Goal: Transaction & Acquisition: Book appointment/travel/reservation

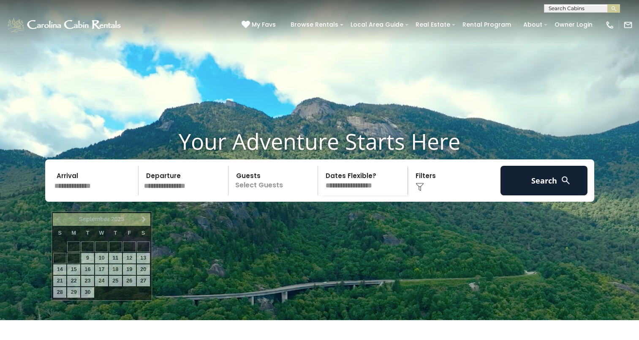
click at [87, 195] on input "text" at bounding box center [95, 181] width 87 height 30
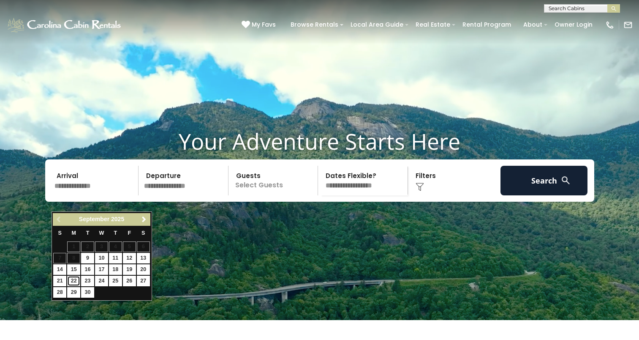
click at [73, 282] on link "22" at bounding box center [73, 280] width 13 height 11
type input "*******"
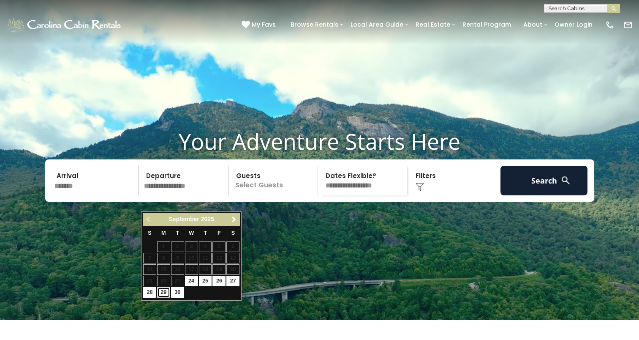
click at [161, 291] on link "29" at bounding box center [163, 292] width 13 height 11
type input "*******"
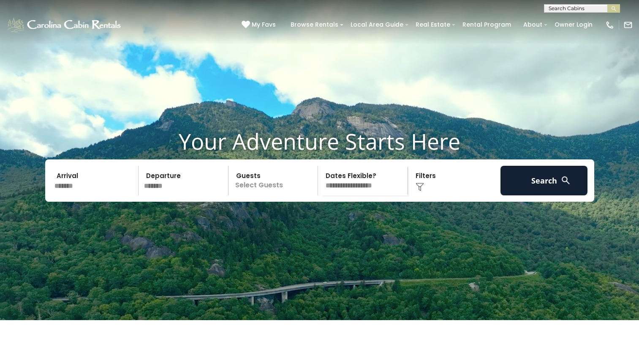
click at [268, 195] on p "Select Guests" at bounding box center [274, 181] width 87 height 30
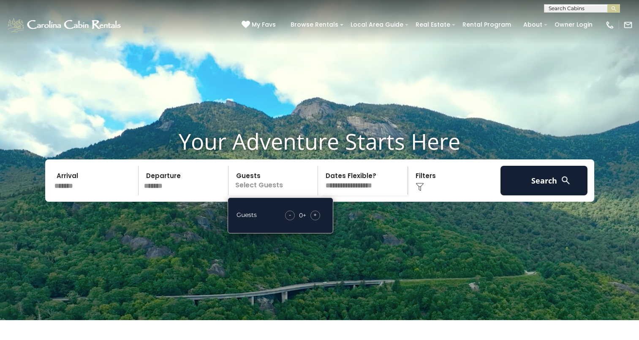
click at [315, 220] on div "+" at bounding box center [315, 215] width 10 height 10
click at [421, 191] on img at bounding box center [420, 186] width 8 height 8
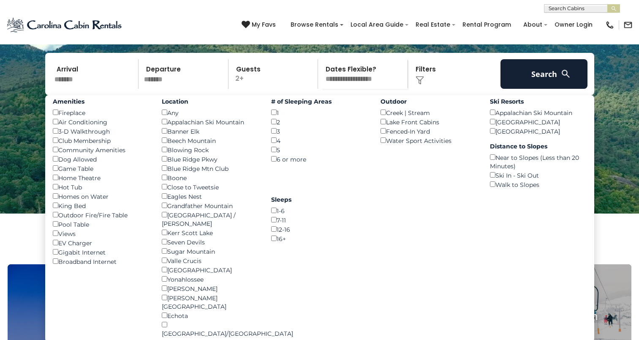
scroll to position [116, 0]
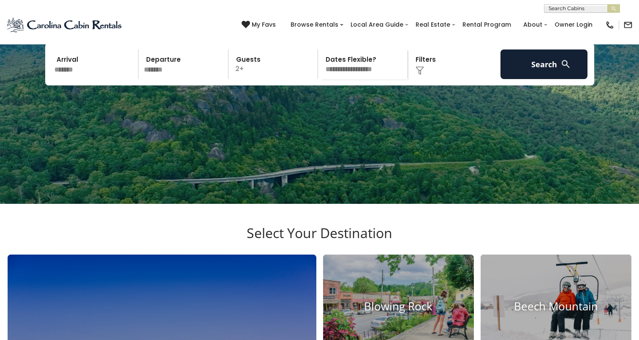
click at [418, 75] on img at bounding box center [420, 70] width 8 height 8
click at [421, 75] on img at bounding box center [420, 70] width 8 height 8
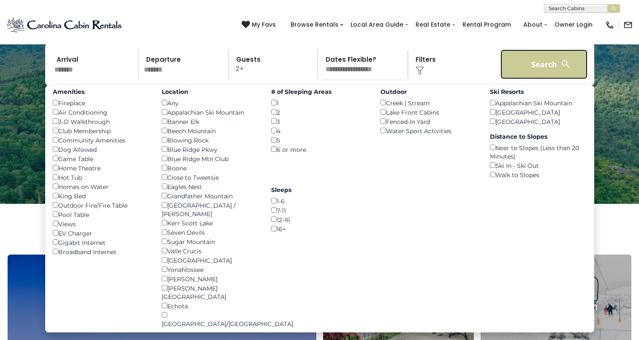
click at [537, 79] on button "Search" at bounding box center [543, 64] width 87 height 30
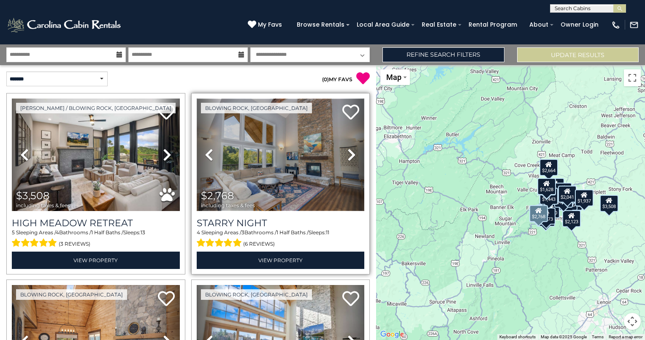
click at [293, 169] on img at bounding box center [281, 154] width 168 height 112
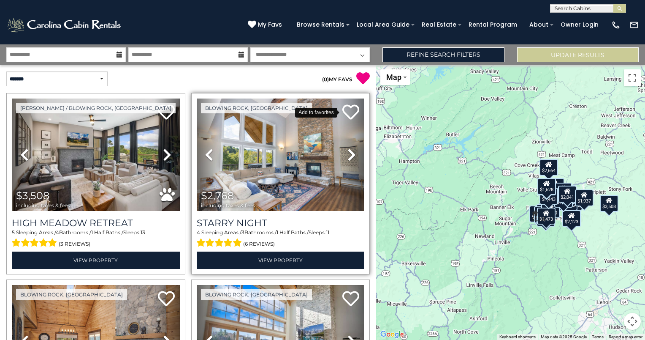
click at [345, 111] on icon at bounding box center [350, 111] width 17 height 17
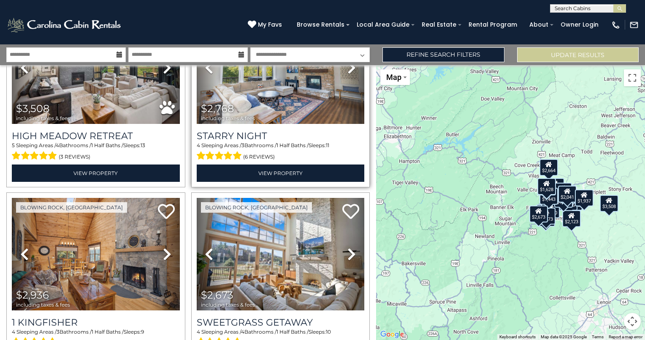
scroll to position [43, 0]
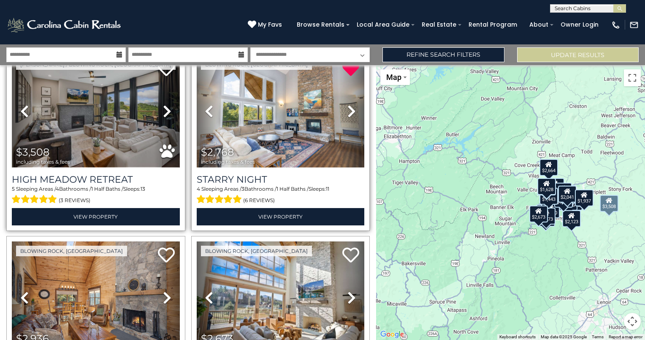
click at [146, 114] on img at bounding box center [96, 111] width 168 height 112
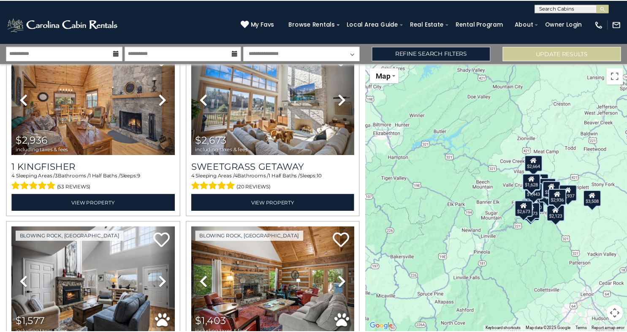
scroll to position [308, 0]
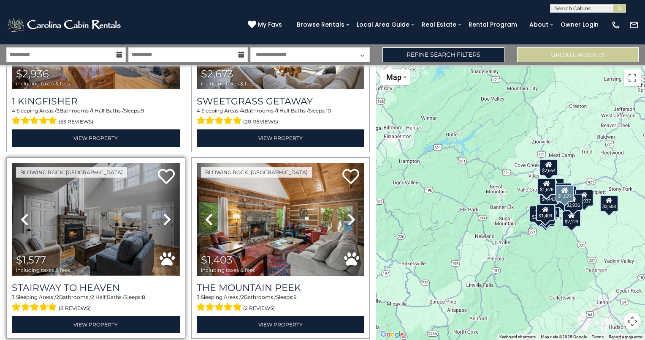
click at [107, 239] on img at bounding box center [96, 219] width 168 height 112
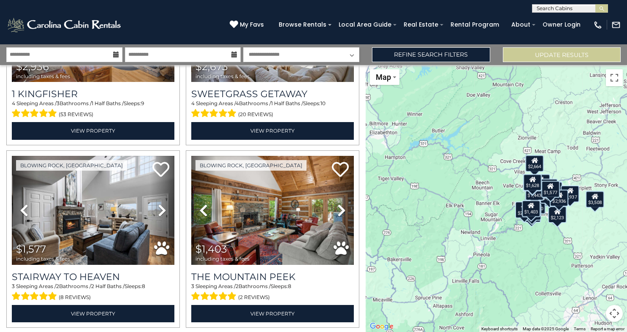
drag, startPoint x: 402, startPoint y: 6, endPoint x: 400, endPoint y: -22, distance: 28.8
click at [400, 0] on html "**********" at bounding box center [313, 166] width 627 height 332
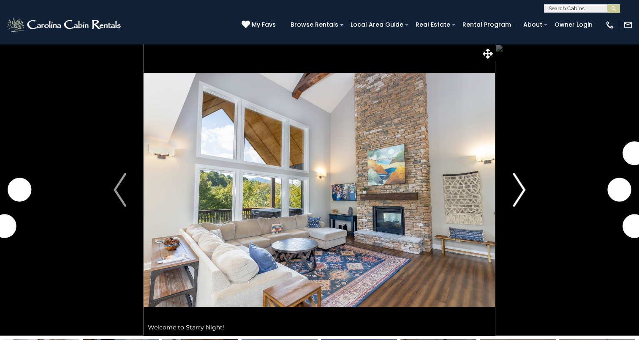
click at [513, 199] on img "Next" at bounding box center [519, 190] width 13 height 34
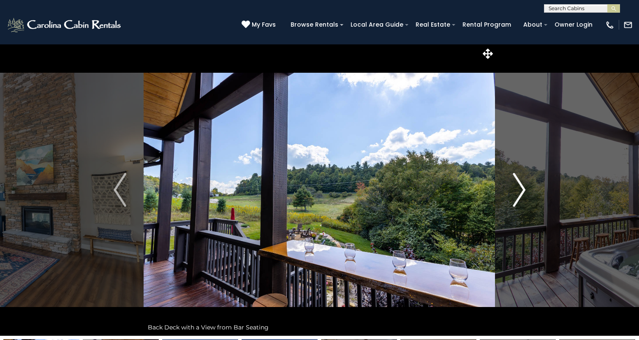
click at [513, 199] on img "Next" at bounding box center [519, 190] width 13 height 34
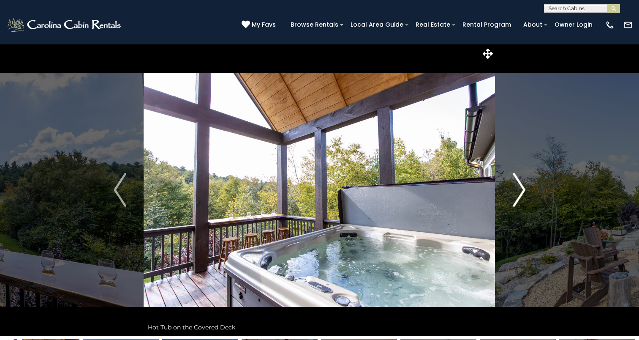
click at [513, 199] on img "Next" at bounding box center [519, 190] width 13 height 34
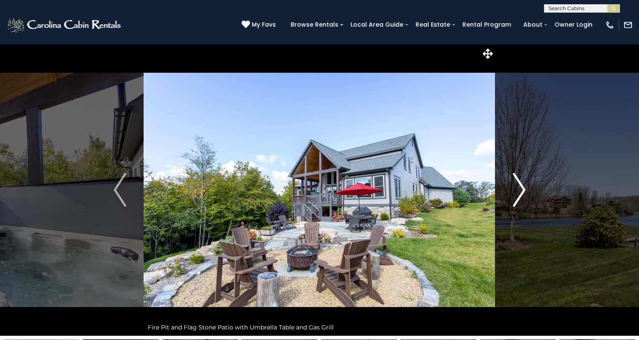
click at [513, 199] on img "Next" at bounding box center [519, 190] width 13 height 34
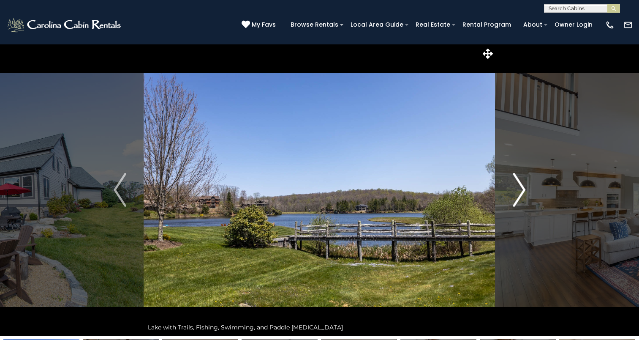
click at [513, 199] on img "Next" at bounding box center [519, 190] width 13 height 34
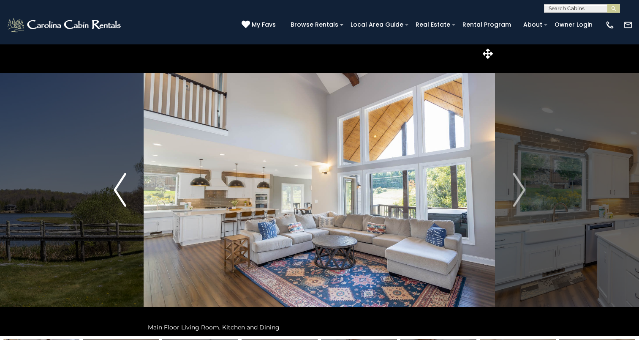
click at [118, 204] on img "Previous" at bounding box center [120, 190] width 13 height 34
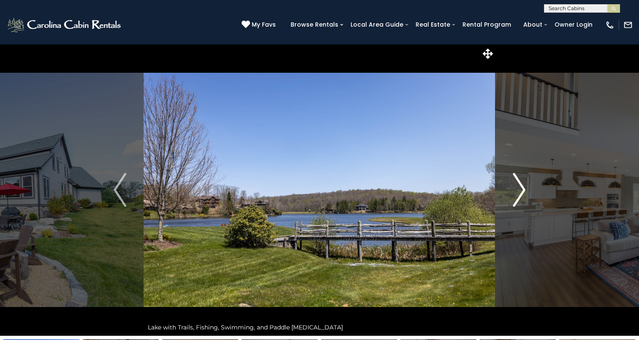
click at [514, 201] on img "Next" at bounding box center [519, 190] width 13 height 34
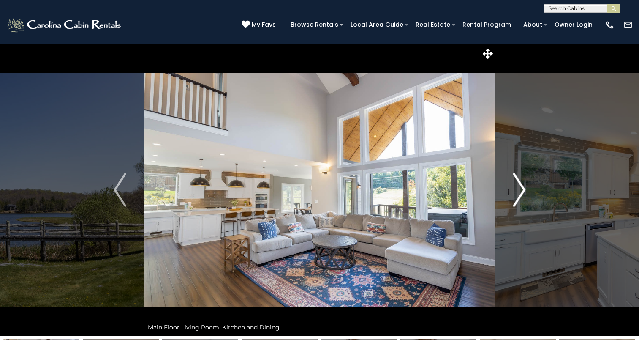
click at [514, 201] on img "Next" at bounding box center [519, 190] width 13 height 34
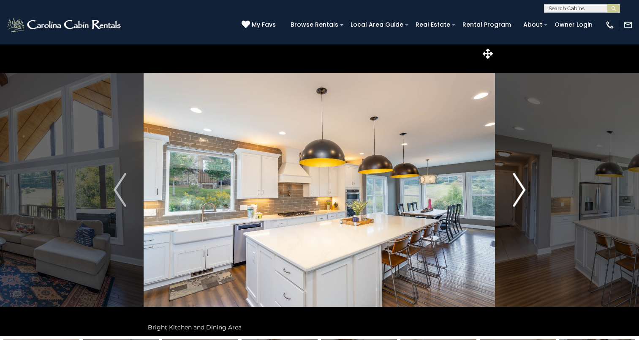
click at [514, 201] on img "Next" at bounding box center [519, 190] width 13 height 34
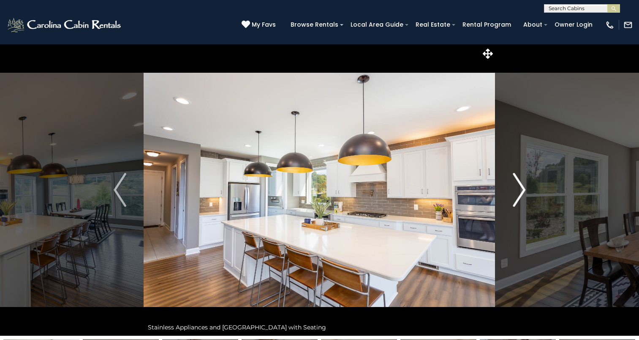
click at [514, 201] on img "Next" at bounding box center [519, 190] width 13 height 34
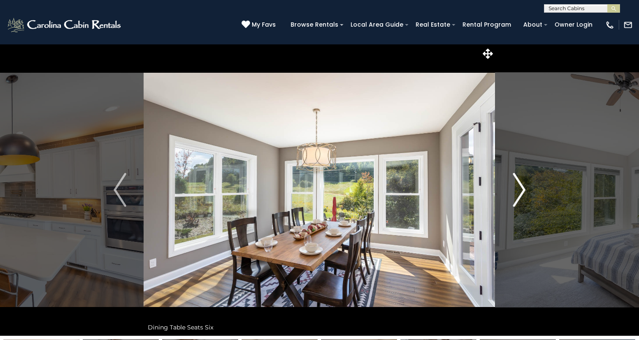
click at [514, 201] on img "Next" at bounding box center [519, 190] width 13 height 34
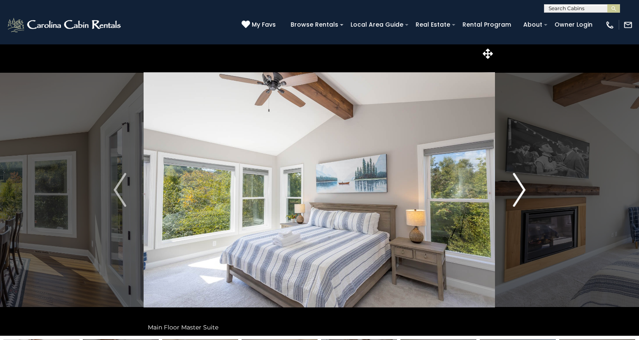
click at [514, 201] on img "Next" at bounding box center [519, 190] width 13 height 34
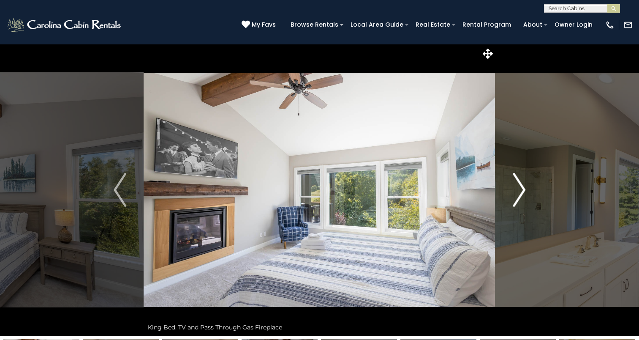
click at [514, 201] on img "Next" at bounding box center [519, 190] width 13 height 34
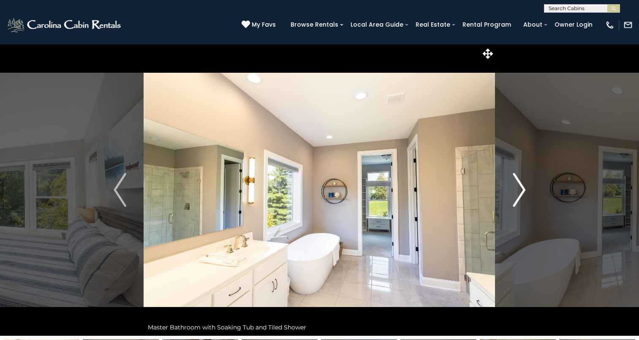
click at [514, 201] on img "Next" at bounding box center [519, 190] width 13 height 34
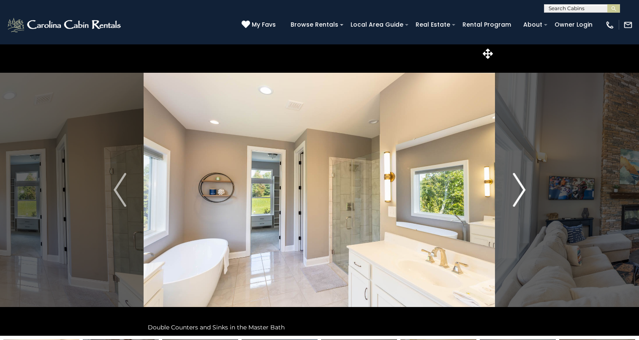
click at [514, 201] on img "Next" at bounding box center [519, 190] width 13 height 34
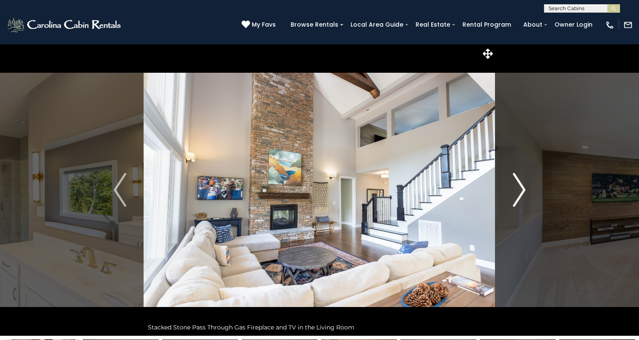
click at [514, 201] on img "Next" at bounding box center [519, 190] width 13 height 34
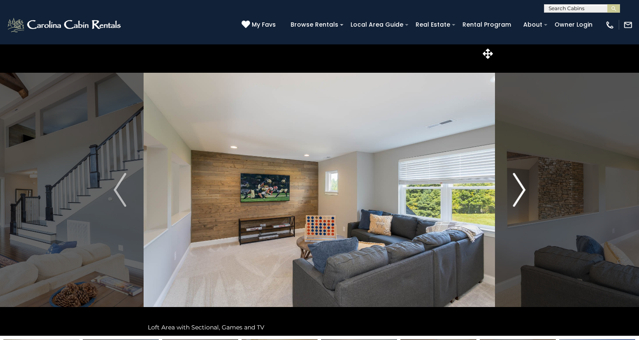
click at [514, 201] on img "Next" at bounding box center [519, 190] width 13 height 34
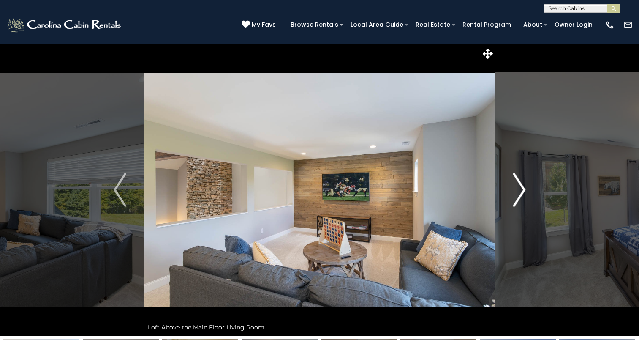
click at [514, 201] on img "Next" at bounding box center [519, 190] width 13 height 34
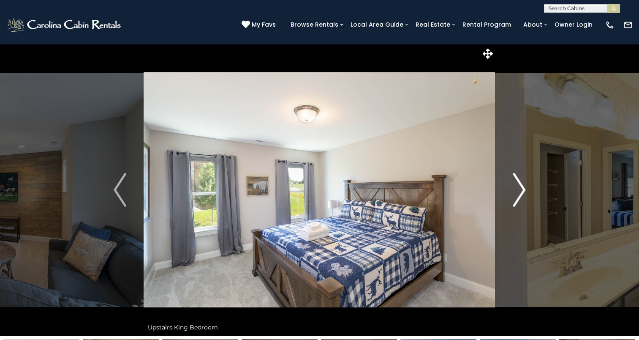
click at [514, 201] on img "Next" at bounding box center [519, 190] width 13 height 34
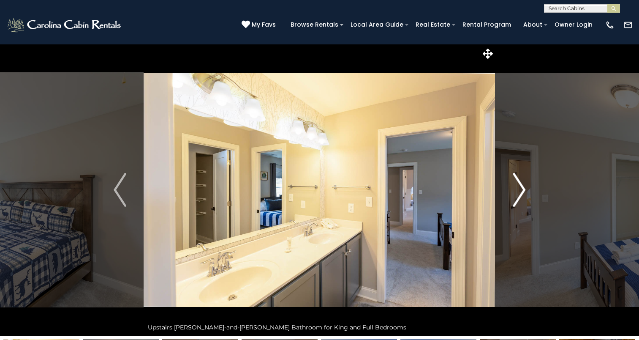
click at [514, 201] on img "Next" at bounding box center [519, 190] width 13 height 34
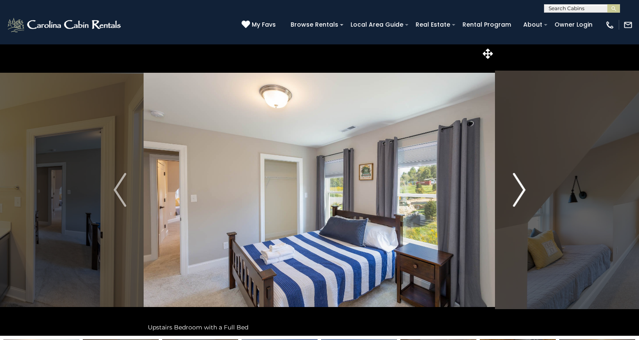
click at [514, 201] on img "Next" at bounding box center [519, 190] width 13 height 34
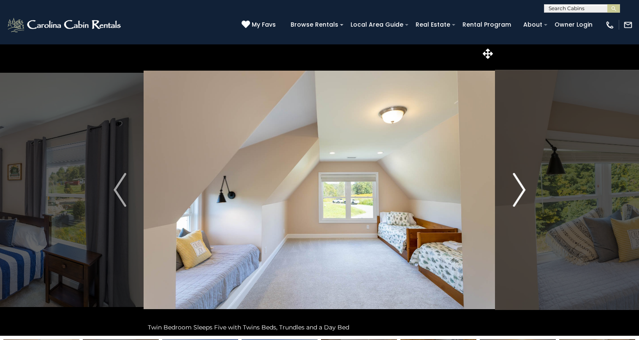
click at [514, 201] on img "Next" at bounding box center [519, 190] width 13 height 34
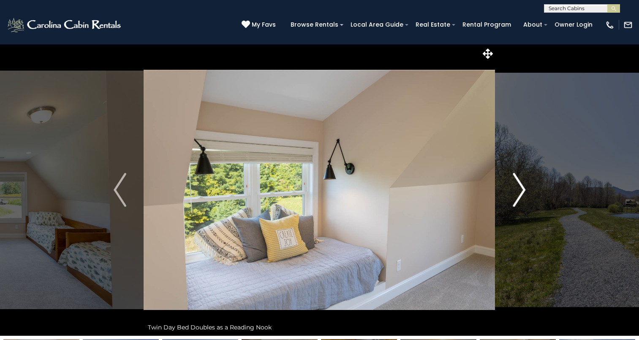
click at [514, 201] on img "Next" at bounding box center [519, 190] width 13 height 34
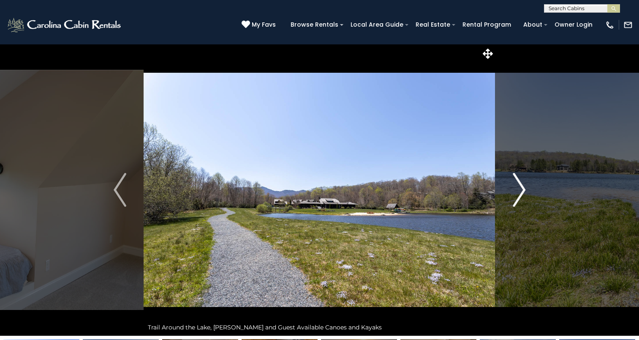
click at [514, 201] on img "Next" at bounding box center [519, 190] width 13 height 34
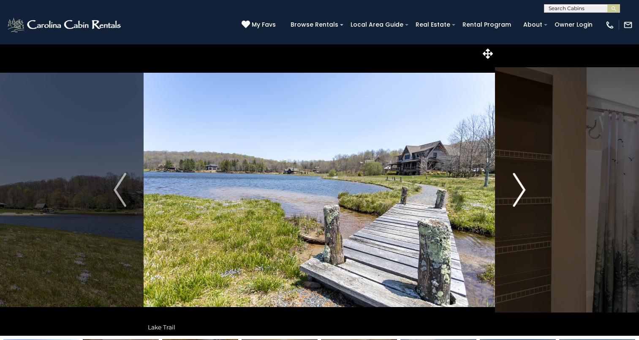
click at [514, 201] on img "Next" at bounding box center [519, 190] width 13 height 34
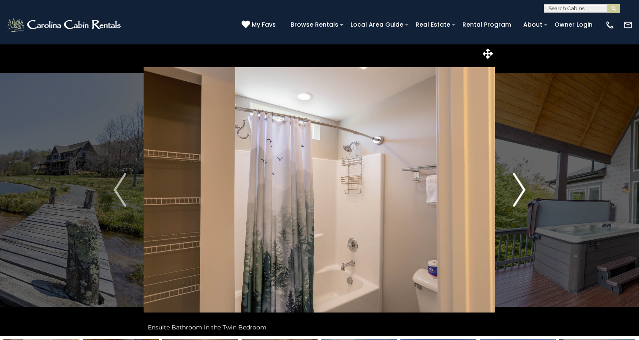
click at [514, 201] on img "Next" at bounding box center [519, 190] width 13 height 34
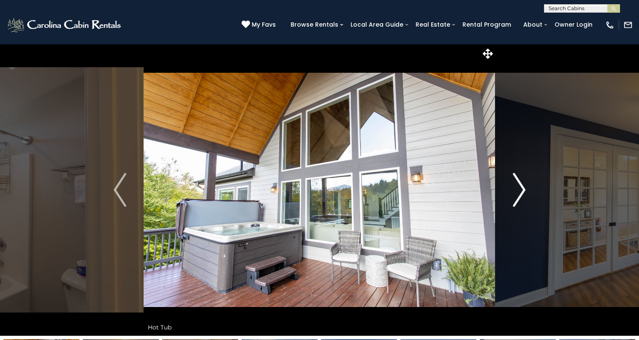
click at [514, 201] on img "Next" at bounding box center [519, 190] width 13 height 34
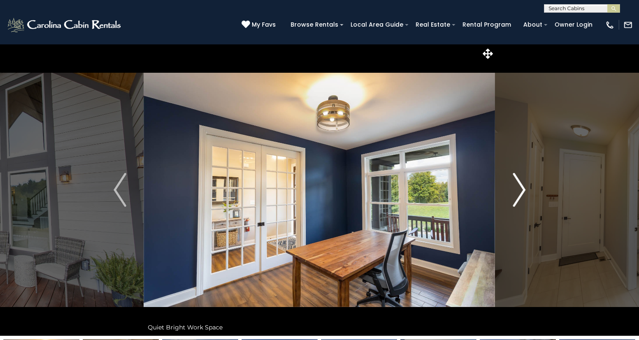
click at [514, 201] on img "Next" at bounding box center [519, 190] width 13 height 34
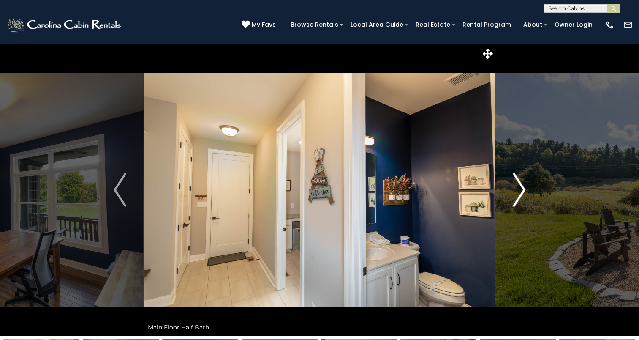
click at [514, 201] on img "Next" at bounding box center [519, 190] width 13 height 34
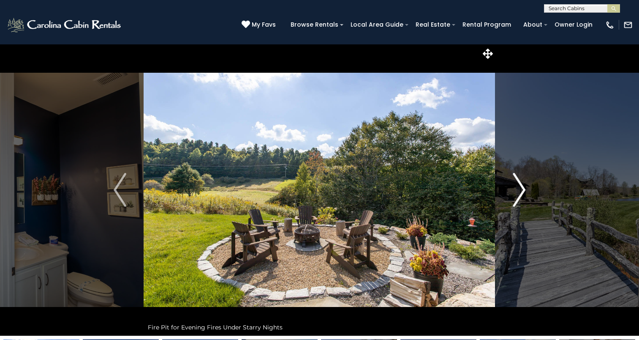
click at [514, 201] on img "Next" at bounding box center [519, 190] width 13 height 34
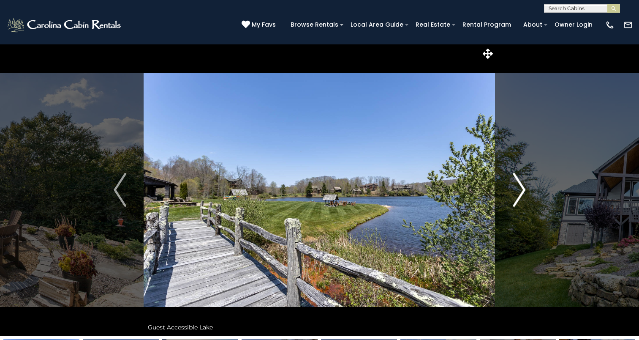
click at [514, 201] on img "Next" at bounding box center [519, 190] width 13 height 34
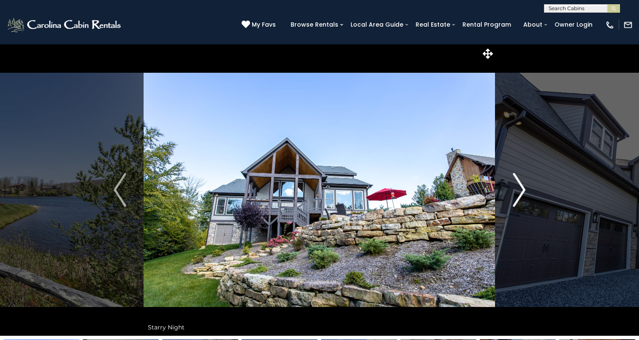
click at [514, 201] on img "Next" at bounding box center [519, 190] width 13 height 34
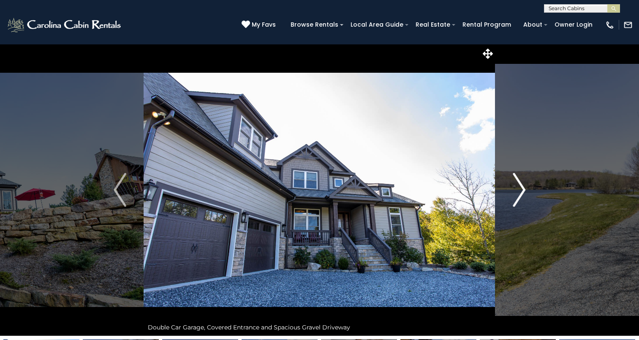
click at [514, 198] on img "Next" at bounding box center [519, 190] width 13 height 34
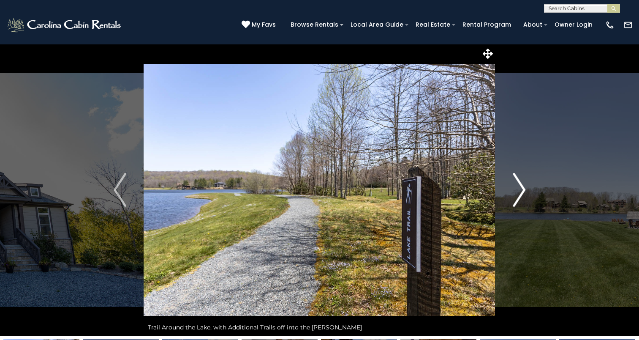
click at [514, 198] on img "Next" at bounding box center [519, 190] width 13 height 34
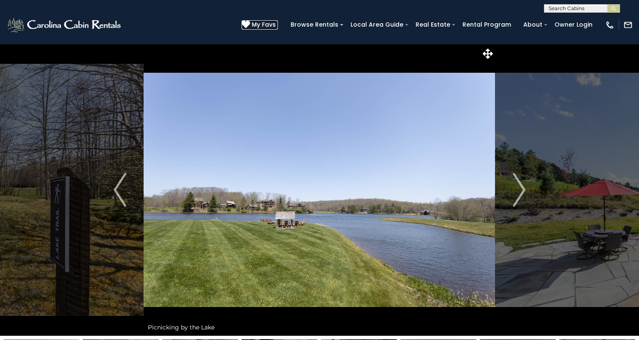
click at [250, 23] on icon at bounding box center [246, 24] width 8 height 8
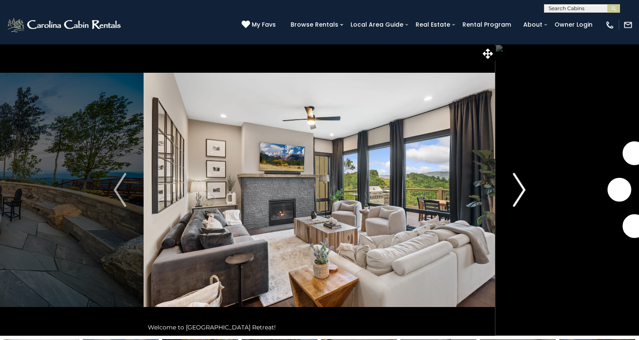
click at [513, 188] on img "Next" at bounding box center [519, 190] width 13 height 34
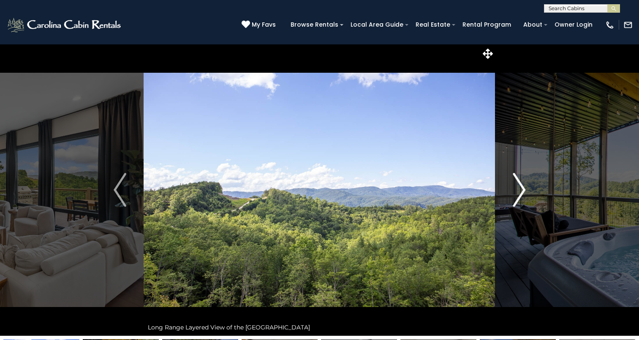
click at [513, 188] on img "Next" at bounding box center [519, 190] width 13 height 34
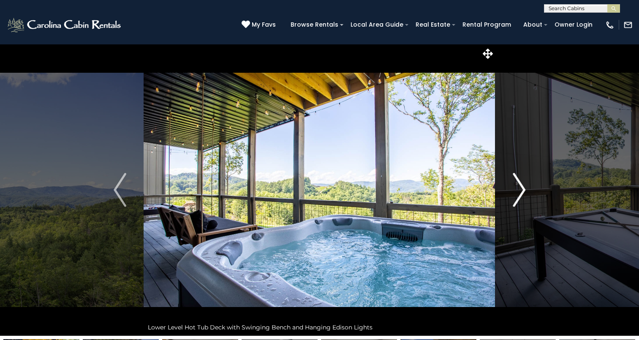
click at [513, 188] on img "Next" at bounding box center [519, 190] width 13 height 34
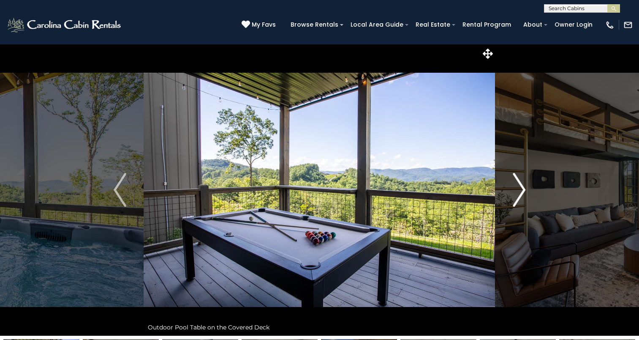
click at [513, 188] on img "Next" at bounding box center [519, 190] width 13 height 34
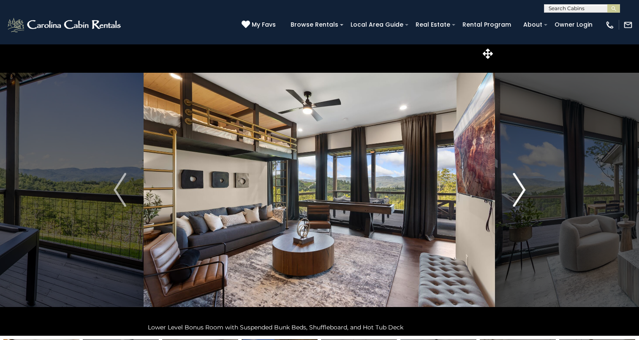
click at [513, 188] on img "Next" at bounding box center [519, 190] width 13 height 34
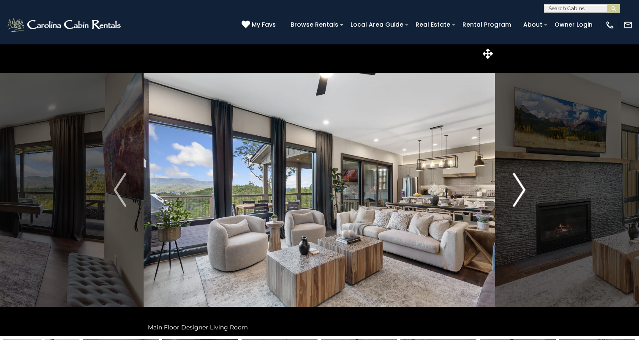
click at [513, 188] on img "Next" at bounding box center [519, 190] width 13 height 34
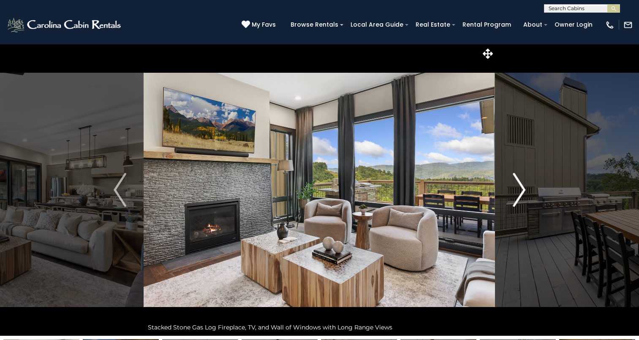
click at [513, 188] on img "Next" at bounding box center [519, 190] width 13 height 34
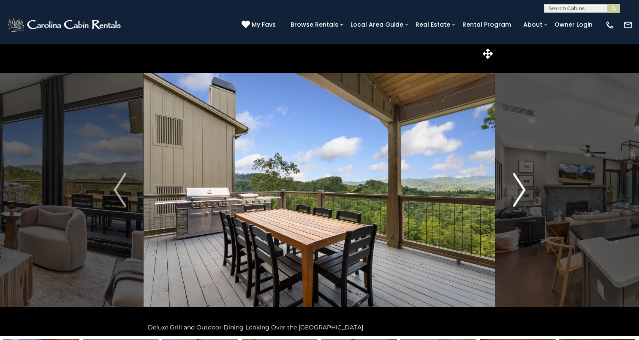
click at [513, 188] on img "Next" at bounding box center [519, 190] width 13 height 34
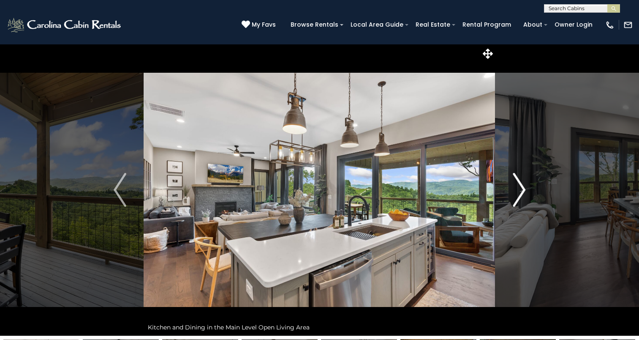
click at [513, 188] on img "Next" at bounding box center [519, 190] width 13 height 34
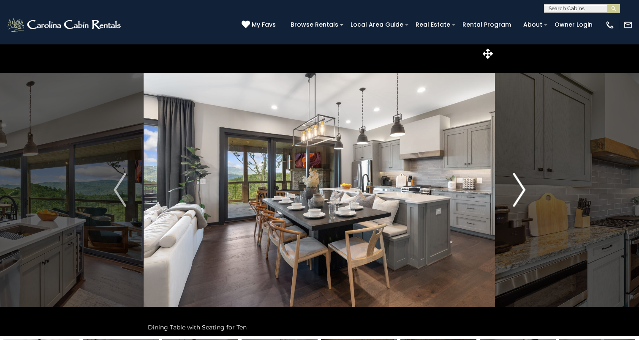
click at [513, 188] on img "Next" at bounding box center [519, 190] width 13 height 34
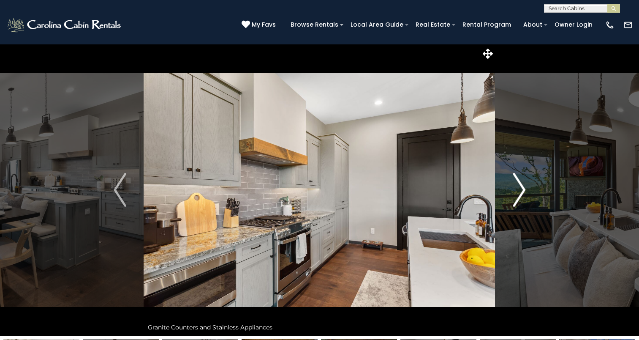
click at [513, 188] on img "Next" at bounding box center [519, 190] width 13 height 34
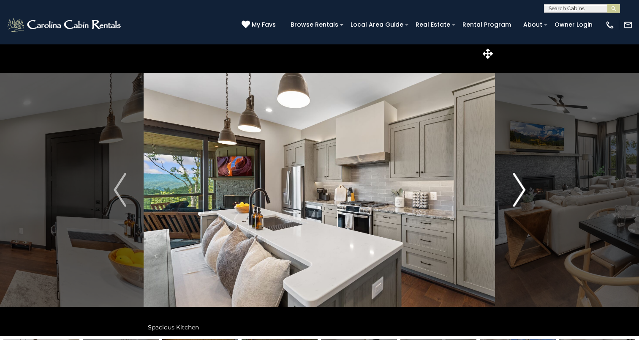
click at [513, 188] on img "Next" at bounding box center [519, 190] width 13 height 34
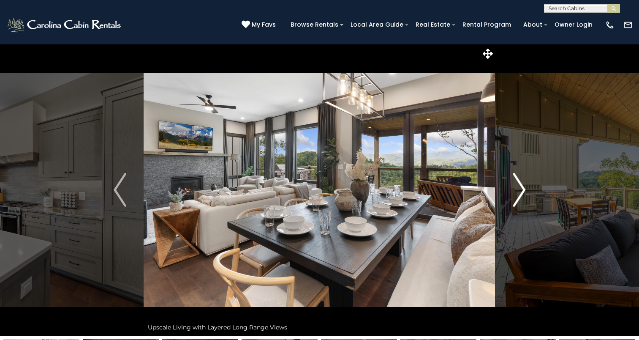
click at [513, 188] on img "Next" at bounding box center [519, 190] width 13 height 34
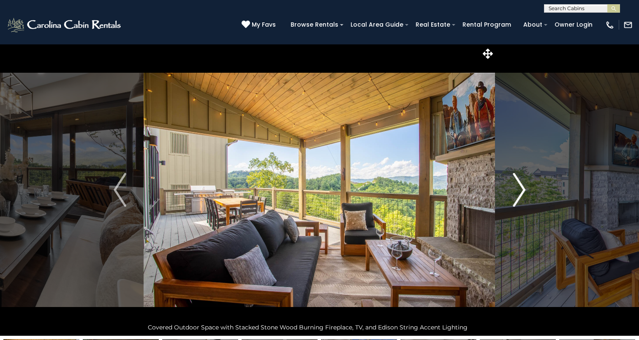
click at [513, 188] on img "Next" at bounding box center [519, 190] width 13 height 34
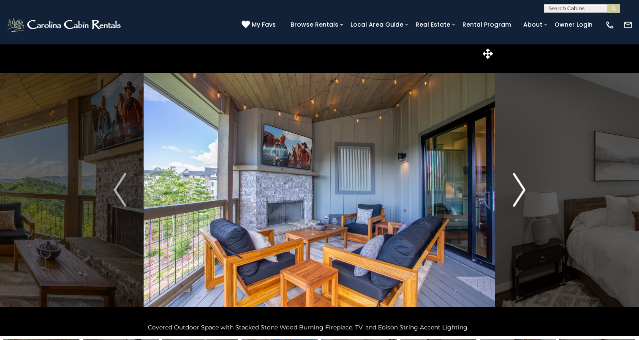
click at [513, 188] on img "Next" at bounding box center [519, 190] width 13 height 34
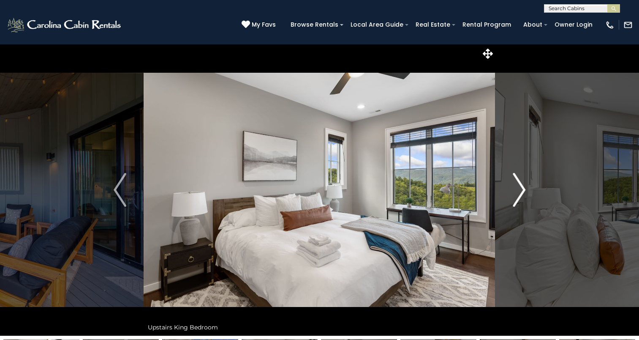
click at [513, 188] on img "Next" at bounding box center [519, 190] width 13 height 34
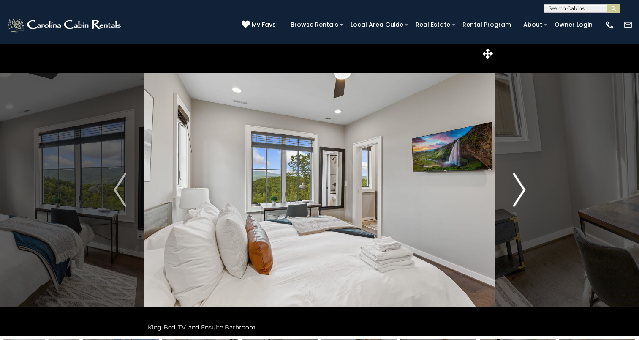
click at [513, 188] on img "Next" at bounding box center [519, 190] width 13 height 34
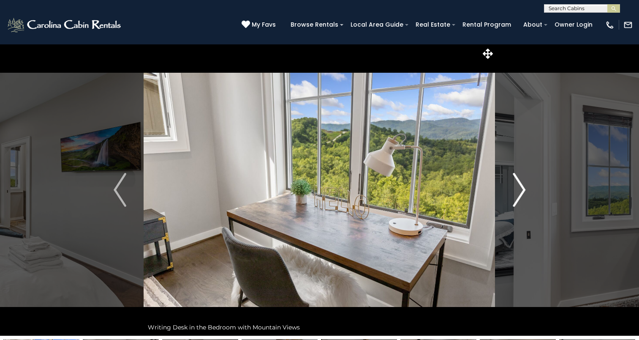
click at [513, 188] on img "Next" at bounding box center [519, 190] width 13 height 34
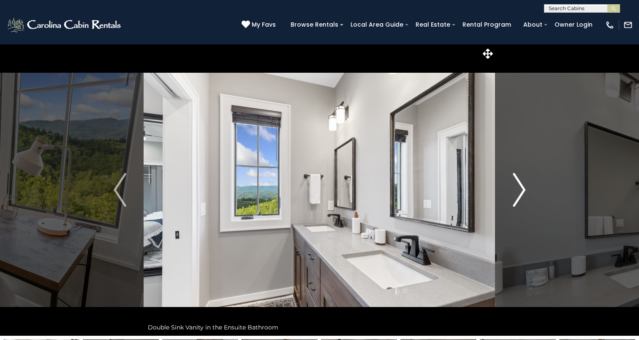
click at [513, 188] on img "Next" at bounding box center [519, 190] width 13 height 34
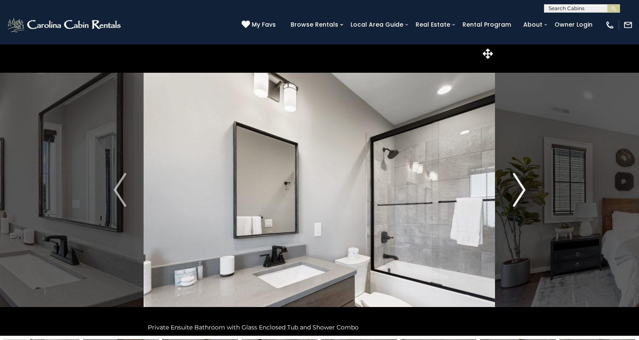
click at [513, 188] on img "Next" at bounding box center [519, 190] width 13 height 34
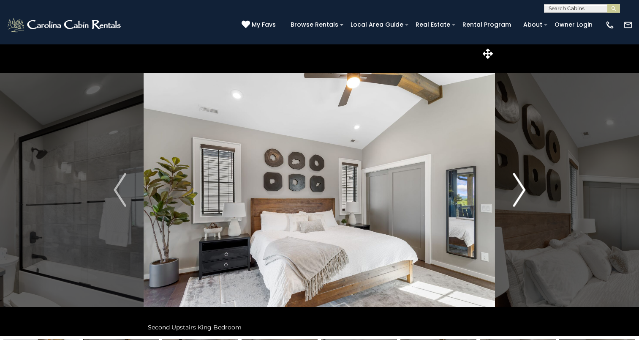
click at [513, 188] on img "Next" at bounding box center [519, 190] width 13 height 34
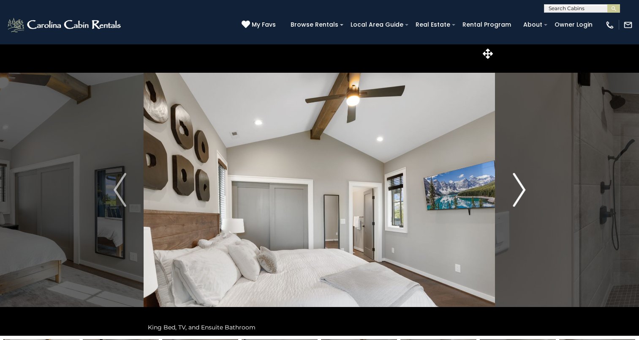
click at [513, 188] on img "Next" at bounding box center [519, 190] width 13 height 34
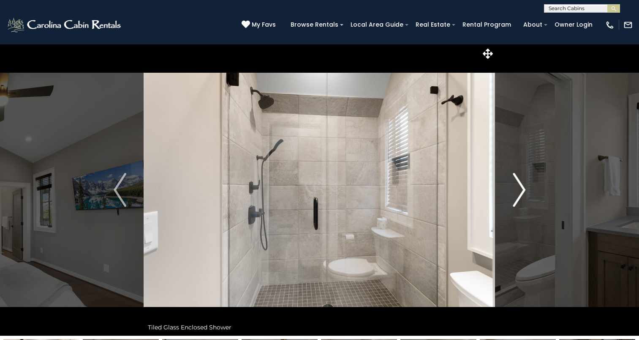
click at [513, 188] on img "Next" at bounding box center [519, 190] width 13 height 34
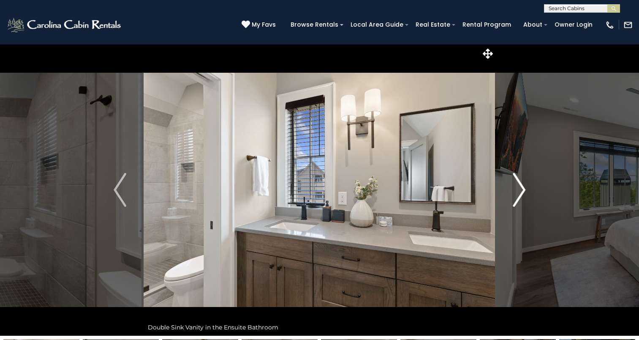
click at [513, 188] on img "Next" at bounding box center [519, 190] width 13 height 34
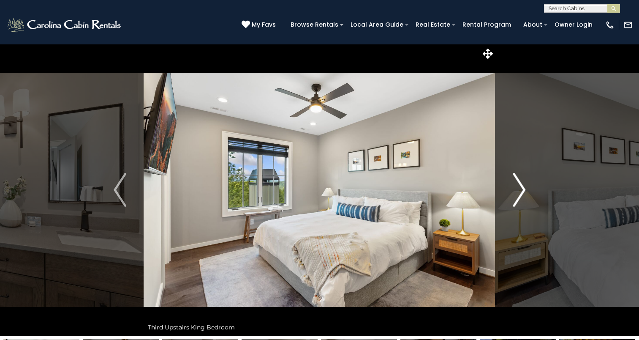
click at [513, 188] on img "Next" at bounding box center [519, 190] width 13 height 34
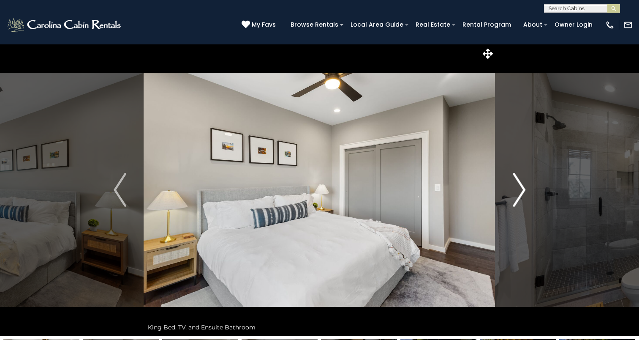
click at [513, 188] on img "Next" at bounding box center [519, 190] width 13 height 34
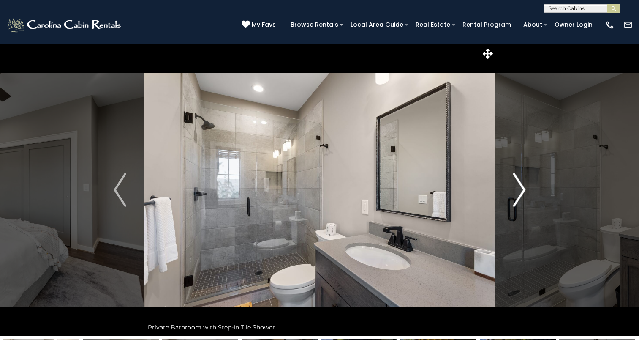
click at [513, 188] on img "Next" at bounding box center [519, 190] width 13 height 34
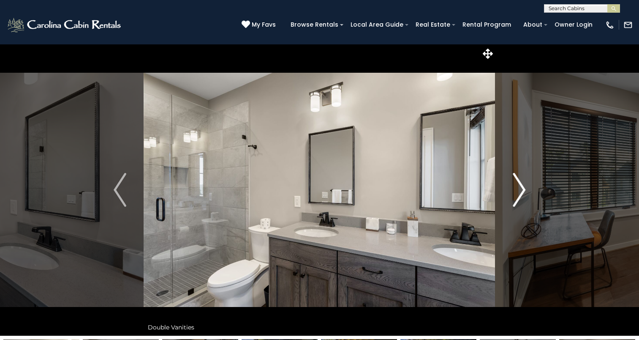
click at [513, 188] on img "Next" at bounding box center [519, 190] width 13 height 34
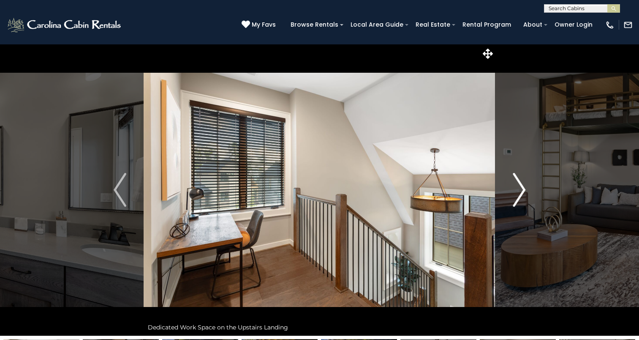
click at [513, 188] on img "Next" at bounding box center [519, 190] width 13 height 34
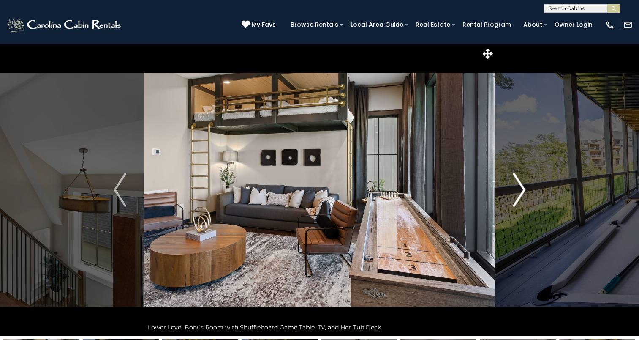
click at [513, 188] on img "Next" at bounding box center [519, 190] width 13 height 34
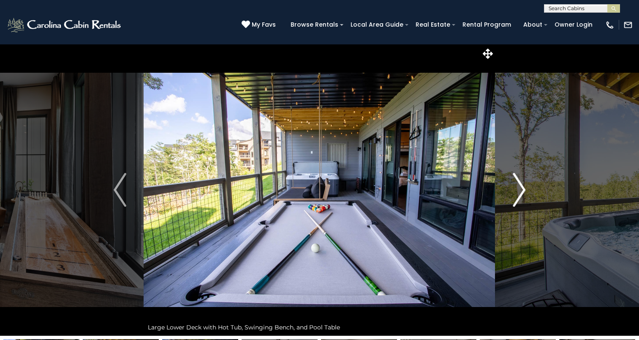
click at [513, 188] on img "Next" at bounding box center [519, 190] width 13 height 34
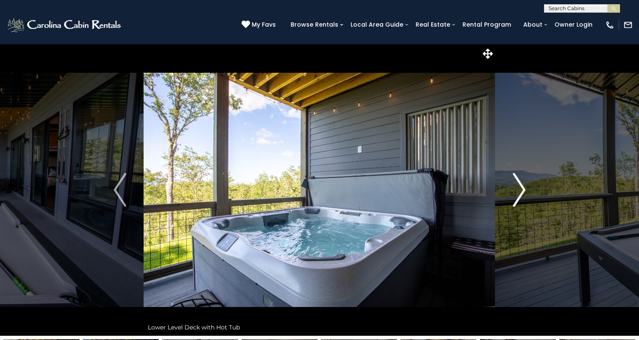
click at [513, 188] on img "Next" at bounding box center [519, 190] width 13 height 34
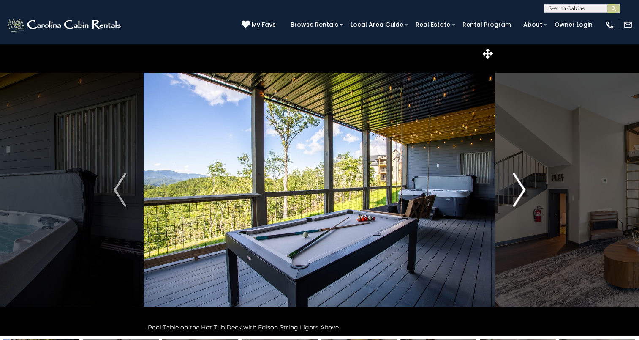
click at [513, 188] on img "Next" at bounding box center [519, 190] width 13 height 34
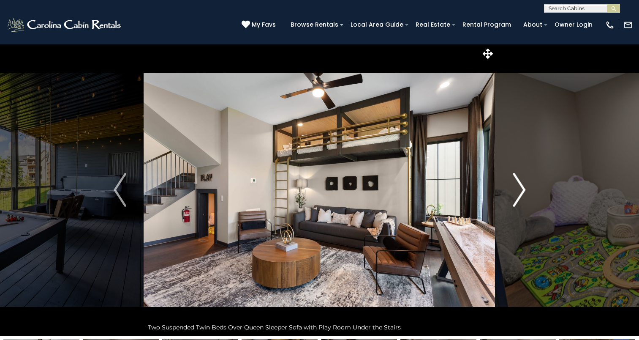
click at [513, 188] on img "Next" at bounding box center [519, 190] width 13 height 34
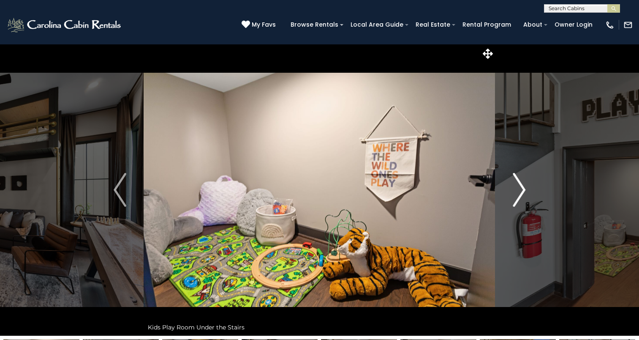
click at [513, 188] on img "Next" at bounding box center [519, 190] width 13 height 34
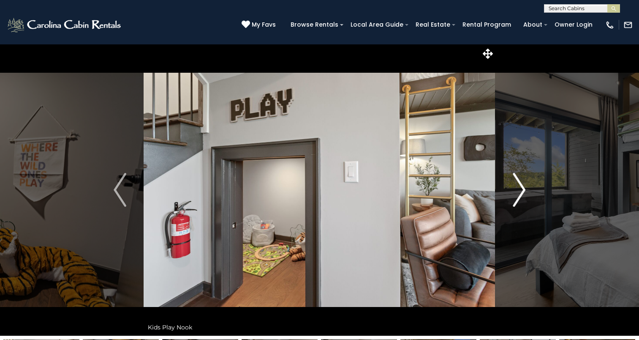
click at [513, 188] on img "Next" at bounding box center [519, 190] width 13 height 34
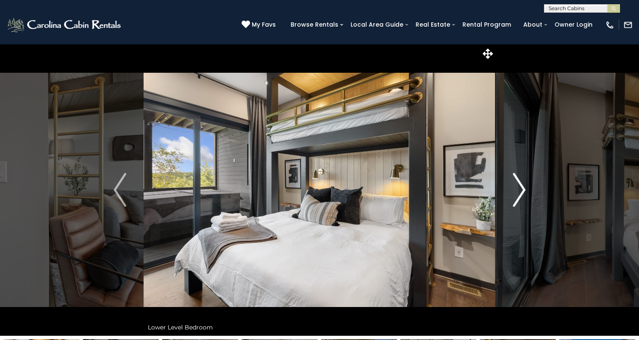
click at [513, 188] on img "Next" at bounding box center [519, 190] width 13 height 34
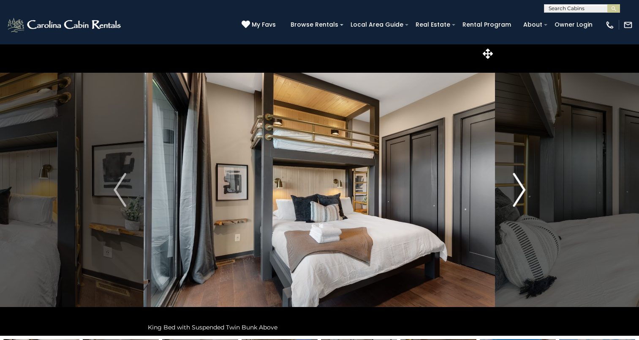
click at [513, 188] on img "Next" at bounding box center [519, 190] width 13 height 34
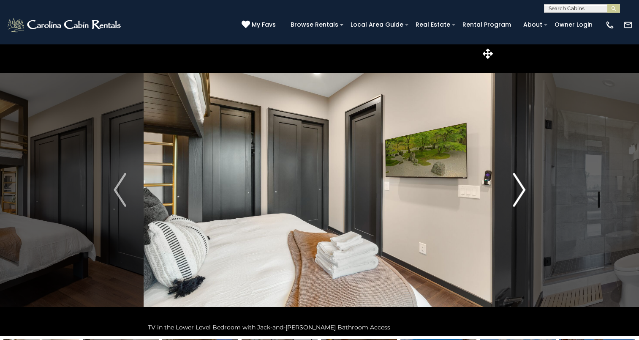
click at [513, 188] on img "Next" at bounding box center [519, 190] width 13 height 34
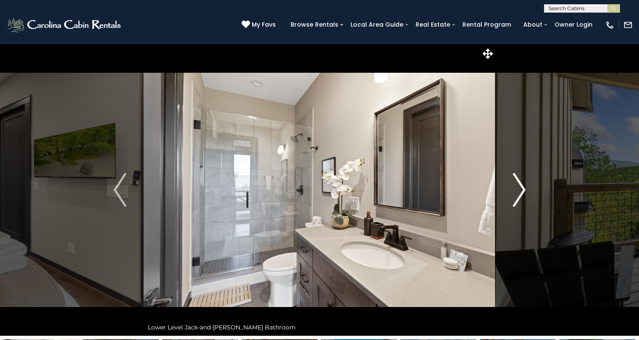
click at [513, 188] on img "Next" at bounding box center [519, 190] width 13 height 34
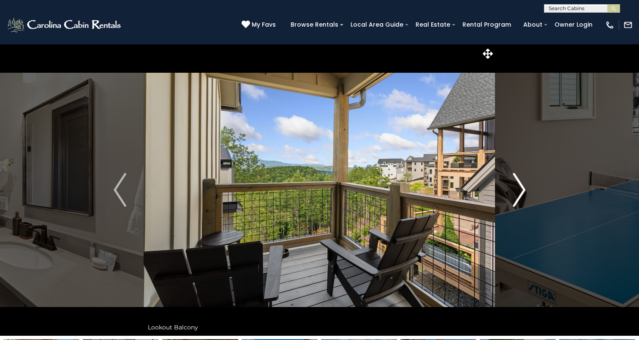
click at [513, 188] on img "Next" at bounding box center [519, 190] width 13 height 34
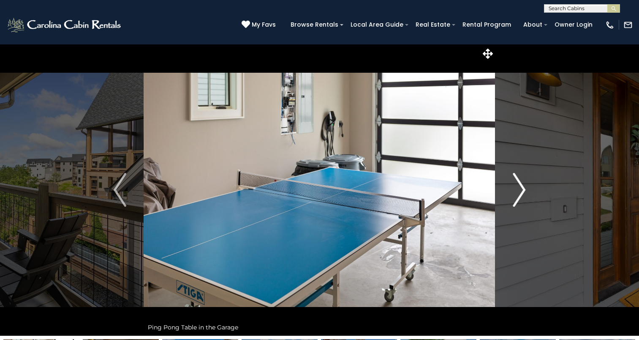
click at [513, 188] on img "Next" at bounding box center [519, 190] width 13 height 34
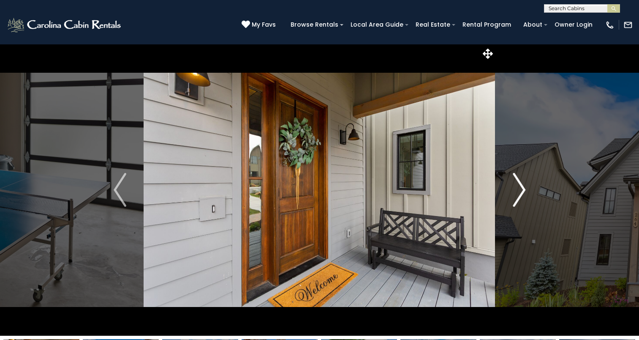
click at [513, 188] on img "Next" at bounding box center [519, 190] width 13 height 34
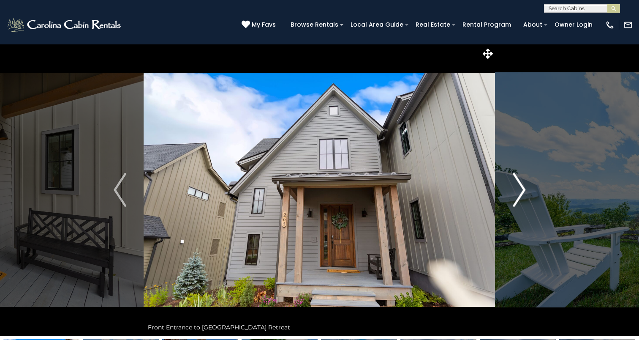
click at [513, 188] on img "Next" at bounding box center [519, 190] width 13 height 34
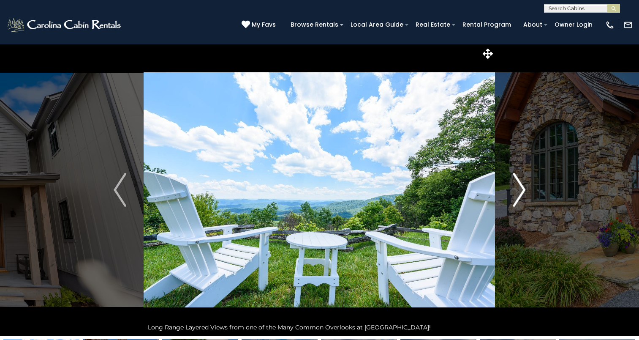
click at [513, 188] on img "Next" at bounding box center [519, 190] width 13 height 34
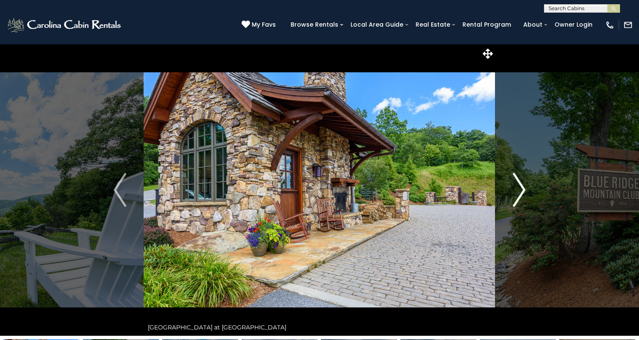
click at [514, 189] on img "Next" at bounding box center [519, 190] width 13 height 34
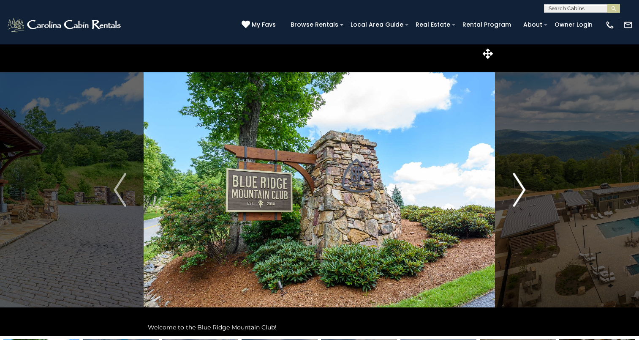
click at [514, 189] on img "Next" at bounding box center [519, 190] width 13 height 34
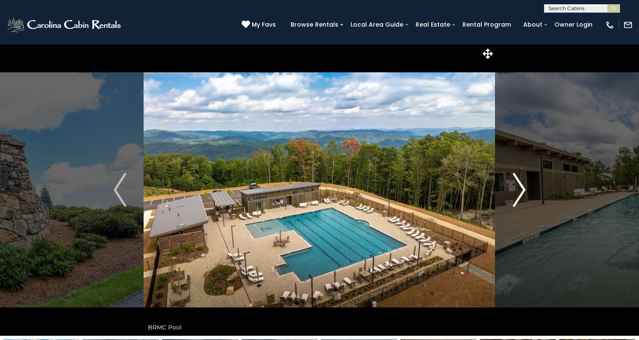
click at [515, 195] on img "Next" at bounding box center [519, 190] width 13 height 34
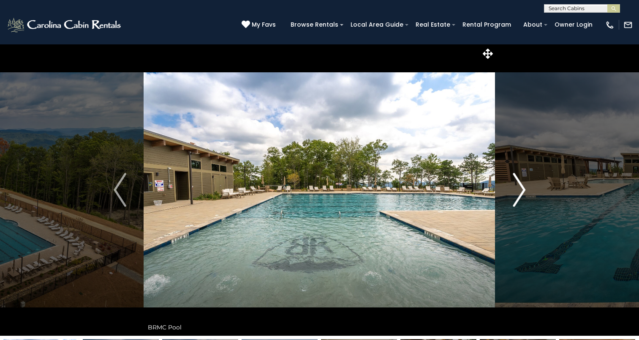
click at [515, 195] on img "Next" at bounding box center [519, 190] width 13 height 34
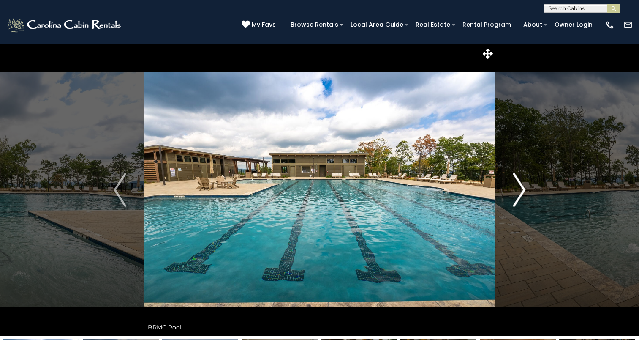
click at [515, 195] on img "Next" at bounding box center [519, 190] width 13 height 34
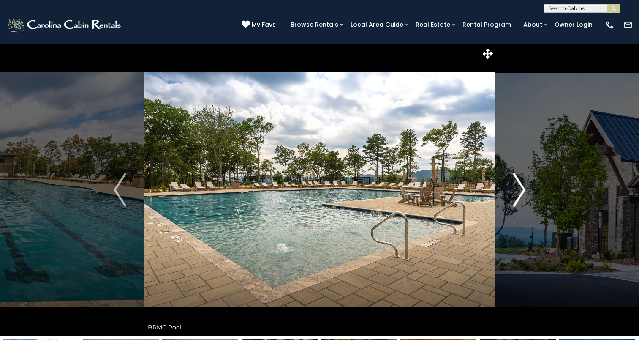
click at [515, 195] on img "Next" at bounding box center [519, 190] width 13 height 34
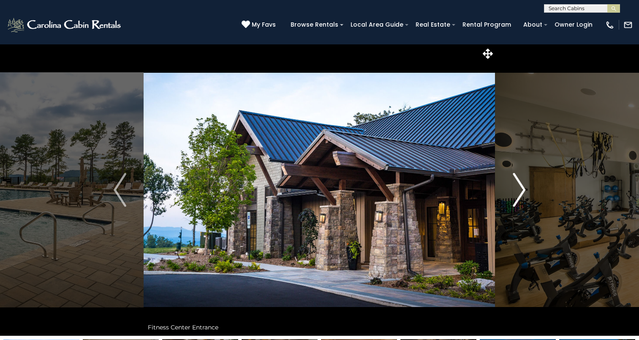
click at [515, 195] on img "Next" at bounding box center [519, 190] width 13 height 34
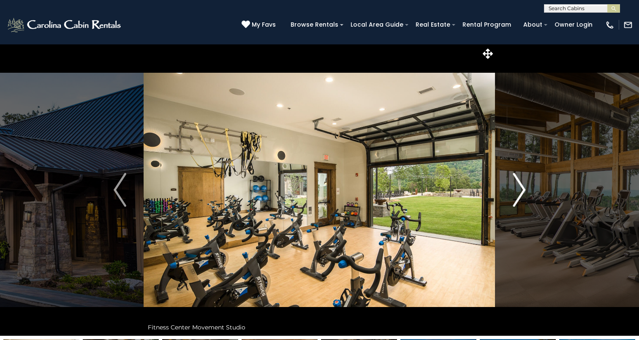
click at [515, 195] on img "Next" at bounding box center [519, 190] width 13 height 34
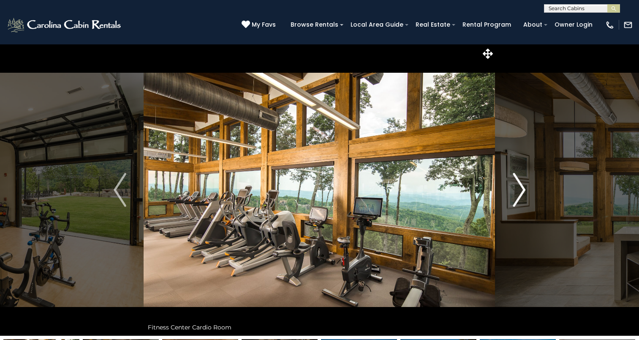
click at [515, 195] on img "Next" at bounding box center [519, 190] width 13 height 34
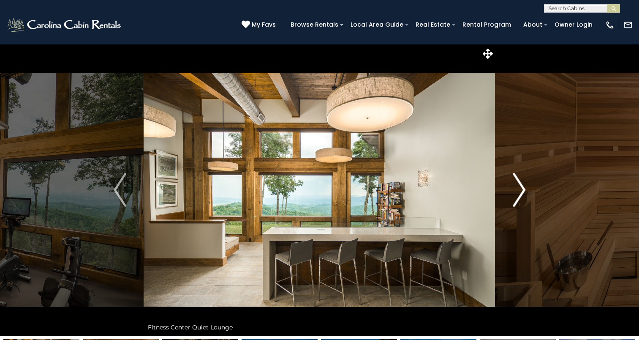
click at [515, 195] on img "Next" at bounding box center [519, 190] width 13 height 34
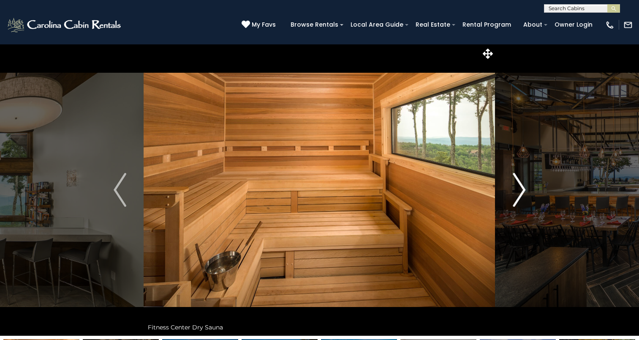
click at [515, 195] on img "Next" at bounding box center [519, 190] width 13 height 34
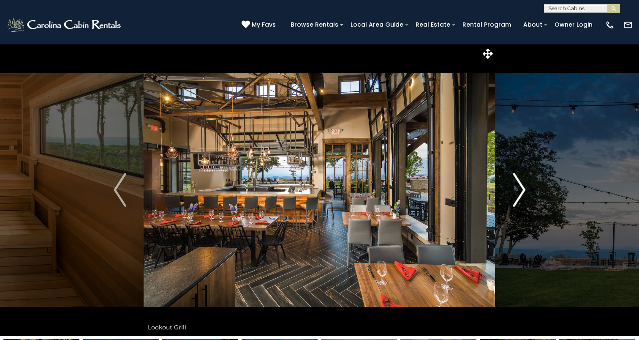
click at [515, 195] on img "Next" at bounding box center [519, 190] width 13 height 34
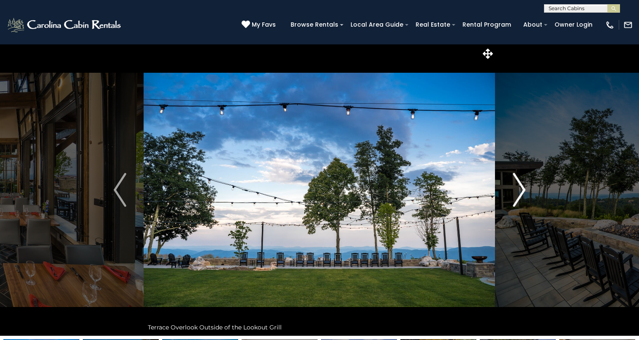
click at [515, 195] on img "Next" at bounding box center [519, 190] width 13 height 34
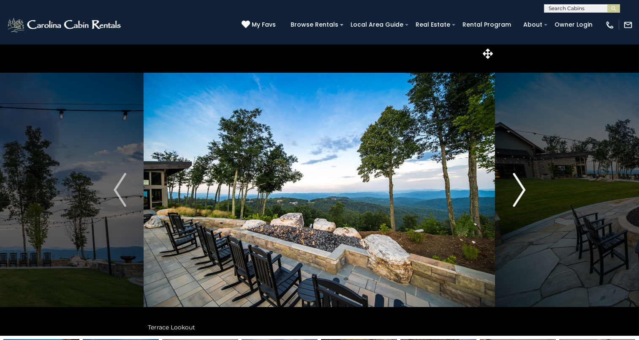
click at [515, 195] on img "Next" at bounding box center [519, 190] width 13 height 34
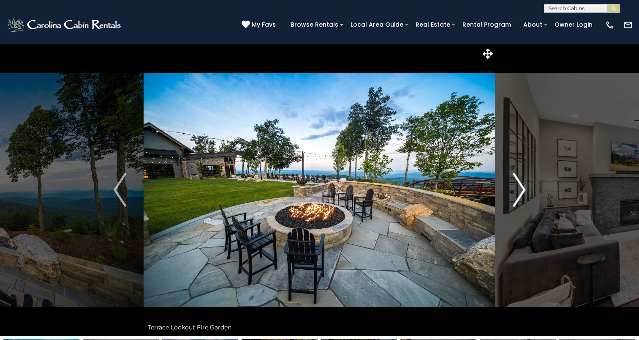
click at [515, 195] on img "Next" at bounding box center [519, 190] width 13 height 34
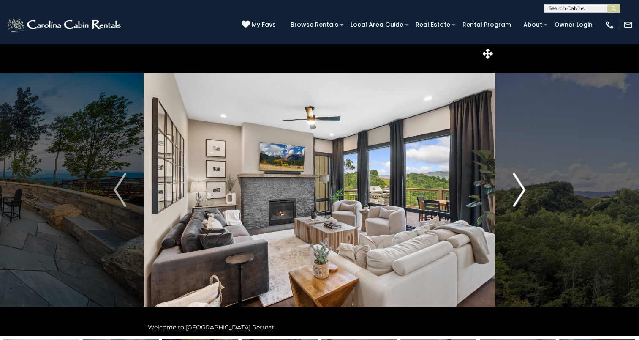
click at [515, 195] on img "Next" at bounding box center [519, 190] width 13 height 34
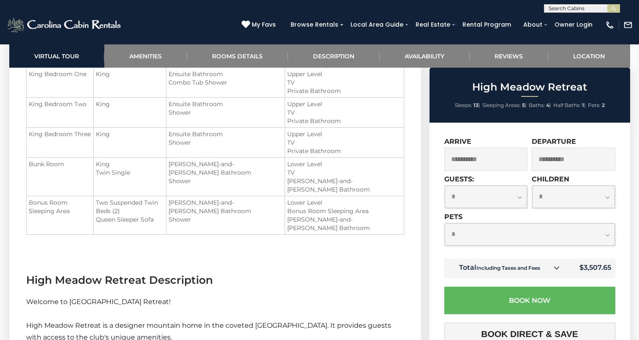
scroll to position [1148, 0]
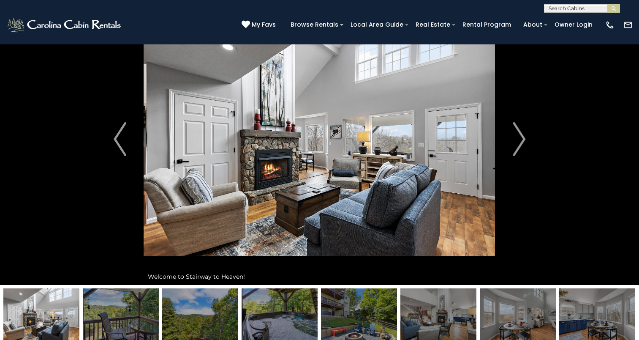
scroll to position [44, 0]
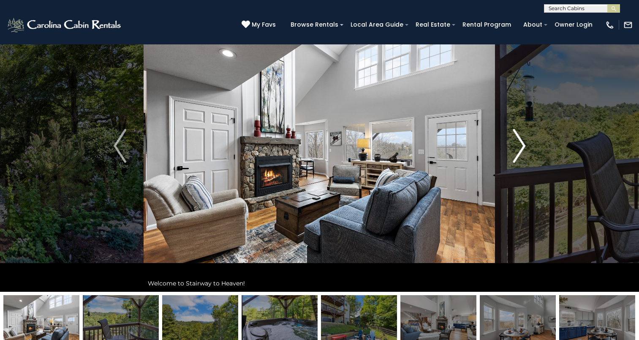
click at [516, 151] on img "Next" at bounding box center [519, 146] width 13 height 34
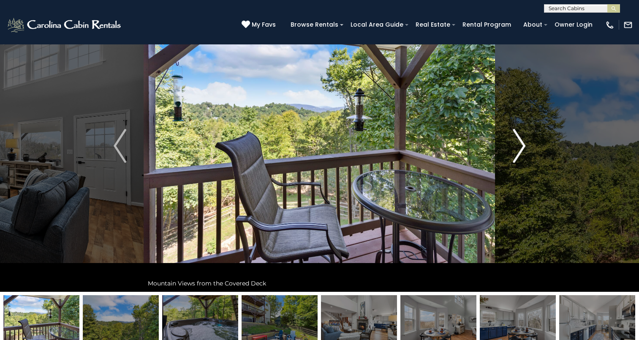
click at [516, 151] on img "Next" at bounding box center [519, 146] width 13 height 34
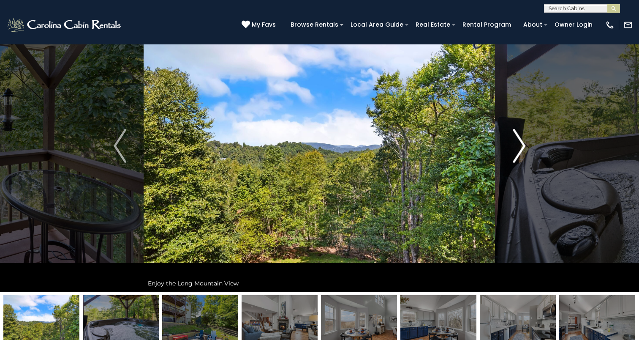
click at [516, 151] on img "Next" at bounding box center [519, 146] width 13 height 34
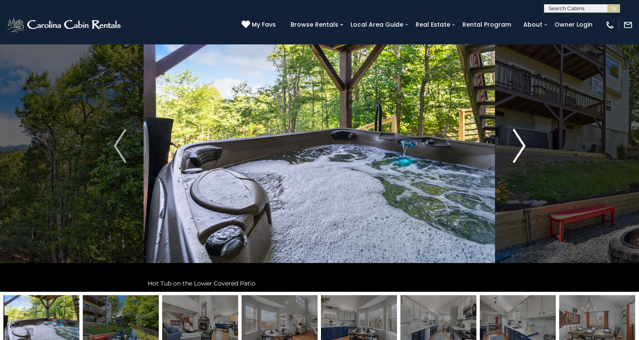
click at [516, 151] on img "Next" at bounding box center [519, 146] width 13 height 34
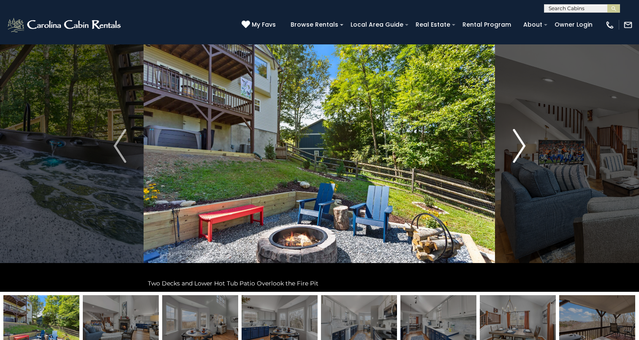
click at [516, 151] on img "Next" at bounding box center [519, 146] width 13 height 34
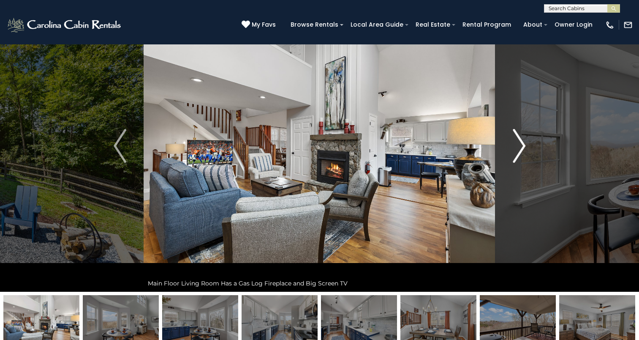
click at [516, 151] on img "Next" at bounding box center [519, 146] width 13 height 34
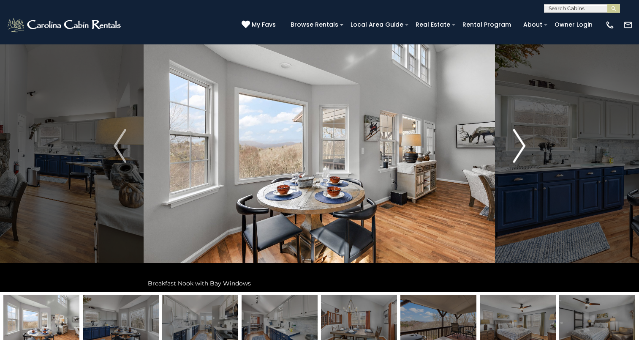
click at [516, 151] on img "Next" at bounding box center [519, 146] width 13 height 34
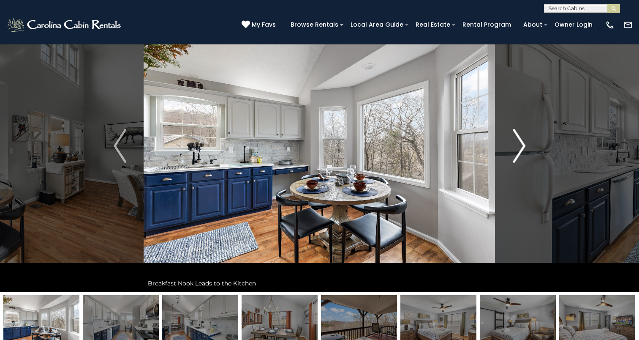
click at [516, 151] on img "Next" at bounding box center [519, 146] width 13 height 34
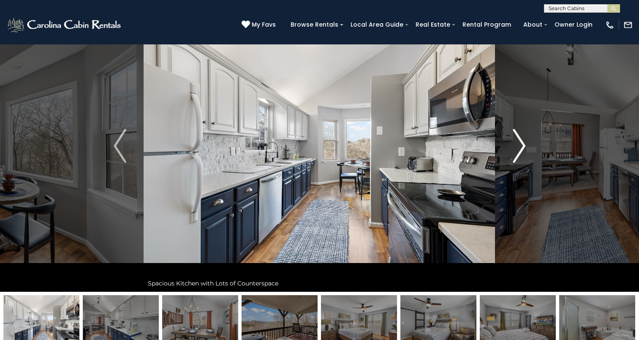
click at [516, 151] on img "Next" at bounding box center [519, 146] width 13 height 34
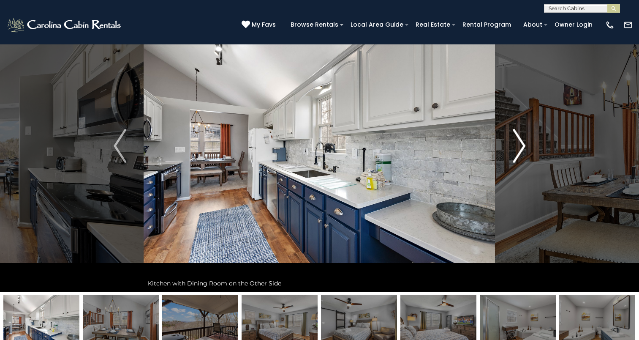
click at [516, 151] on img "Next" at bounding box center [519, 146] width 13 height 34
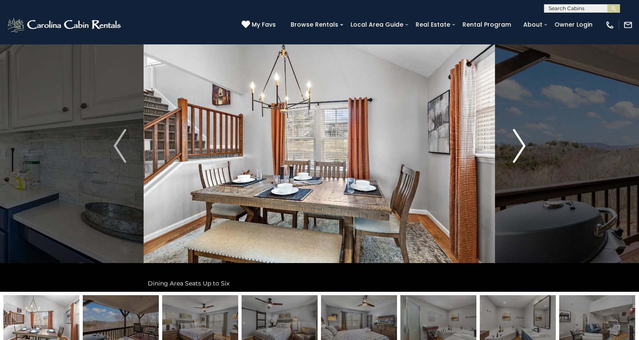
click at [516, 151] on img "Next" at bounding box center [519, 146] width 13 height 34
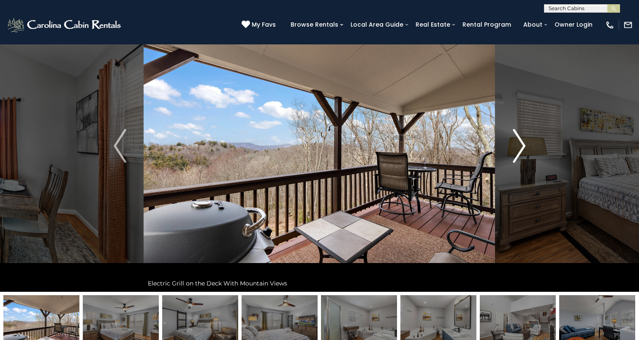
click at [516, 151] on img "Next" at bounding box center [519, 146] width 13 height 34
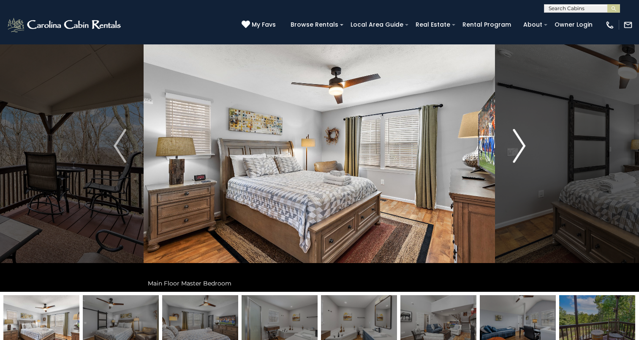
click at [516, 151] on img "Next" at bounding box center [519, 146] width 13 height 34
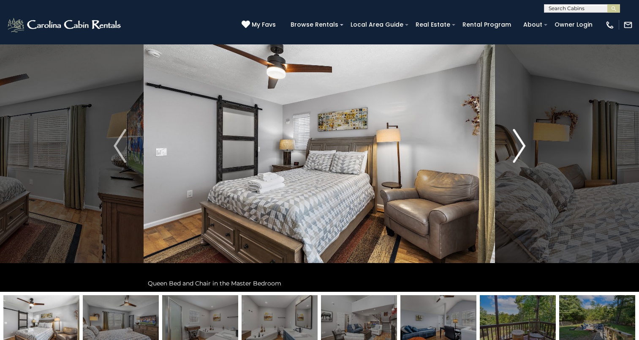
click at [516, 151] on img "Next" at bounding box center [519, 146] width 13 height 34
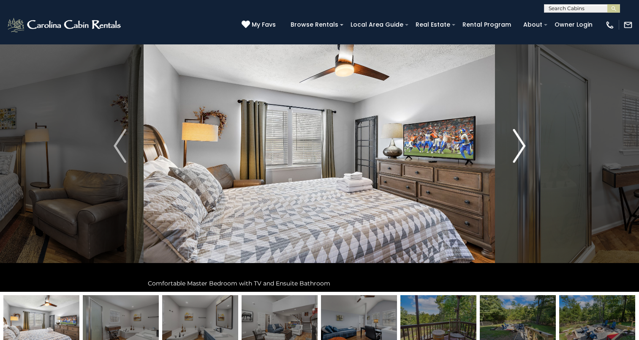
click at [516, 151] on img "Next" at bounding box center [519, 146] width 13 height 34
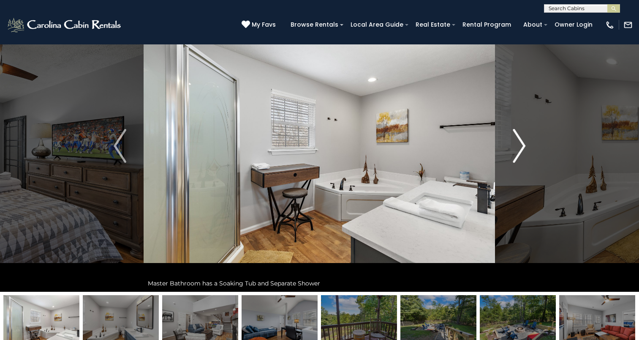
click at [516, 151] on img "Next" at bounding box center [519, 146] width 13 height 34
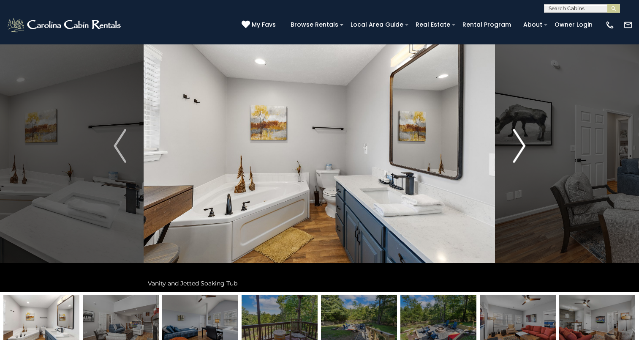
click at [516, 151] on img "Next" at bounding box center [519, 146] width 13 height 34
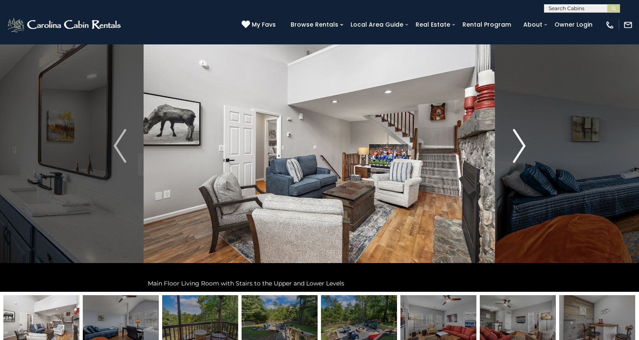
click at [516, 151] on img "Next" at bounding box center [519, 146] width 13 height 34
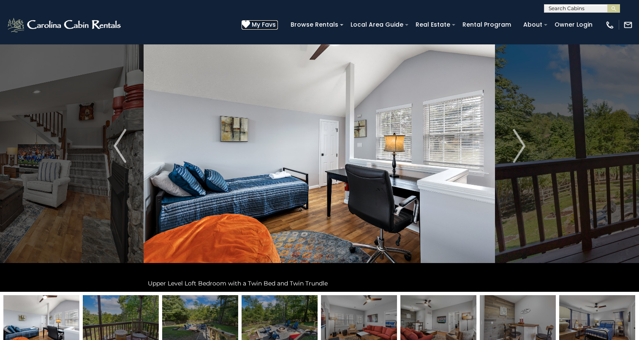
click at [250, 24] on icon at bounding box center [246, 24] width 8 height 8
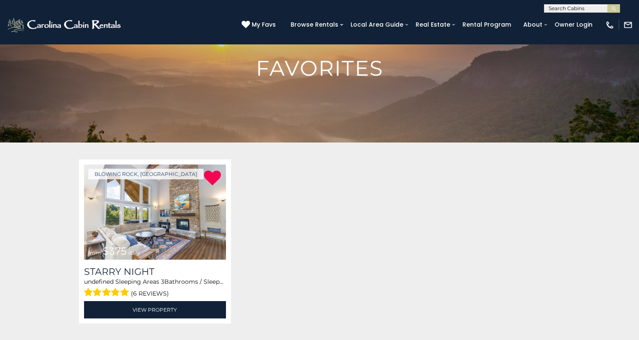
scroll to position [50, 0]
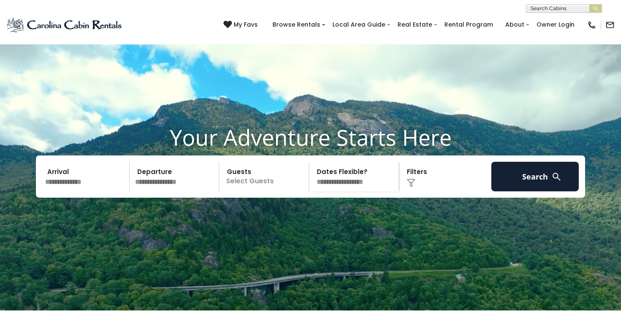
scroll to position [116, 0]
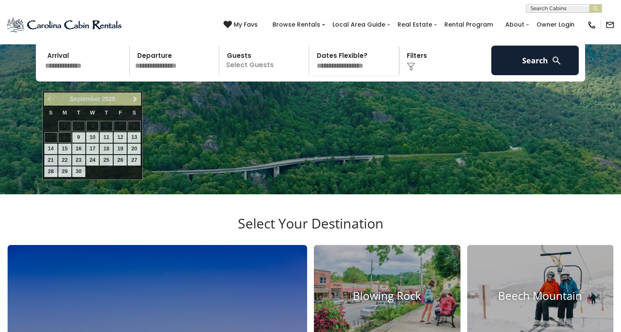
click at [94, 75] on input "text" at bounding box center [85, 61] width 87 height 30
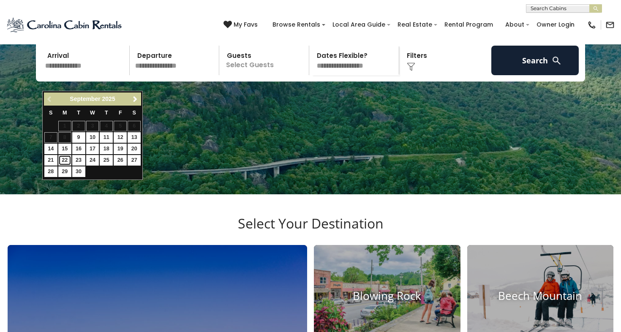
click at [63, 160] on link "22" at bounding box center [64, 160] width 13 height 11
type input "*******"
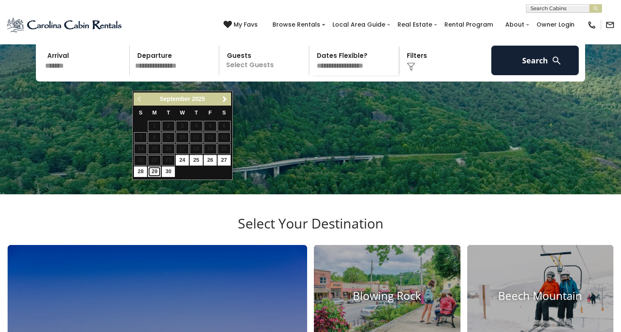
click at [150, 170] on link "29" at bounding box center [154, 171] width 13 height 11
type input "*******"
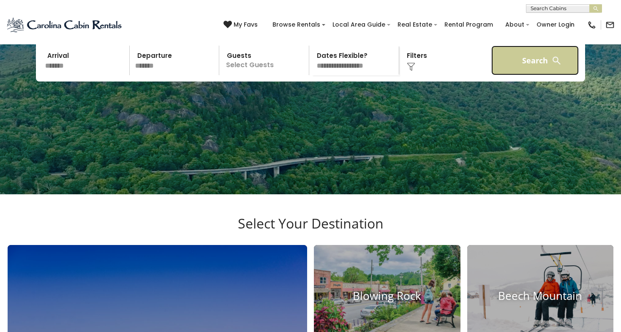
click at [515, 75] on button "Search" at bounding box center [534, 61] width 87 height 30
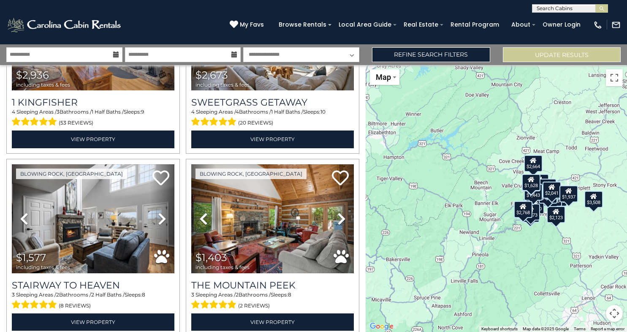
scroll to position [360, 0]
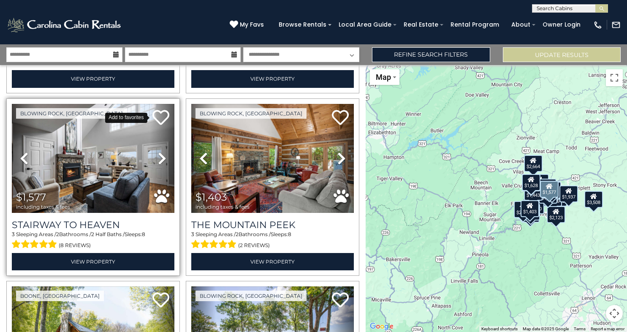
click at [160, 116] on icon at bounding box center [160, 117] width 17 height 17
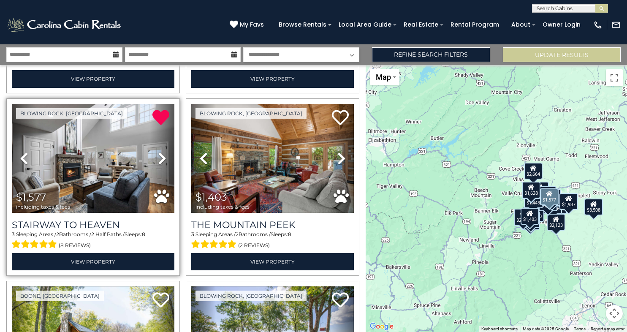
drag, startPoint x: 367, startPoint y: 121, endPoint x: 367, endPoint y: 129, distance: 8.4
click at [367, 129] on div "$3,508 $2,768 $2,936 $2,673 $1,577 $1,403 $2,664 $2,673 $2,408 $1,941 $1,775 $1…" at bounding box center [496, 198] width 261 height 267
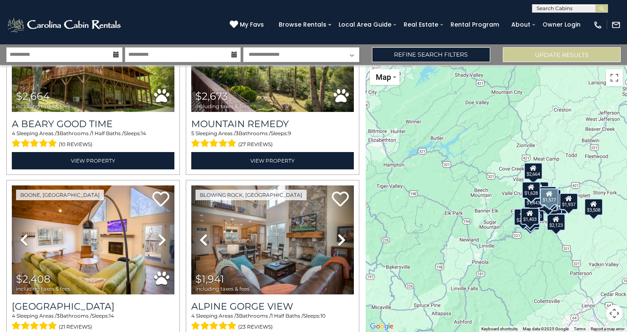
scroll to position [711, 0]
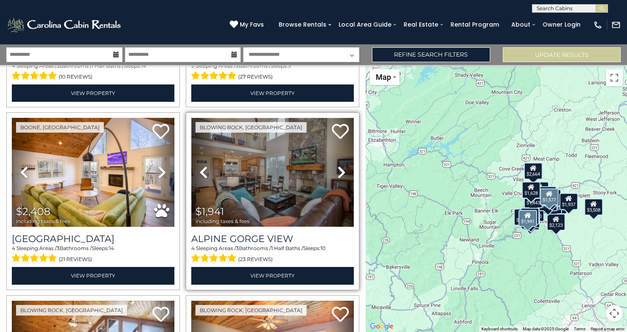
click at [270, 187] on img at bounding box center [272, 172] width 163 height 109
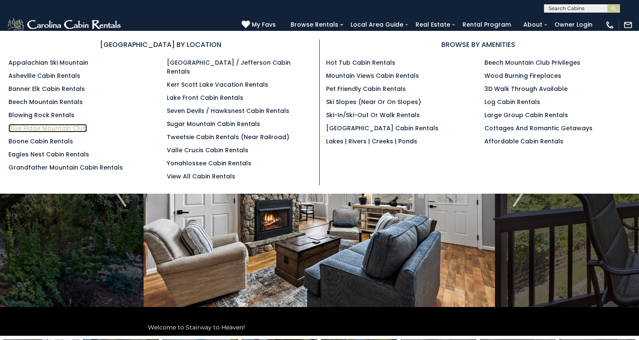
click at [29, 129] on link "Blue Ridge Mountain Club" at bounding box center [47, 128] width 79 height 8
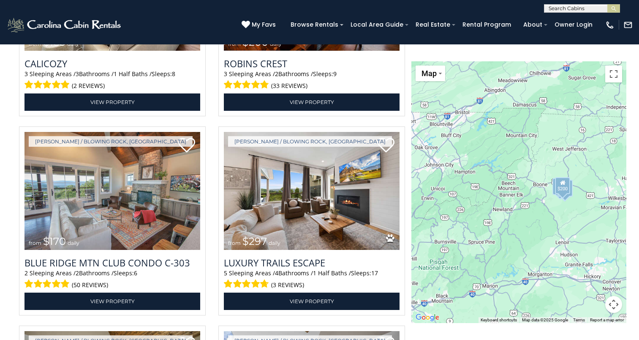
scroll to position [1294, 0]
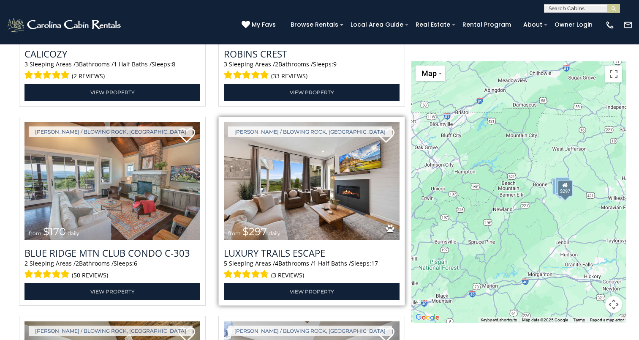
click at [312, 212] on img at bounding box center [312, 181] width 176 height 118
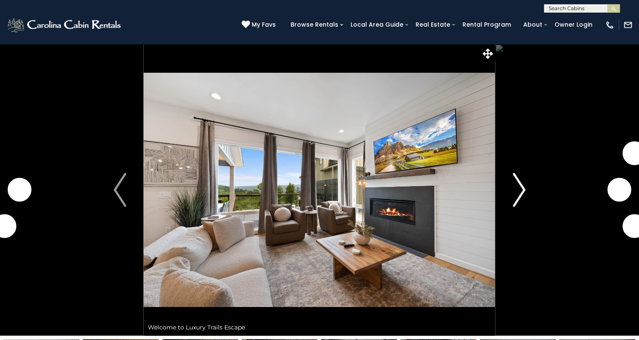
click at [521, 193] on img "Next" at bounding box center [519, 190] width 13 height 34
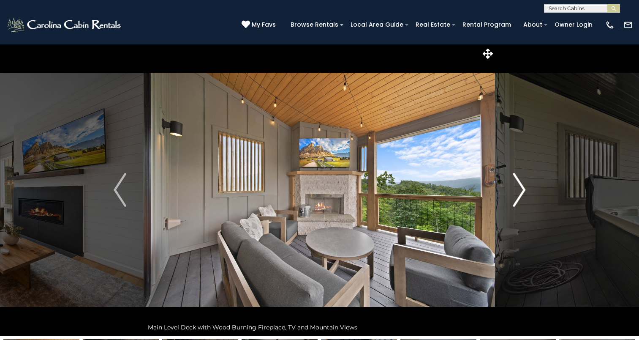
click at [521, 193] on img "Next" at bounding box center [519, 190] width 13 height 34
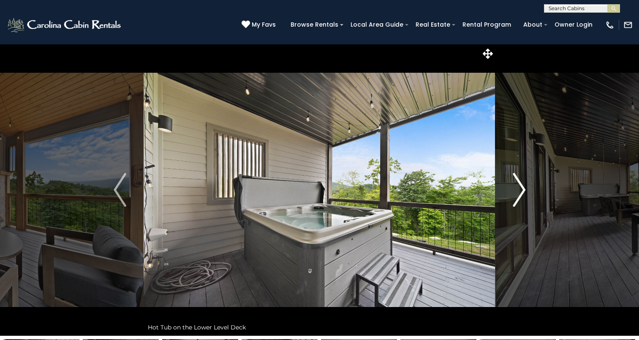
click at [521, 193] on img "Next" at bounding box center [519, 190] width 13 height 34
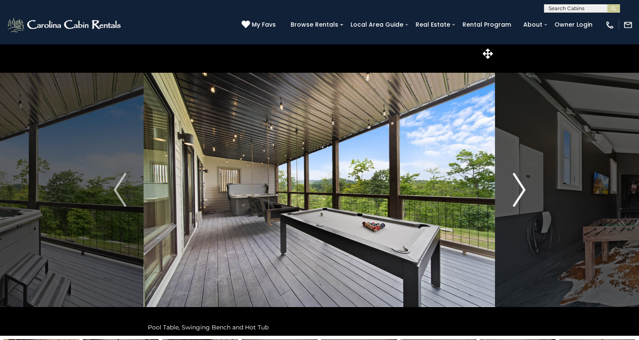
click at [521, 193] on img "Next" at bounding box center [519, 190] width 13 height 34
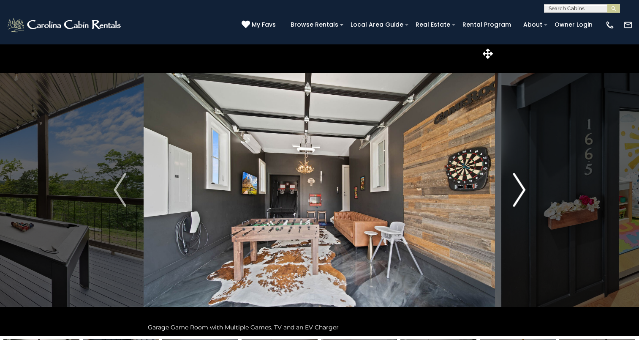
click at [521, 193] on img "Next" at bounding box center [519, 190] width 13 height 34
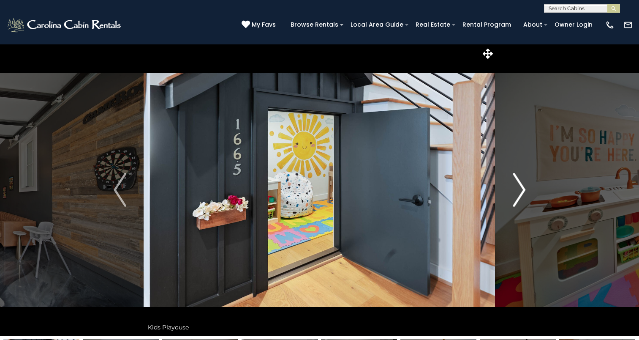
click at [521, 193] on img "Next" at bounding box center [519, 190] width 13 height 34
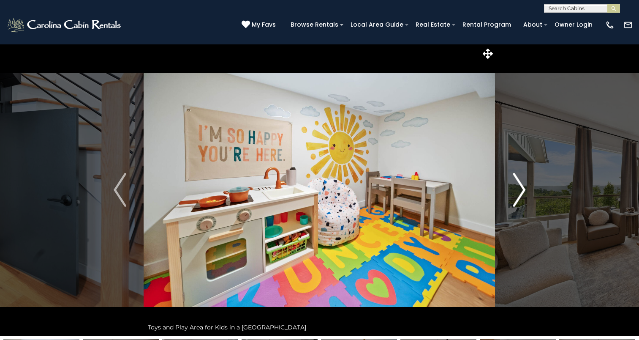
click at [521, 193] on img "Next" at bounding box center [519, 190] width 13 height 34
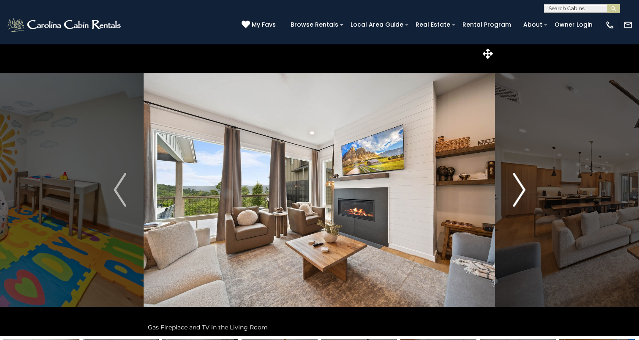
click at [521, 193] on img "Next" at bounding box center [519, 190] width 13 height 34
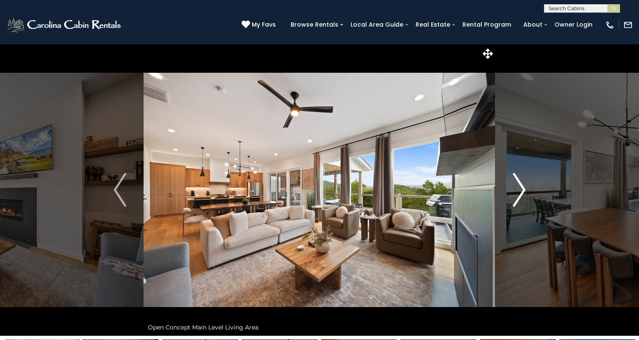
click at [521, 193] on img "Next" at bounding box center [519, 190] width 13 height 34
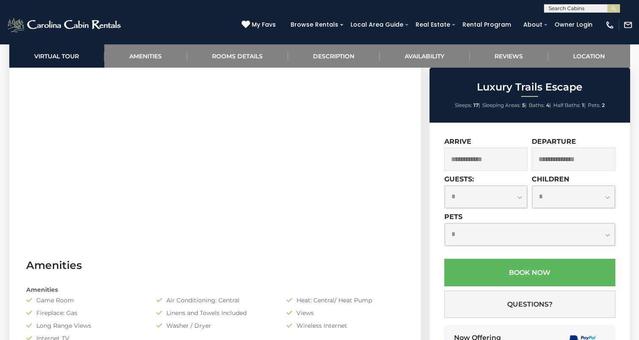
scroll to position [372, 0]
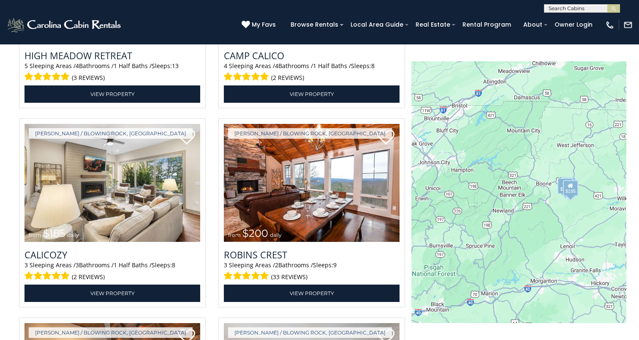
scroll to position [1094, 0]
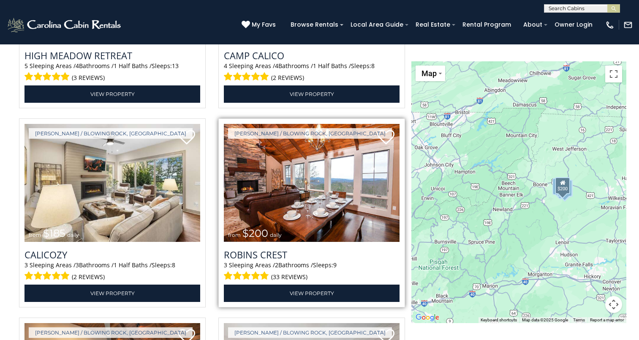
click at [320, 180] on img at bounding box center [312, 183] width 176 height 118
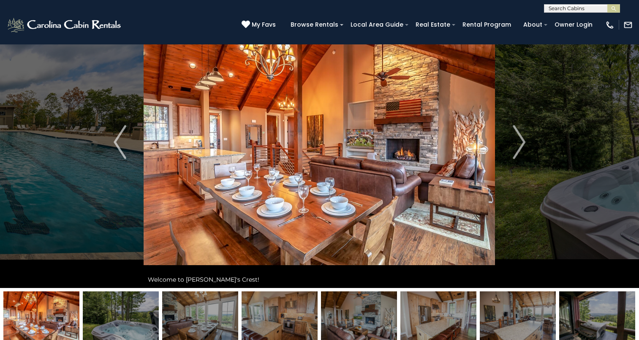
scroll to position [4, 0]
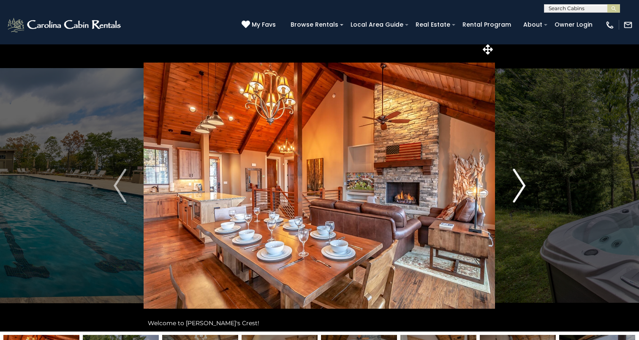
click at [523, 185] on img "Next" at bounding box center [519, 185] width 13 height 34
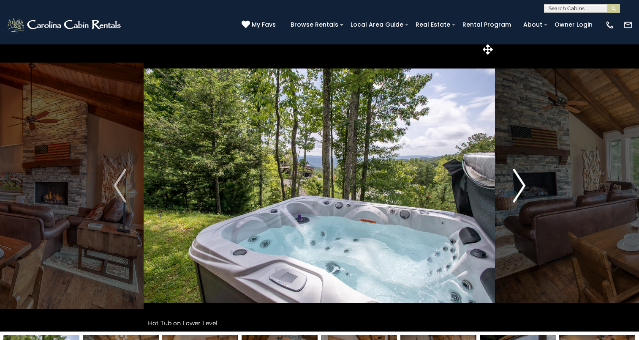
click at [523, 185] on img "Next" at bounding box center [519, 185] width 13 height 34
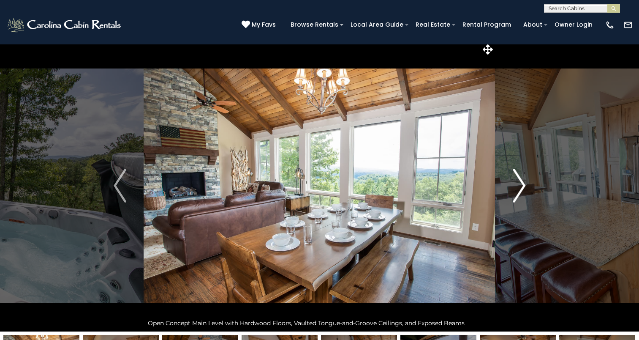
click at [523, 185] on img "Next" at bounding box center [519, 185] width 13 height 34
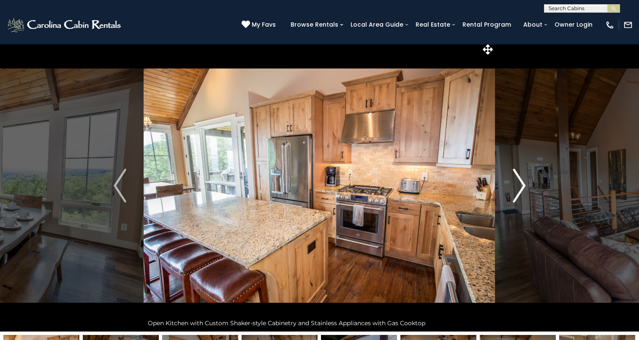
click at [523, 185] on img "Next" at bounding box center [519, 185] width 13 height 34
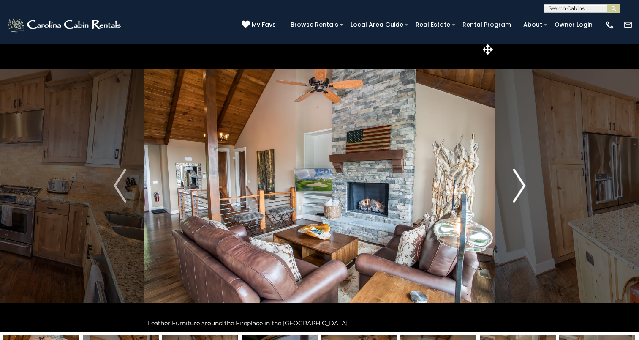
click at [523, 185] on img "Next" at bounding box center [519, 185] width 13 height 34
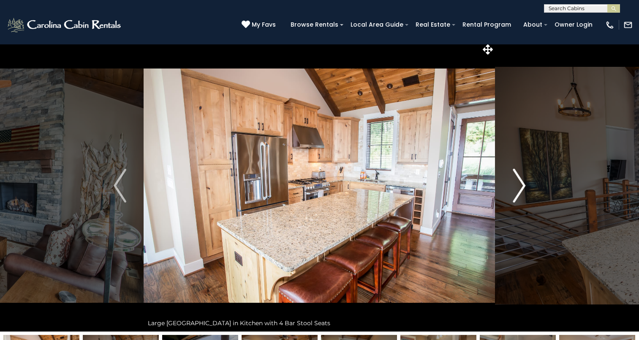
click at [523, 185] on img "Next" at bounding box center [519, 185] width 13 height 34
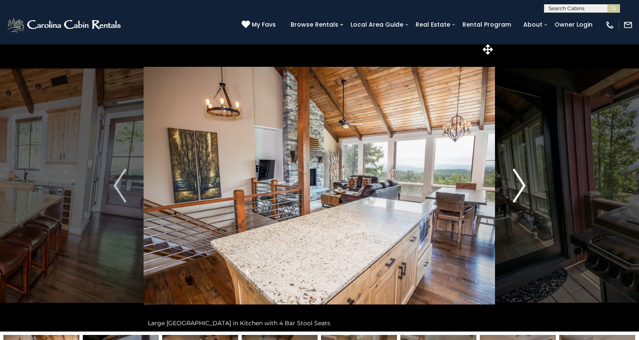
click at [523, 185] on img "Next" at bounding box center [519, 185] width 13 height 34
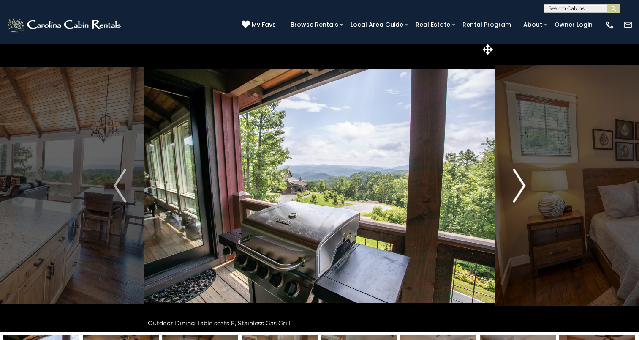
click at [523, 185] on img "Next" at bounding box center [519, 185] width 13 height 34
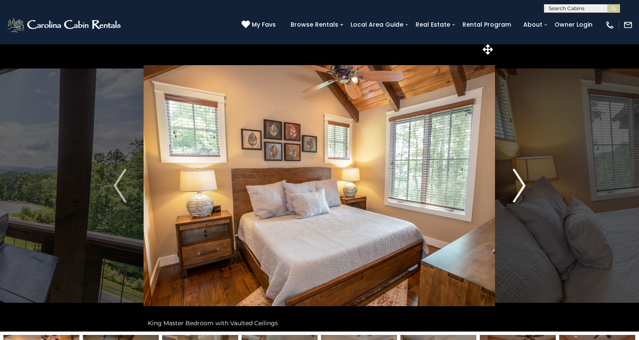
click at [523, 185] on img "Next" at bounding box center [519, 185] width 13 height 34
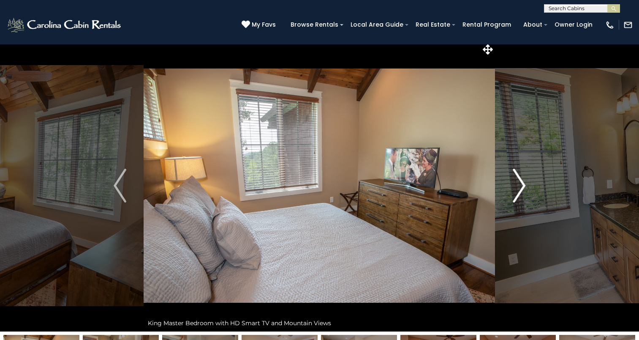
click at [523, 185] on img "Next" at bounding box center [519, 185] width 13 height 34
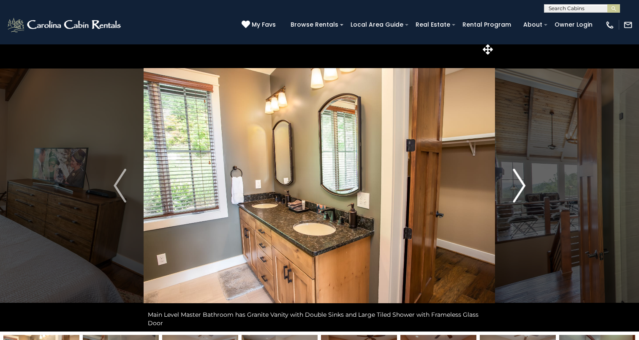
click at [523, 185] on img "Next" at bounding box center [519, 185] width 13 height 34
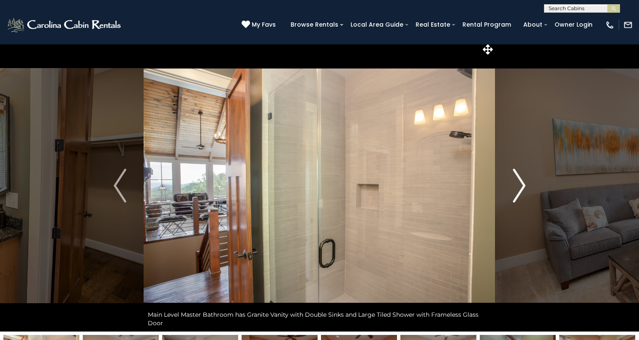
click at [523, 185] on img "Next" at bounding box center [519, 185] width 13 height 34
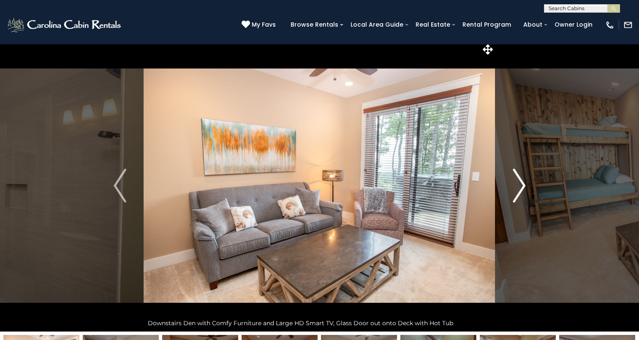
click at [523, 185] on img "Next" at bounding box center [519, 185] width 13 height 34
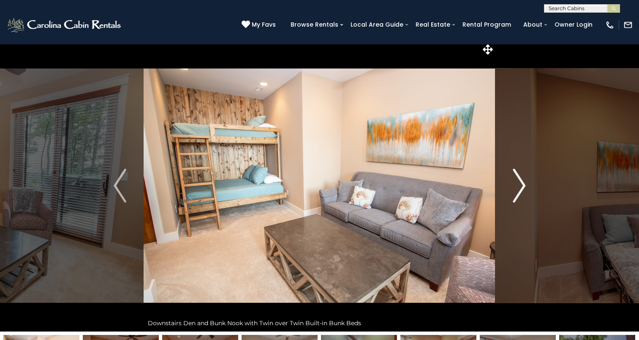
click at [523, 185] on img "Next" at bounding box center [519, 185] width 13 height 34
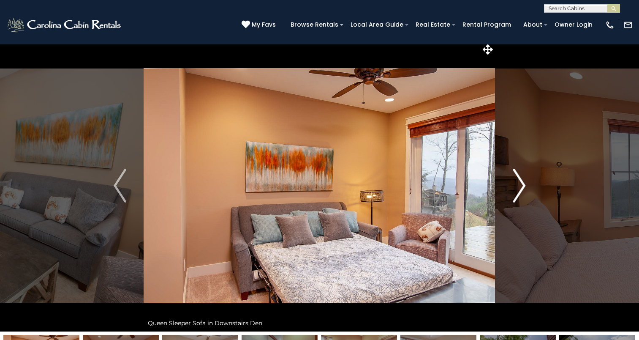
click at [523, 185] on img "Next" at bounding box center [519, 185] width 13 height 34
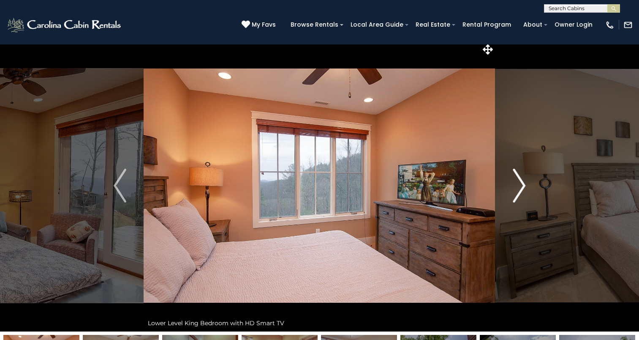
click at [523, 185] on img "Next" at bounding box center [519, 185] width 13 height 34
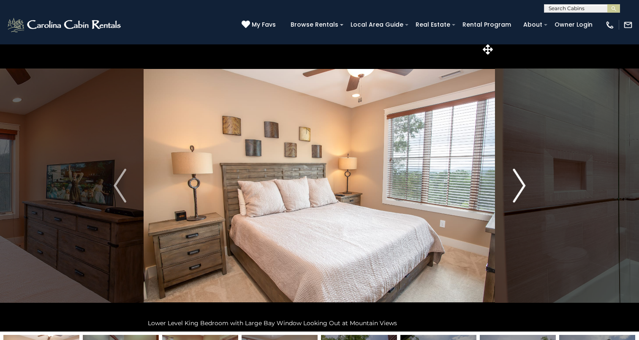
click at [523, 185] on img "Next" at bounding box center [519, 185] width 13 height 34
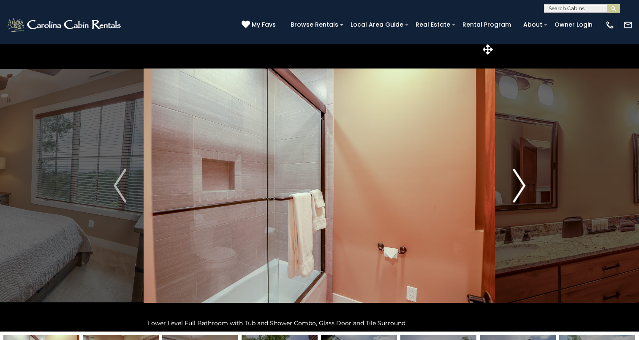
click at [523, 185] on img "Next" at bounding box center [519, 185] width 13 height 34
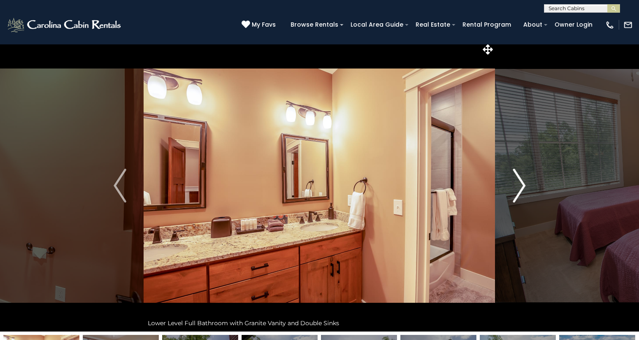
click at [523, 185] on img "Next" at bounding box center [519, 185] width 13 height 34
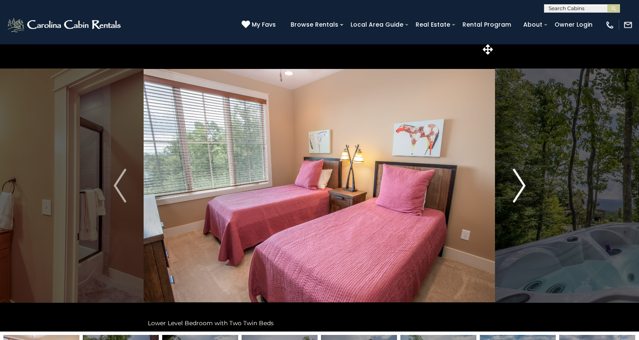
click at [523, 185] on img "Next" at bounding box center [519, 185] width 13 height 34
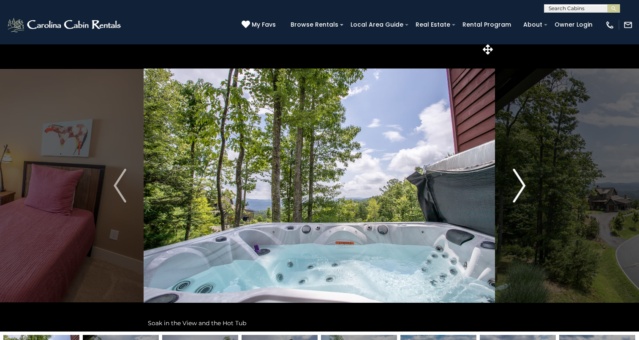
click at [523, 185] on img "Next" at bounding box center [519, 185] width 13 height 34
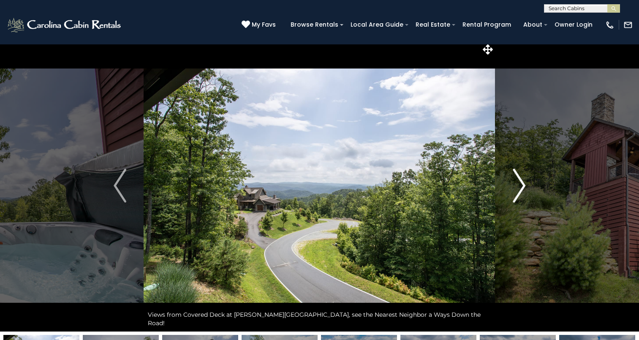
click at [523, 185] on img "Next" at bounding box center [519, 185] width 13 height 34
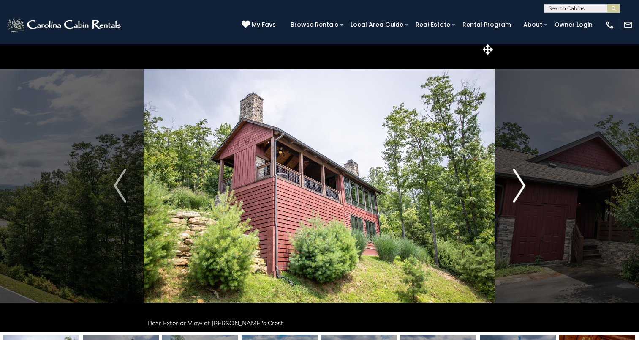
click at [523, 185] on img "Next" at bounding box center [519, 185] width 13 height 34
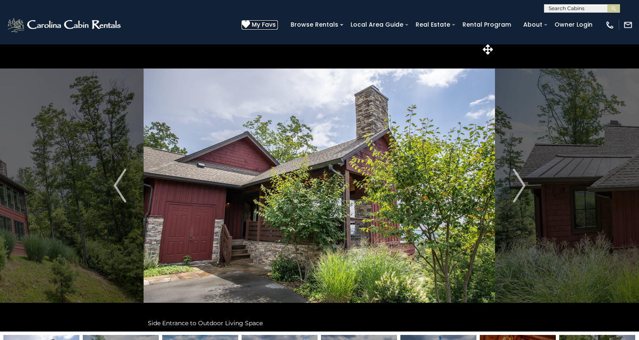
click at [250, 23] on icon at bounding box center [246, 24] width 8 height 8
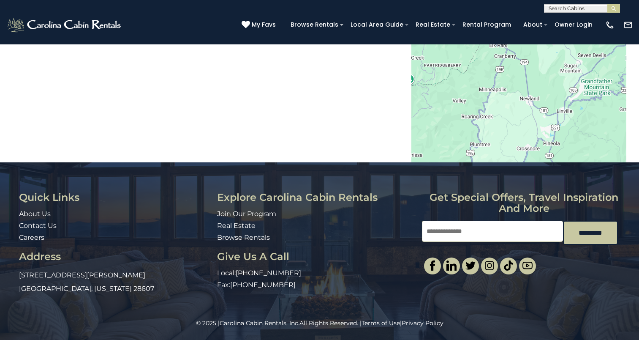
scroll to position [1094, 0]
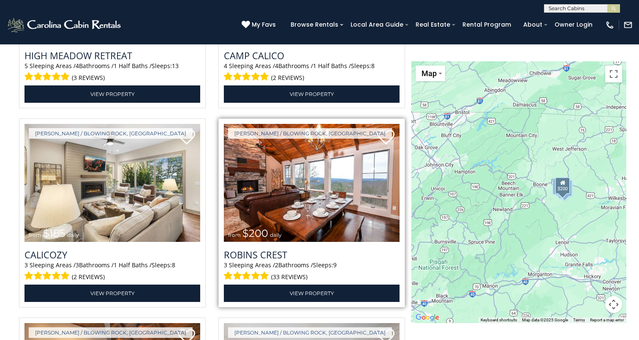
click at [301, 214] on img at bounding box center [312, 183] width 176 height 118
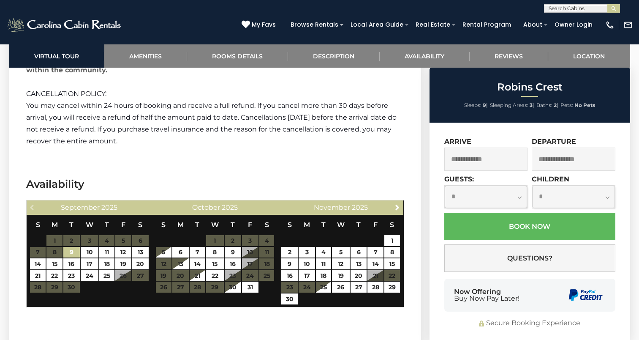
scroll to position [2240, 0]
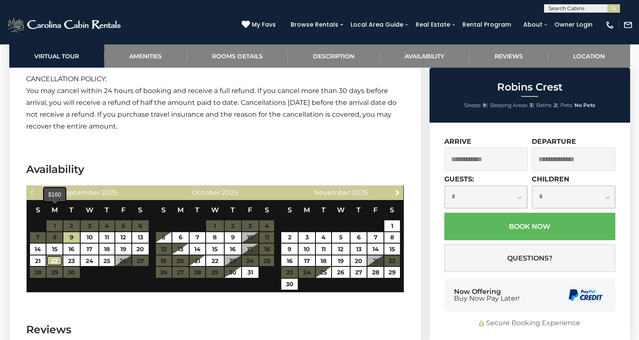
click at [55, 255] on link "22" at bounding box center [54, 260] width 16 height 11
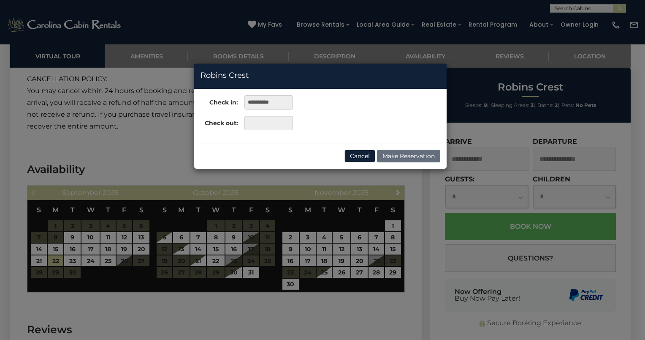
click at [57, 224] on div "**********" at bounding box center [322, 170] width 645 height 340
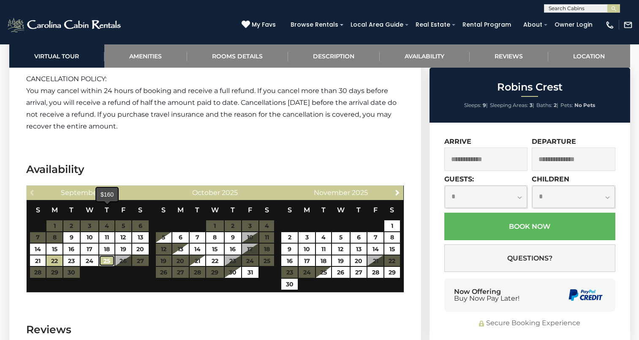
click at [104, 255] on link "25" at bounding box center [106, 260] width 15 height 11
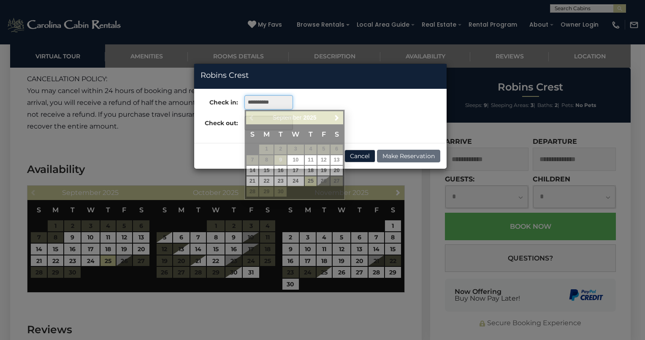
click at [257, 104] on input "**********" at bounding box center [268, 102] width 49 height 14
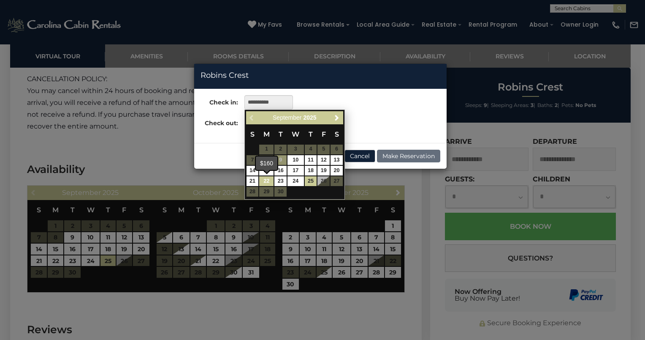
click at [263, 181] on link "22" at bounding box center [266, 181] width 14 height 10
type input "**********"
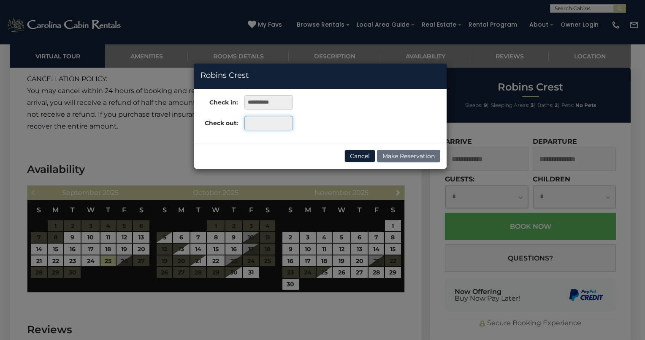
click at [251, 120] on input "text" at bounding box center [268, 123] width 49 height 14
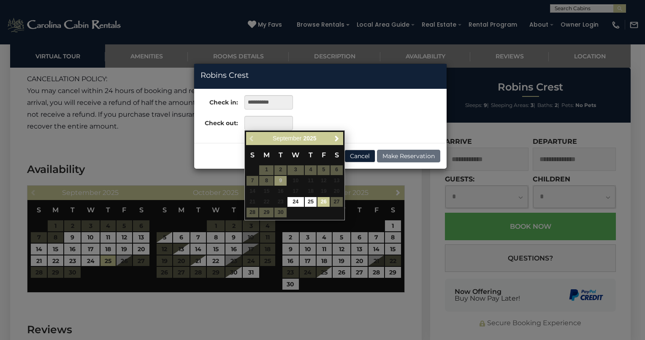
click at [320, 203] on link "26" at bounding box center [324, 202] width 12 height 10
type input "**********"
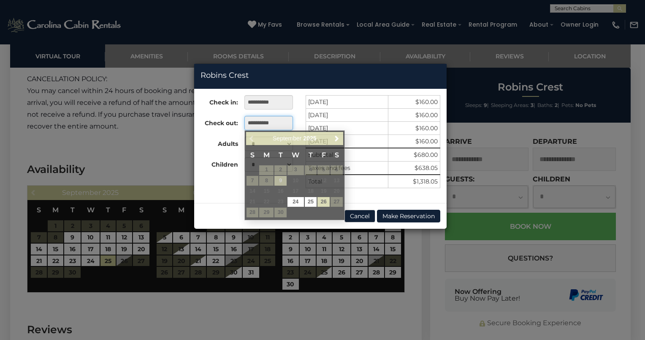
click at [255, 126] on input "**********" at bounding box center [268, 123] width 49 height 14
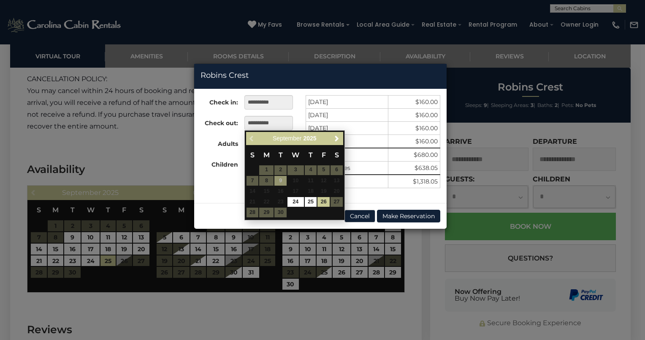
click at [334, 202] on table "S M T W T F S 1 2 3 4 5 6 7 8 9 10 11 12 13 14 15 16 17 18 19 20 21 22 23 24 25…" at bounding box center [294, 181] width 97 height 73
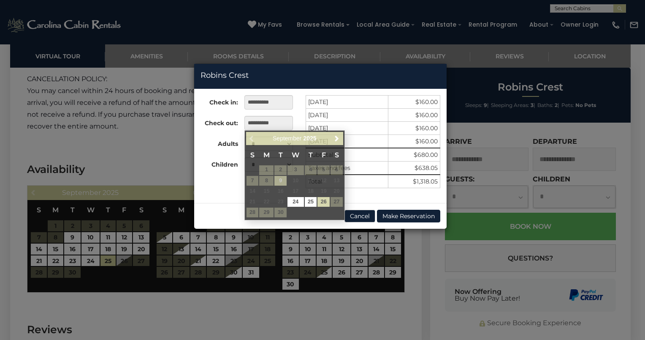
click at [352, 287] on div "**********" at bounding box center [322, 170] width 645 height 340
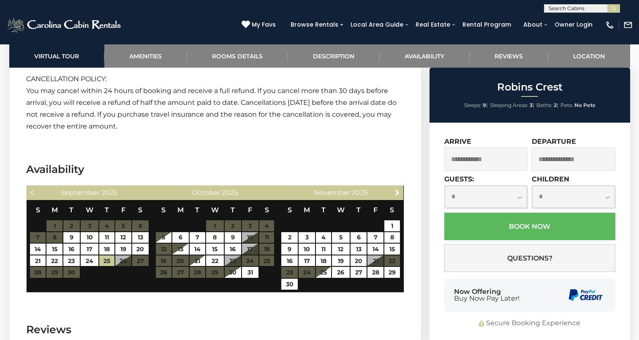
click at [463, 160] on input "text" at bounding box center [486, 158] width 84 height 23
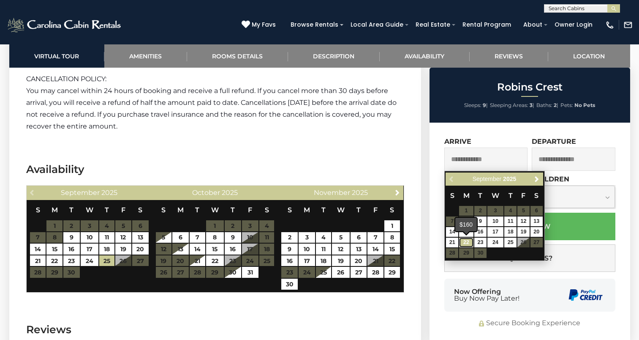
click at [468, 243] on link "22" at bounding box center [466, 242] width 14 height 10
type input "**********"
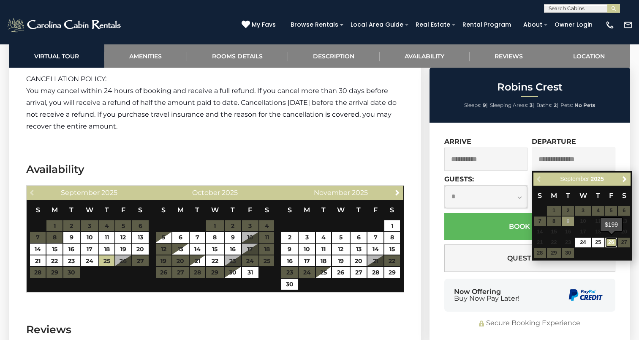
click at [608, 244] on link "26" at bounding box center [611, 242] width 12 height 10
type input "**********"
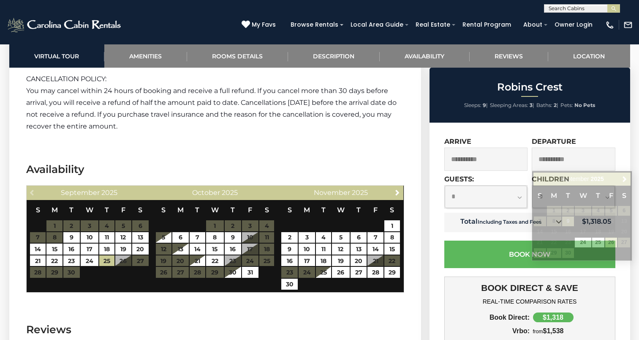
click at [556, 166] on input "**********" at bounding box center [574, 158] width 84 height 23
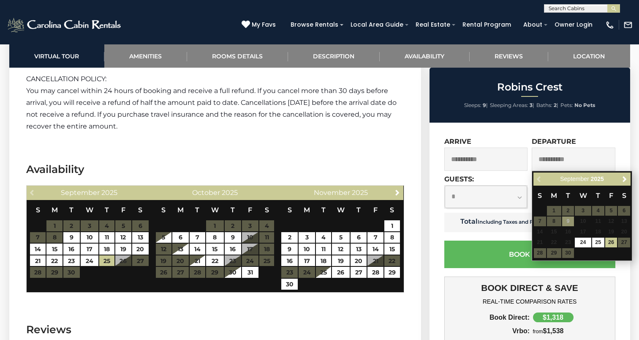
click at [625, 243] on table "S M T W T F S 1 2 3 4 5 6 7 8 9 10 11 12 13 14 15 16 17 18 19 20 21 22 23 24 25…" at bounding box center [581, 221] width 97 height 73
click at [454, 303] on h4 "REAL-TIME COMPARISON RATES" at bounding box center [530, 301] width 158 height 7
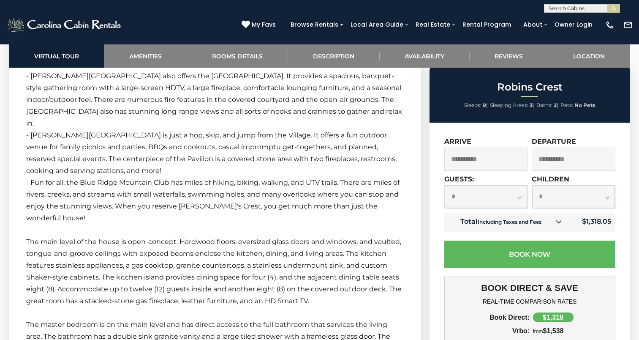
scroll to position [1566, 0]
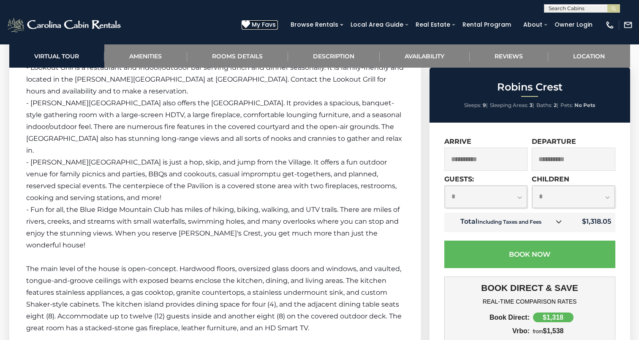
click at [250, 25] on icon at bounding box center [246, 24] width 8 height 8
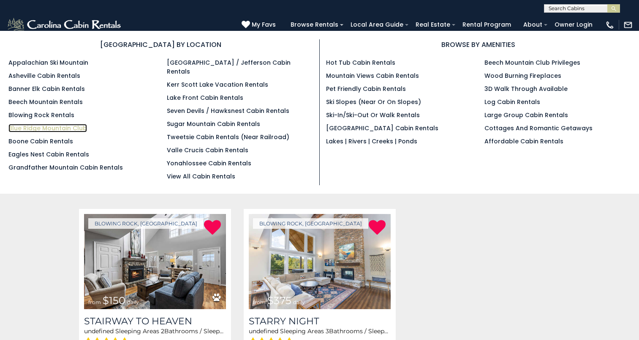
click at [43, 128] on link "Blue Ridge Mountain Club" at bounding box center [47, 128] width 79 height 8
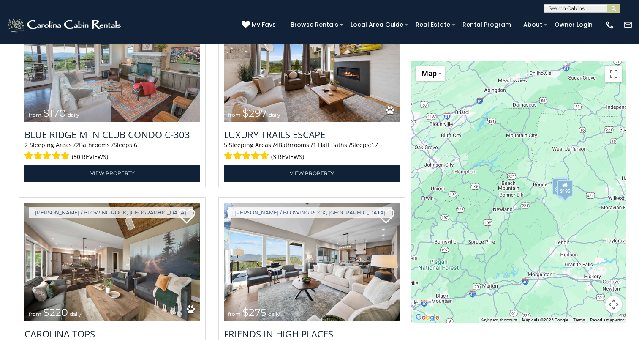
scroll to position [1404, 0]
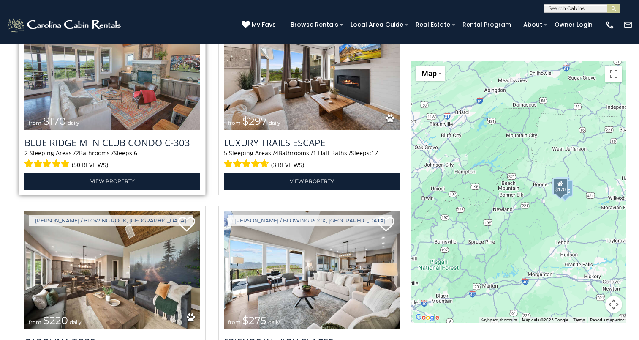
click at [100, 98] on img at bounding box center [112, 71] width 176 height 118
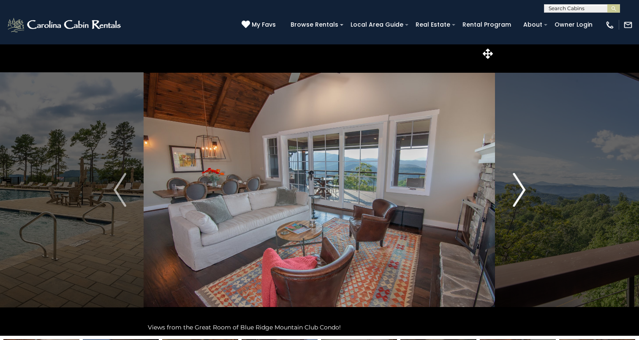
click at [517, 192] on img "Next" at bounding box center [519, 190] width 13 height 34
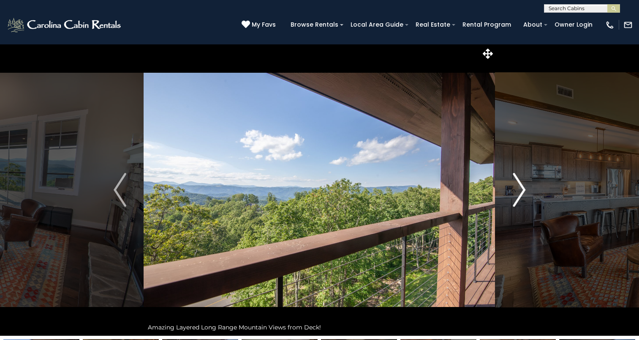
click at [517, 192] on img "Next" at bounding box center [519, 190] width 13 height 34
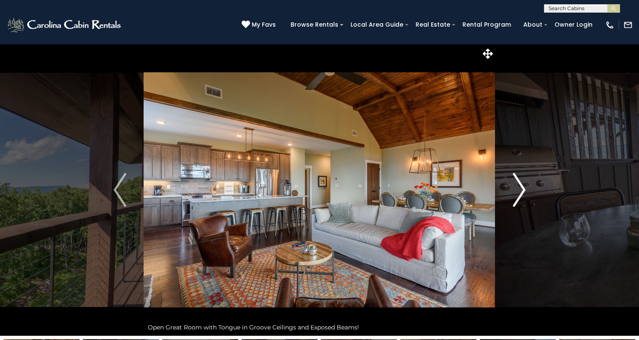
click at [517, 192] on img "Next" at bounding box center [519, 190] width 13 height 34
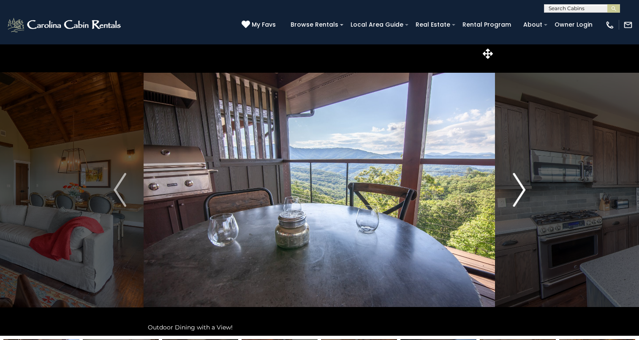
click at [517, 192] on img "Next" at bounding box center [519, 190] width 13 height 34
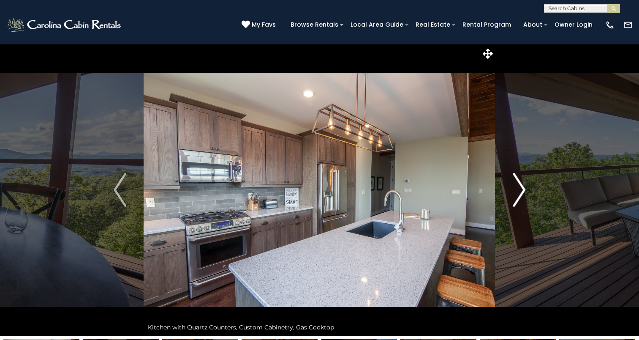
click at [517, 192] on img "Next" at bounding box center [519, 190] width 13 height 34
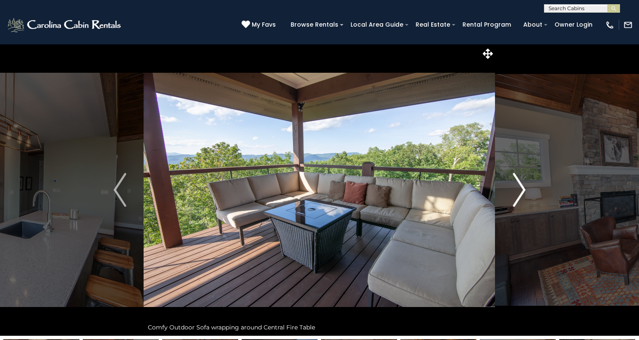
click at [517, 192] on img "Next" at bounding box center [519, 190] width 13 height 34
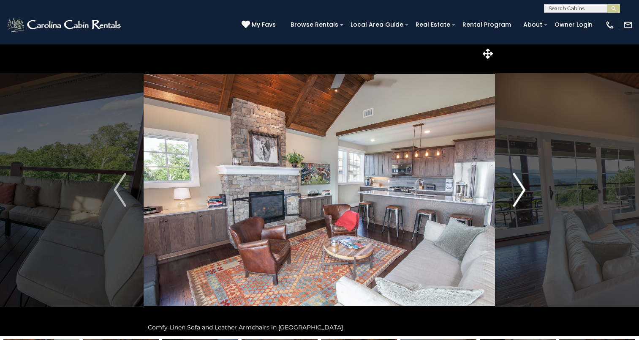
click at [517, 192] on img "Next" at bounding box center [519, 190] width 13 height 34
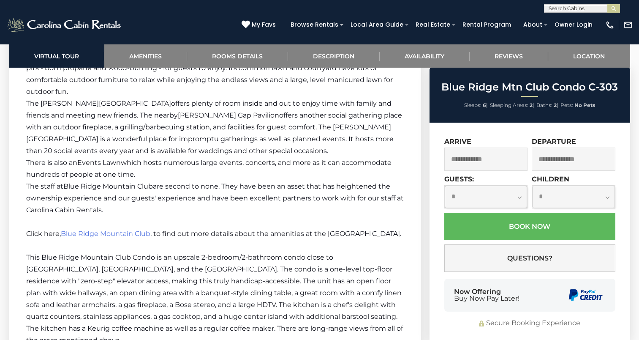
scroll to position [1447, 0]
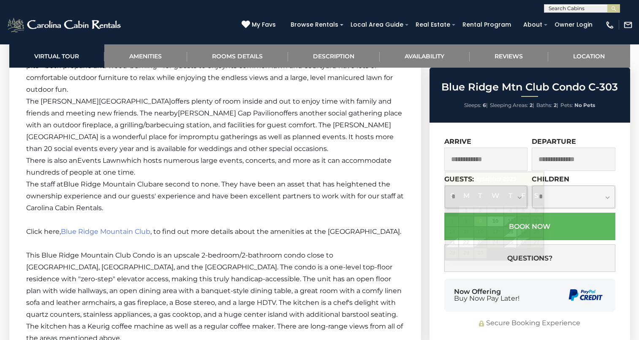
click at [464, 159] on input "text" at bounding box center [486, 158] width 84 height 23
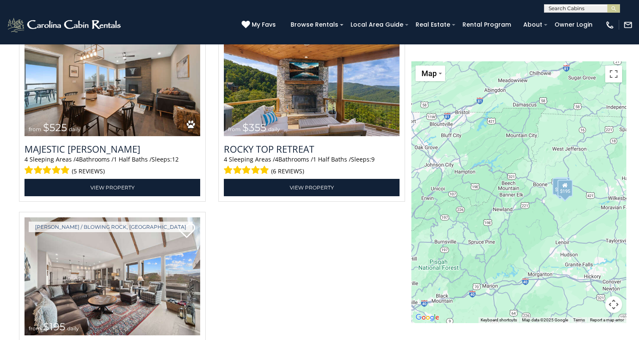
scroll to position [1897, 0]
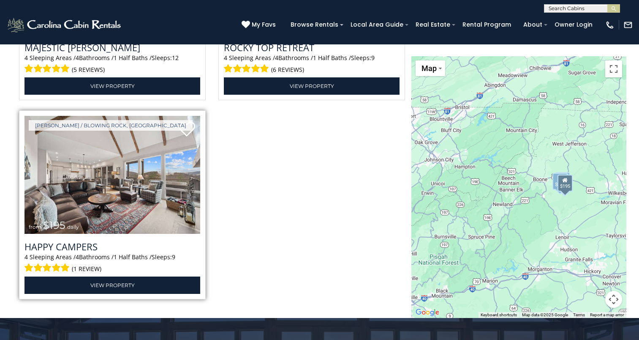
click at [118, 202] on img at bounding box center [112, 175] width 176 height 118
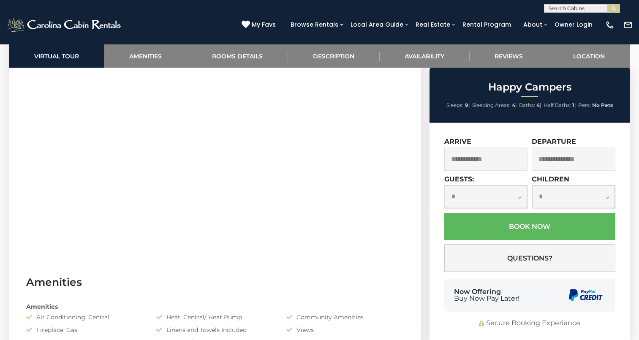
scroll to position [505, 0]
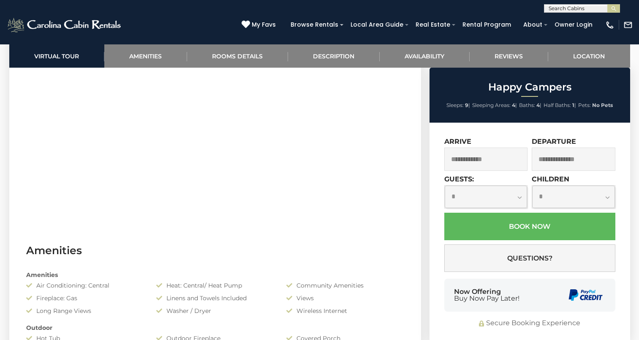
click at [497, 164] on input "text" at bounding box center [486, 158] width 84 height 23
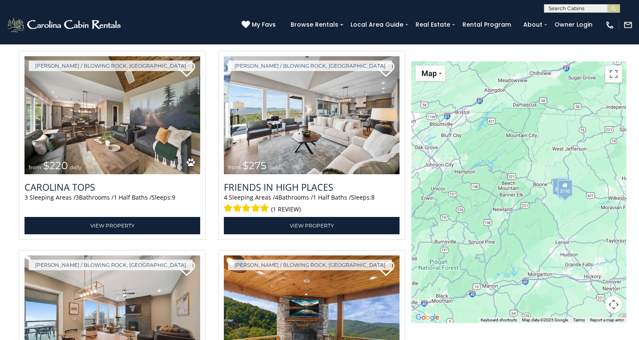
scroll to position [1548, 0]
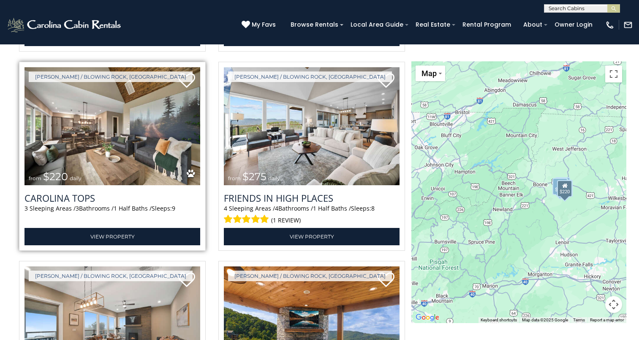
click at [130, 174] on img at bounding box center [112, 126] width 176 height 118
click at [103, 157] on img at bounding box center [112, 126] width 176 height 118
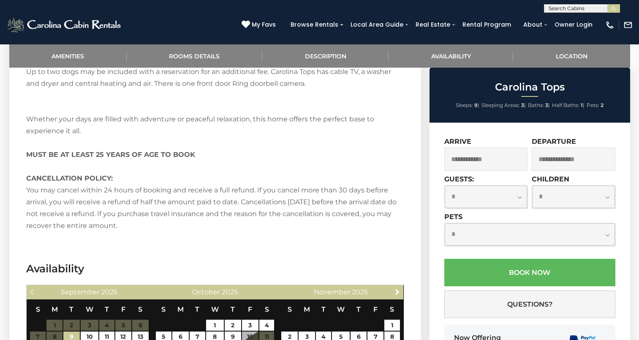
scroll to position [1416, 0]
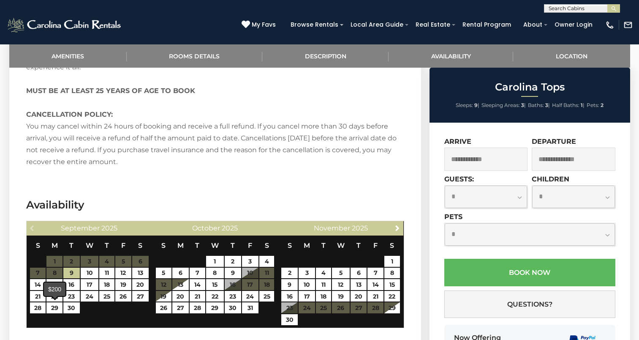
click at [57, 297] on span at bounding box center [55, 296] width 7 height 3
click at [58, 295] on link "22" at bounding box center [54, 296] width 16 height 11
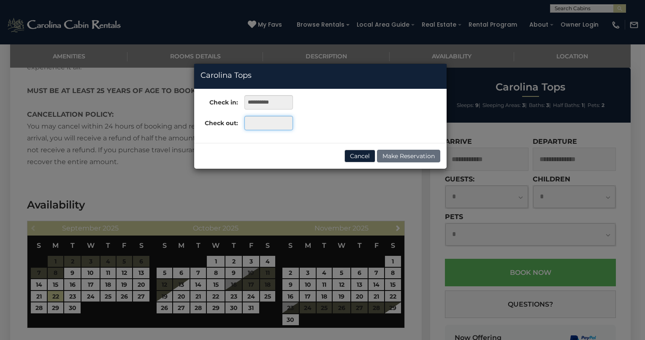
click at [253, 124] on input "text" at bounding box center [268, 123] width 49 height 14
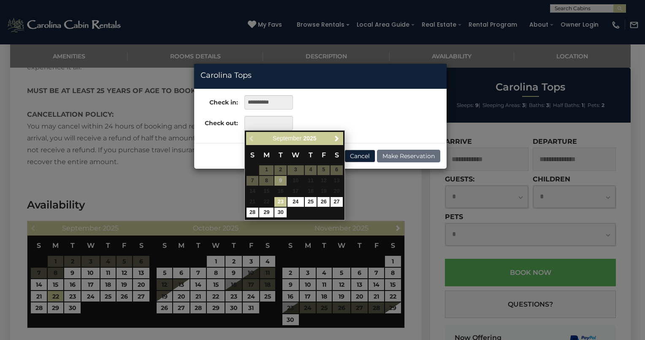
click at [59, 307] on div "**********" at bounding box center [322, 170] width 645 height 340
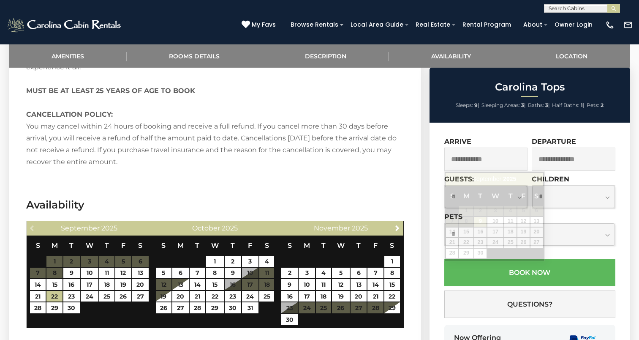
click at [457, 159] on input "text" at bounding box center [486, 158] width 84 height 23
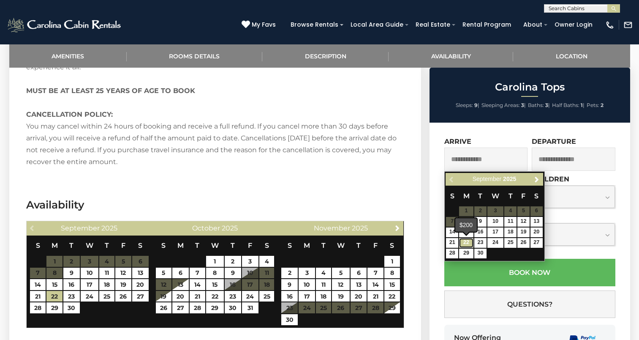
click at [467, 243] on link "22" at bounding box center [466, 243] width 14 height 10
type input "**********"
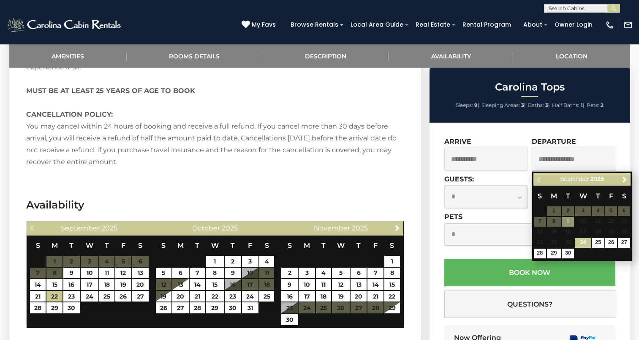
click at [540, 159] on input "text" at bounding box center [574, 158] width 84 height 23
click at [553, 255] on link "29" at bounding box center [554, 253] width 14 height 10
type input "**********"
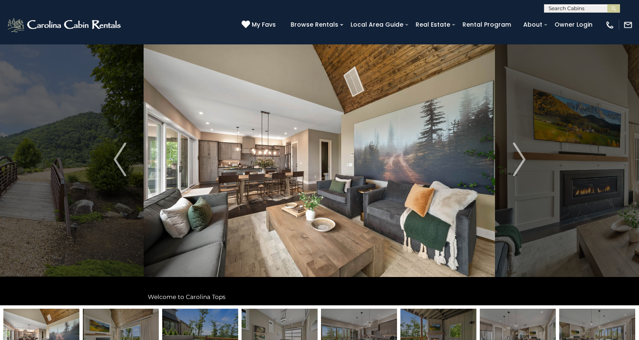
scroll to position [3, 0]
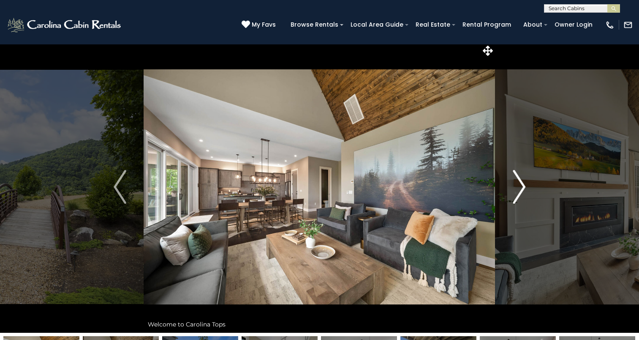
click at [518, 185] on img "Next" at bounding box center [519, 187] width 13 height 34
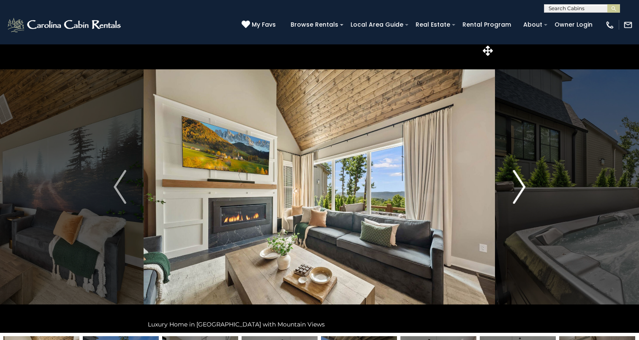
click at [518, 185] on img "Next" at bounding box center [519, 187] width 13 height 34
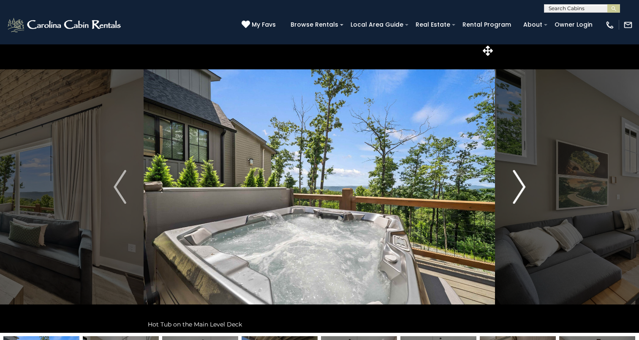
click at [518, 185] on img "Next" at bounding box center [519, 187] width 13 height 34
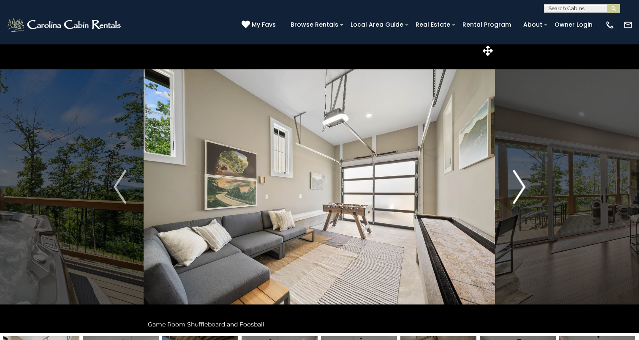
click at [518, 185] on img "Next" at bounding box center [519, 187] width 13 height 34
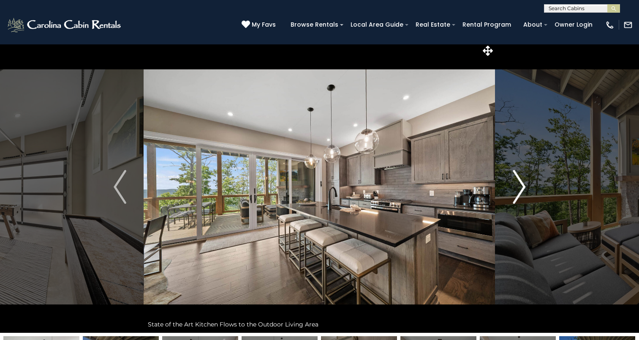
click at [518, 185] on img "Next" at bounding box center [519, 187] width 13 height 34
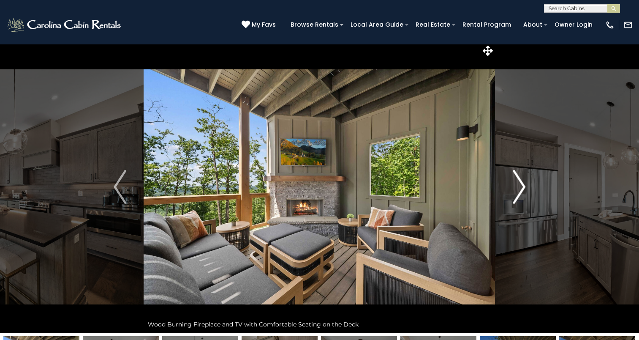
click at [518, 185] on img "Next" at bounding box center [519, 187] width 13 height 34
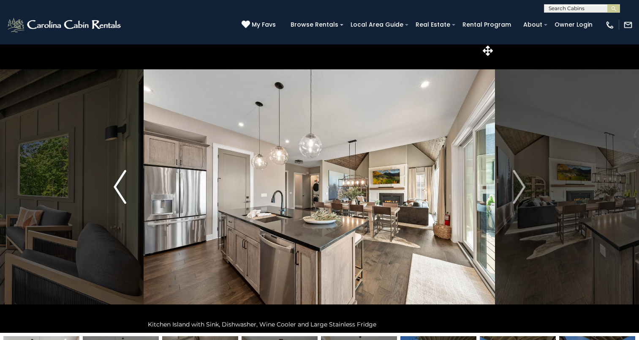
click at [123, 196] on img "Previous" at bounding box center [120, 187] width 13 height 34
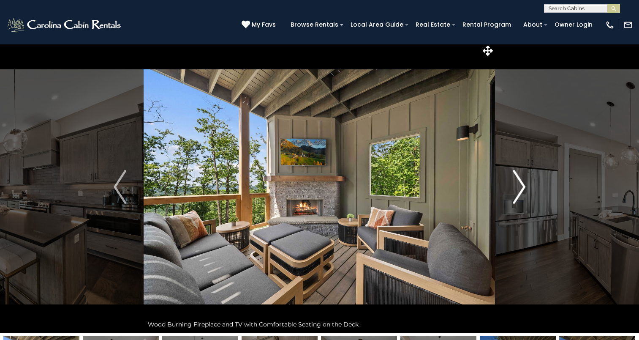
click at [519, 198] on img "Next" at bounding box center [519, 187] width 13 height 34
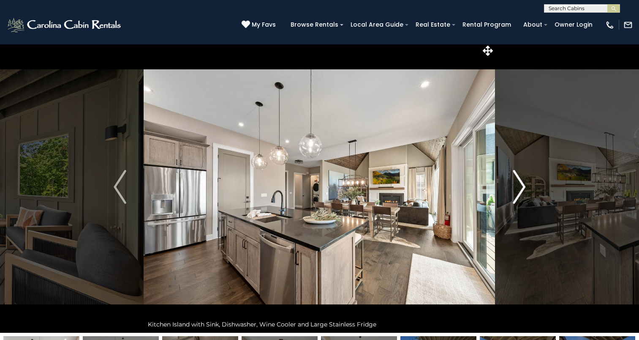
click at [519, 198] on img "Next" at bounding box center [519, 187] width 13 height 34
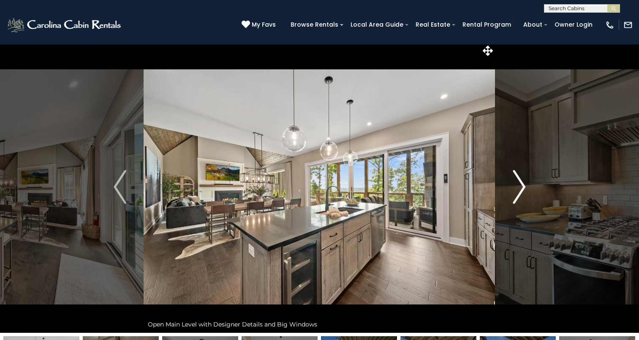
click at [519, 198] on img "Next" at bounding box center [519, 187] width 13 height 34
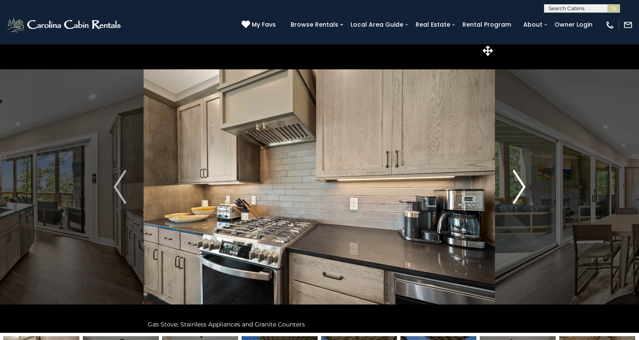
click at [519, 198] on img "Next" at bounding box center [519, 187] width 13 height 34
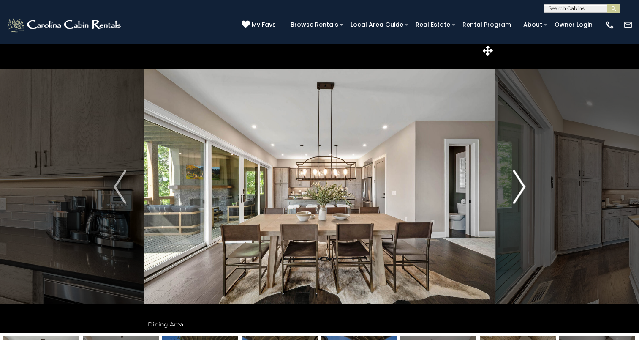
click at [519, 198] on img "Next" at bounding box center [519, 187] width 13 height 34
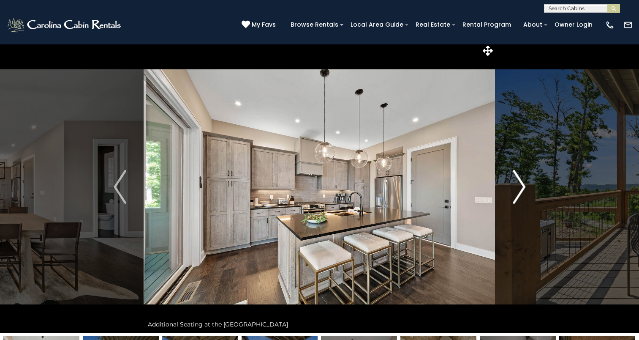
click at [519, 198] on img "Next" at bounding box center [519, 187] width 13 height 34
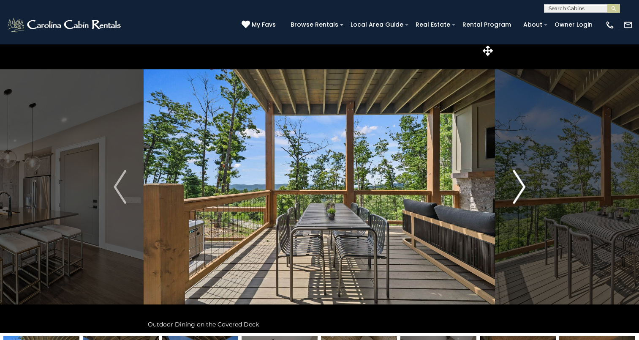
click at [519, 198] on img "Next" at bounding box center [519, 187] width 13 height 34
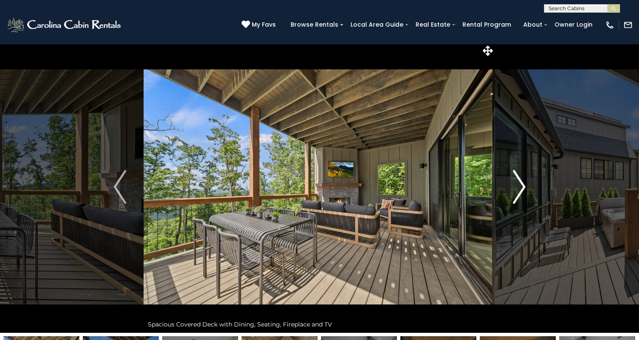
click at [519, 198] on img "Next" at bounding box center [519, 187] width 13 height 34
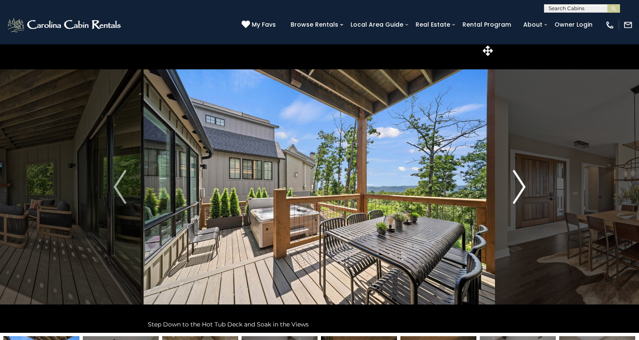
click at [519, 198] on img "Next" at bounding box center [519, 187] width 13 height 34
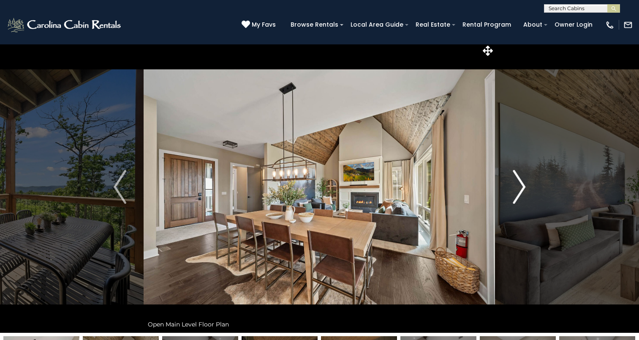
click at [519, 198] on img "Next" at bounding box center [519, 187] width 13 height 34
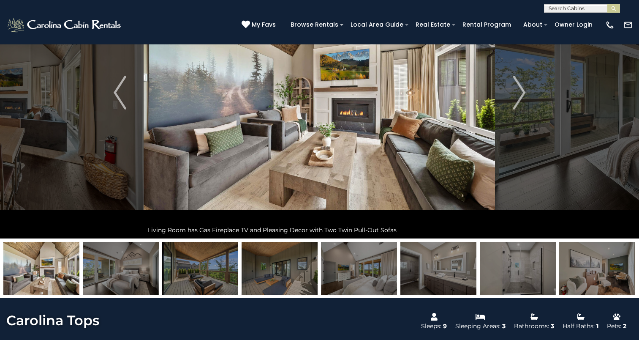
scroll to position [30, 0]
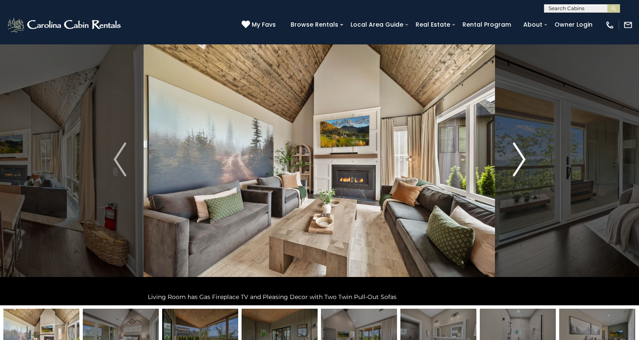
click at [517, 171] on img "Next" at bounding box center [519, 159] width 13 height 34
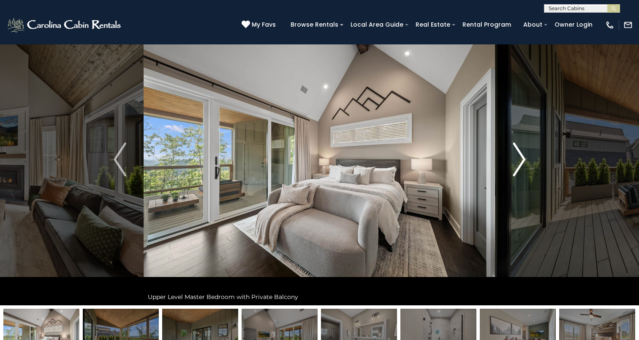
click at [517, 171] on img "Next" at bounding box center [519, 159] width 13 height 34
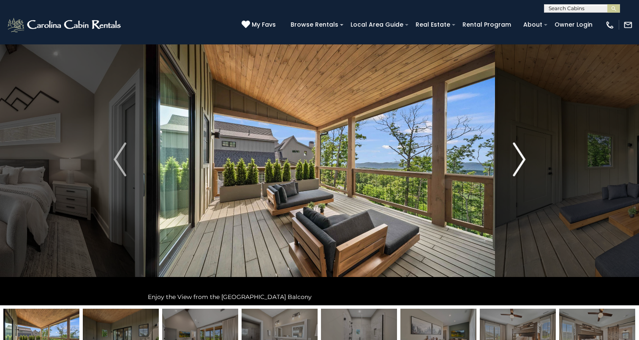
click at [517, 171] on img "Next" at bounding box center [519, 159] width 13 height 34
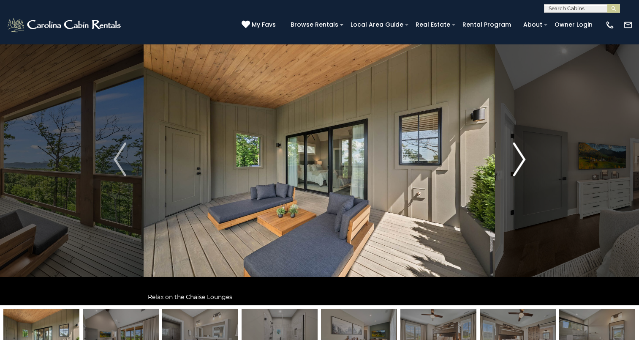
click at [517, 171] on img "Next" at bounding box center [519, 159] width 13 height 34
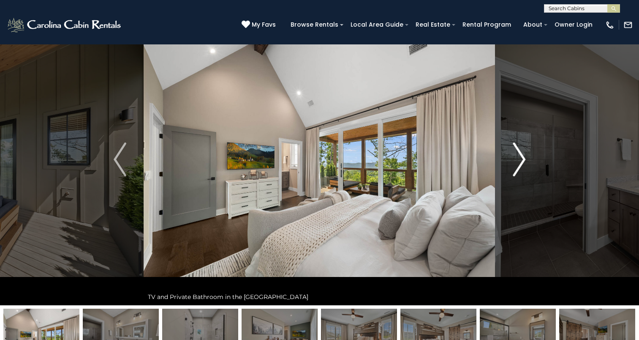
click at [517, 171] on img "Next" at bounding box center [519, 159] width 13 height 34
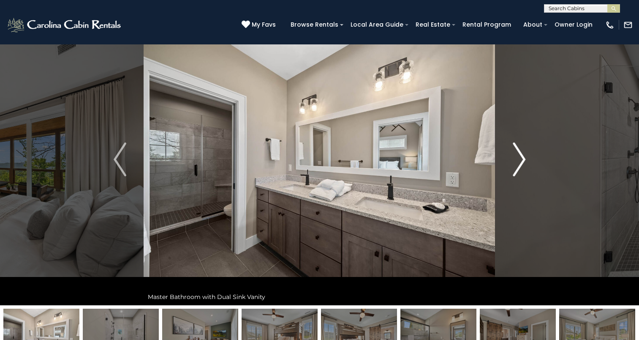
click at [517, 171] on img "Next" at bounding box center [519, 159] width 13 height 34
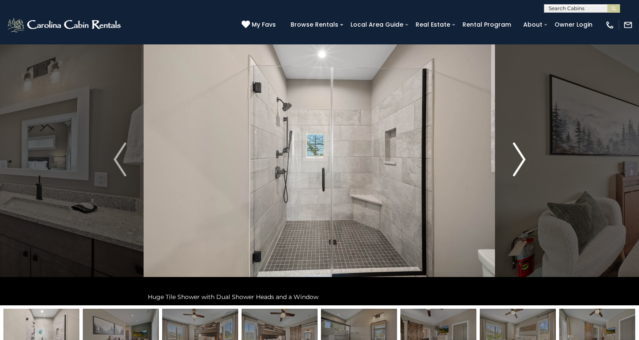
click at [517, 171] on img "Next" at bounding box center [519, 159] width 13 height 34
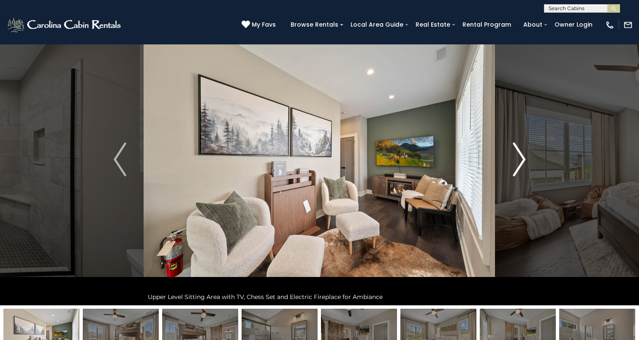
click at [517, 171] on img "Next" at bounding box center [519, 159] width 13 height 34
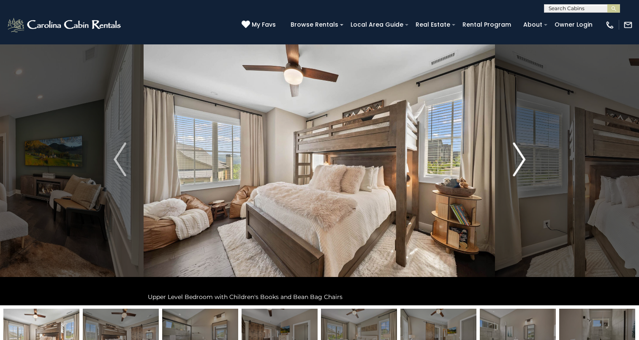
click at [517, 171] on img "Next" at bounding box center [519, 159] width 13 height 34
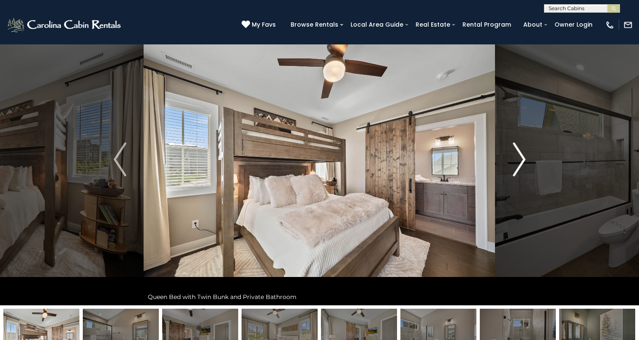
click at [517, 171] on img "Next" at bounding box center [519, 159] width 13 height 34
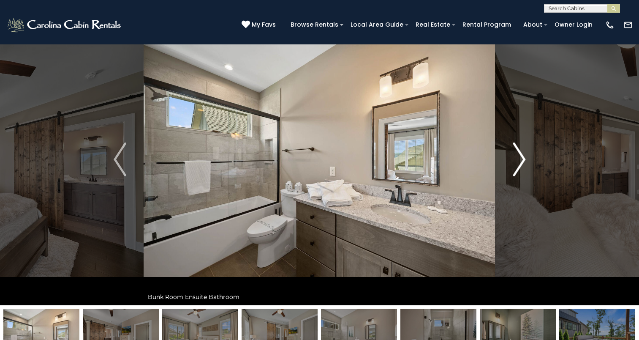
click at [517, 171] on img "Next" at bounding box center [519, 159] width 13 height 34
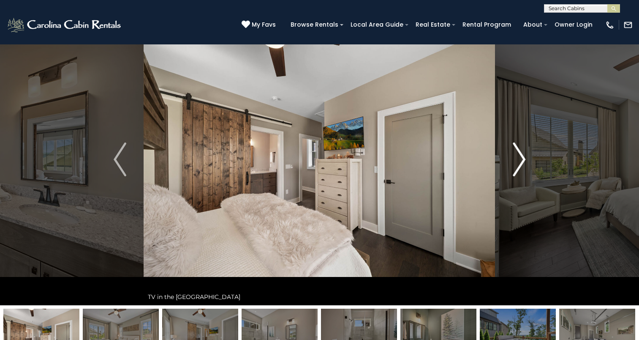
click at [517, 171] on img "Next" at bounding box center [519, 159] width 13 height 34
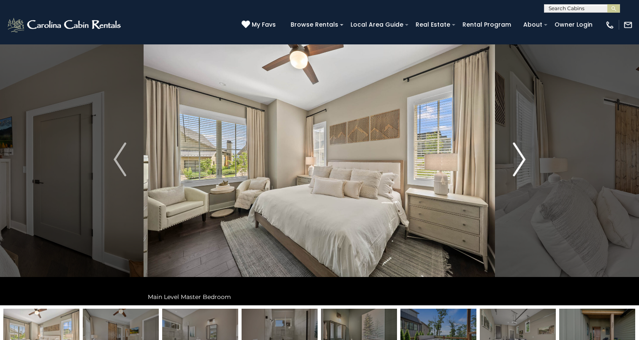
click at [517, 171] on img "Next" at bounding box center [519, 159] width 13 height 34
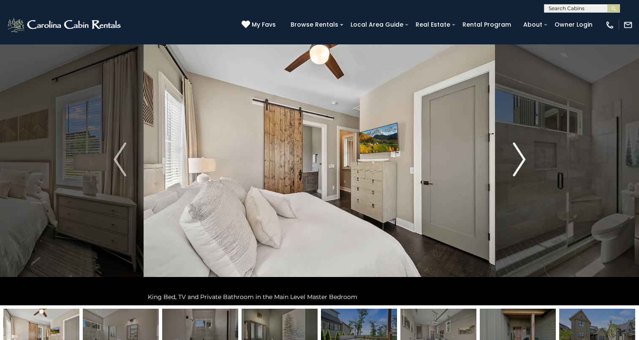
click at [518, 165] on img "Next" at bounding box center [519, 159] width 13 height 34
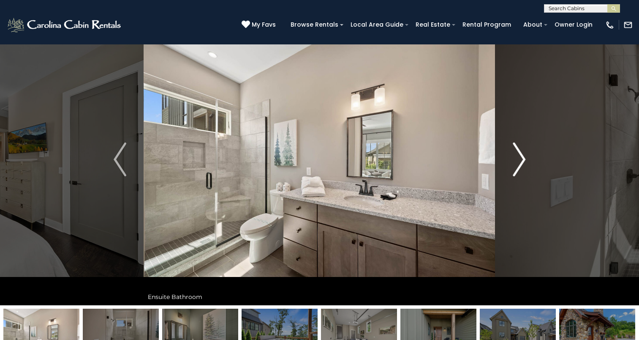
click at [518, 165] on img "Next" at bounding box center [519, 159] width 13 height 34
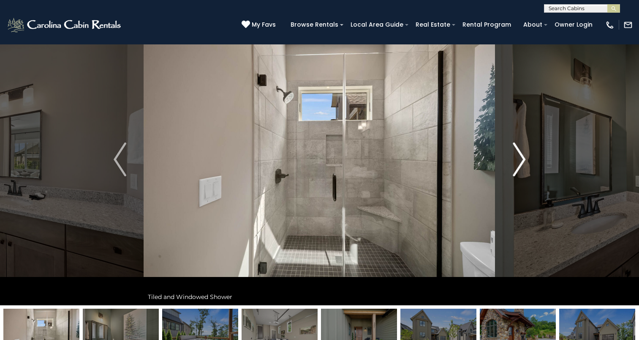
click at [518, 165] on img "Next" at bounding box center [519, 159] width 13 height 34
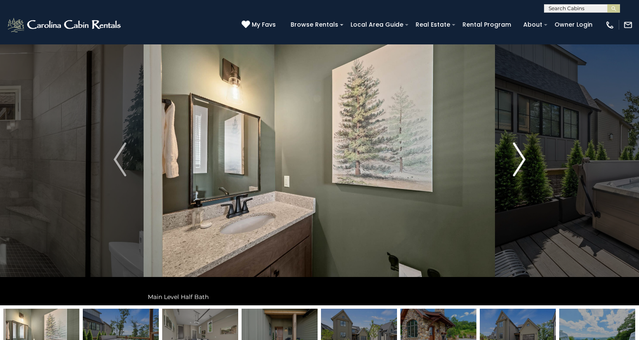
click at [518, 165] on img "Next" at bounding box center [519, 159] width 13 height 34
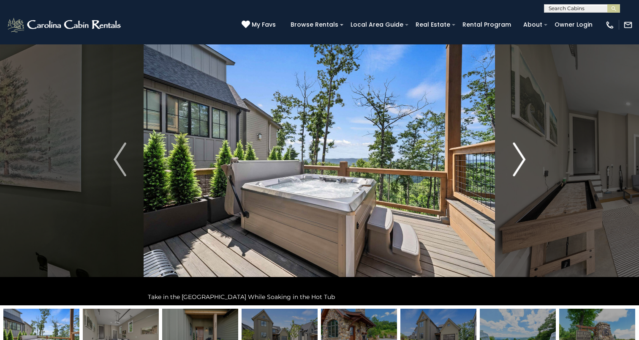
click at [518, 165] on img "Next" at bounding box center [519, 159] width 13 height 34
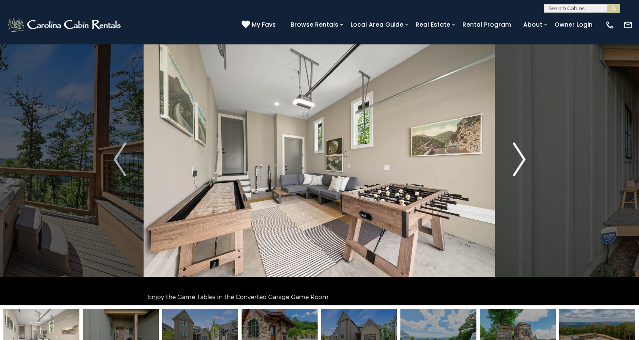
click at [518, 165] on img "Next" at bounding box center [519, 159] width 13 height 34
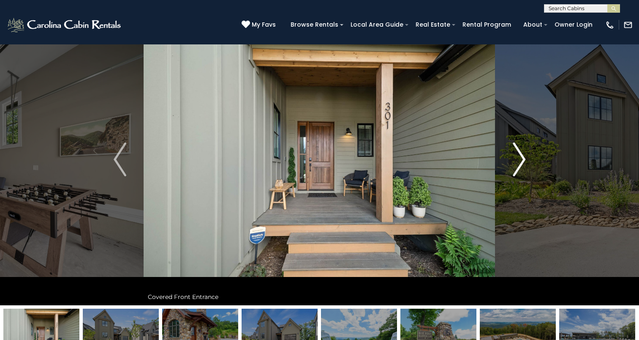
click at [518, 165] on img "Next" at bounding box center [519, 159] width 13 height 34
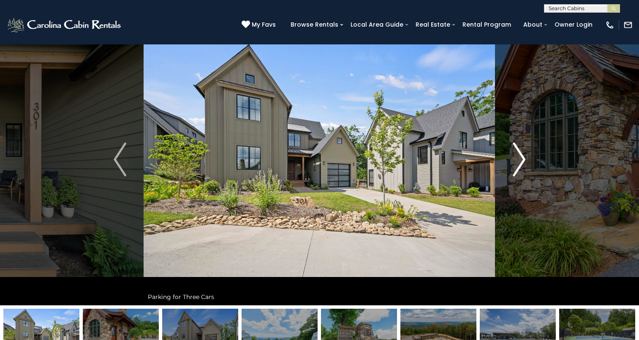
click at [518, 165] on img "Next" at bounding box center [519, 159] width 13 height 34
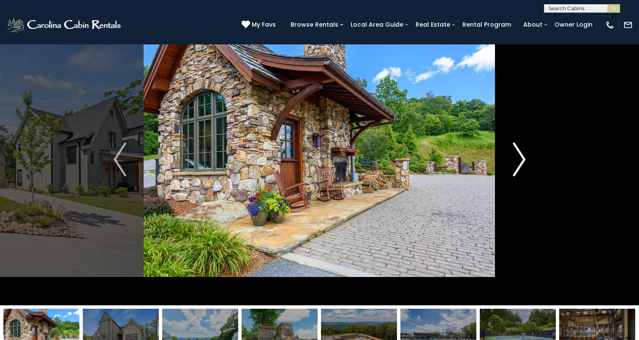
click at [518, 165] on img "Next" at bounding box center [519, 159] width 13 height 34
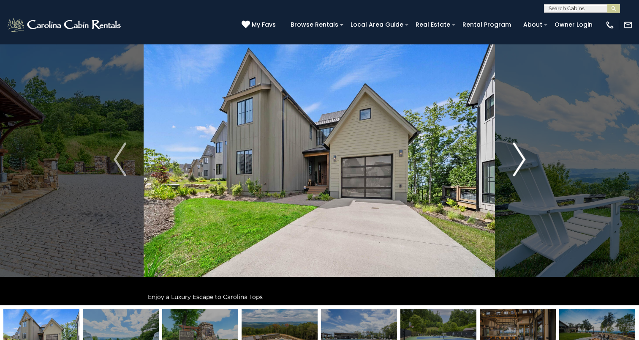
click at [518, 165] on img "Next" at bounding box center [519, 159] width 13 height 34
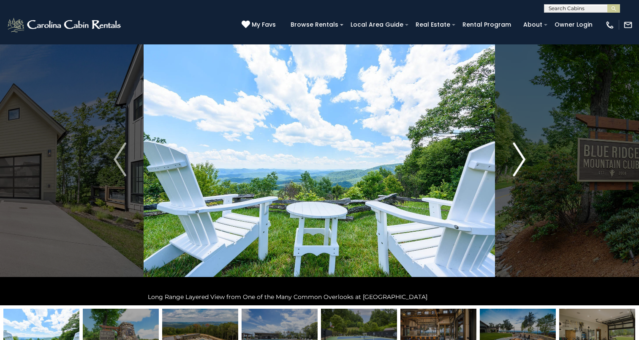
click at [518, 165] on img "Next" at bounding box center [519, 159] width 13 height 34
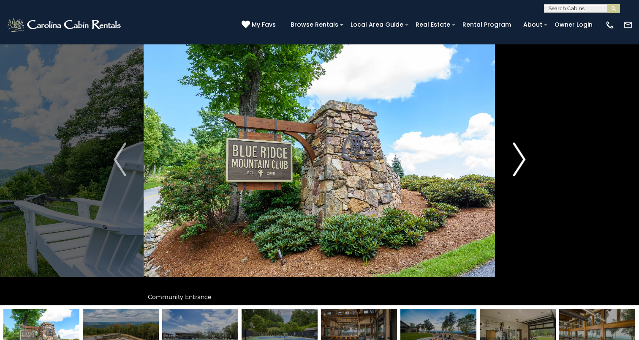
click at [518, 165] on img "Next" at bounding box center [519, 159] width 13 height 34
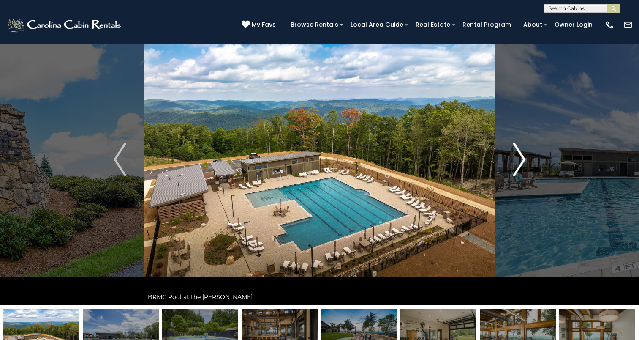
click at [518, 165] on img "Next" at bounding box center [519, 159] width 13 height 34
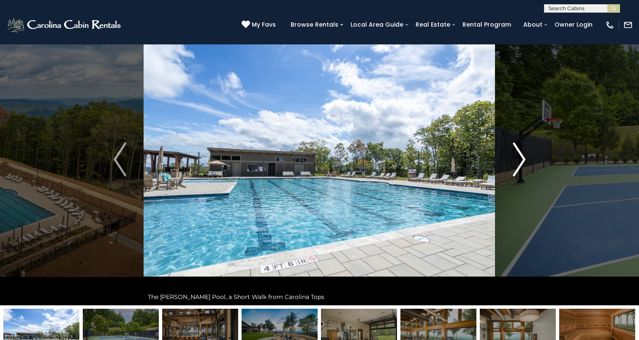
click at [518, 165] on img "Next" at bounding box center [519, 159] width 13 height 34
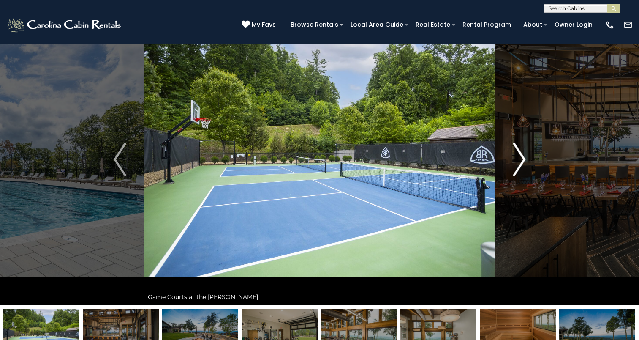
click at [518, 165] on img "Next" at bounding box center [519, 159] width 13 height 34
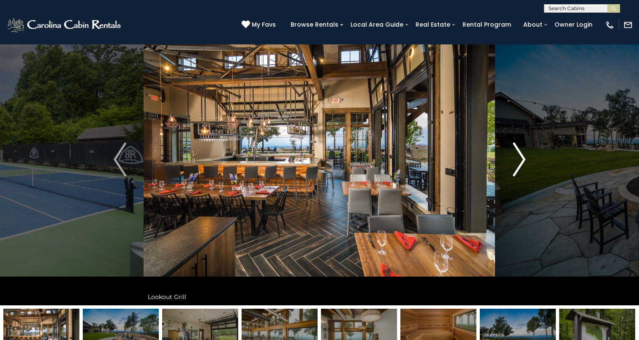
click at [518, 165] on img "Next" at bounding box center [519, 159] width 13 height 34
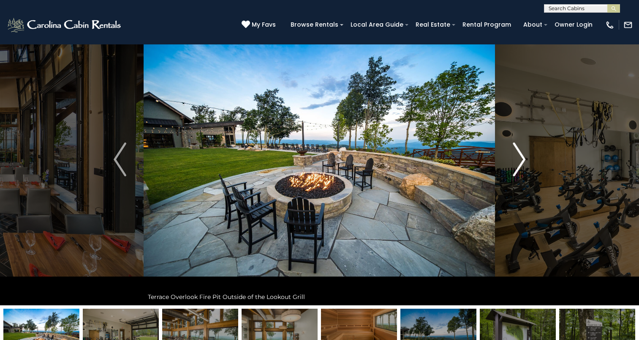
click at [518, 165] on img "Next" at bounding box center [519, 159] width 13 height 34
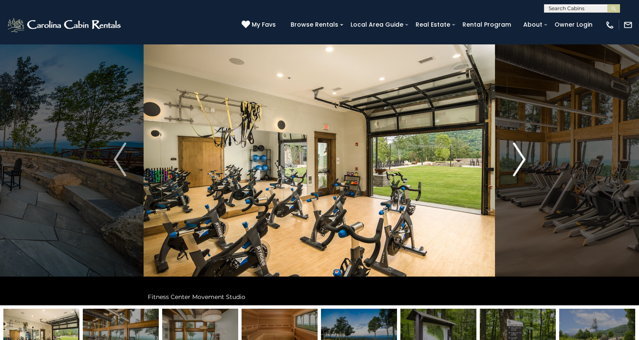
click at [518, 165] on img "Next" at bounding box center [519, 159] width 13 height 34
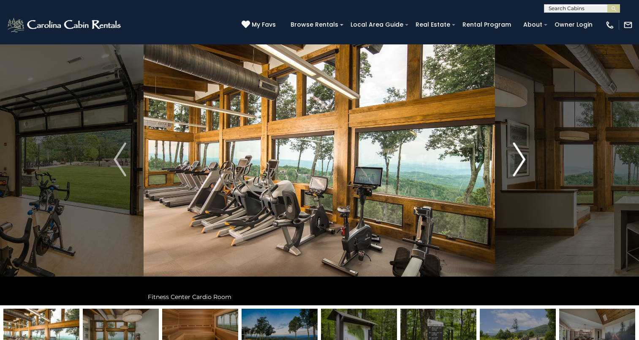
click at [518, 165] on img "Next" at bounding box center [519, 159] width 13 height 34
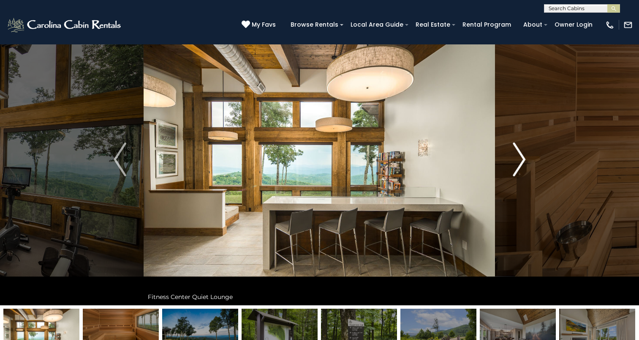
click at [518, 165] on img "Next" at bounding box center [519, 159] width 13 height 34
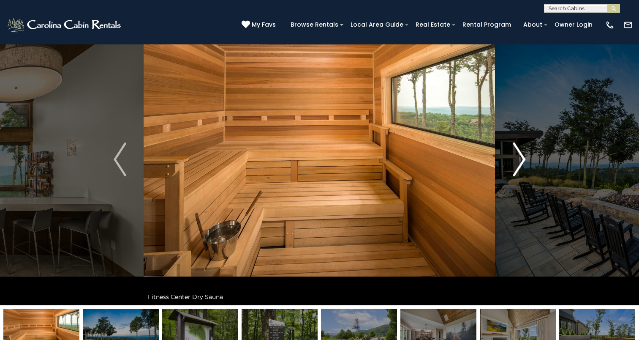
click at [518, 165] on img "Next" at bounding box center [519, 159] width 13 height 34
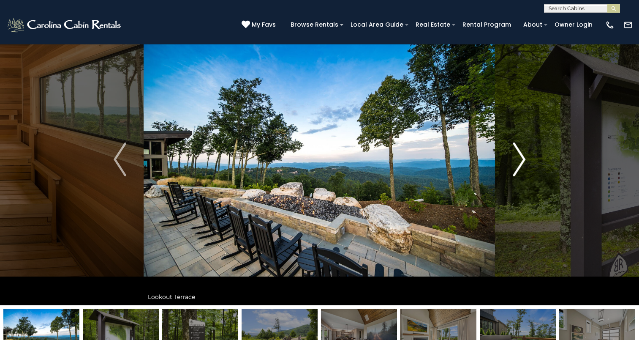
click at [518, 165] on img "Next" at bounding box center [519, 159] width 13 height 34
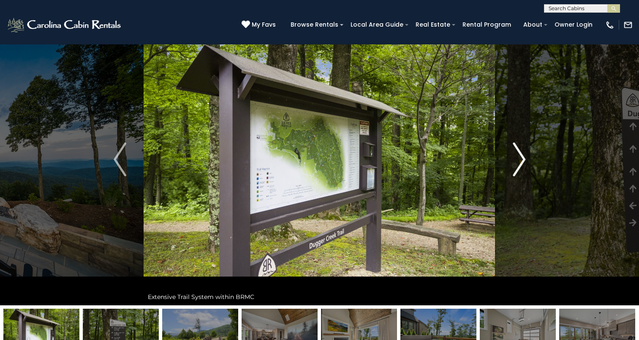
click at [518, 165] on img "Next" at bounding box center [519, 159] width 13 height 34
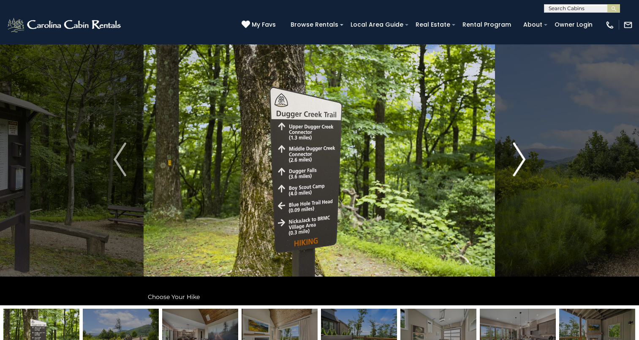
click at [518, 165] on img "Next" at bounding box center [519, 159] width 13 height 34
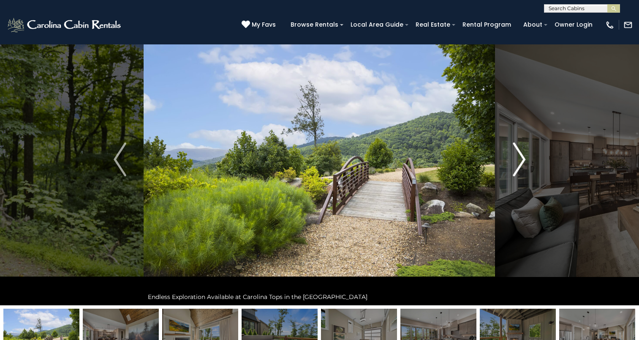
click at [518, 165] on img "Next" at bounding box center [519, 159] width 13 height 34
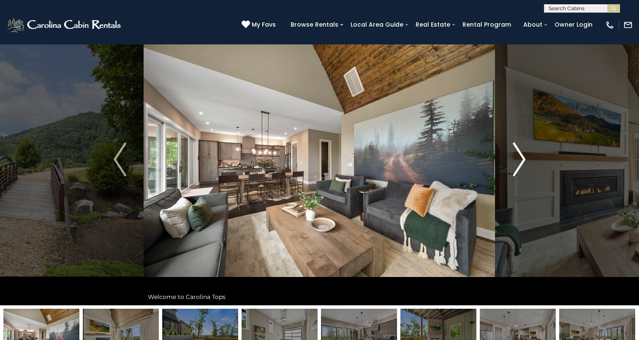
click at [518, 165] on img "Next" at bounding box center [519, 159] width 13 height 34
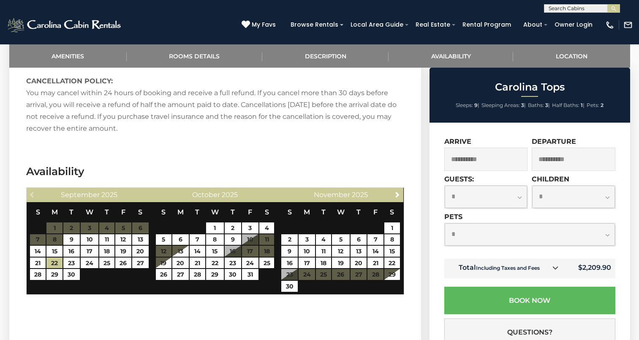
scroll to position [1451, 0]
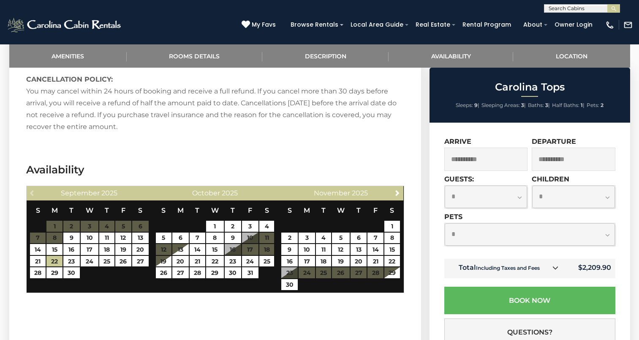
click at [557, 268] on icon at bounding box center [555, 267] width 6 height 6
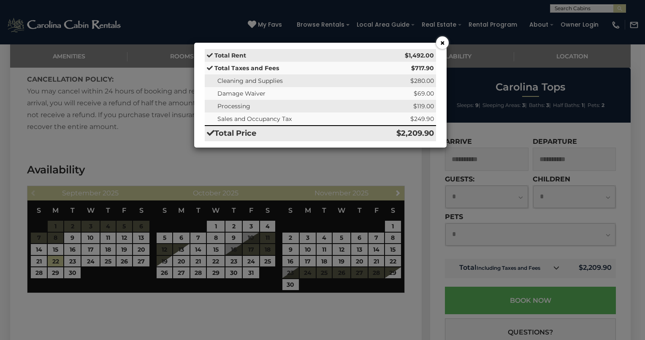
click at [440, 35] on div "× Total Rent $1,492.00 Total Taxes and Fees $717.90 Cleaning and Supplies $280.…" at bounding box center [322, 170] width 645 height 340
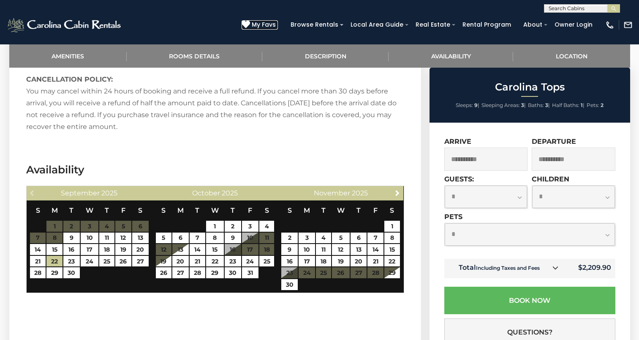
click at [250, 27] on icon at bounding box center [246, 24] width 8 height 8
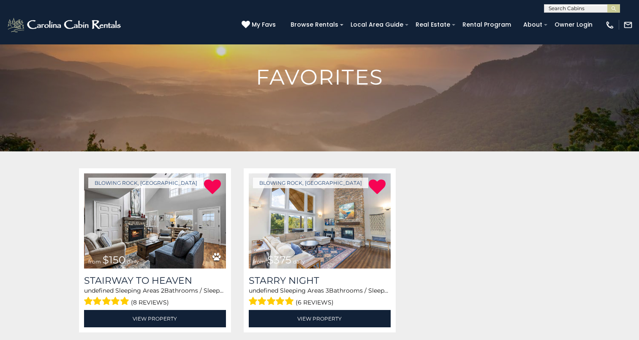
scroll to position [37, 0]
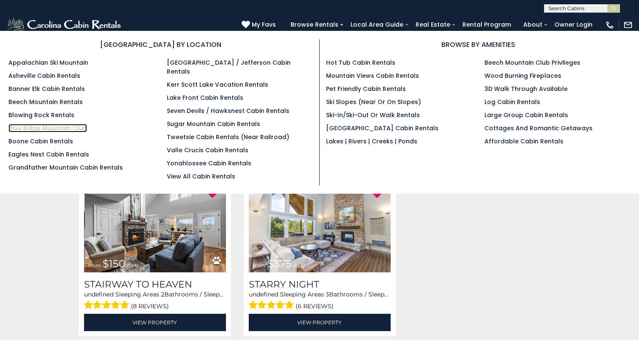
click at [45, 128] on link "Blue Ridge Mountain Club" at bounding box center [47, 128] width 79 height 8
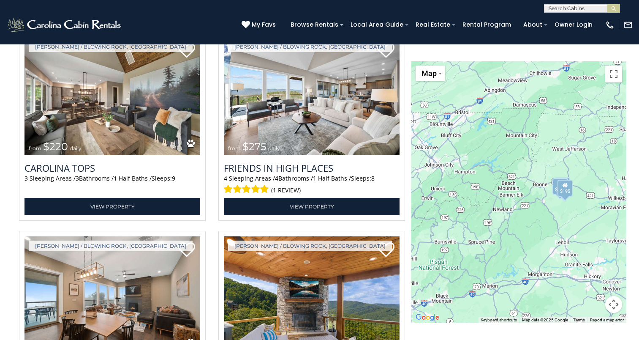
scroll to position [1558, 0]
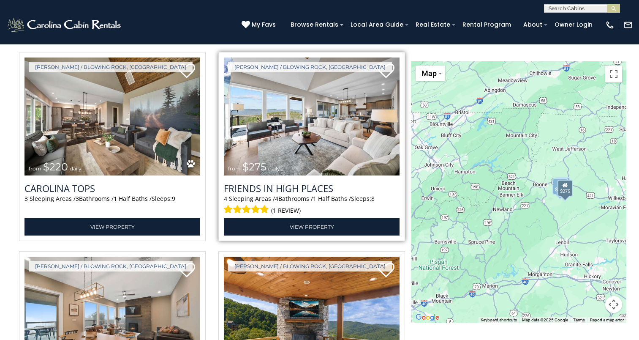
click at [298, 153] on img at bounding box center [312, 116] width 176 height 118
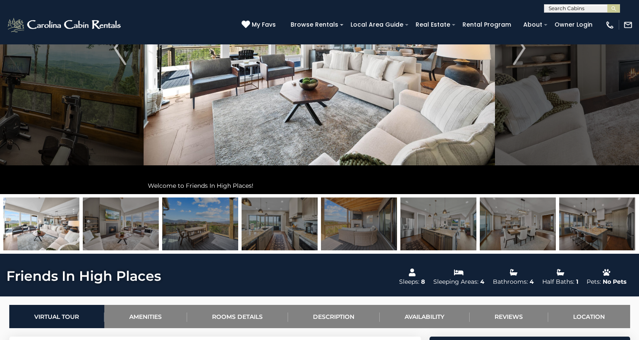
scroll to position [39, 0]
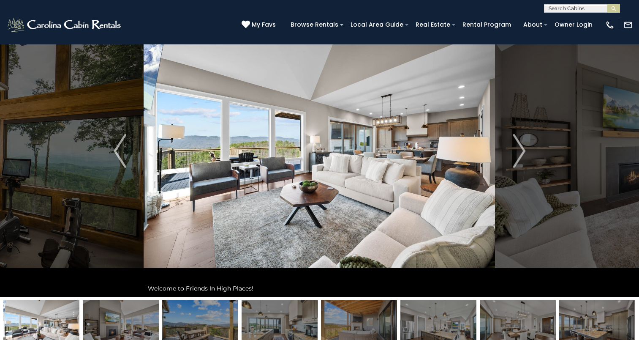
click at [517, 162] on img "Next" at bounding box center [519, 151] width 13 height 34
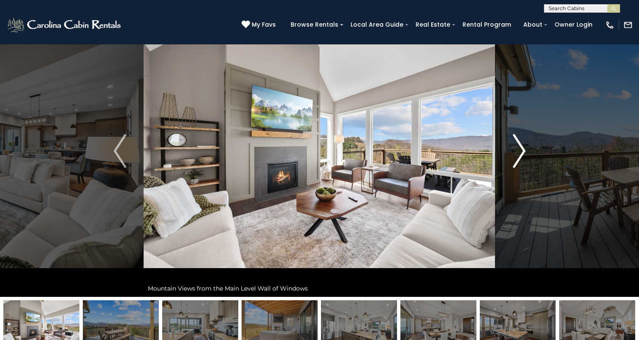
click at [517, 162] on img "Next" at bounding box center [519, 151] width 13 height 34
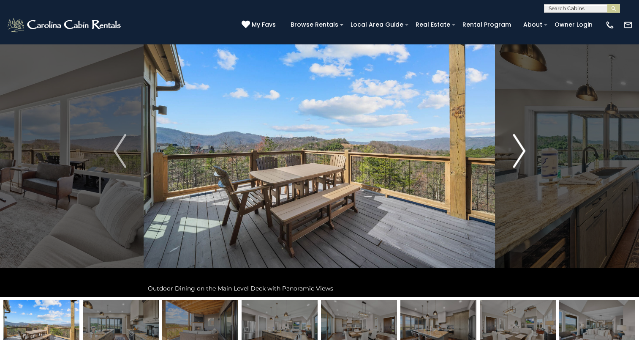
click at [517, 162] on img "Next" at bounding box center [519, 151] width 13 height 34
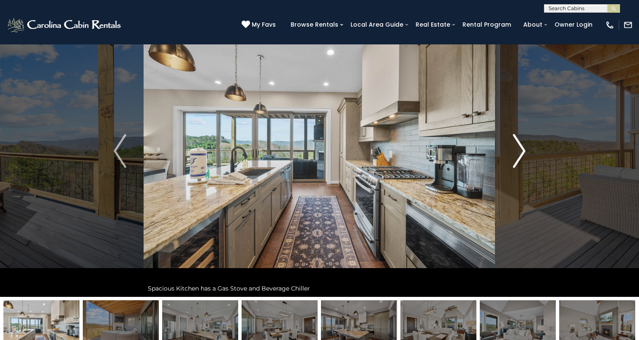
click at [517, 162] on img "Next" at bounding box center [519, 151] width 13 height 34
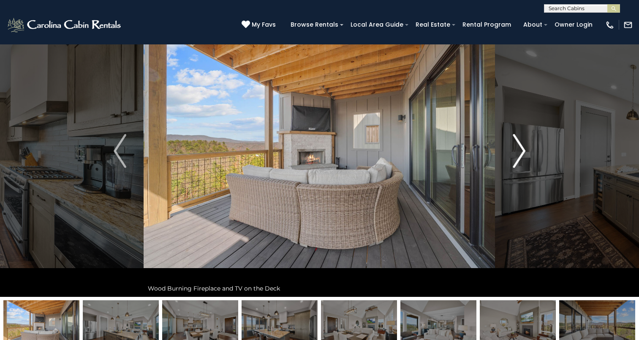
click at [517, 162] on img "Next" at bounding box center [519, 151] width 13 height 34
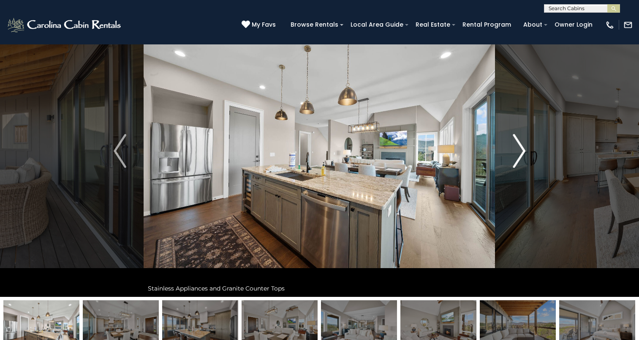
click at [517, 162] on img "Next" at bounding box center [519, 151] width 13 height 34
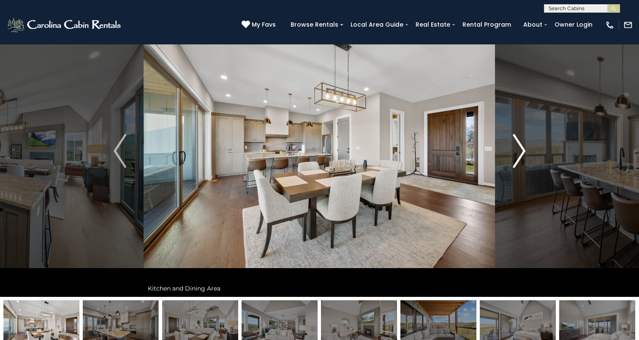
click at [517, 162] on img "Next" at bounding box center [519, 151] width 13 height 34
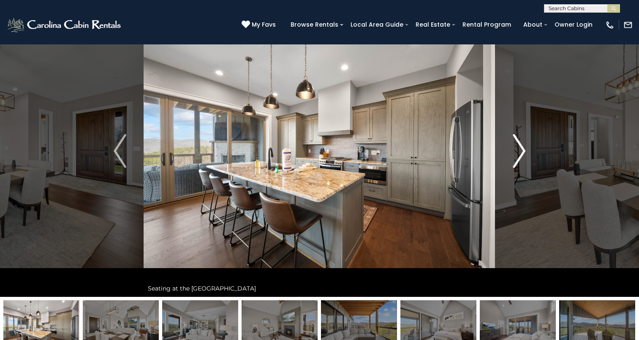
click at [517, 162] on img "Next" at bounding box center [519, 151] width 13 height 34
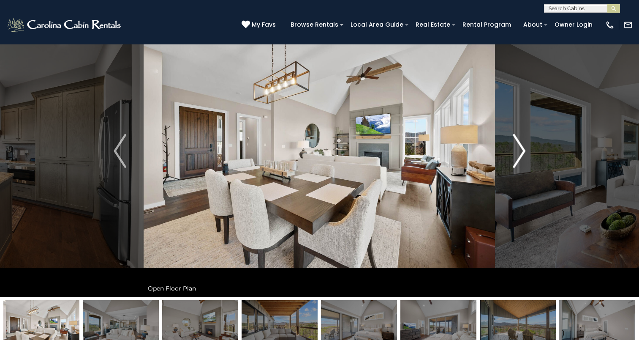
click at [517, 162] on img "Next" at bounding box center [519, 151] width 13 height 34
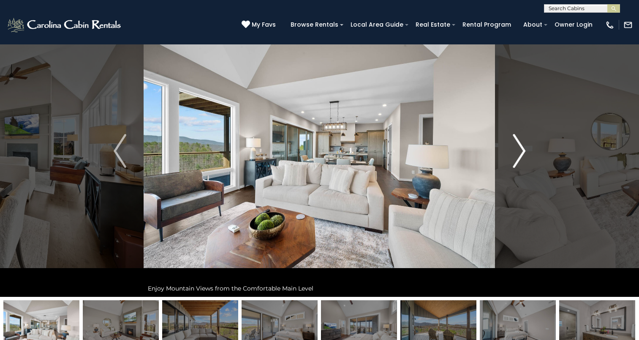
click at [517, 162] on img "Next" at bounding box center [519, 151] width 13 height 34
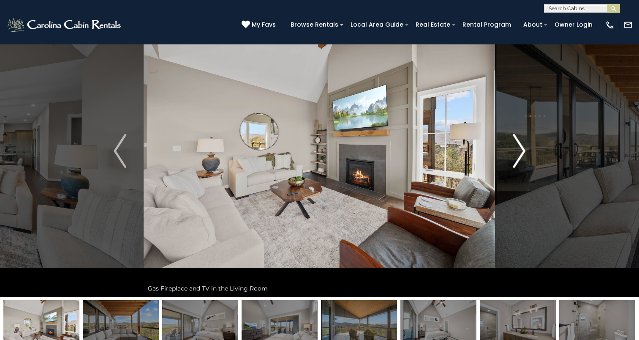
click at [517, 162] on img "Next" at bounding box center [519, 151] width 13 height 34
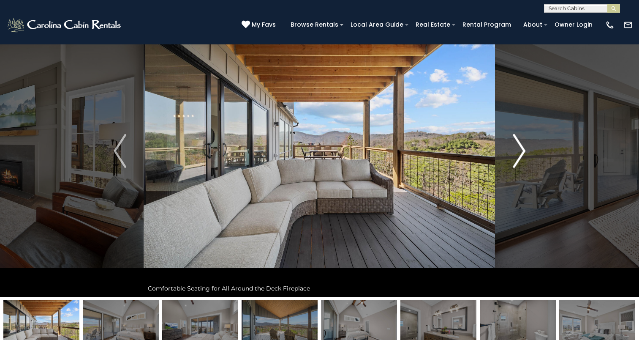
click at [517, 162] on img "Next" at bounding box center [519, 151] width 13 height 34
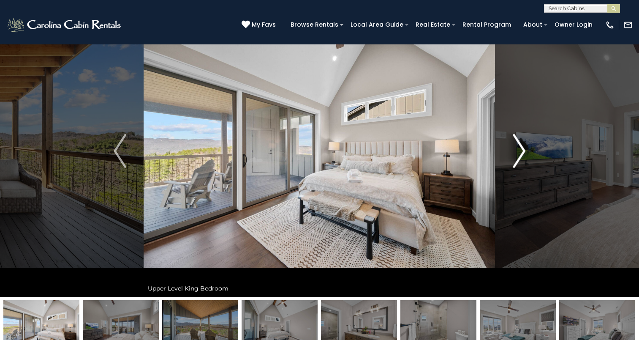
click at [517, 162] on img "Next" at bounding box center [519, 151] width 13 height 34
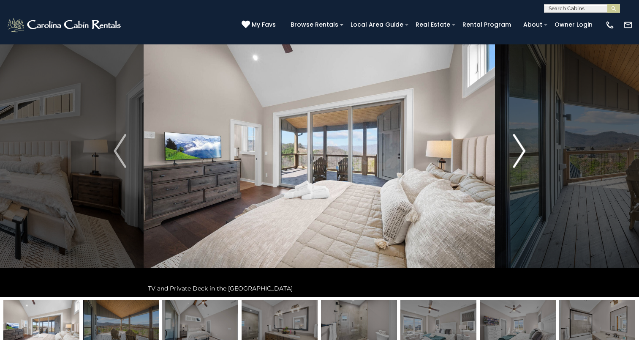
click at [517, 162] on img "Next" at bounding box center [519, 151] width 13 height 34
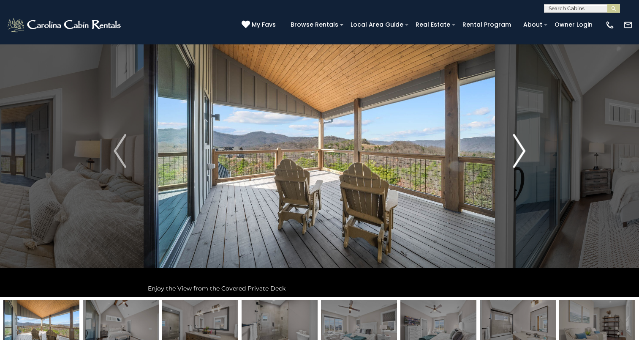
click at [517, 162] on img "Next" at bounding box center [519, 151] width 13 height 34
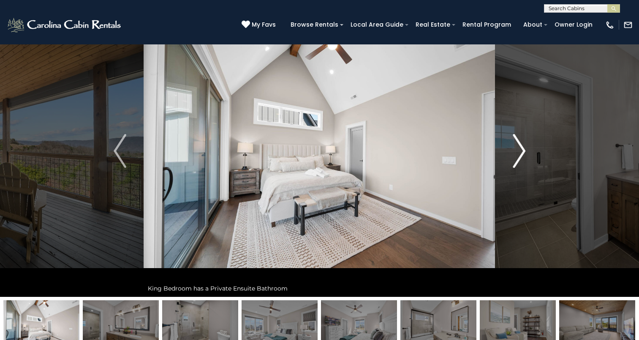
click at [517, 162] on img "Next" at bounding box center [519, 151] width 13 height 34
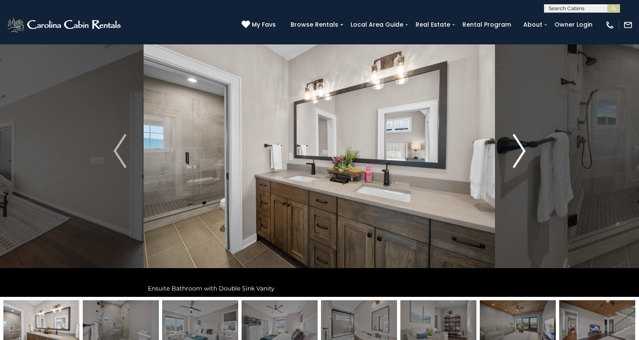
click at [517, 162] on img "Next" at bounding box center [519, 151] width 13 height 34
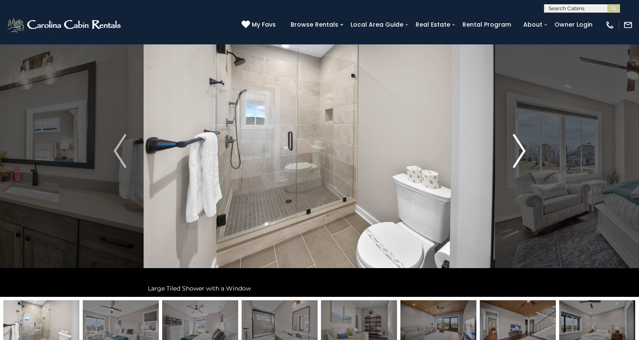
click at [517, 162] on img "Next" at bounding box center [519, 151] width 13 height 34
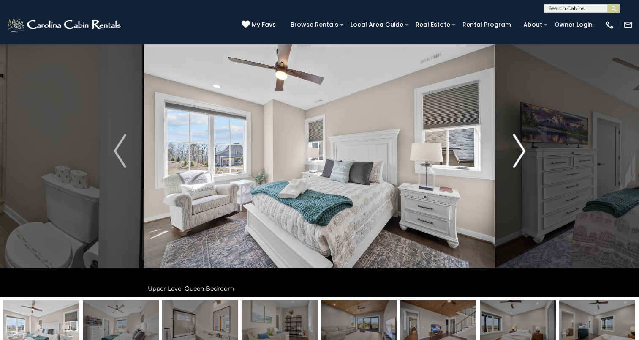
click at [517, 162] on img "Next" at bounding box center [519, 151] width 13 height 34
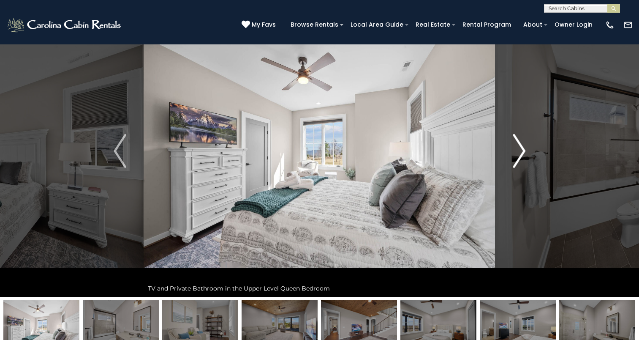
click at [517, 162] on img "Next" at bounding box center [519, 151] width 13 height 34
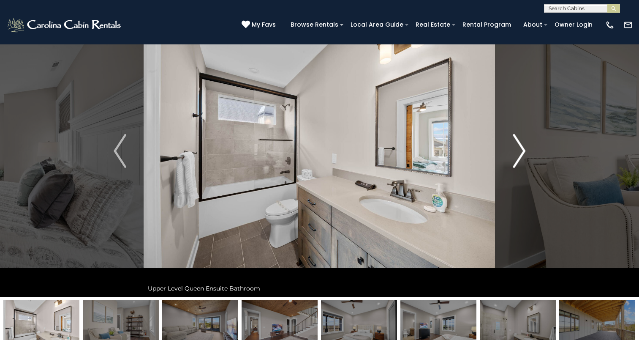
click at [517, 162] on img "Next" at bounding box center [519, 151] width 13 height 34
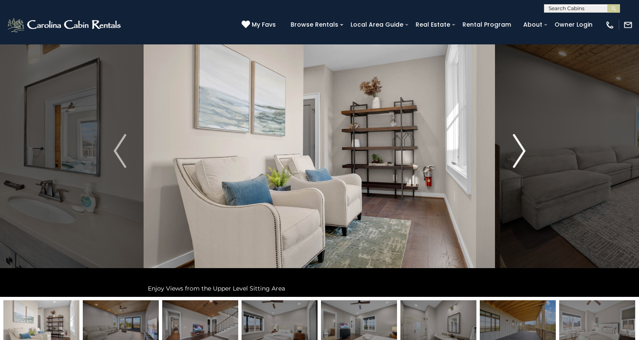
click at [517, 162] on img "Next" at bounding box center [519, 151] width 13 height 34
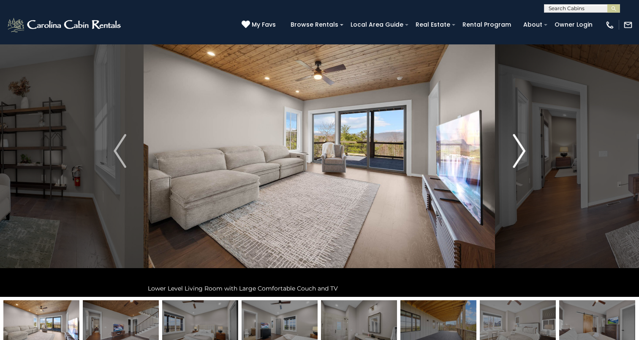
click at [517, 162] on img "Next" at bounding box center [519, 151] width 13 height 34
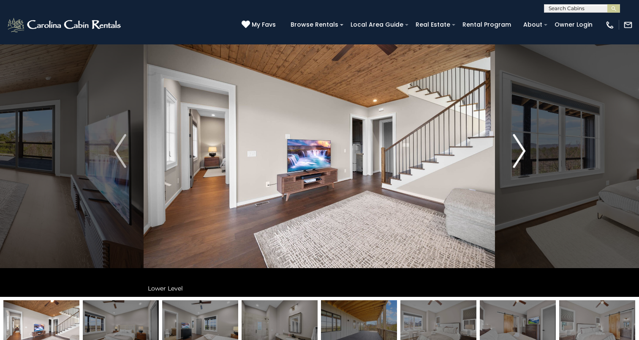
click at [517, 162] on img "Next" at bounding box center [519, 151] width 13 height 34
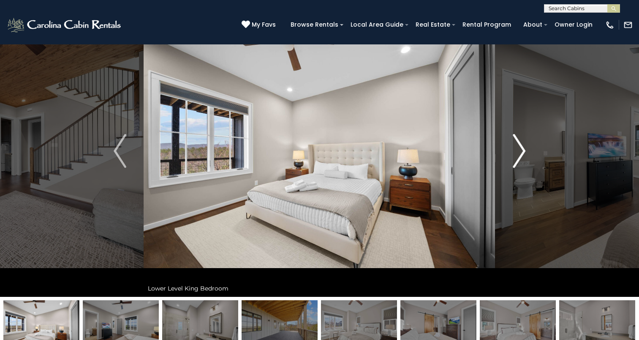
click at [517, 162] on img "Next" at bounding box center [519, 151] width 13 height 34
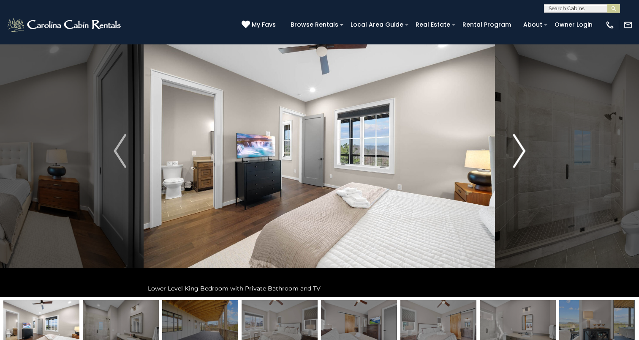
click at [517, 162] on img "Next" at bounding box center [519, 151] width 13 height 34
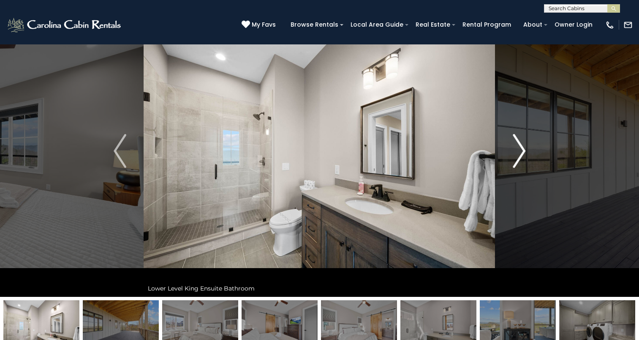
click at [517, 162] on img "Next" at bounding box center [519, 151] width 13 height 34
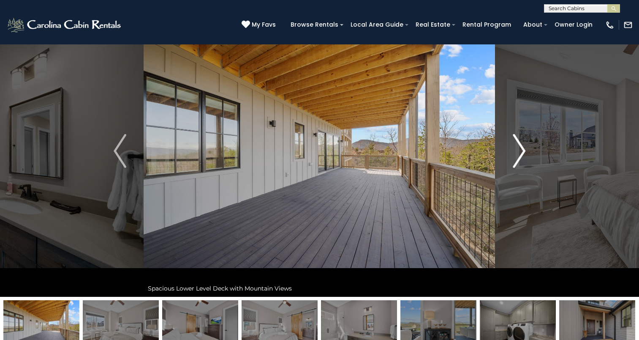
click at [517, 162] on img "Next" at bounding box center [519, 151] width 13 height 34
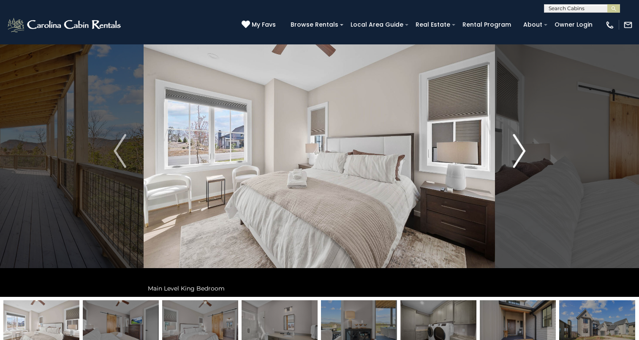
click at [517, 162] on img "Next" at bounding box center [519, 151] width 13 height 34
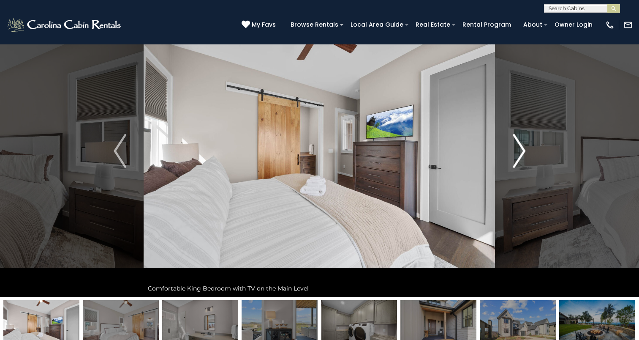
click at [517, 162] on img "Next" at bounding box center [519, 151] width 13 height 34
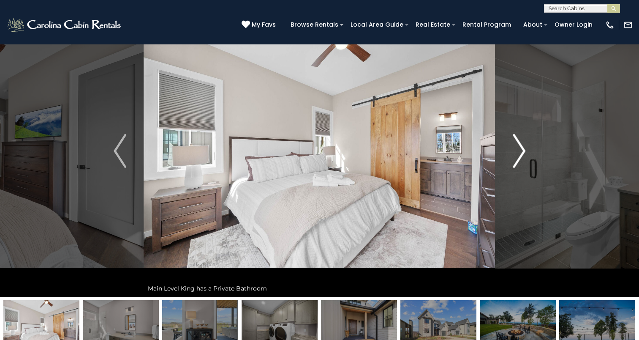
click at [517, 162] on img "Next" at bounding box center [519, 151] width 13 height 34
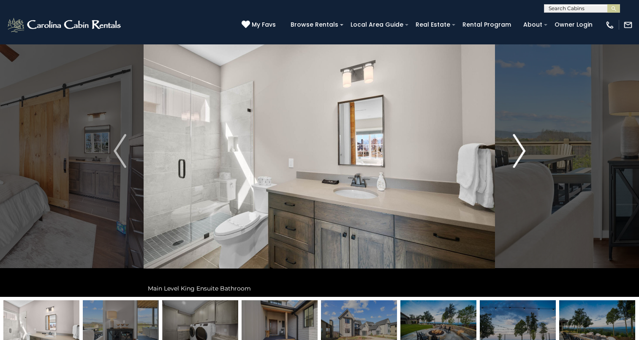
click at [517, 162] on img "Next" at bounding box center [519, 151] width 13 height 34
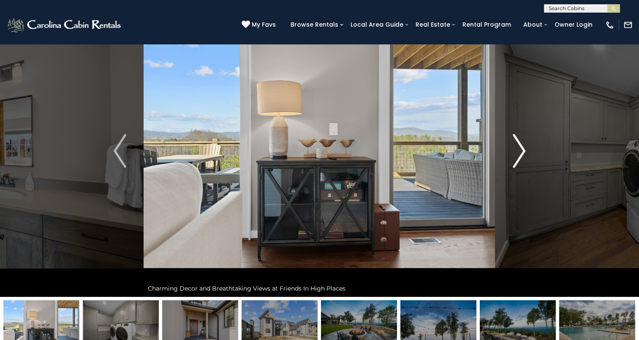
click at [517, 162] on img "Next" at bounding box center [519, 151] width 13 height 34
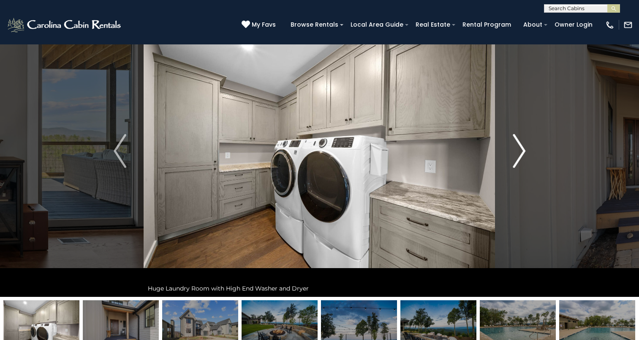
click at [517, 162] on img "Next" at bounding box center [519, 151] width 13 height 34
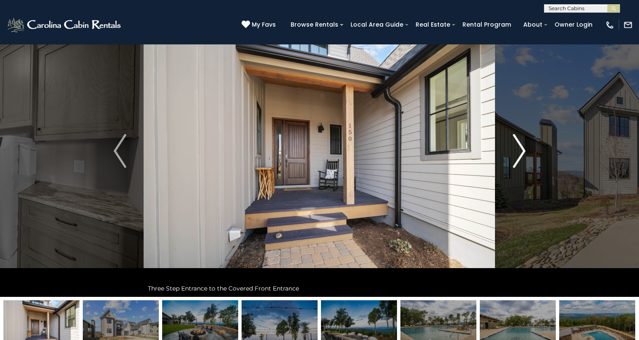
click at [518, 162] on img "Next" at bounding box center [519, 151] width 13 height 34
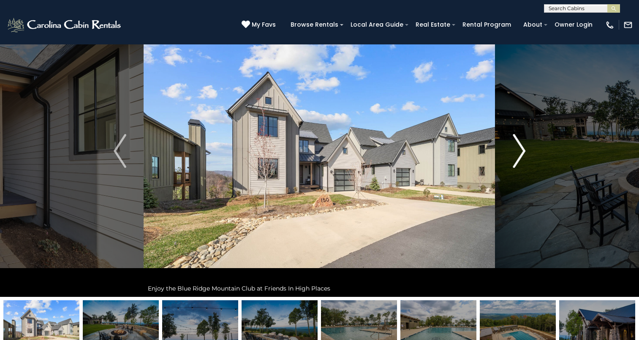
click at [518, 162] on img "Next" at bounding box center [519, 151] width 13 height 34
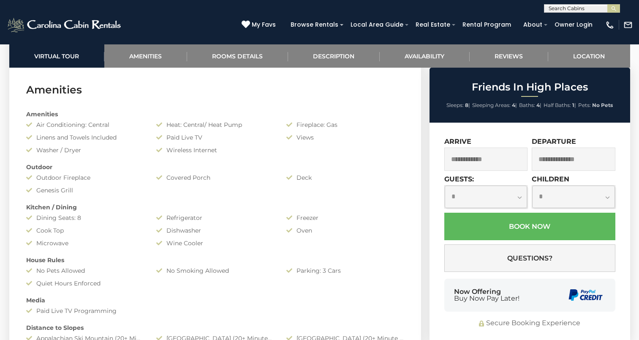
scroll to position [671, 0]
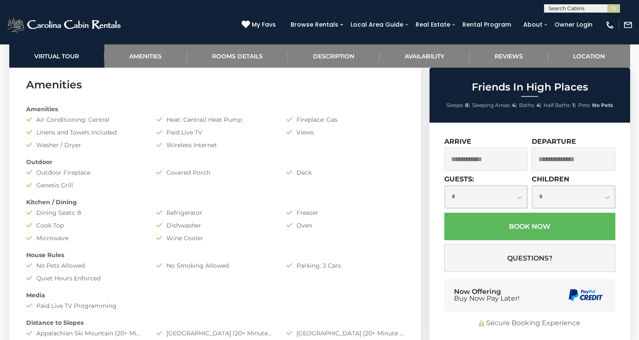
click at [471, 156] on input "text" at bounding box center [486, 158] width 84 height 23
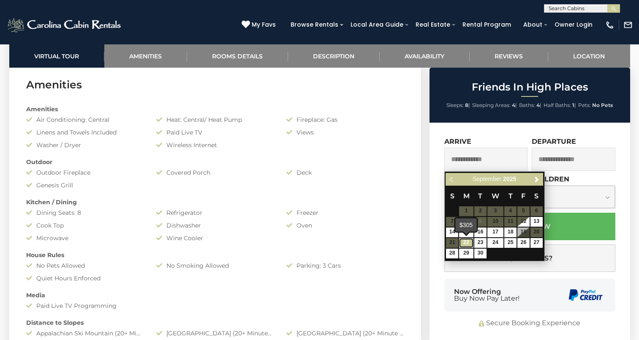
click at [468, 242] on link "22" at bounding box center [466, 243] width 14 height 10
type input "**********"
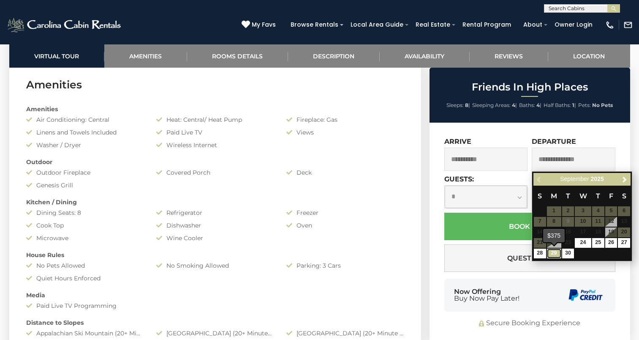
click at [549, 252] on link "29" at bounding box center [554, 253] width 14 height 10
type input "**********"
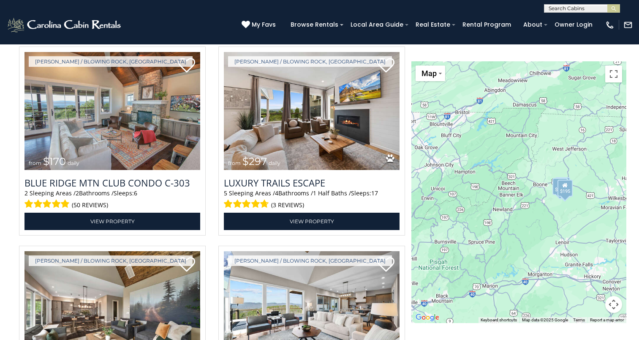
scroll to position [1353, 0]
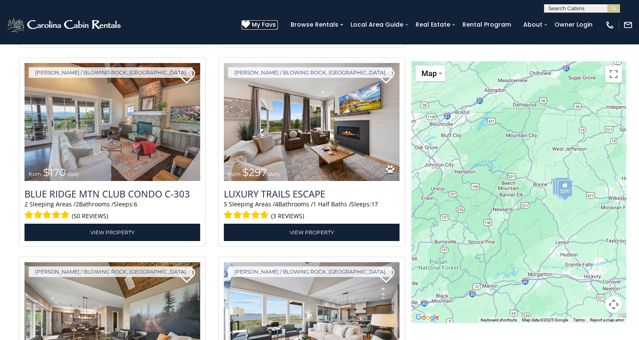
click at [250, 28] on icon at bounding box center [246, 24] width 8 height 8
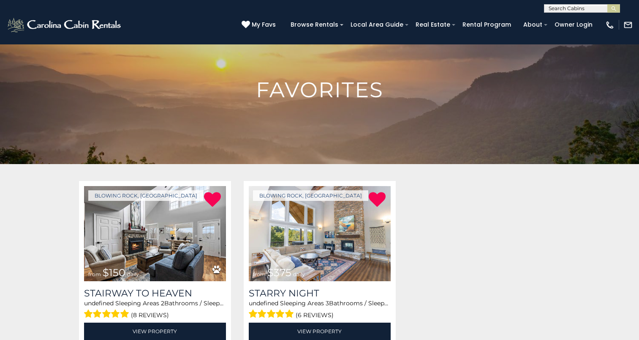
scroll to position [19, 0]
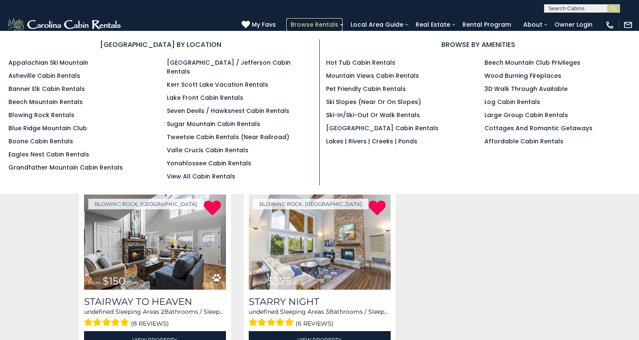
click at [323, 21] on link "Browse Rentals" at bounding box center [314, 24] width 56 height 13
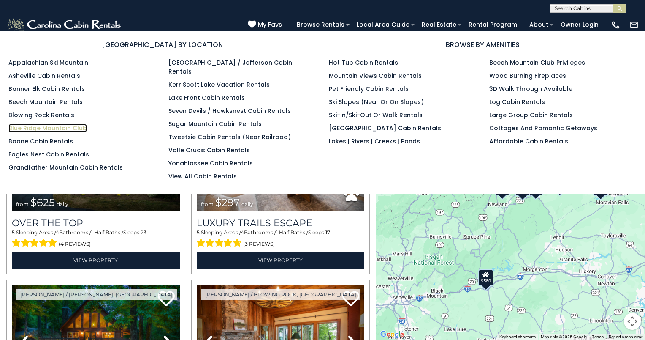
click at [39, 125] on link "Blue Ridge Mountain Club" at bounding box center [47, 128] width 79 height 8
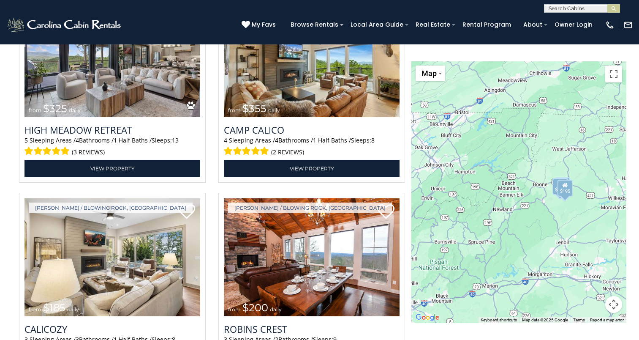
scroll to position [1073, 0]
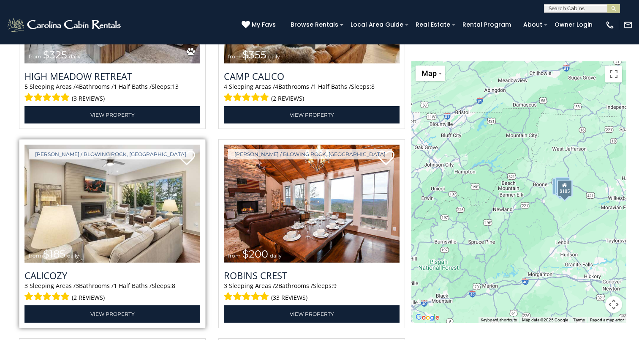
click at [106, 216] on img at bounding box center [112, 203] width 176 height 118
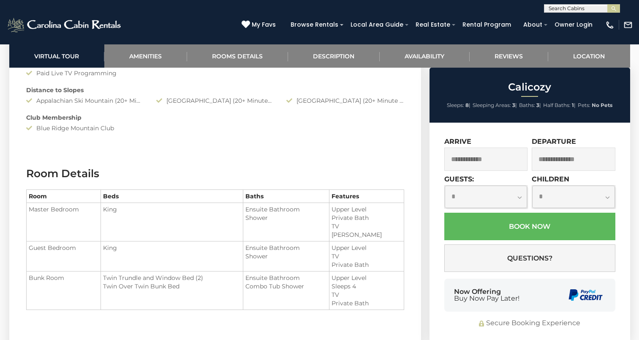
scroll to position [941, 0]
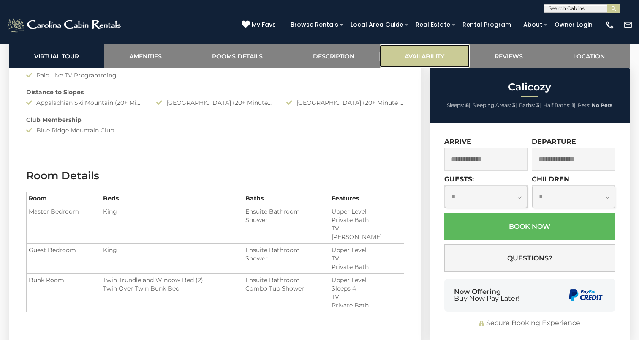
click at [407, 52] on link "Availability" at bounding box center [425, 55] width 90 height 23
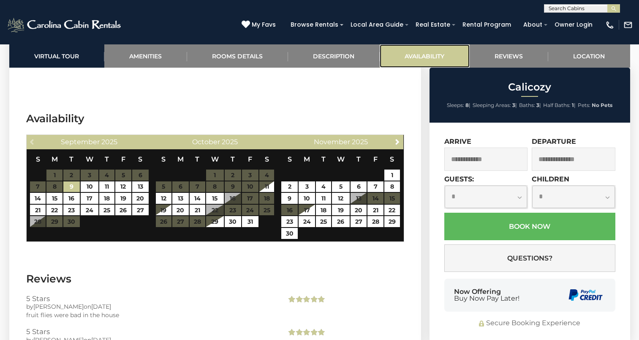
scroll to position [1898, 0]
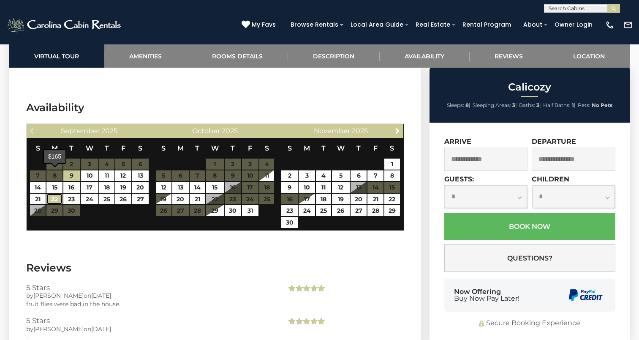
click at [54, 193] on link "22" at bounding box center [54, 198] width 16 height 11
type input "**********"
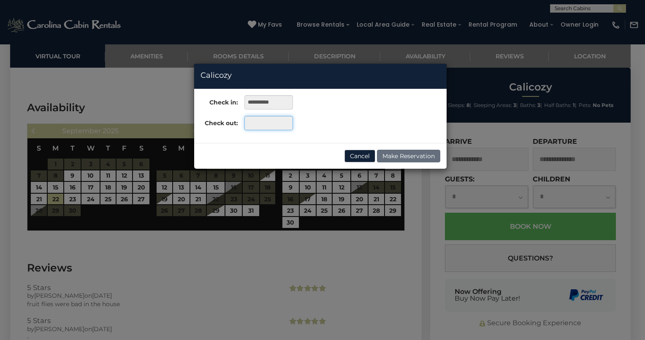
click at [255, 123] on input "text" at bounding box center [268, 123] width 49 height 14
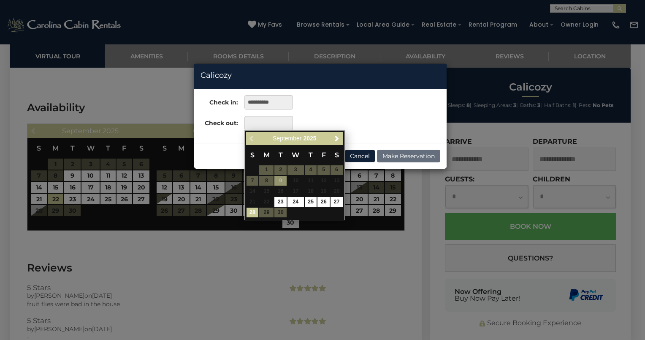
click at [254, 214] on link "28" at bounding box center [253, 212] width 12 height 10
type input "**********"
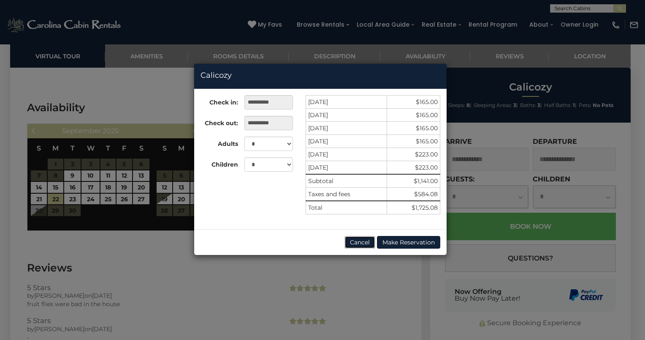
click at [359, 244] on button "Cancel" at bounding box center [360, 242] width 31 height 13
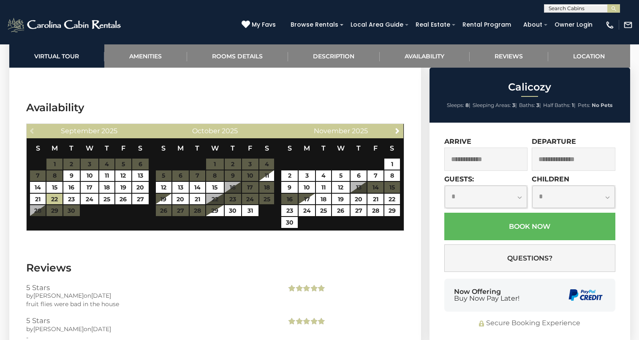
click at [449, 161] on input "text" at bounding box center [486, 158] width 84 height 23
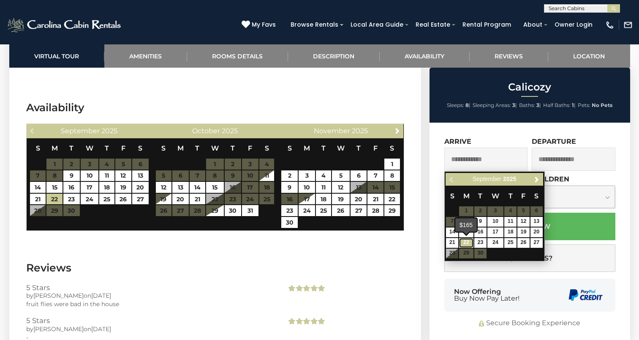
click at [462, 246] on link "22" at bounding box center [466, 243] width 14 height 10
type input "**********"
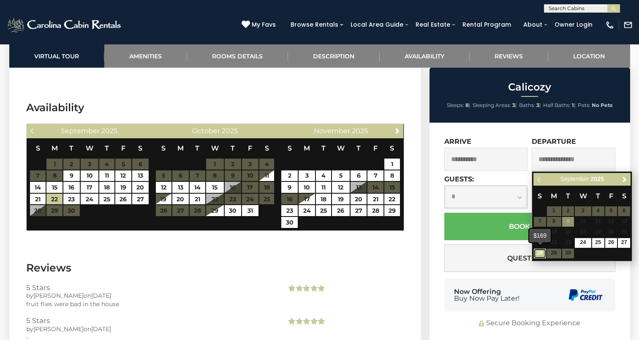
click at [540, 253] on link "28" at bounding box center [540, 253] width 12 height 10
type input "**********"
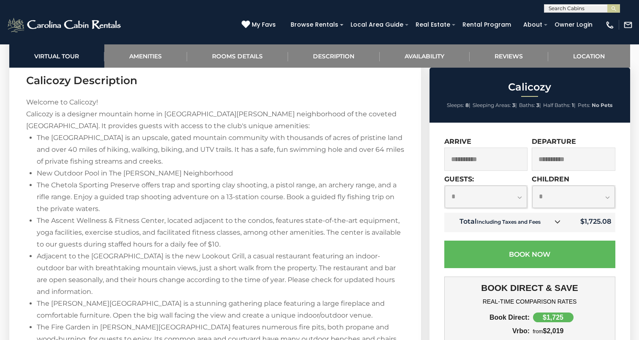
scroll to position [1216, 0]
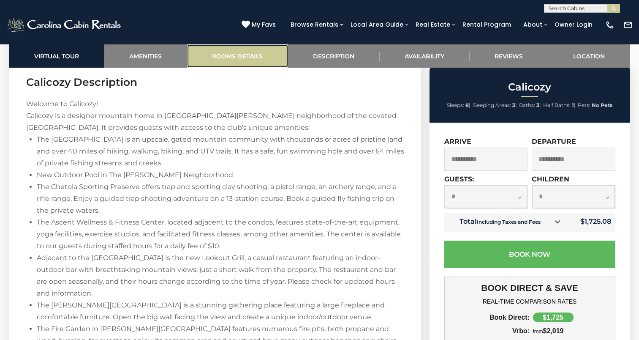
click at [229, 60] on link "Rooms Details" at bounding box center [237, 55] width 101 height 23
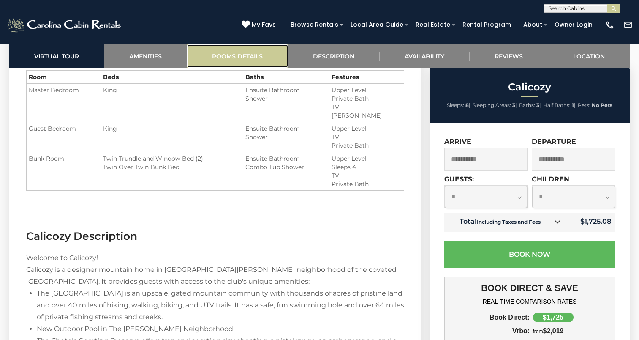
scroll to position [1032, 0]
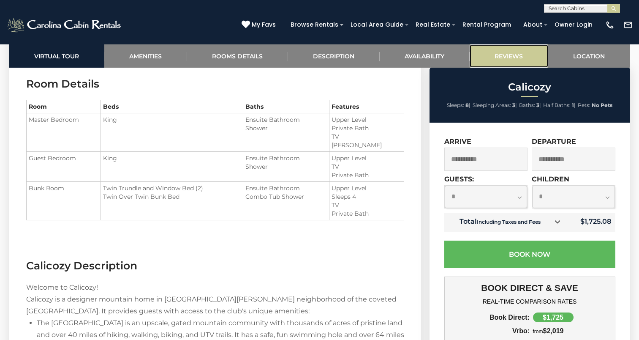
click at [495, 61] on link "Reviews" at bounding box center [509, 55] width 79 height 23
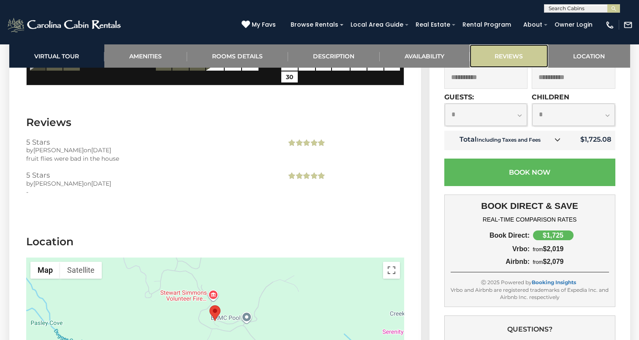
scroll to position [2058, 0]
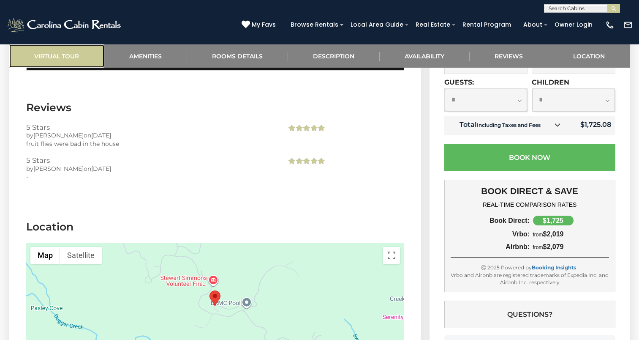
click at [72, 62] on link "Virtual Tour" at bounding box center [56, 55] width 95 height 23
click at [73, 56] on link "Virtual Tour" at bounding box center [56, 55] width 95 height 23
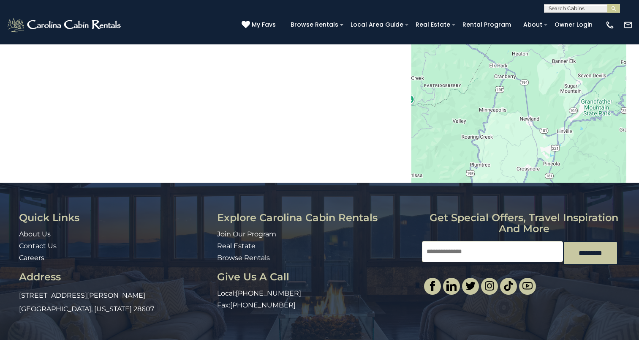
scroll to position [1073, 0]
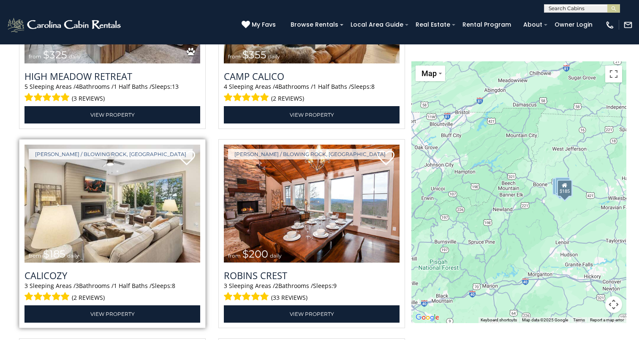
click at [122, 233] on img at bounding box center [112, 203] width 176 height 118
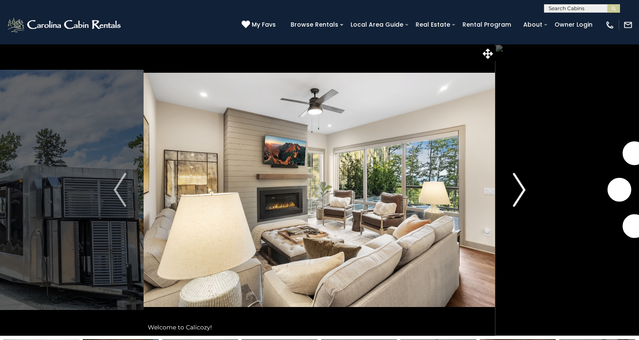
click at [516, 203] on img "Next" at bounding box center [519, 190] width 13 height 34
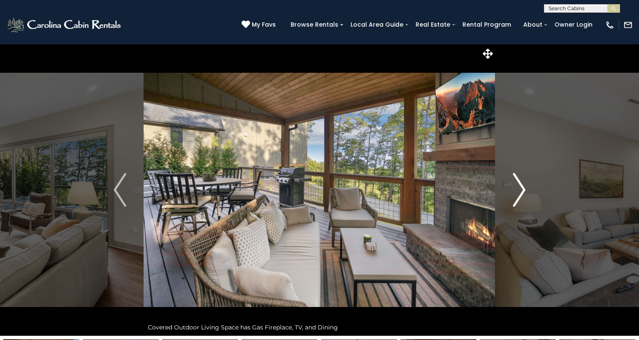
click at [512, 197] on button "Next" at bounding box center [518, 189] width 47 height 291
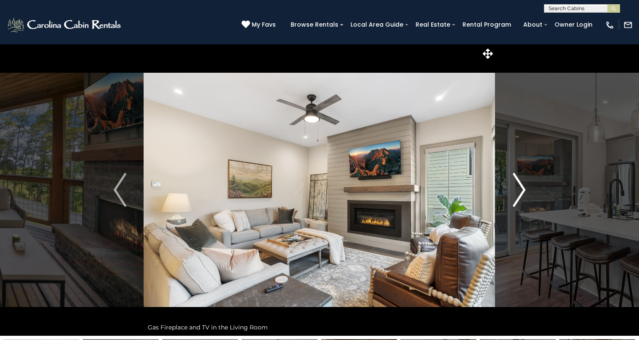
click at [512, 197] on button "Next" at bounding box center [518, 189] width 47 height 291
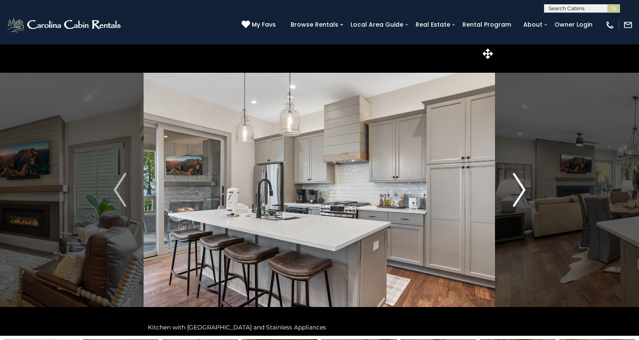
click at [512, 197] on button "Next" at bounding box center [518, 189] width 47 height 291
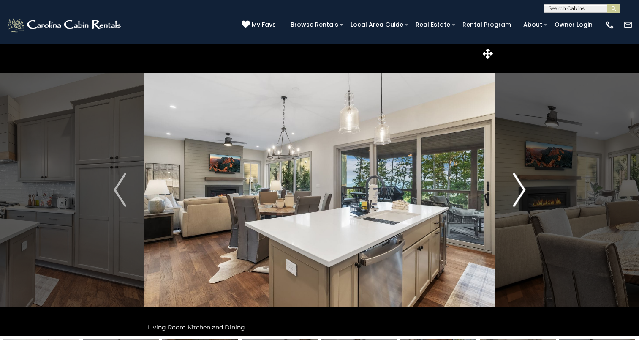
click at [512, 197] on button "Next" at bounding box center [518, 189] width 47 height 291
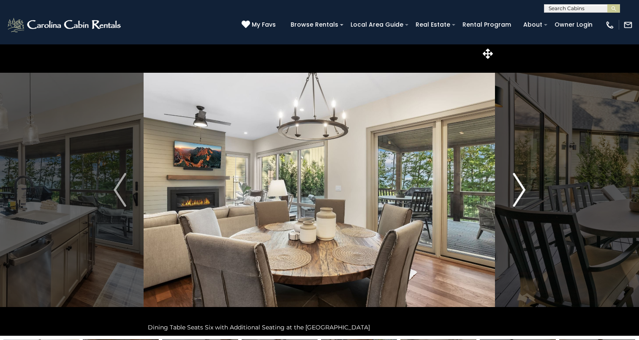
click at [512, 197] on button "Next" at bounding box center [518, 189] width 47 height 291
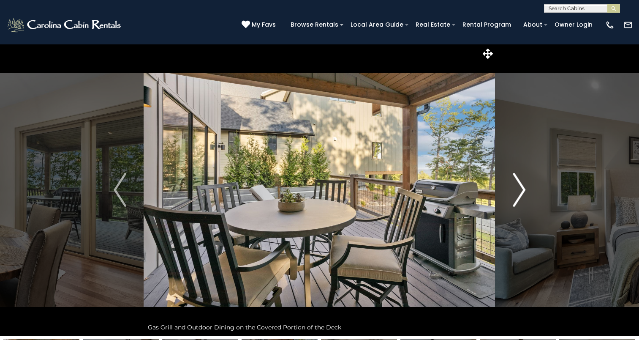
click at [512, 197] on button "Next" at bounding box center [518, 189] width 47 height 291
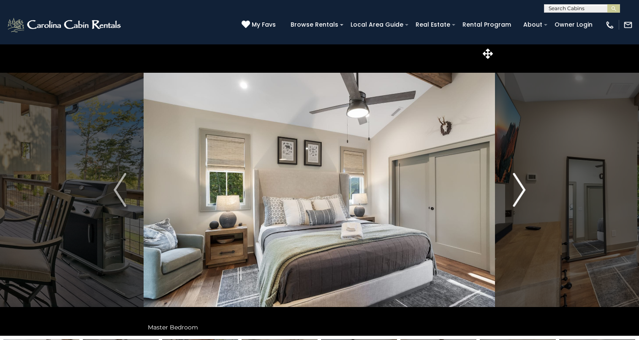
click at [512, 197] on button "Next" at bounding box center [518, 189] width 47 height 291
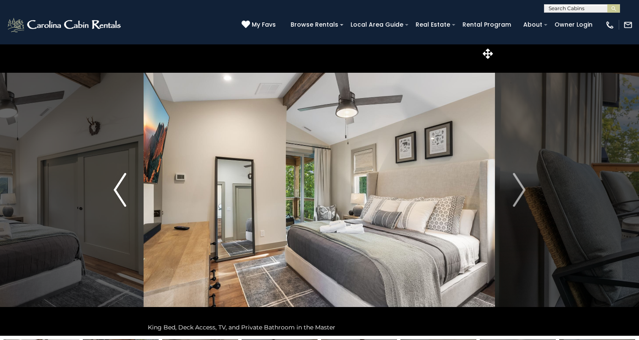
click at [125, 203] on img "Previous" at bounding box center [120, 190] width 13 height 34
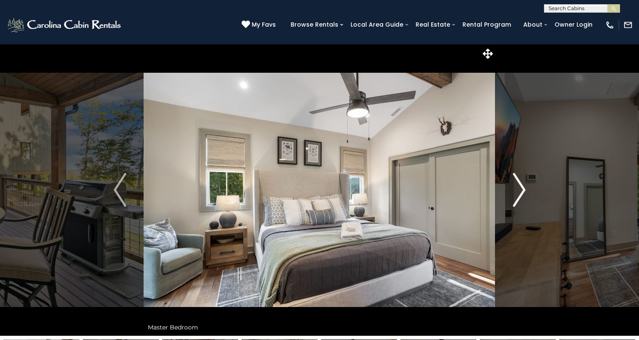
click at [518, 201] on img "Next" at bounding box center [519, 190] width 13 height 34
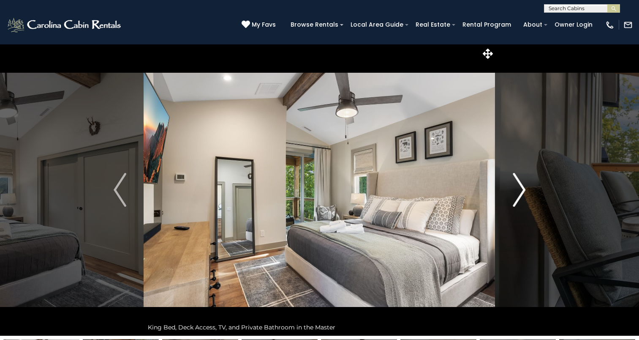
click at [518, 201] on img "Next" at bounding box center [519, 190] width 13 height 34
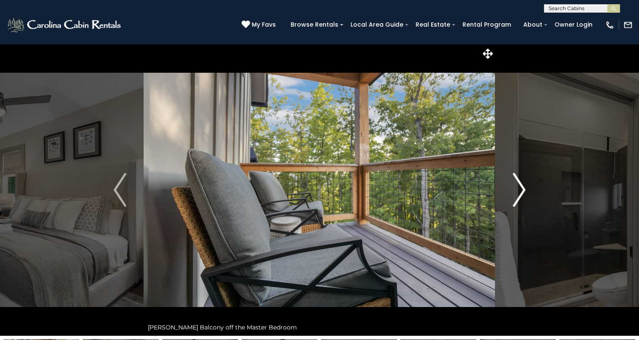
click at [518, 201] on img "Next" at bounding box center [519, 190] width 13 height 34
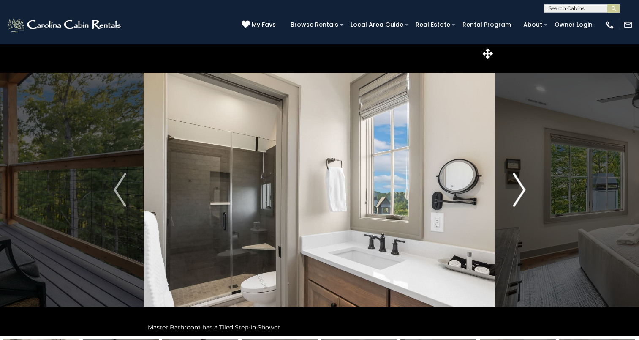
click at [518, 201] on img "Next" at bounding box center [519, 190] width 13 height 34
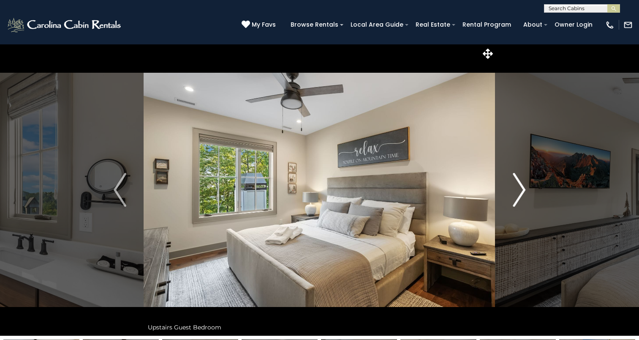
click at [518, 201] on img "Next" at bounding box center [519, 190] width 13 height 34
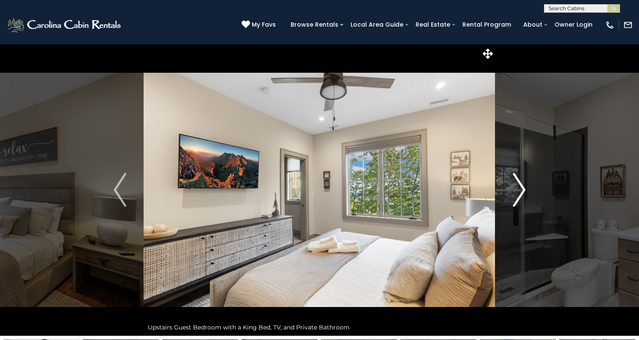
click at [518, 201] on img "Next" at bounding box center [519, 190] width 13 height 34
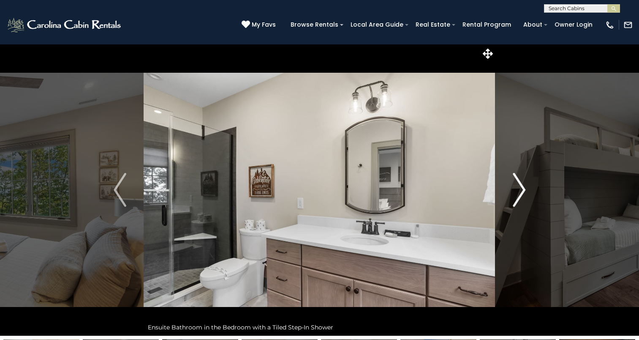
click at [518, 201] on img "Next" at bounding box center [519, 190] width 13 height 34
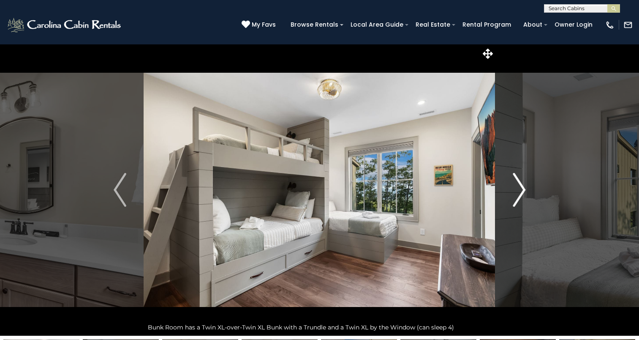
click at [518, 201] on img "Next" at bounding box center [519, 190] width 13 height 34
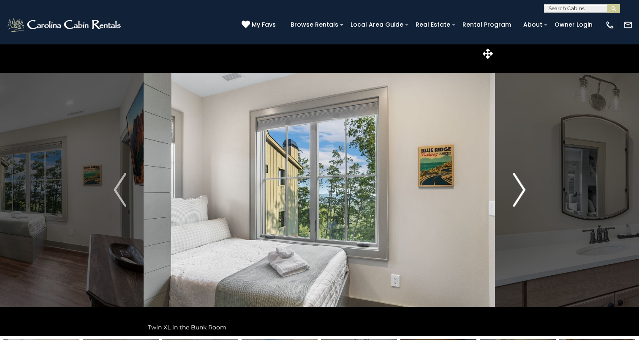
click at [518, 201] on img "Next" at bounding box center [519, 190] width 13 height 34
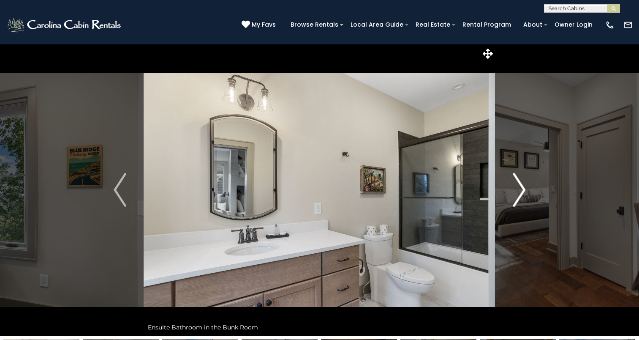
click at [518, 201] on img "Next" at bounding box center [519, 190] width 13 height 34
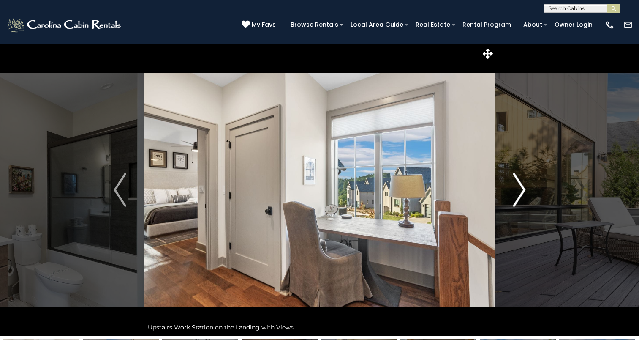
click at [518, 201] on img "Next" at bounding box center [519, 190] width 13 height 34
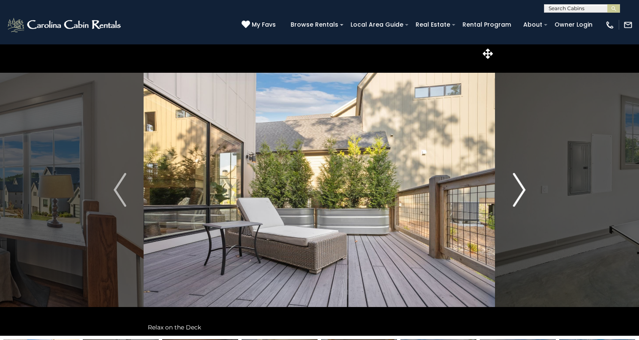
click at [518, 201] on img "Next" at bounding box center [519, 190] width 13 height 34
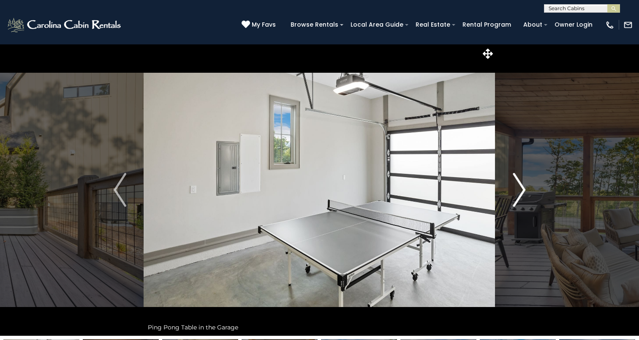
click at [518, 201] on img "Next" at bounding box center [519, 190] width 13 height 34
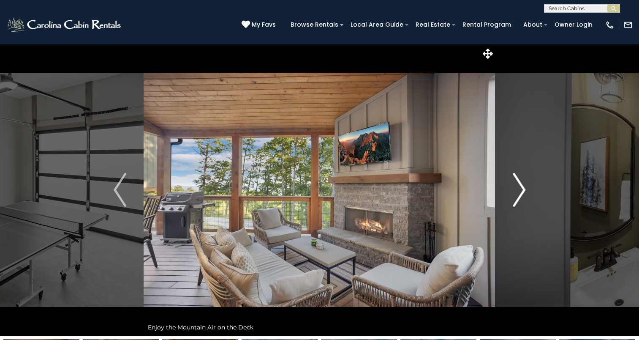
click at [518, 201] on img "Next" at bounding box center [519, 190] width 13 height 34
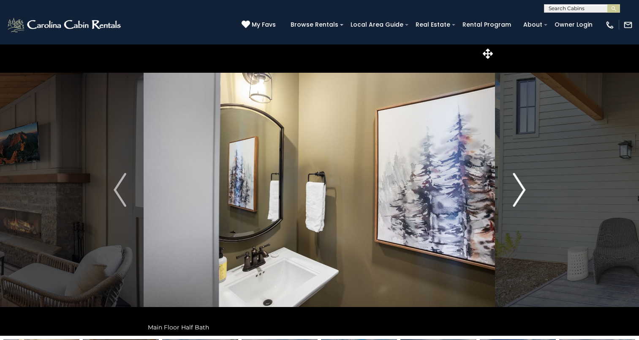
click at [518, 201] on img "Next" at bounding box center [519, 190] width 13 height 34
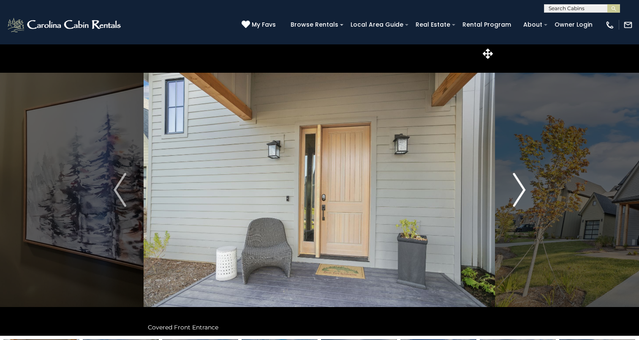
click at [518, 201] on img "Next" at bounding box center [519, 190] width 13 height 34
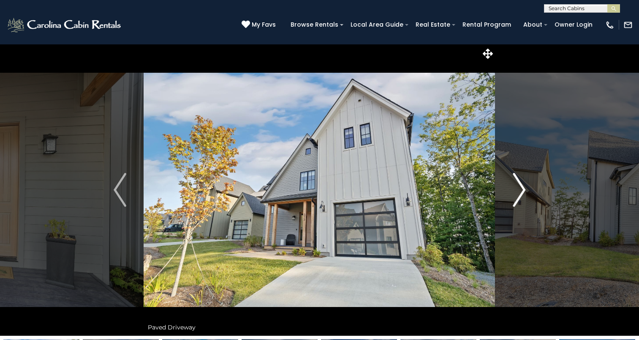
click at [518, 201] on img "Next" at bounding box center [519, 190] width 13 height 34
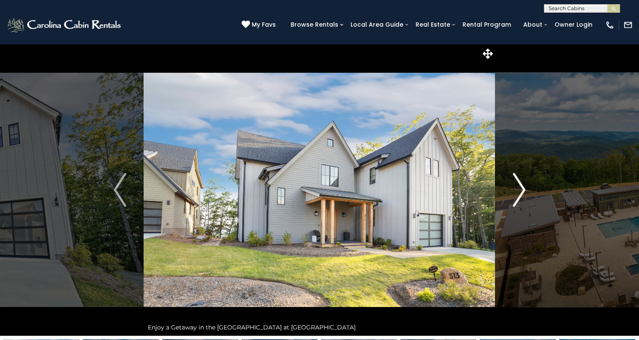
click at [518, 201] on img "Next" at bounding box center [519, 190] width 13 height 34
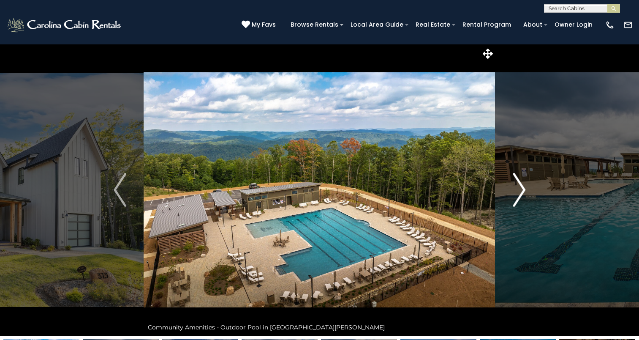
click at [518, 201] on img "Next" at bounding box center [519, 190] width 13 height 34
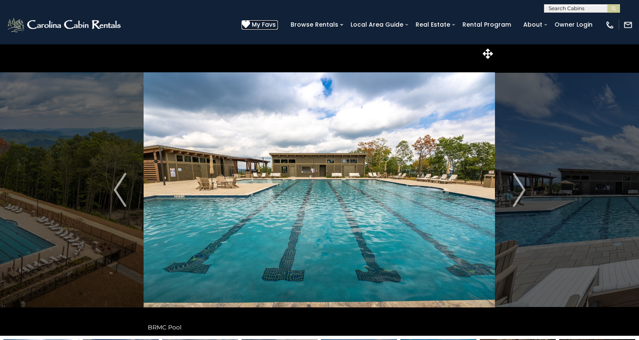
click at [250, 22] on icon at bounding box center [246, 24] width 8 height 8
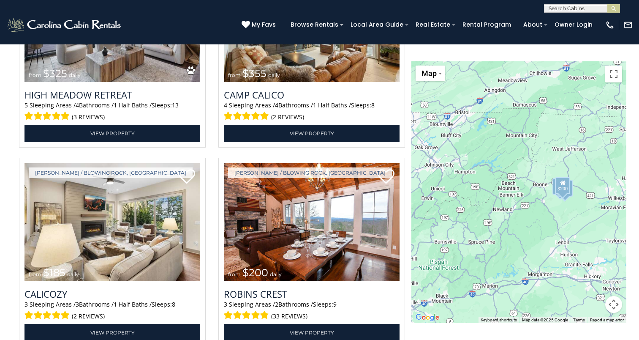
scroll to position [1073, 0]
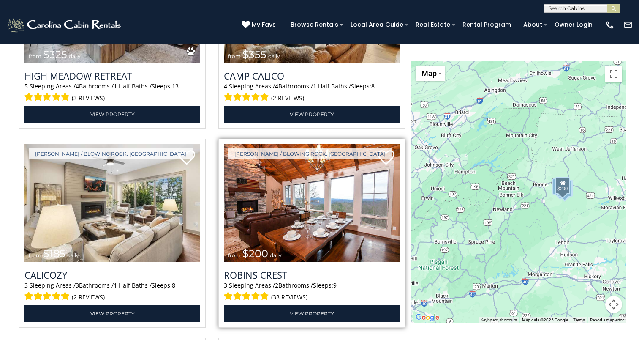
click at [283, 217] on img at bounding box center [312, 203] width 176 height 118
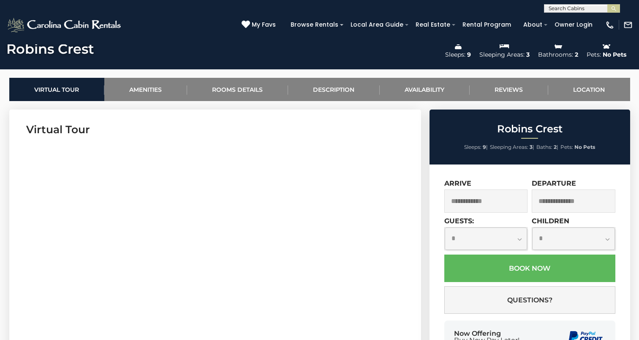
scroll to position [343, 0]
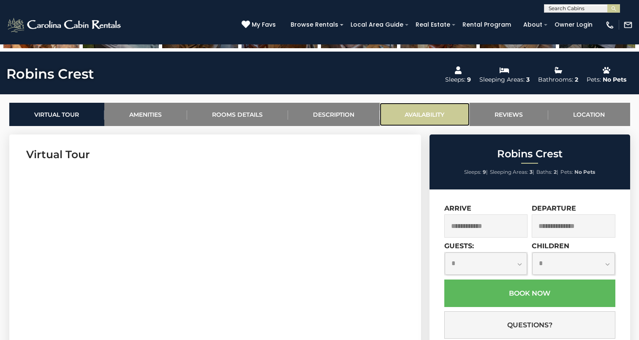
click at [443, 112] on link "Availability" at bounding box center [425, 114] width 90 height 23
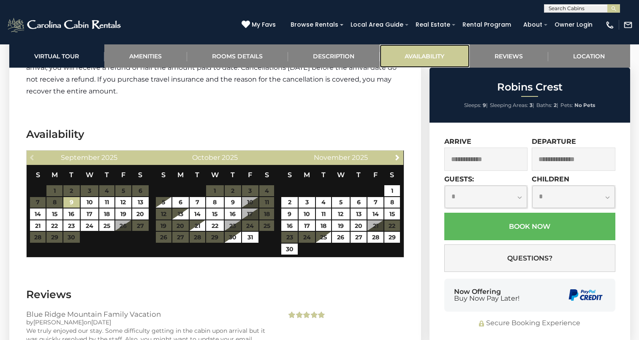
scroll to position [2278, 0]
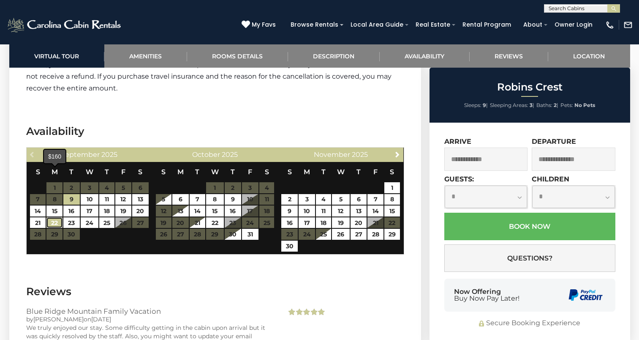
click at [55, 217] on link "22" at bounding box center [54, 222] width 16 height 11
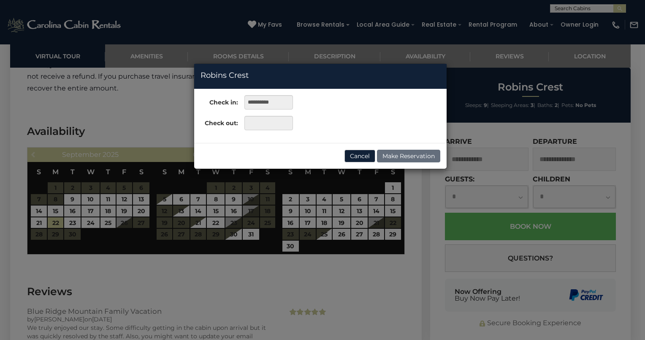
click at [125, 175] on div "**********" at bounding box center [322, 170] width 645 height 340
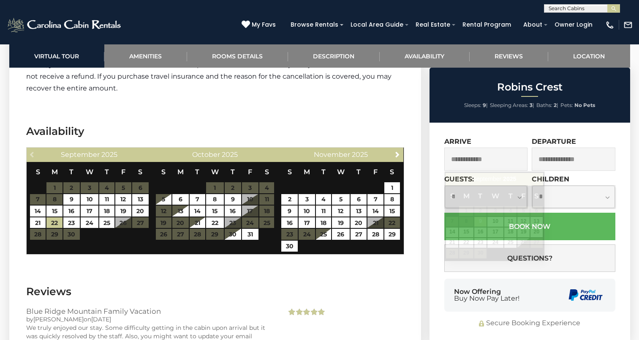
click at [460, 162] on input "text" at bounding box center [486, 158] width 84 height 23
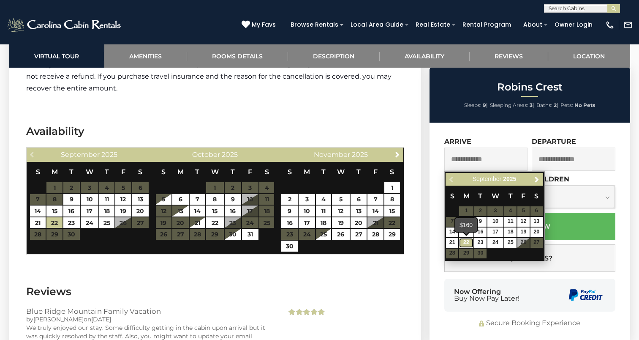
click at [462, 239] on link "22" at bounding box center [466, 243] width 14 height 10
type input "**********"
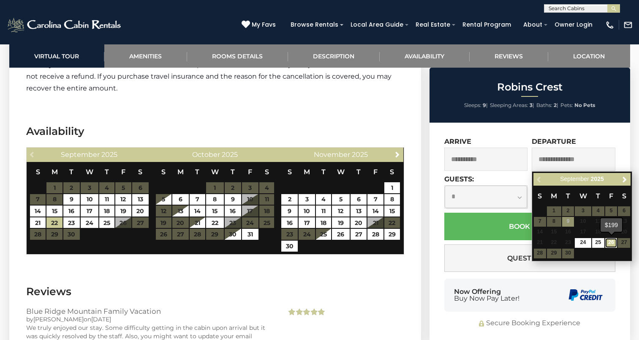
click at [611, 242] on link "26" at bounding box center [611, 243] width 12 height 10
type input "**********"
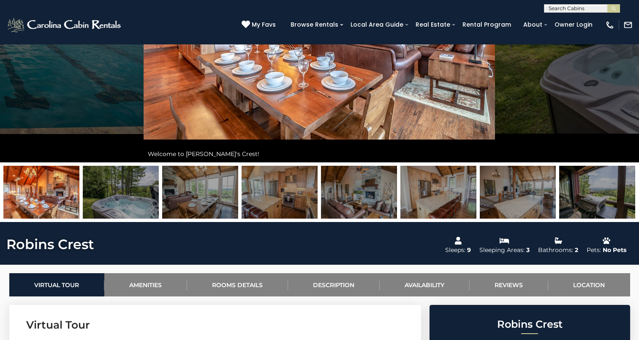
scroll to position [67, 0]
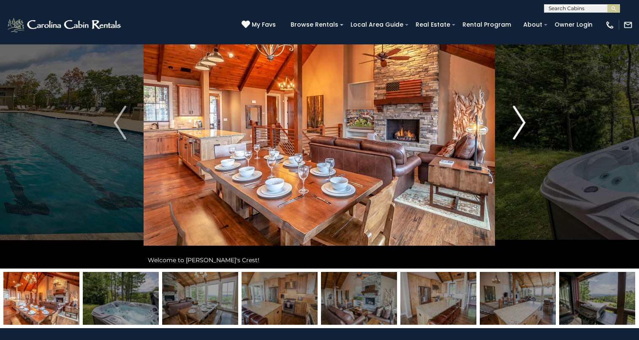
click at [512, 130] on button "Next" at bounding box center [518, 122] width 47 height 291
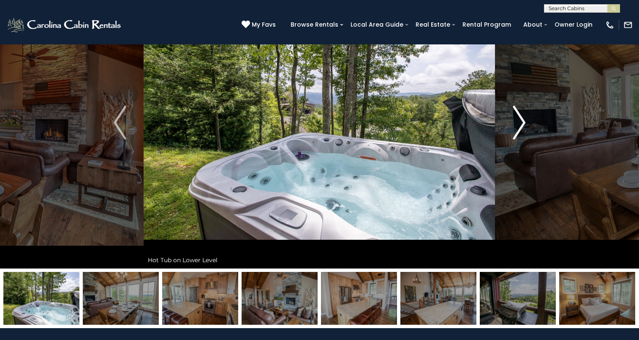
click at [512, 130] on button "Next" at bounding box center [518, 122] width 47 height 291
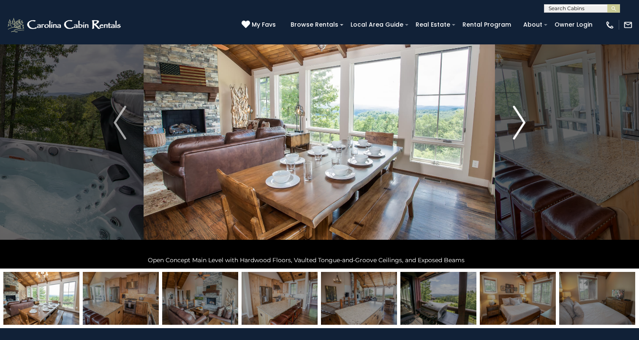
click at [512, 130] on button "Next" at bounding box center [518, 122] width 47 height 291
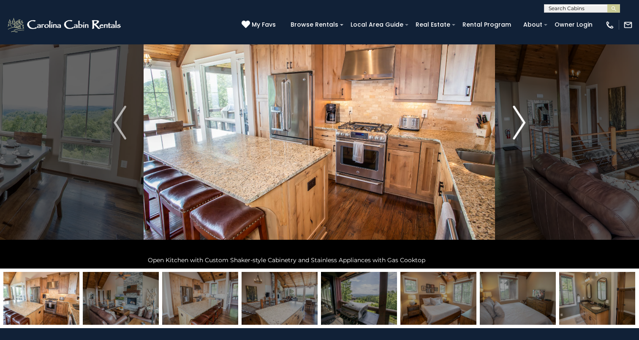
click at [512, 130] on button "Next" at bounding box center [518, 122] width 47 height 291
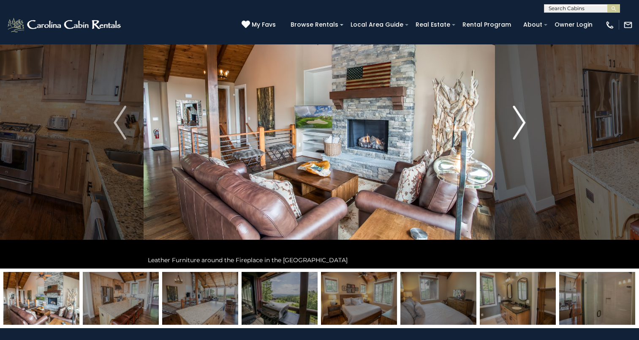
click at [512, 130] on button "Next" at bounding box center [518, 122] width 47 height 291
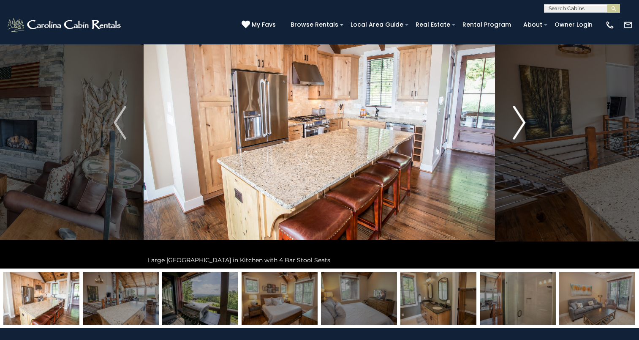
click at [512, 130] on button "Next" at bounding box center [518, 122] width 47 height 291
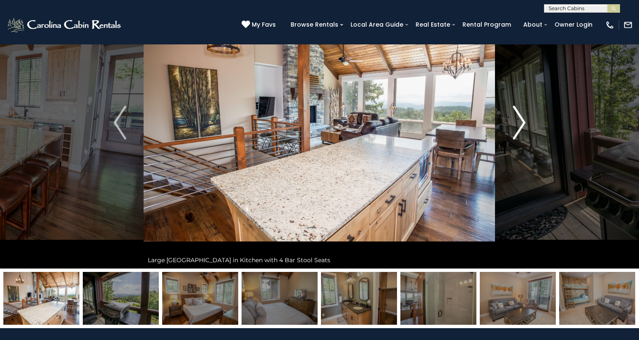
click at [512, 130] on button "Next" at bounding box center [518, 122] width 47 height 291
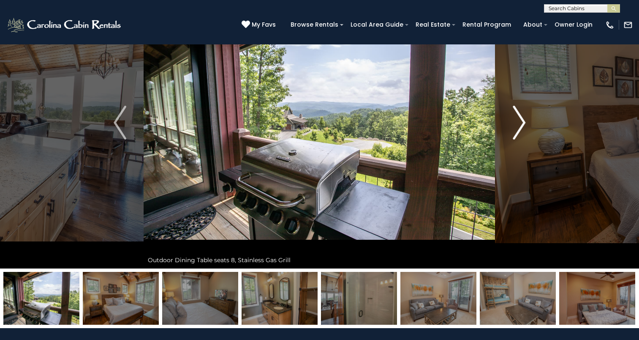
click at [512, 130] on button "Next" at bounding box center [518, 122] width 47 height 291
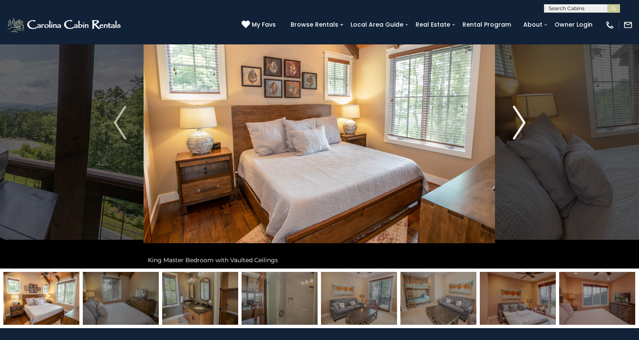
click at [512, 130] on button "Next" at bounding box center [518, 122] width 47 height 291
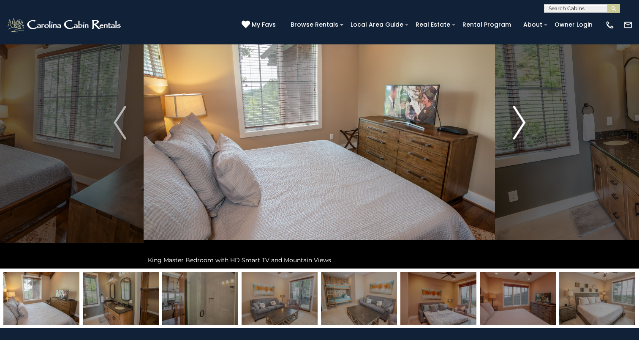
click at [512, 130] on button "Next" at bounding box center [518, 122] width 47 height 291
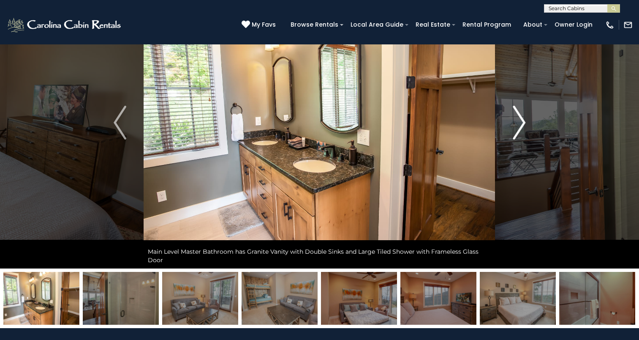
click at [512, 130] on button "Next" at bounding box center [518, 122] width 47 height 291
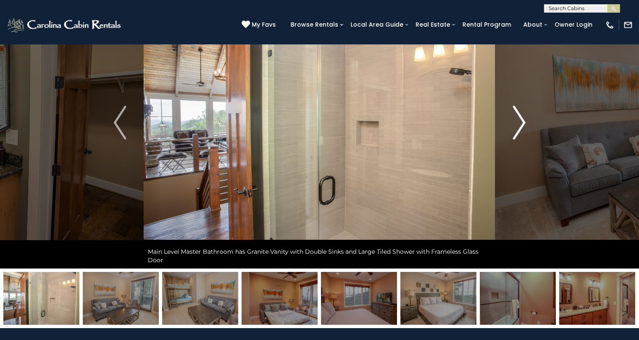
click at [512, 130] on button "Next" at bounding box center [518, 122] width 47 height 291
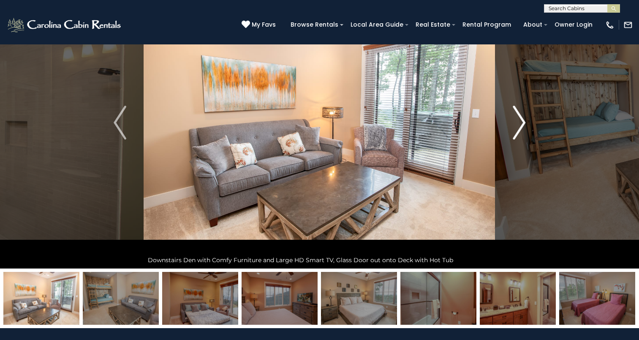
click at [512, 130] on button "Next" at bounding box center [518, 122] width 47 height 291
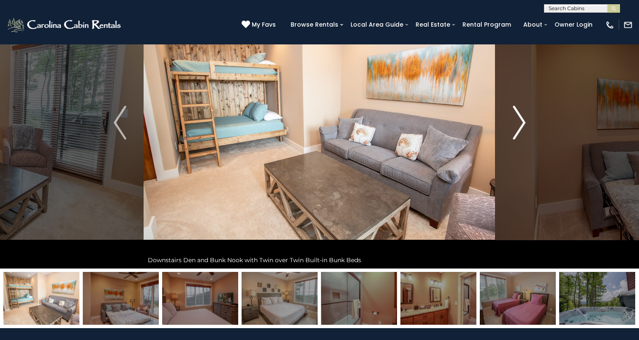
click at [512, 130] on button "Next" at bounding box center [518, 122] width 47 height 291
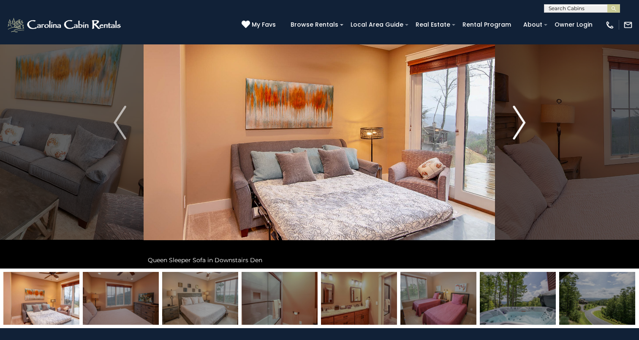
click at [512, 130] on button "Next" at bounding box center [518, 122] width 47 height 291
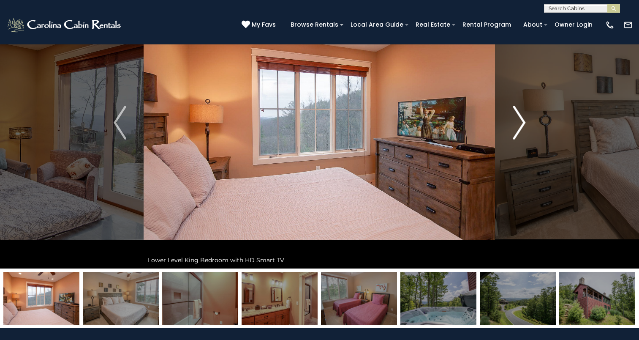
click at [512, 130] on button "Next" at bounding box center [518, 122] width 47 height 291
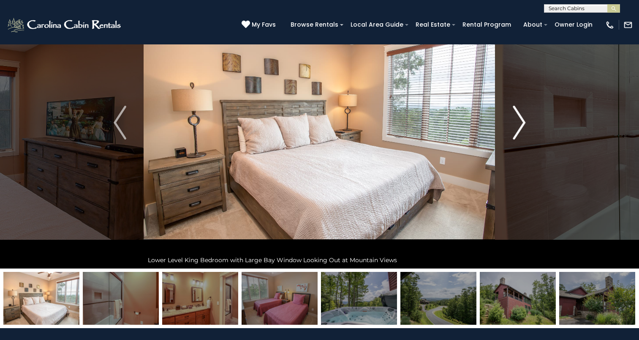
click at [512, 130] on button "Next" at bounding box center [518, 122] width 47 height 291
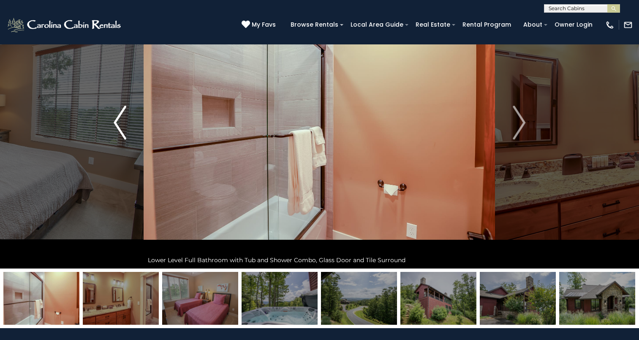
click at [112, 129] on button "Previous" at bounding box center [119, 122] width 47 height 291
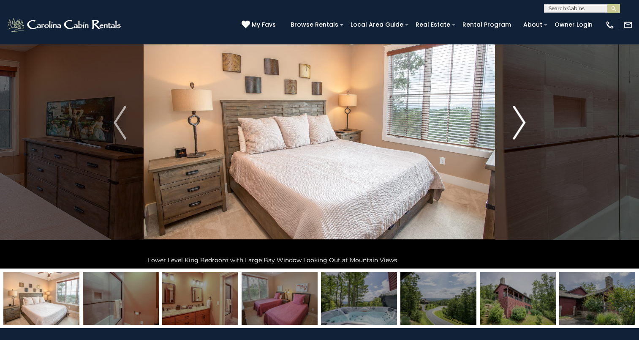
click at [520, 127] on img "Next" at bounding box center [519, 123] width 13 height 34
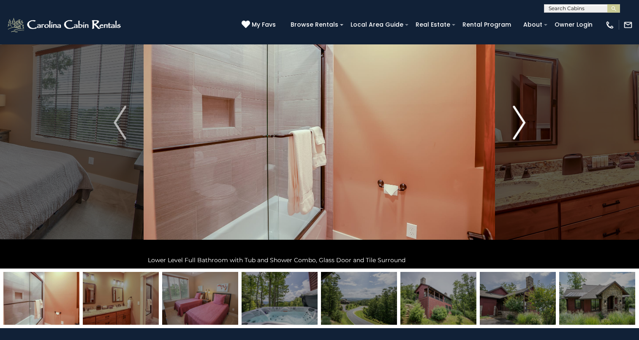
click at [520, 127] on img "Next" at bounding box center [519, 123] width 13 height 34
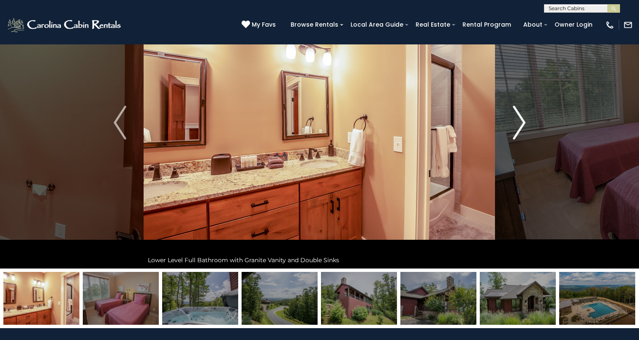
click at [520, 127] on img "Next" at bounding box center [519, 123] width 13 height 34
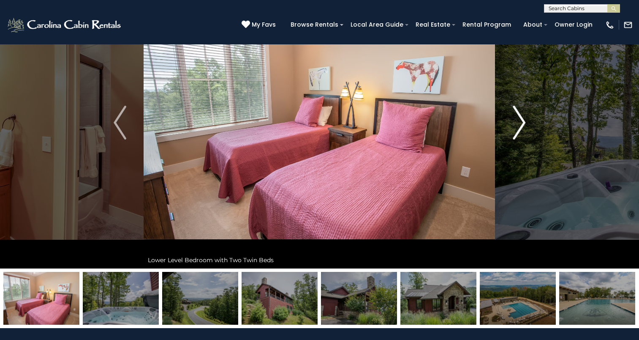
click at [520, 127] on img "Next" at bounding box center [519, 123] width 13 height 34
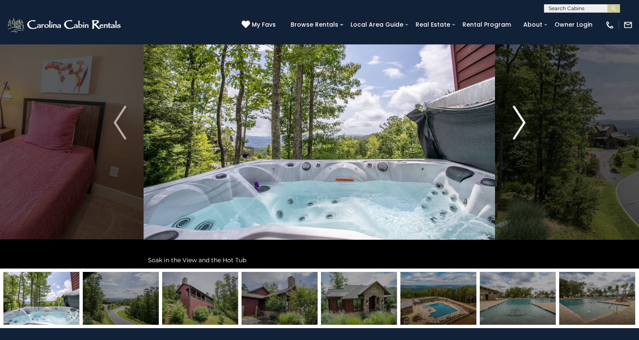
click at [520, 127] on img "Next" at bounding box center [519, 123] width 13 height 34
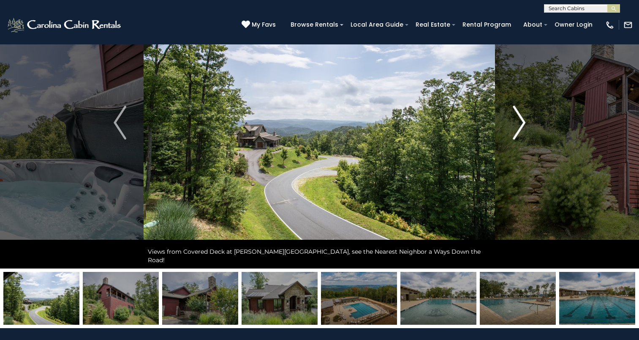
click at [520, 127] on img "Next" at bounding box center [519, 123] width 13 height 34
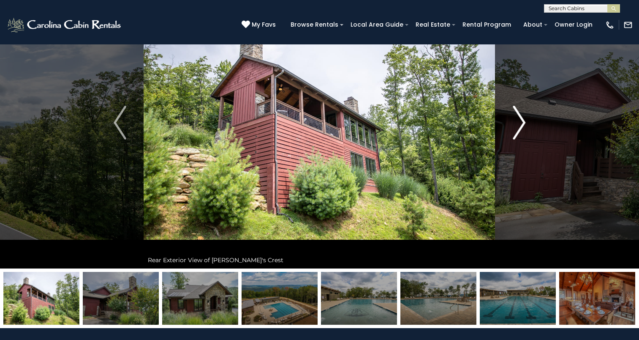
click at [520, 127] on img "Next" at bounding box center [519, 123] width 13 height 34
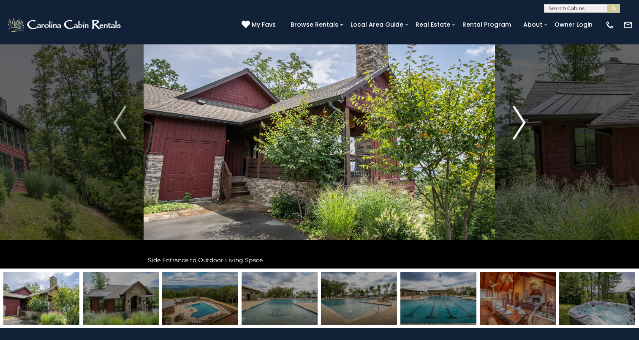
click at [517, 116] on img "Next" at bounding box center [519, 123] width 13 height 34
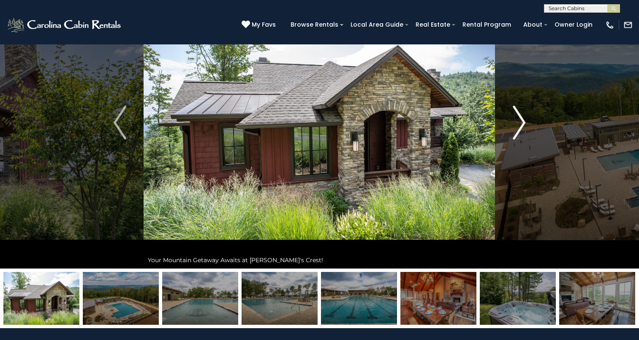
click at [517, 116] on img "Next" at bounding box center [519, 123] width 13 height 34
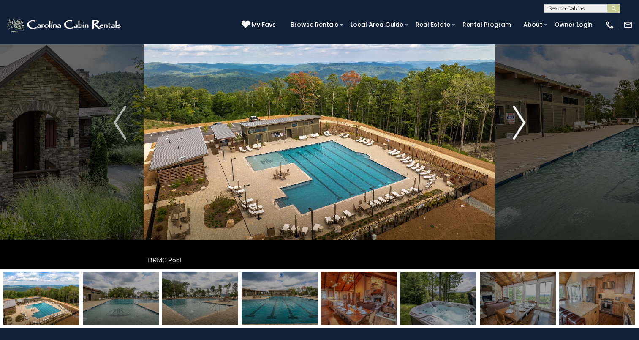
click at [517, 116] on img "Next" at bounding box center [519, 123] width 13 height 34
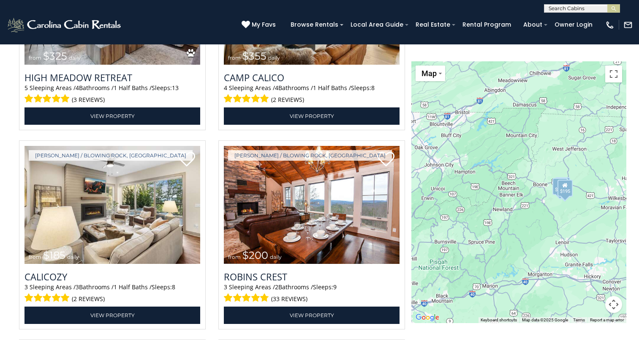
scroll to position [1100, 0]
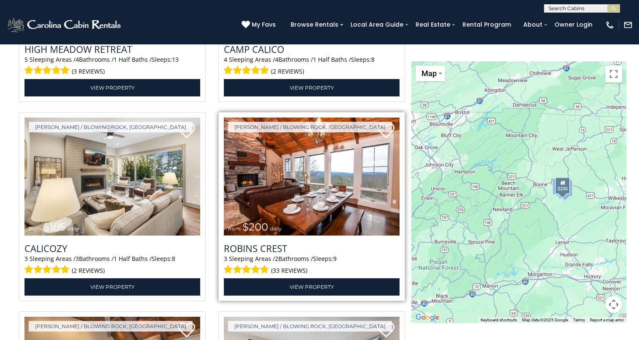
click at [299, 194] on img at bounding box center [312, 176] width 176 height 118
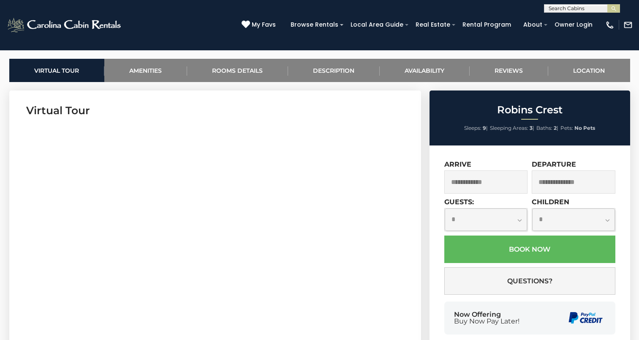
scroll to position [408, 0]
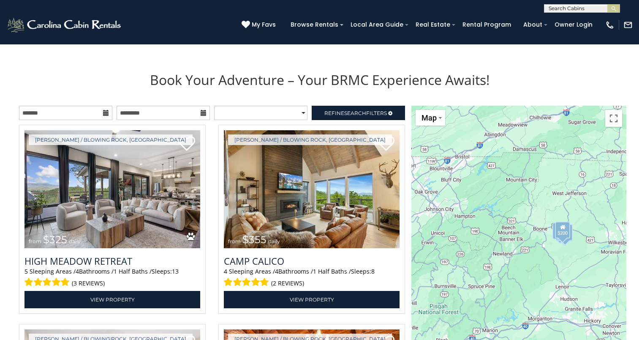
scroll to position [915, 0]
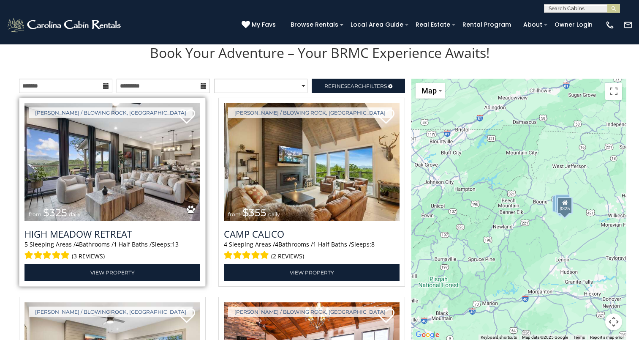
click at [87, 204] on img at bounding box center [112, 162] width 176 height 118
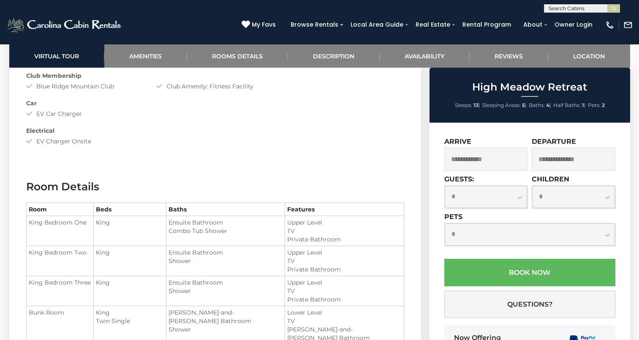
scroll to position [1021, 0]
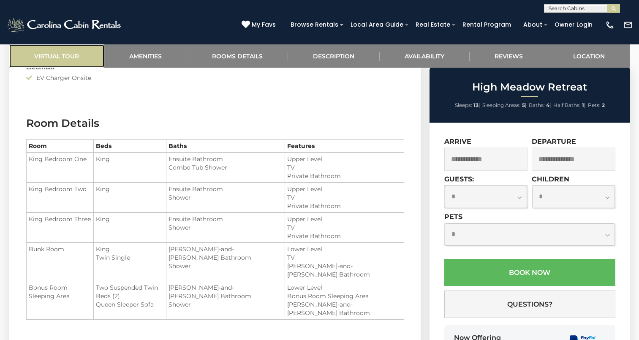
click at [62, 57] on link "Virtual Tour" at bounding box center [56, 55] width 95 height 23
click at [60, 60] on link "Virtual Tour" at bounding box center [56, 55] width 95 height 23
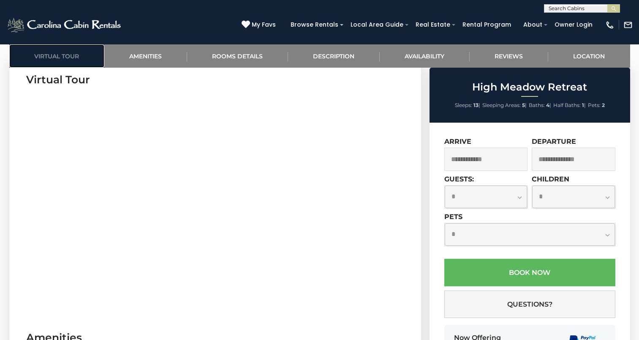
scroll to position [449, 0]
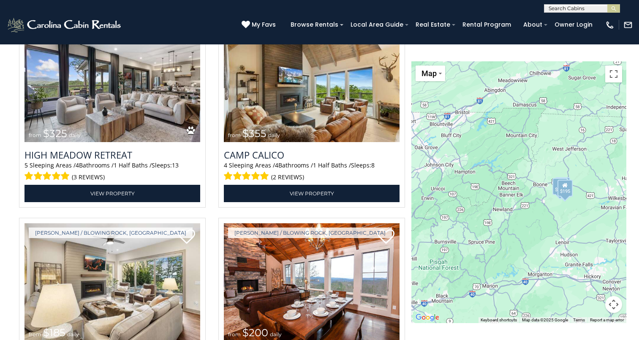
scroll to position [983, 0]
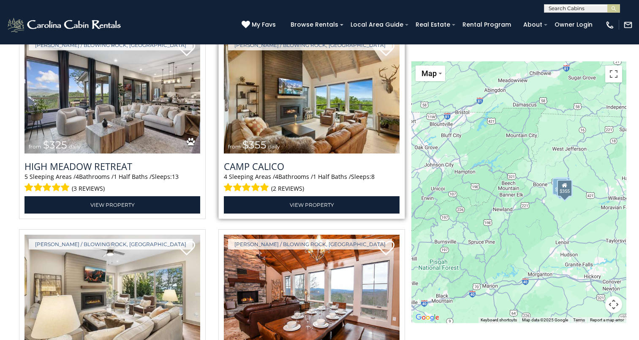
click at [343, 141] on img at bounding box center [312, 94] width 176 height 118
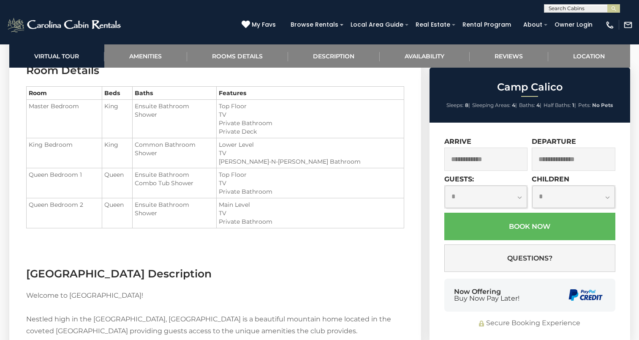
scroll to position [1048, 0]
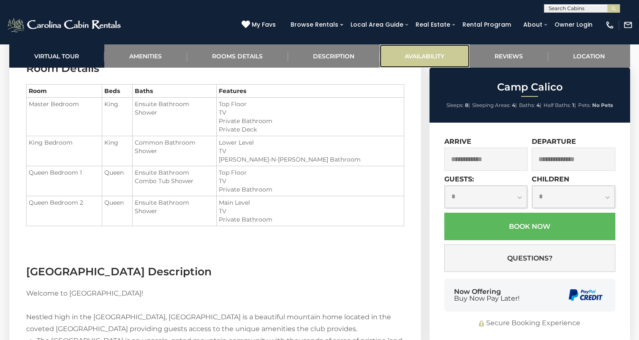
click at [416, 60] on link "Availability" at bounding box center [425, 55] width 90 height 23
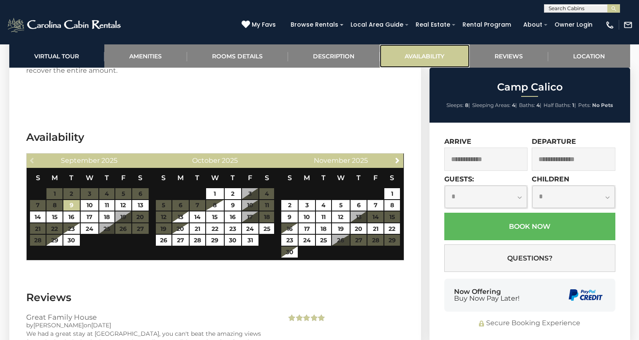
scroll to position [2227, 0]
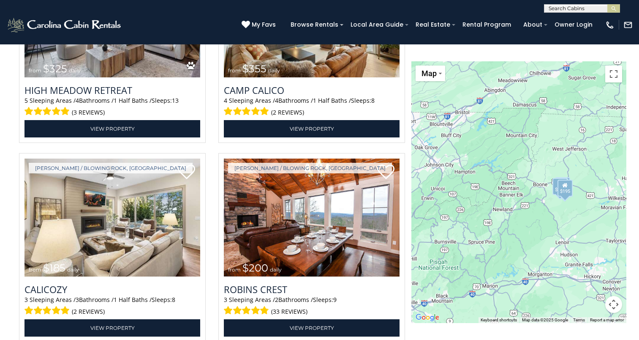
scroll to position [1000, 0]
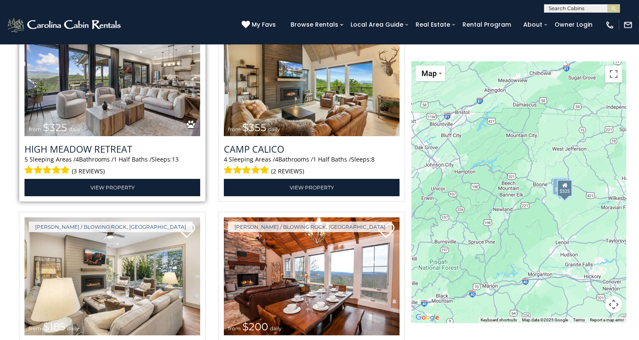
click at [142, 122] on img at bounding box center [112, 77] width 176 height 118
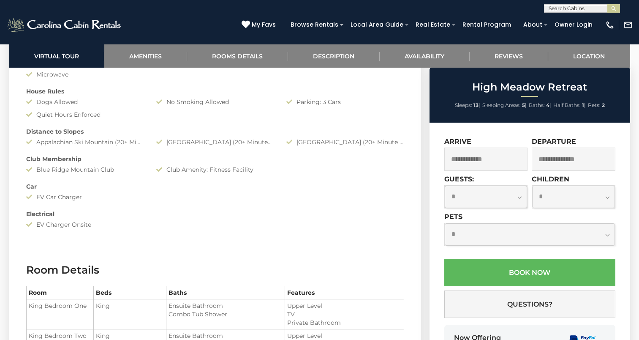
scroll to position [868, 0]
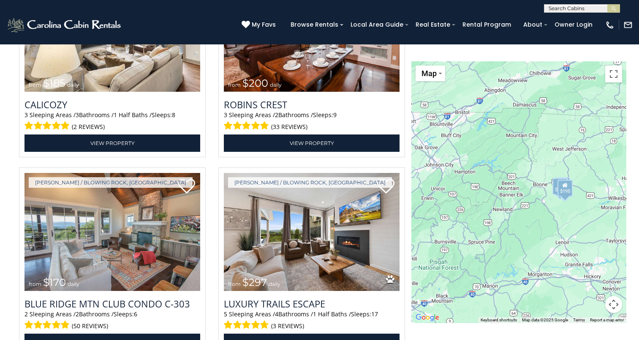
scroll to position [1247, 0]
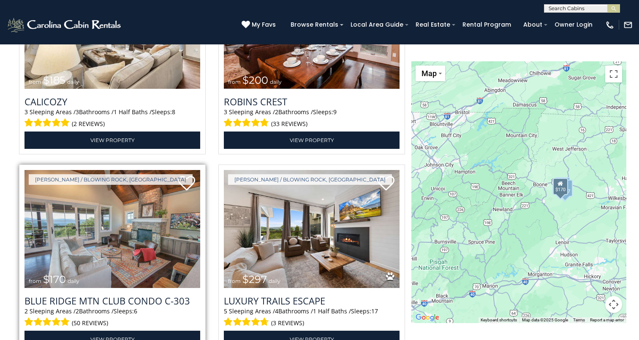
click at [109, 255] on img at bounding box center [112, 229] width 176 height 118
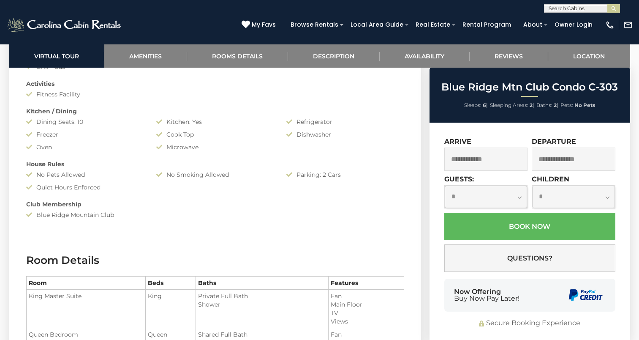
scroll to position [798, 0]
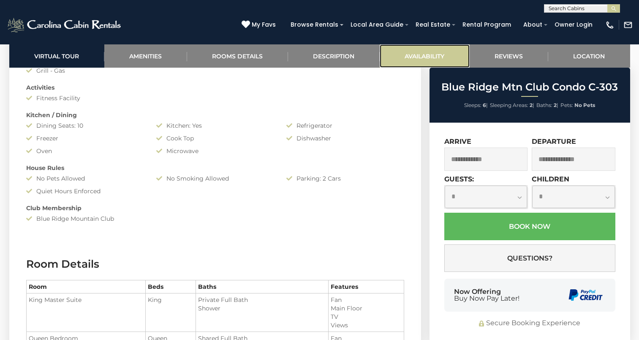
click at [425, 59] on link "Availability" at bounding box center [425, 55] width 90 height 23
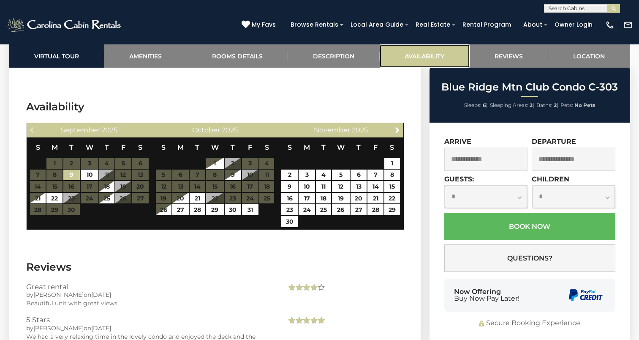
scroll to position [2195, 0]
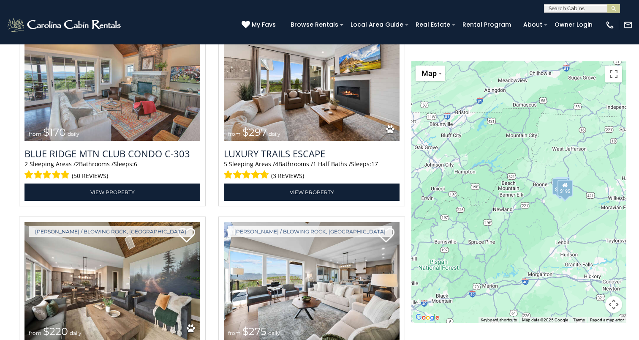
scroll to position [1363, 0]
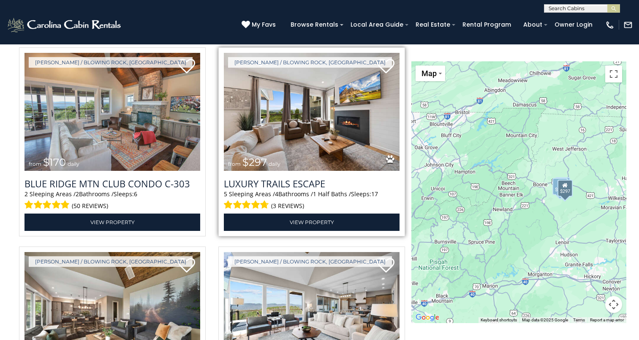
click at [293, 173] on div "Luxury Trails Escape 5 Sleeping Areas / 4 Bathrooms / 1 Half Baths / Sleeps: 17…" at bounding box center [312, 201] width 176 height 60
click at [299, 127] on img at bounding box center [312, 112] width 176 height 118
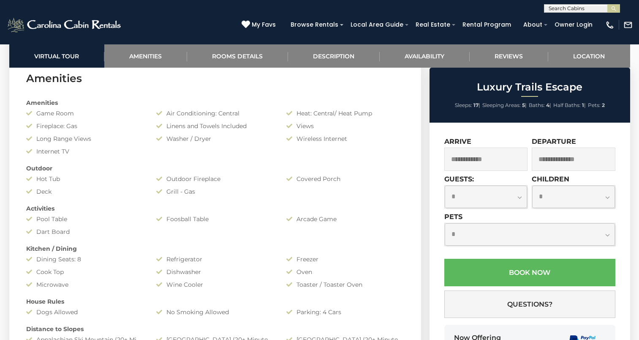
scroll to position [562, 0]
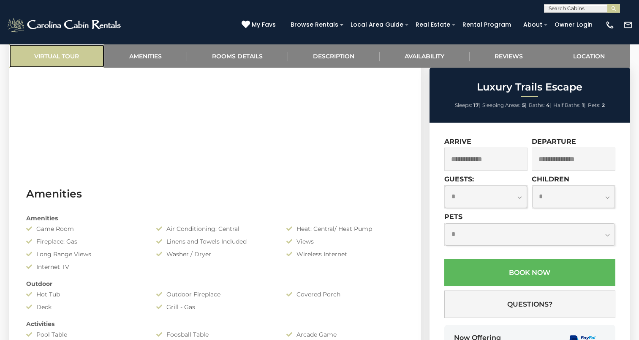
click at [38, 58] on link "Virtual Tour" at bounding box center [56, 55] width 95 height 23
click at [46, 59] on link "Virtual Tour" at bounding box center [56, 55] width 95 height 23
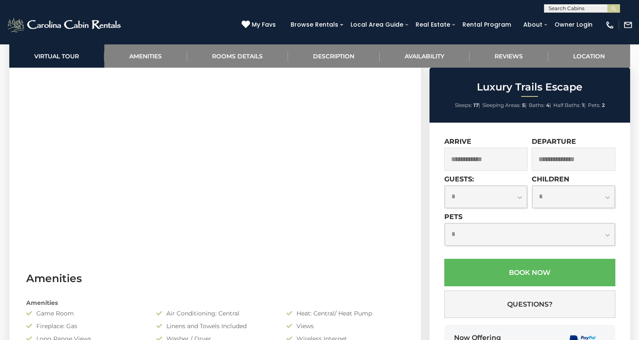
scroll to position [435, 0]
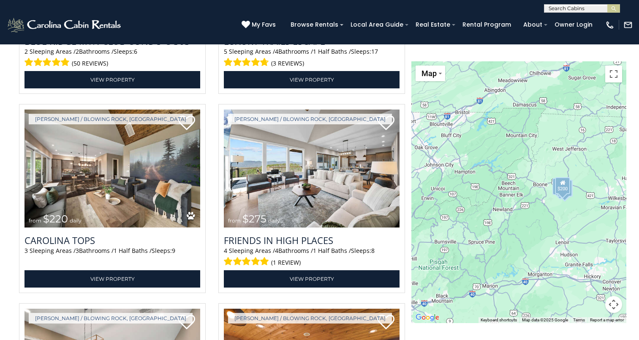
scroll to position [1504, 0]
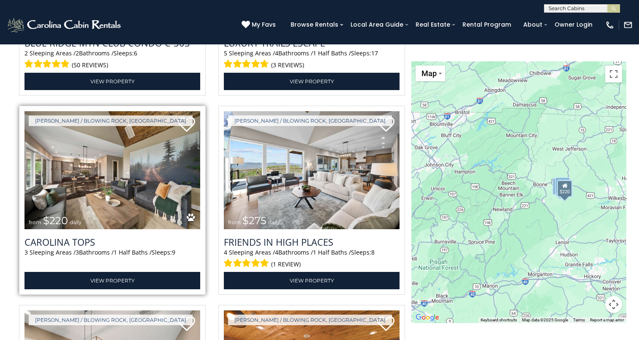
click at [72, 184] on img at bounding box center [112, 170] width 176 height 118
click at [97, 207] on img at bounding box center [112, 170] width 176 height 118
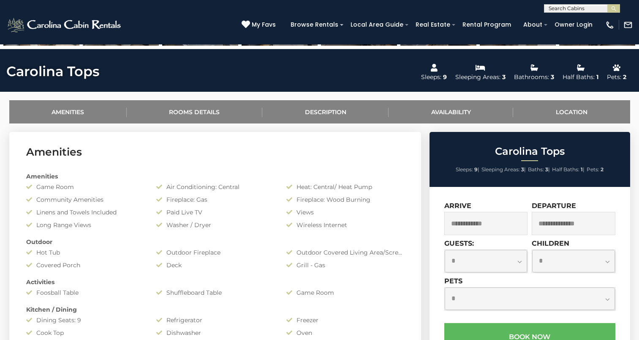
scroll to position [417, 0]
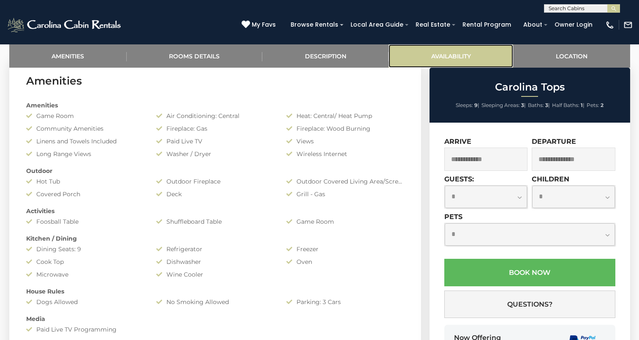
click at [468, 56] on link "Availability" at bounding box center [450, 55] width 125 height 23
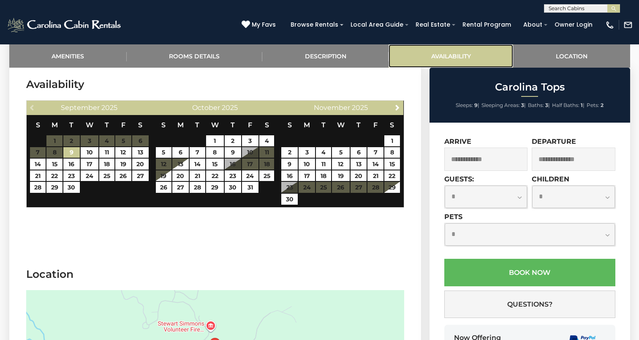
scroll to position [1537, 0]
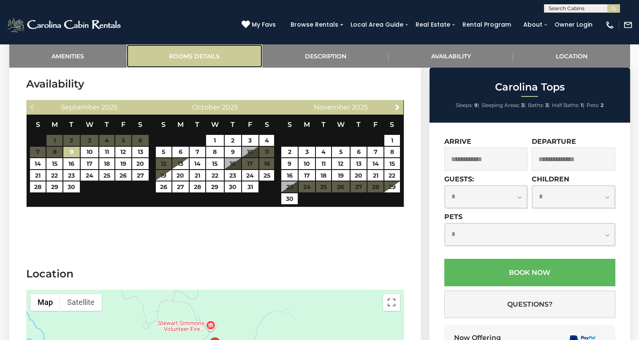
click at [215, 60] on link "Rooms Details" at bounding box center [195, 55] width 136 height 23
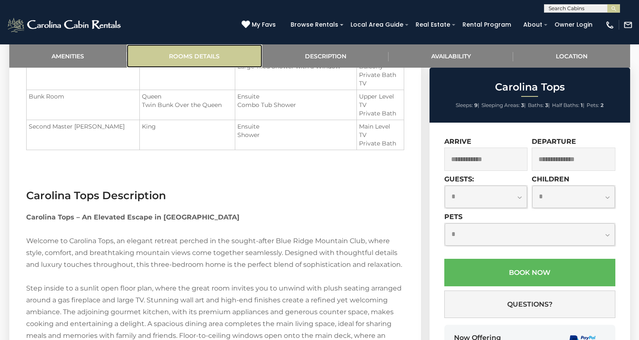
scroll to position [775, 0]
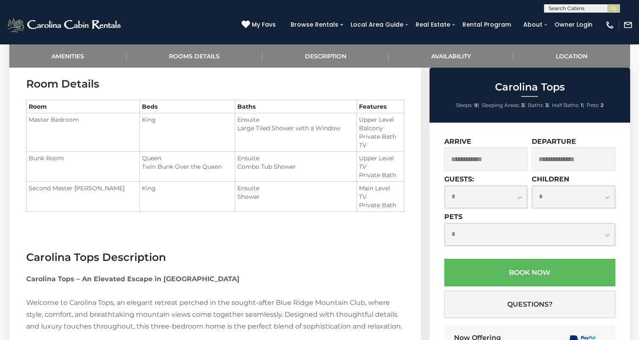
click at [467, 161] on input "text" at bounding box center [486, 158] width 84 height 23
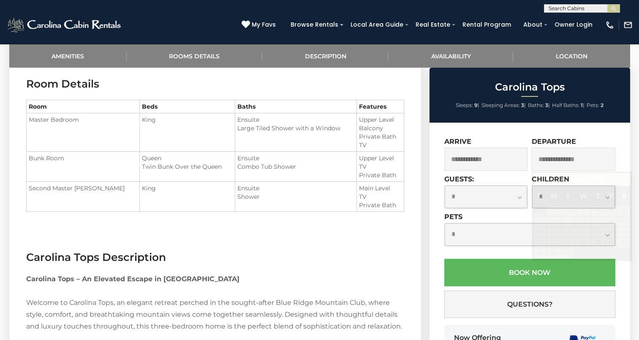
click at [354, 256] on h3 "Carolina Tops Description" at bounding box center [215, 257] width 378 height 15
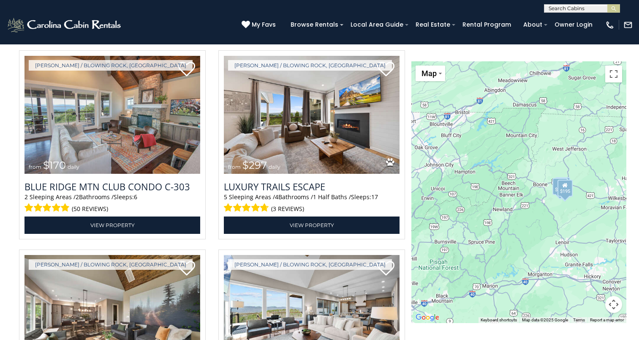
scroll to position [1433, 0]
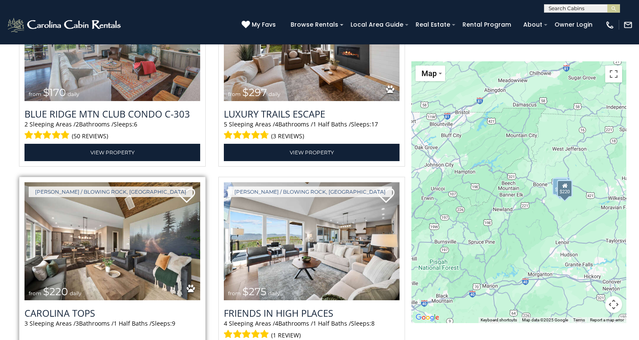
click at [96, 269] on img at bounding box center [112, 241] width 176 height 118
click at [109, 262] on img at bounding box center [112, 241] width 176 height 118
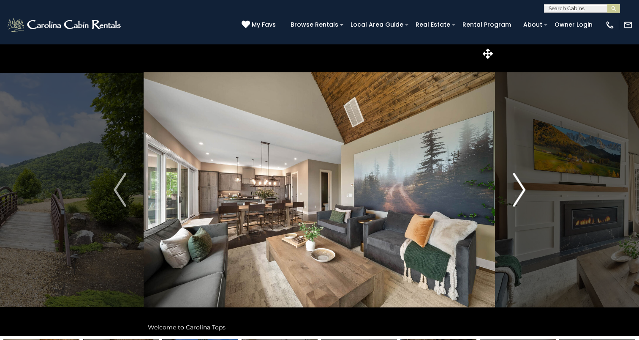
click at [517, 196] on img "Next" at bounding box center [519, 190] width 13 height 34
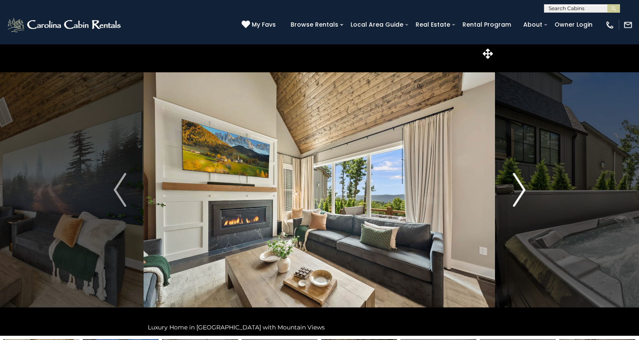
click at [517, 196] on img "Next" at bounding box center [519, 190] width 13 height 34
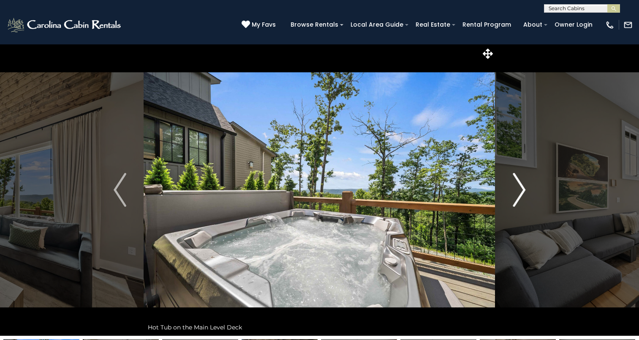
click at [517, 196] on img "Next" at bounding box center [519, 190] width 13 height 34
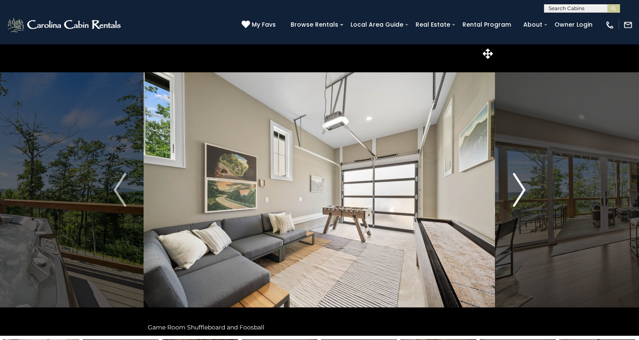
click at [517, 196] on img "Next" at bounding box center [519, 190] width 13 height 34
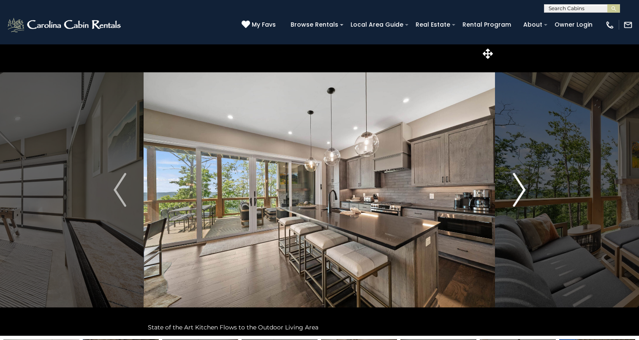
click at [517, 196] on img "Next" at bounding box center [519, 190] width 13 height 34
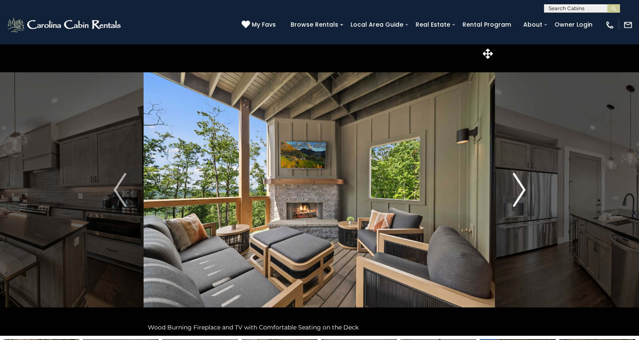
click at [517, 196] on img "Next" at bounding box center [519, 190] width 13 height 34
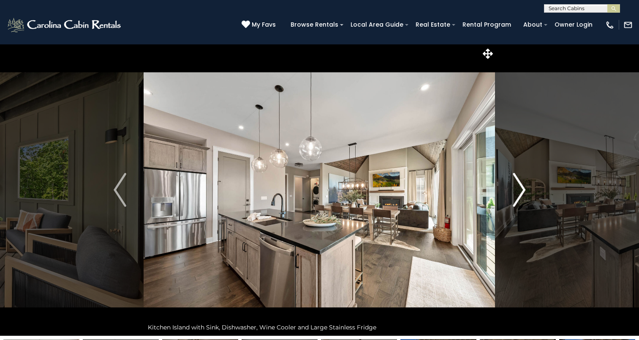
click at [517, 196] on img "Next" at bounding box center [519, 190] width 13 height 34
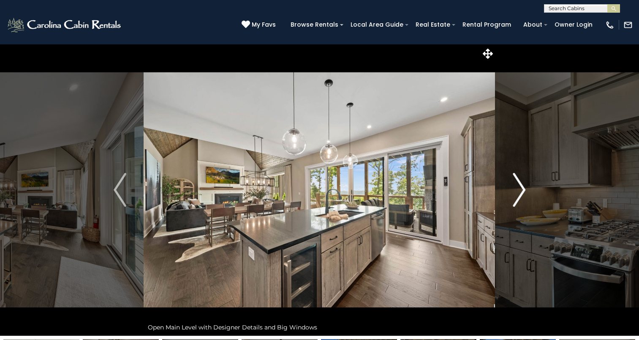
click at [517, 196] on img "Next" at bounding box center [519, 190] width 13 height 34
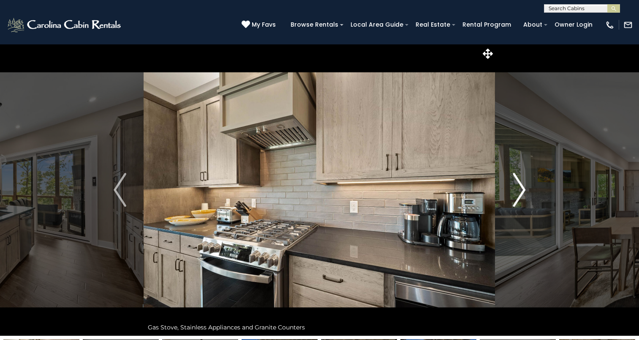
click at [517, 196] on img "Next" at bounding box center [519, 190] width 13 height 34
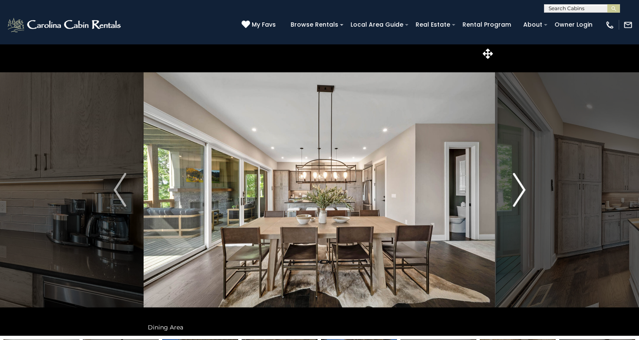
click at [517, 196] on img "Next" at bounding box center [519, 190] width 13 height 34
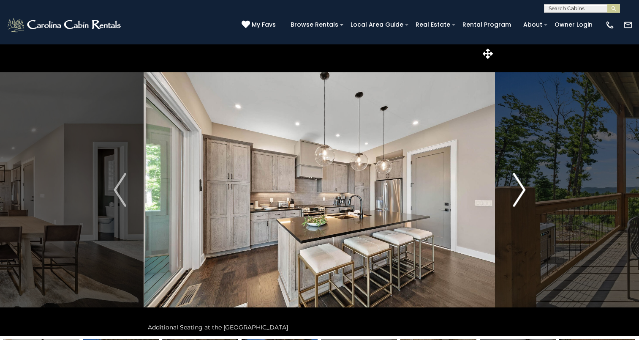
click at [517, 196] on img "Next" at bounding box center [519, 190] width 13 height 34
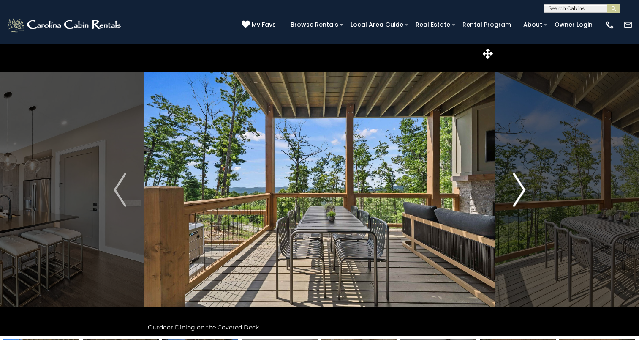
click at [517, 196] on img "Next" at bounding box center [519, 190] width 13 height 34
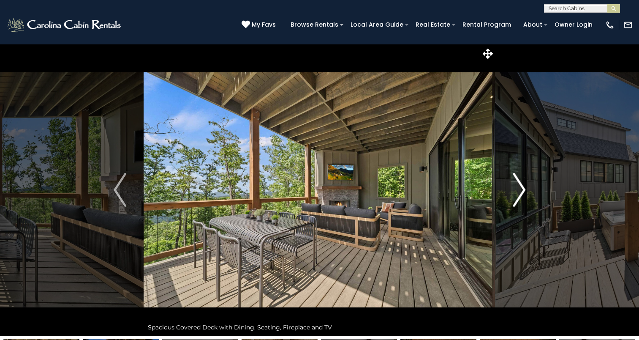
click at [517, 196] on img "Next" at bounding box center [519, 190] width 13 height 34
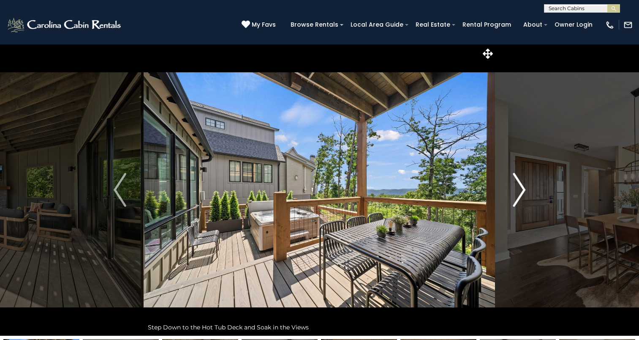
click at [517, 196] on img "Next" at bounding box center [519, 190] width 13 height 34
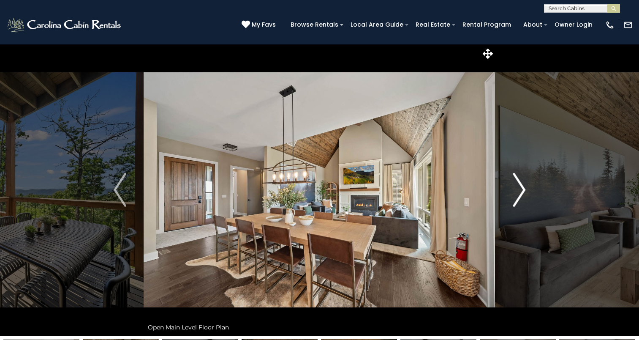
click at [517, 196] on img "Next" at bounding box center [519, 190] width 13 height 34
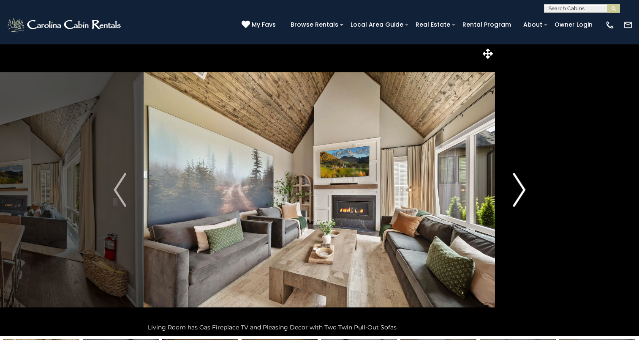
click at [517, 196] on img "Next" at bounding box center [519, 190] width 13 height 34
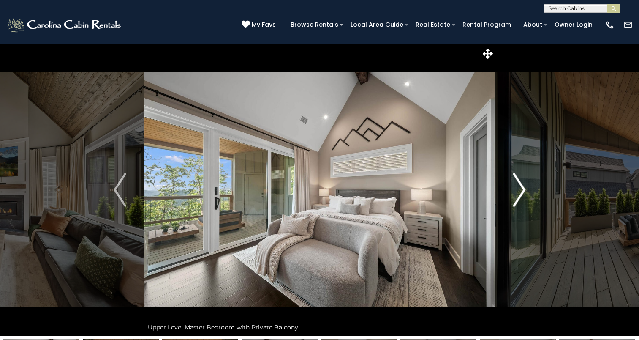
click at [517, 196] on img "Next" at bounding box center [519, 190] width 13 height 34
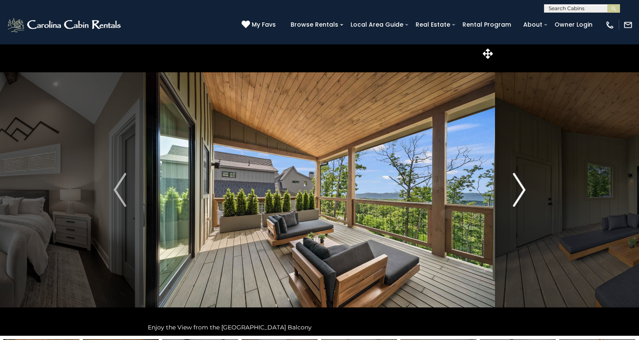
click at [517, 196] on img "Next" at bounding box center [519, 190] width 13 height 34
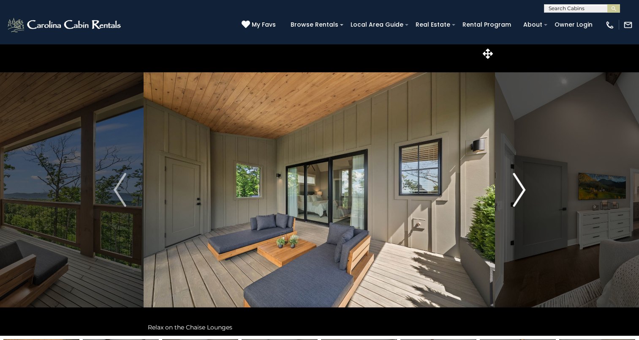
click at [517, 196] on img "Next" at bounding box center [519, 190] width 13 height 34
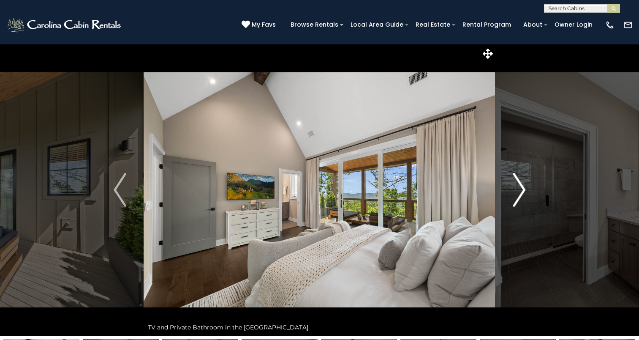
click at [517, 196] on img "Next" at bounding box center [519, 190] width 13 height 34
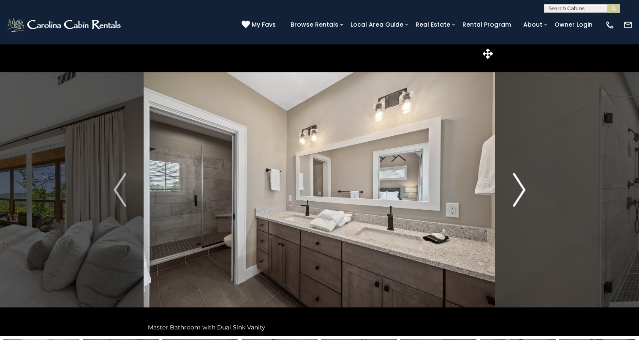
click at [517, 196] on img "Next" at bounding box center [519, 190] width 13 height 34
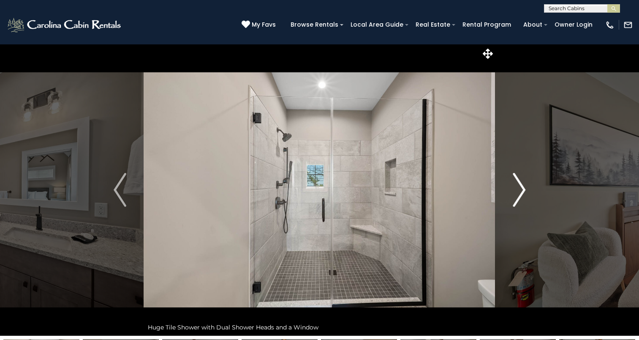
click at [517, 196] on img "Next" at bounding box center [519, 190] width 13 height 34
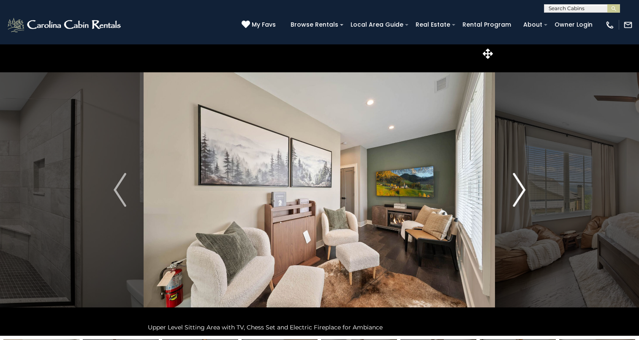
click at [517, 196] on img "Next" at bounding box center [519, 190] width 13 height 34
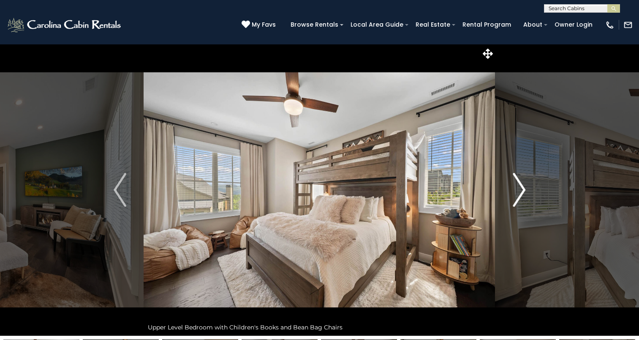
click at [517, 196] on img "Next" at bounding box center [519, 190] width 13 height 34
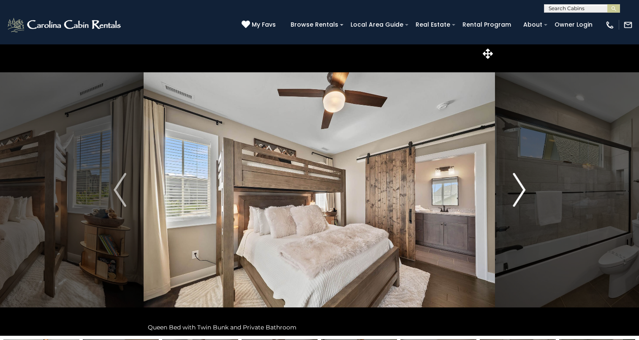
click at [517, 196] on img "Next" at bounding box center [519, 190] width 13 height 34
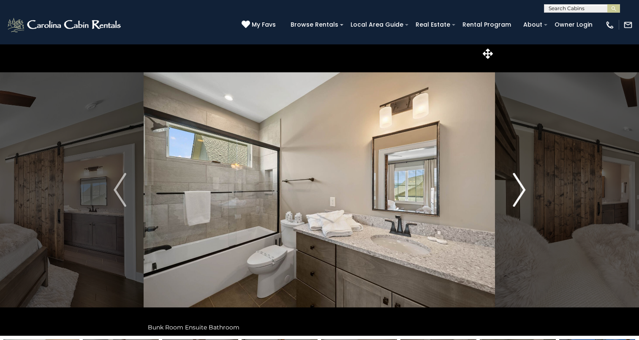
click at [517, 196] on img "Next" at bounding box center [519, 190] width 13 height 34
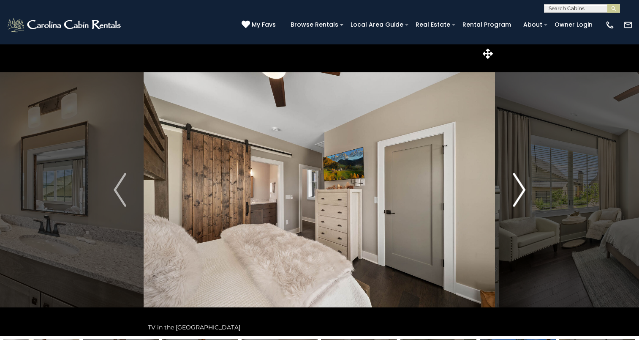
click at [517, 196] on img "Next" at bounding box center [519, 190] width 13 height 34
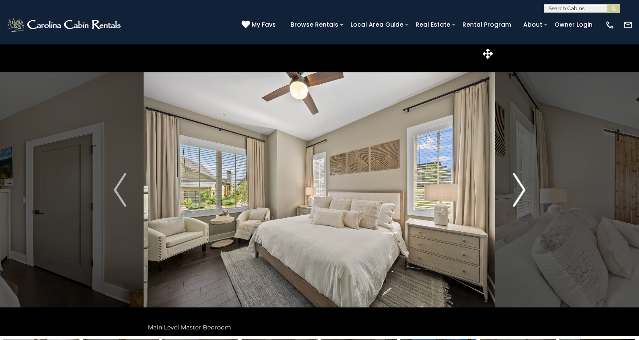
click at [517, 196] on img "Next" at bounding box center [519, 190] width 13 height 34
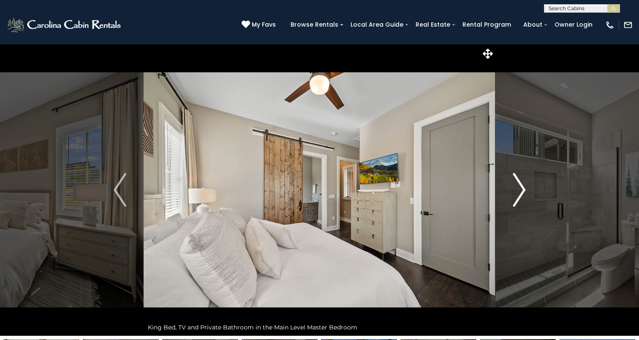
click at [517, 196] on img "Next" at bounding box center [519, 190] width 13 height 34
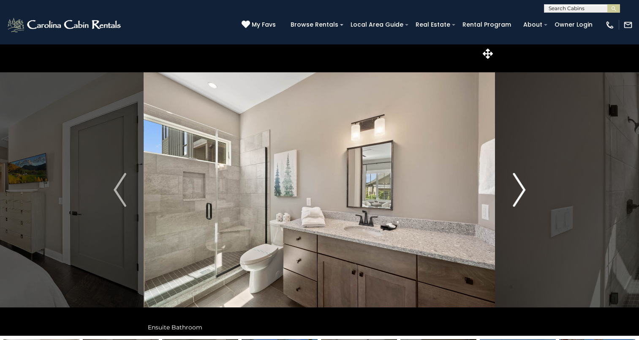
click at [517, 196] on img "Next" at bounding box center [519, 190] width 13 height 34
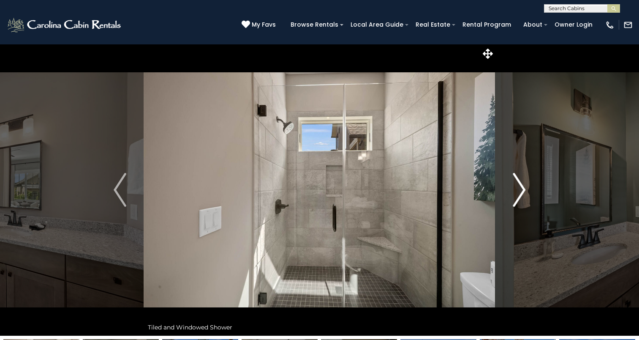
click at [517, 196] on img "Next" at bounding box center [519, 190] width 13 height 34
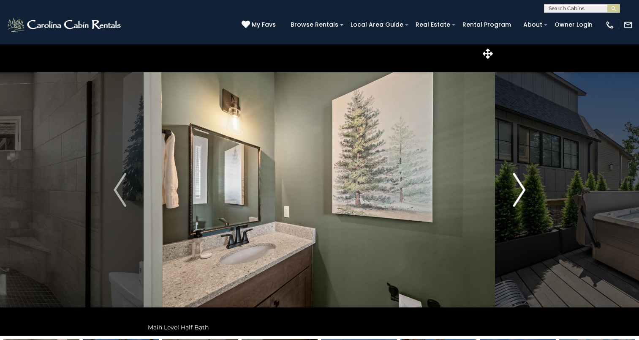
click at [517, 196] on img "Next" at bounding box center [519, 190] width 13 height 34
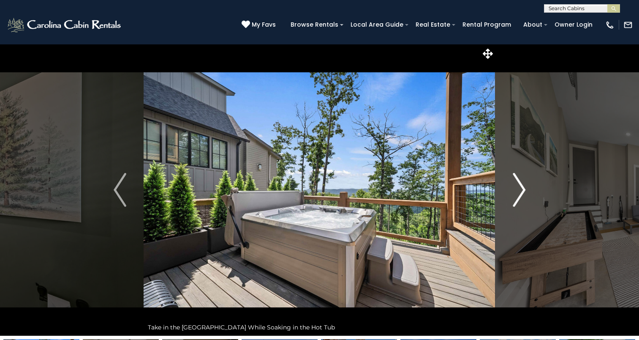
click at [517, 196] on img "Next" at bounding box center [519, 190] width 13 height 34
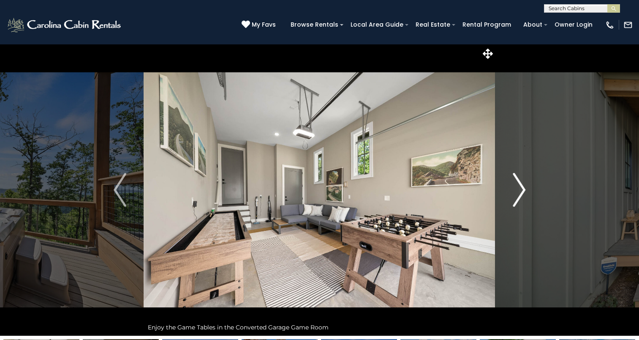
click at [517, 196] on img "Next" at bounding box center [519, 190] width 13 height 34
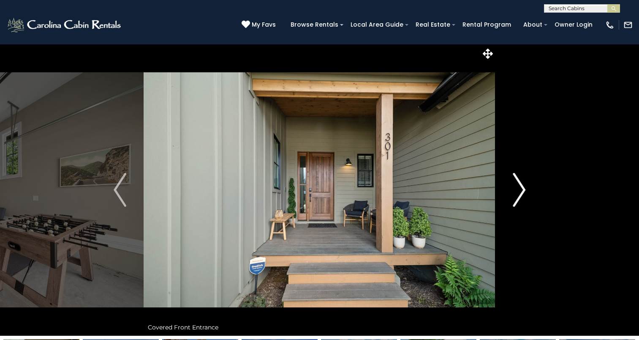
click at [517, 196] on img "Next" at bounding box center [519, 190] width 13 height 34
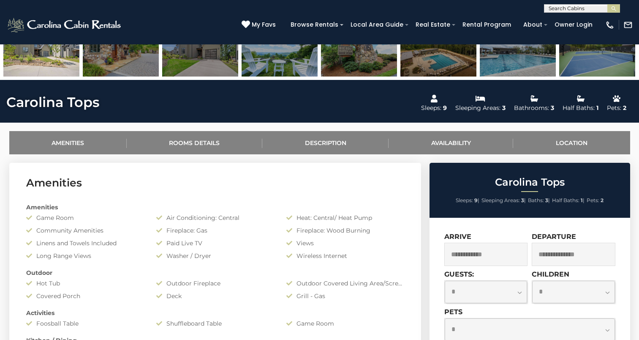
scroll to position [321, 0]
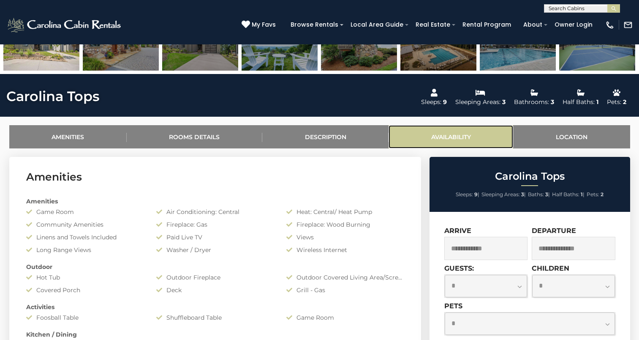
click at [467, 139] on link "Availability" at bounding box center [450, 136] width 125 height 23
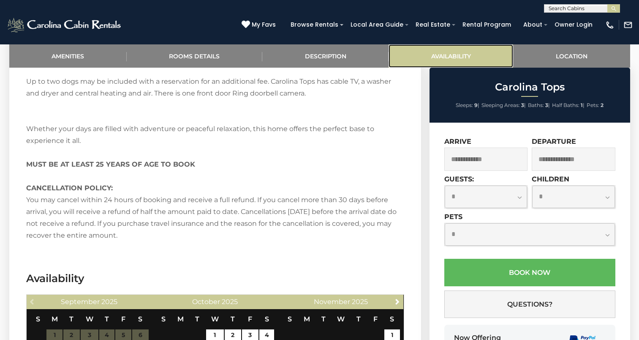
scroll to position [1537, 0]
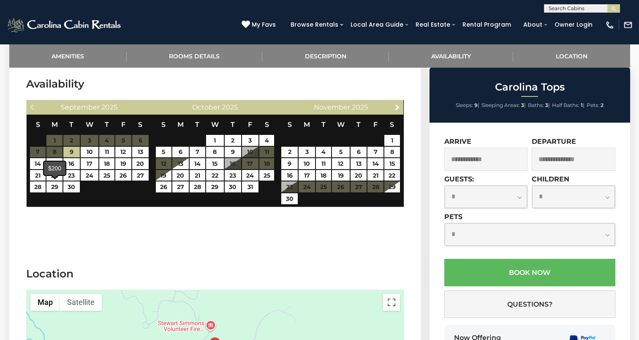
click at [53, 175] on span at bounding box center [55, 175] width 7 height 3
click at [465, 162] on input "text" at bounding box center [486, 158] width 84 height 23
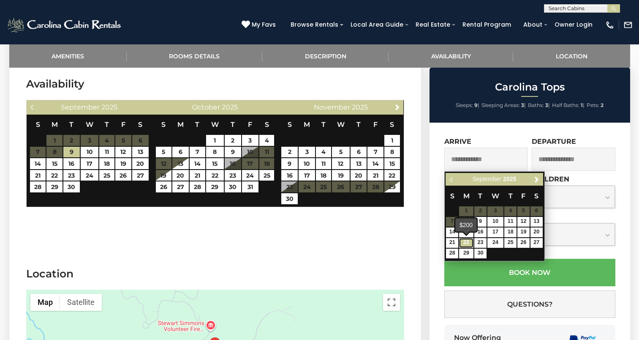
click at [467, 243] on link "22" at bounding box center [466, 243] width 14 height 10
type input "**********"
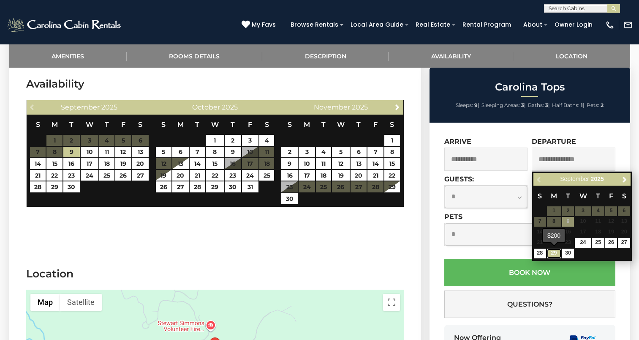
click at [552, 251] on link "29" at bounding box center [554, 253] width 14 height 10
type input "**********"
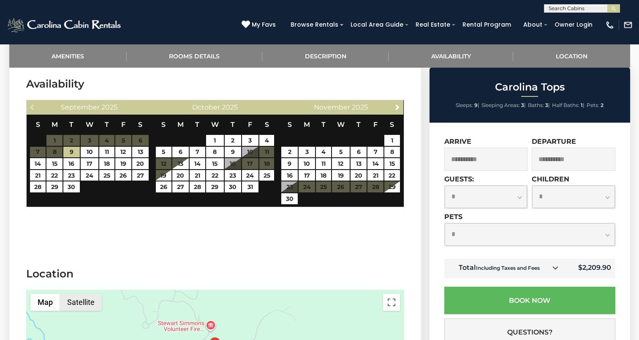
click at [86, 303] on button "Satellite" at bounding box center [81, 301] width 42 height 17
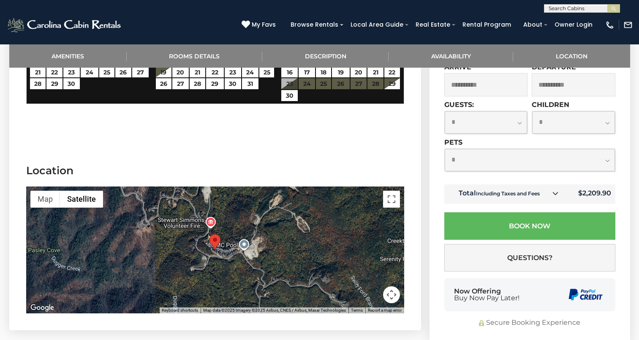
scroll to position [1653, 0]
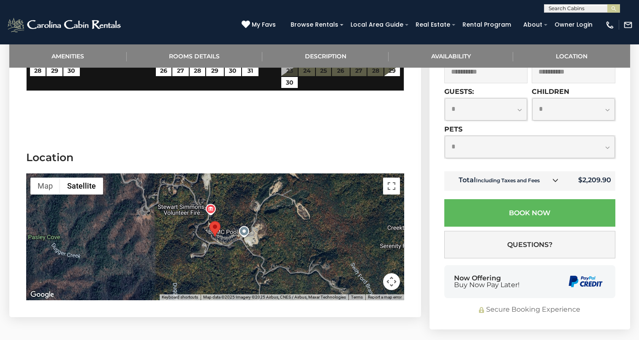
click at [387, 281] on button "Map camera controls" at bounding box center [391, 281] width 17 height 17
click at [393, 190] on button "Toggle fullscreen view" at bounding box center [391, 185] width 17 height 17
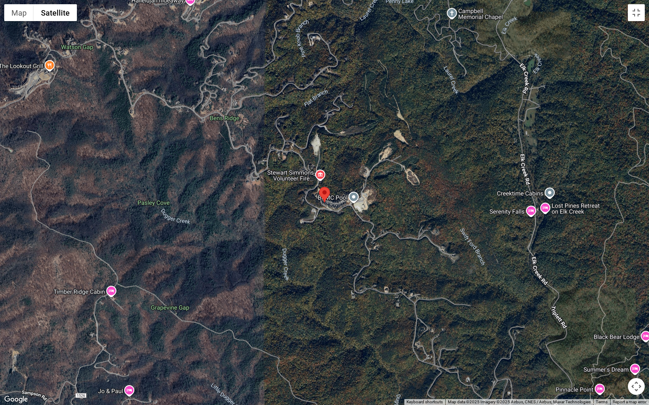
click at [527, 214] on div at bounding box center [324, 202] width 649 height 405
click at [637, 13] on button "Toggle fullscreen view" at bounding box center [635, 12] width 17 height 17
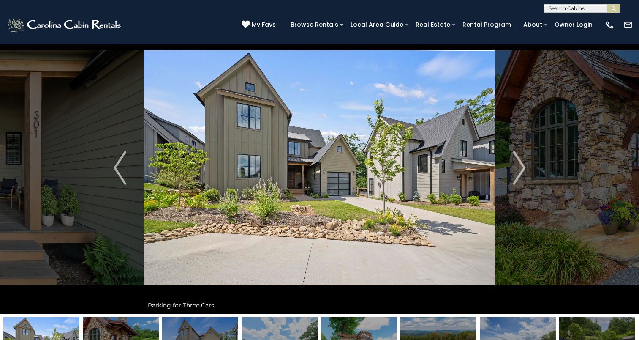
scroll to position [26, 0]
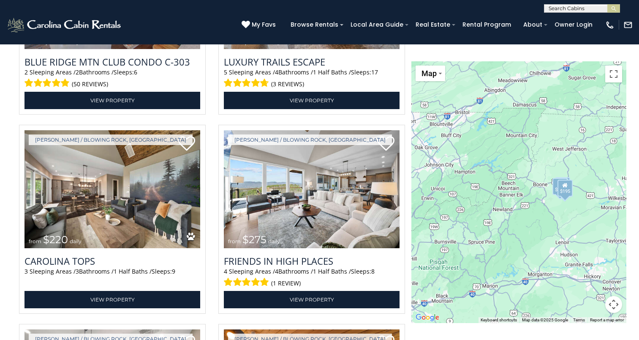
scroll to position [1487, 0]
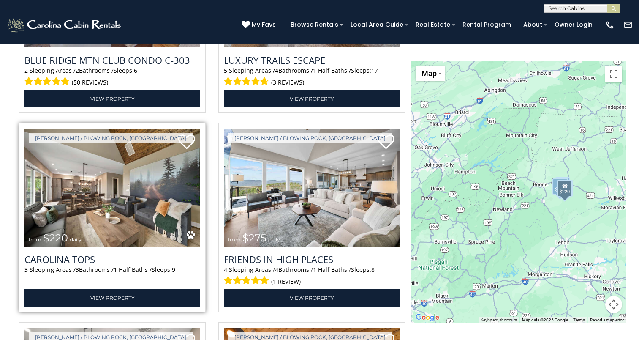
click at [95, 224] on img at bounding box center [112, 187] width 176 height 118
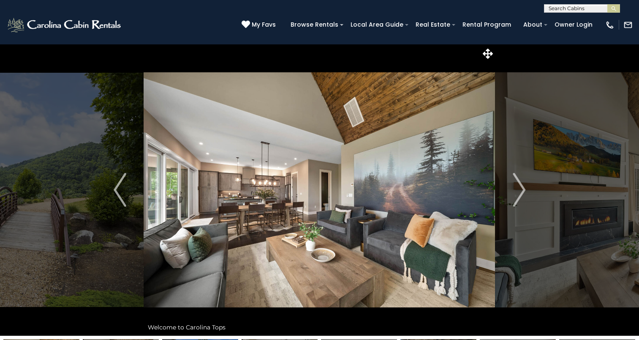
click at [116, 198] on img "Previous" at bounding box center [120, 190] width 13 height 34
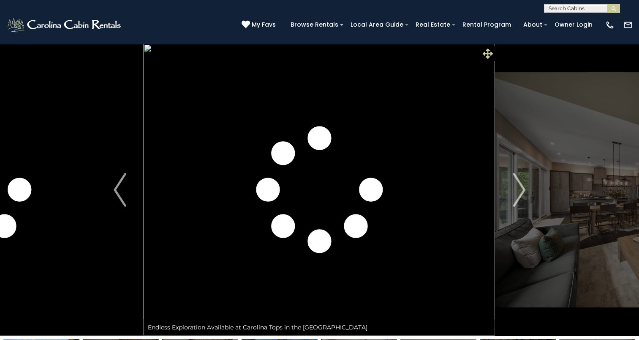
click at [487, 57] on icon at bounding box center [488, 54] width 10 height 10
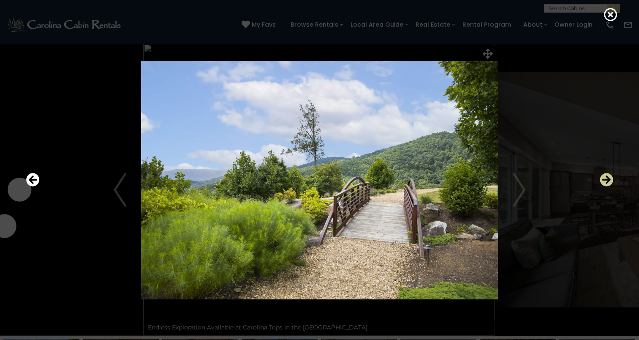
click at [606, 179] on icon "Next" at bounding box center [607, 180] width 14 height 14
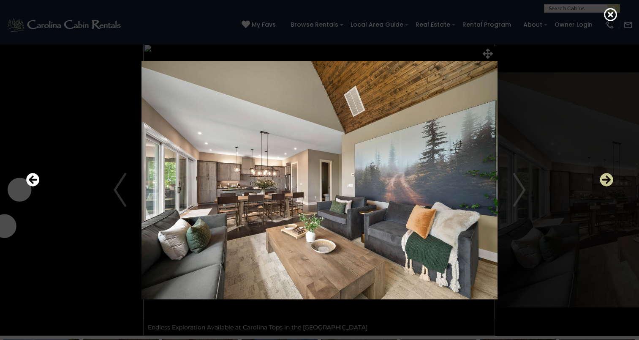
click at [606, 179] on icon "Next" at bounding box center [607, 180] width 14 height 14
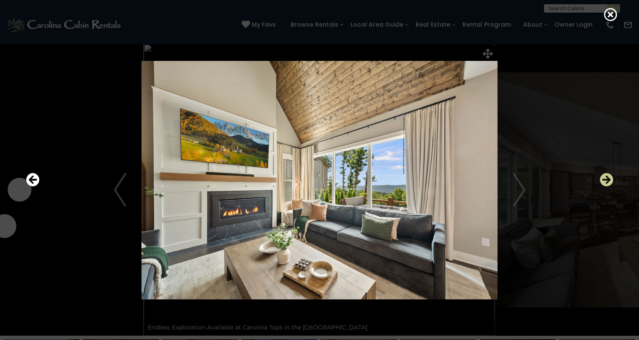
click at [606, 179] on icon "Next" at bounding box center [607, 180] width 14 height 14
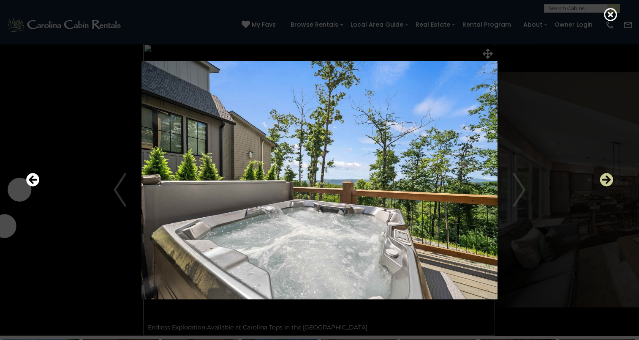
click at [606, 179] on icon "Next" at bounding box center [607, 180] width 14 height 14
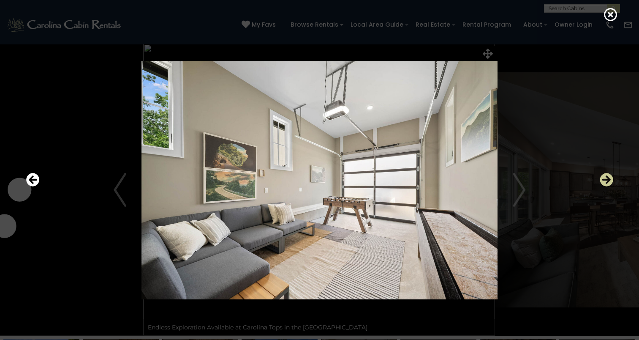
click at [606, 179] on icon "Next" at bounding box center [607, 180] width 14 height 14
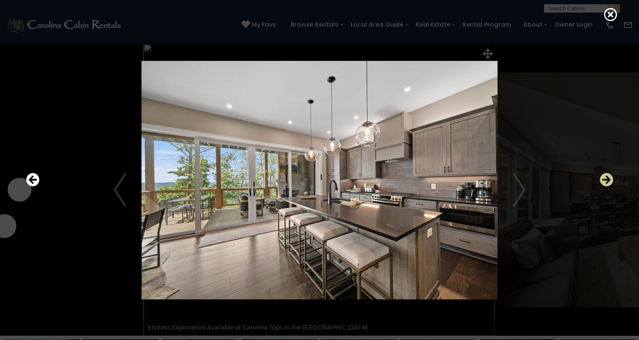
click at [606, 179] on icon "Next" at bounding box center [607, 180] width 14 height 14
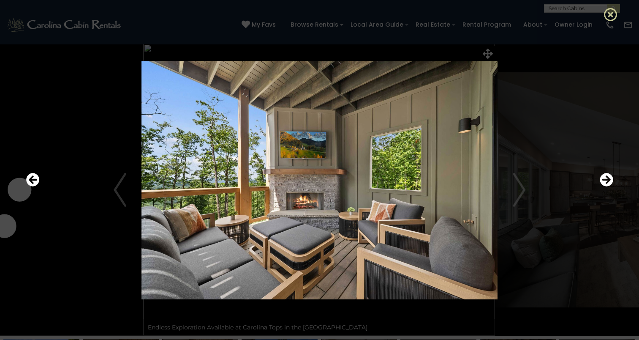
click at [609, 16] on icon at bounding box center [611, 15] width 14 height 14
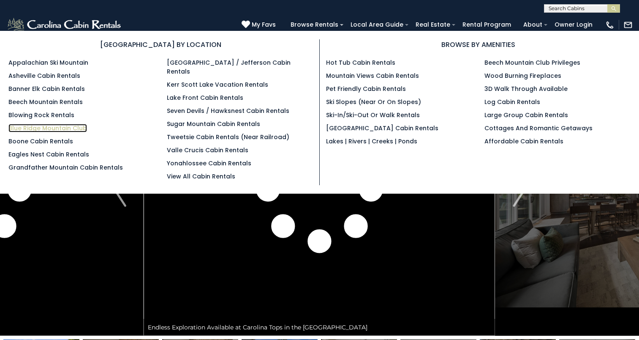
click at [46, 125] on link "Blue Ridge Mountain Club" at bounding box center [47, 128] width 79 height 8
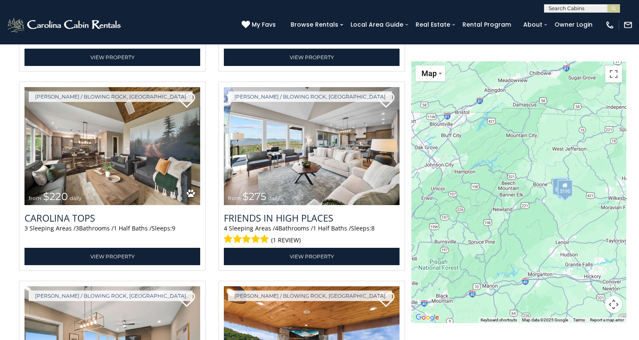
scroll to position [1537, 0]
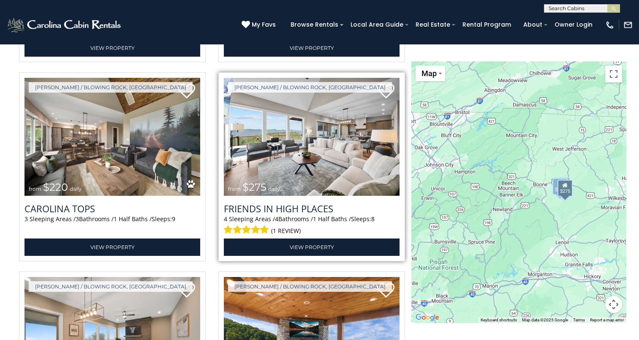
click at [293, 180] on img at bounding box center [312, 137] width 176 height 118
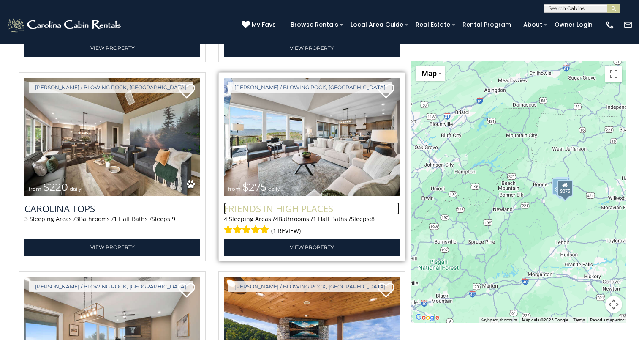
click at [306, 211] on h3 "Friends In High Places" at bounding box center [312, 208] width 176 height 13
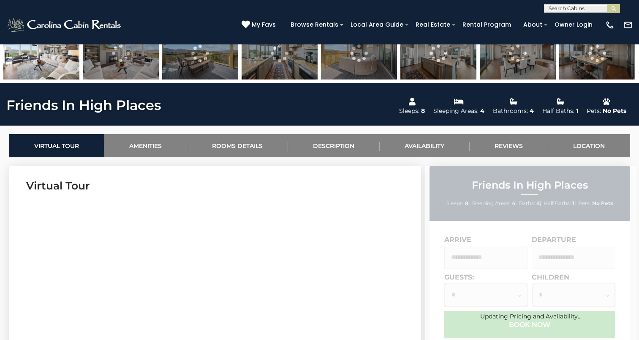
scroll to position [318, 0]
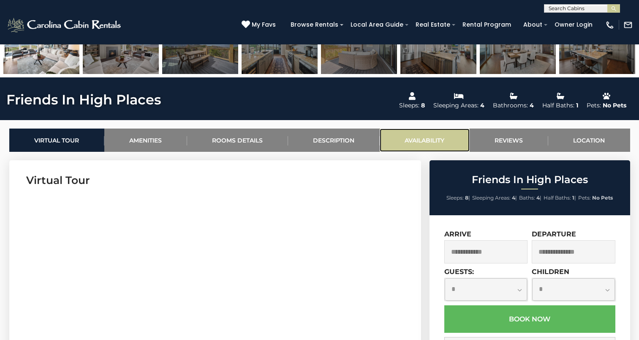
click at [422, 138] on link "Availability" at bounding box center [425, 139] width 90 height 23
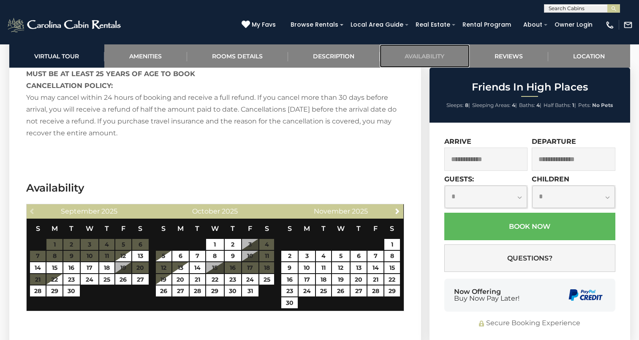
scroll to position [1763, 0]
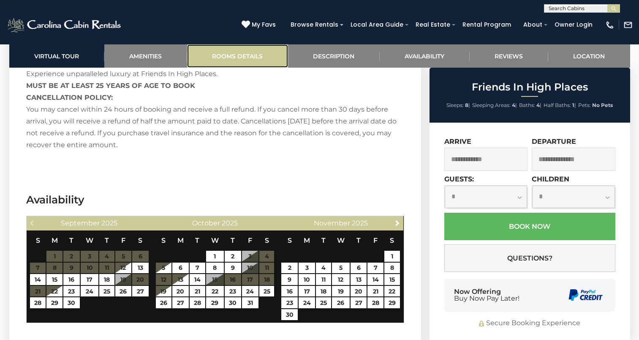
click at [212, 54] on link "Rooms Details" at bounding box center [237, 55] width 101 height 23
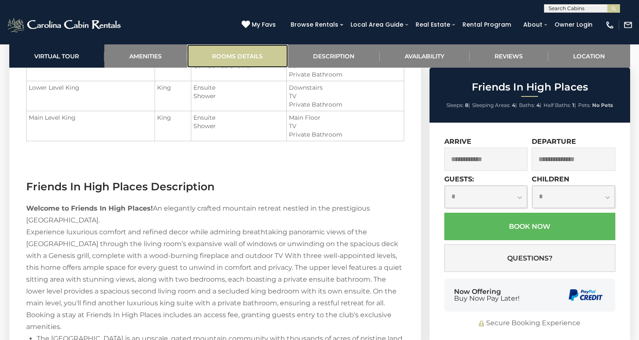
scroll to position [992, 0]
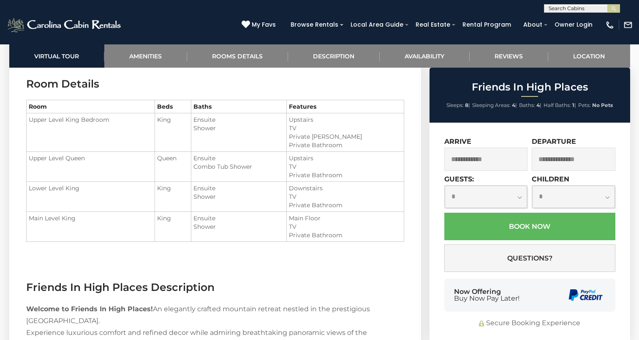
click at [471, 164] on input "text" at bounding box center [486, 158] width 84 height 23
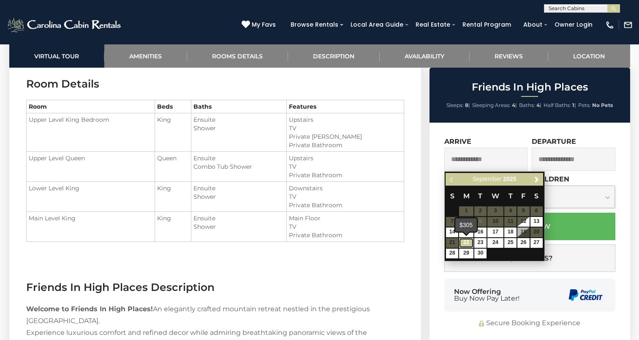
click at [466, 246] on link "22" at bounding box center [466, 243] width 14 height 10
type input "**********"
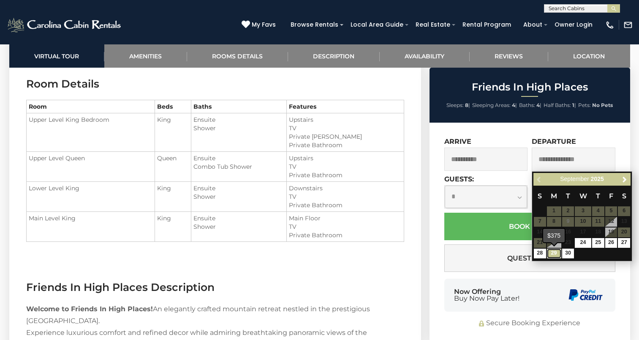
click at [554, 255] on link "29" at bounding box center [554, 253] width 14 height 10
type input "**********"
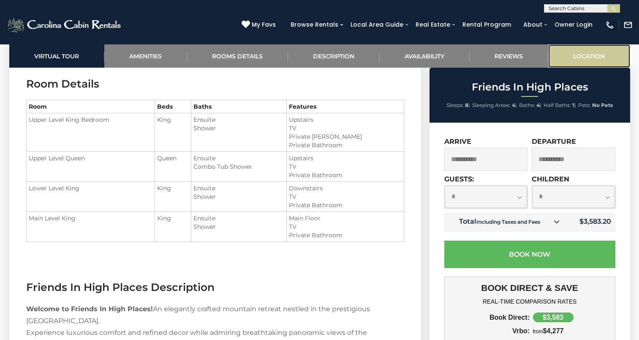
click at [577, 57] on link "Location" at bounding box center [589, 55] width 82 height 23
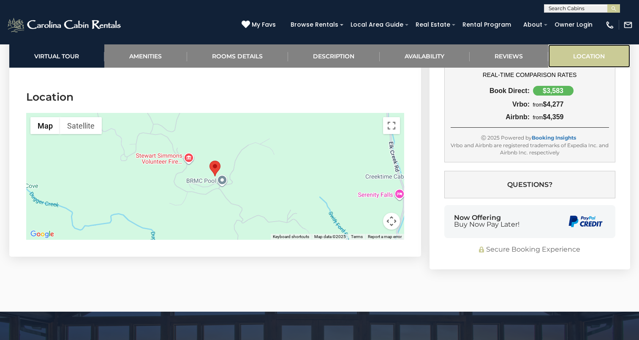
scroll to position [2113, 0]
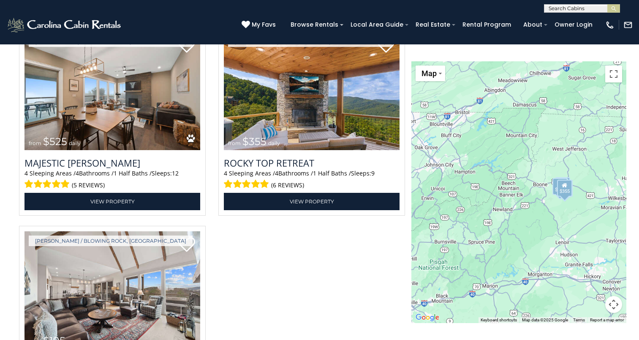
scroll to position [1828, 0]
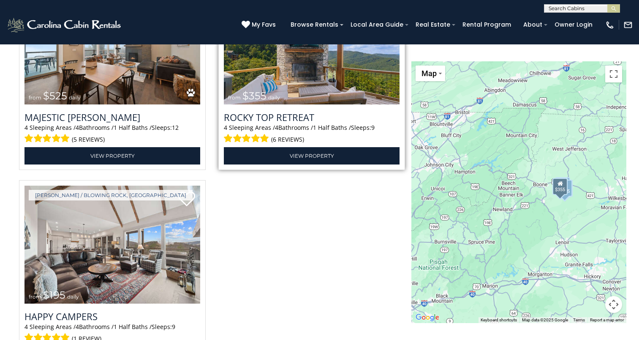
click at [264, 98] on span "$355" at bounding box center [254, 96] width 24 height 12
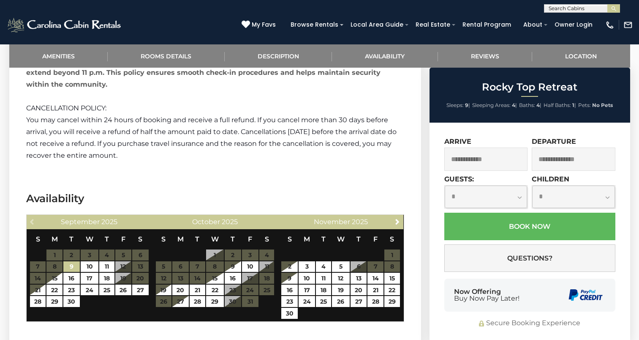
scroll to position [1863, 0]
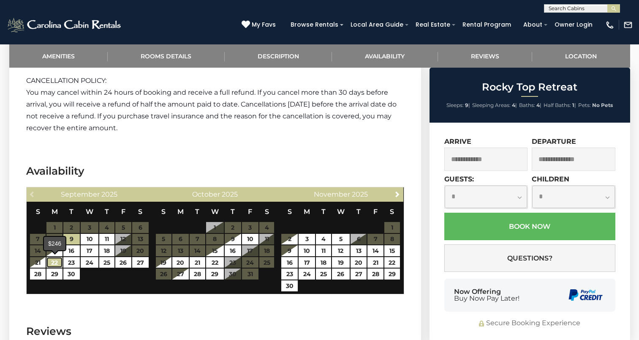
click at [56, 263] on link "22" at bounding box center [54, 262] width 16 height 11
type input "**********"
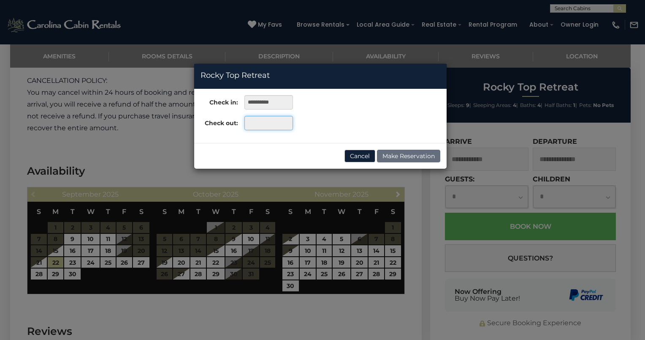
click at [252, 121] on input "text" at bounding box center [268, 123] width 49 height 14
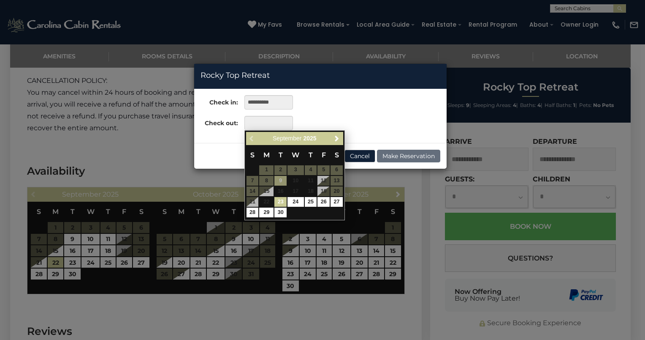
click at [56, 272] on div "**********" at bounding box center [322, 170] width 645 height 340
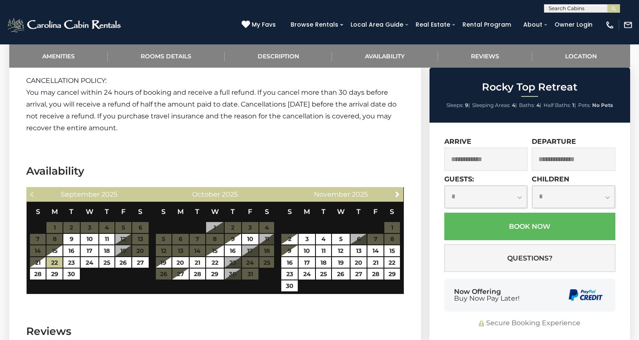
click at [472, 158] on input "text" at bounding box center [486, 158] width 84 height 23
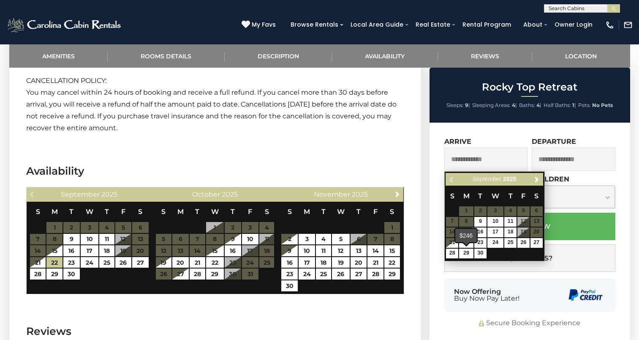
click at [465, 240] on div "$246" at bounding box center [466, 235] width 22 height 14
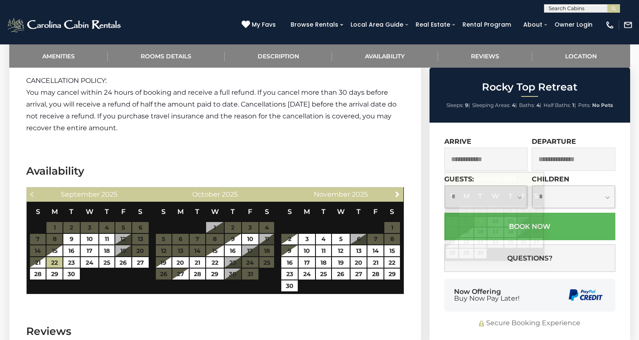
click at [462, 162] on input "text" at bounding box center [486, 158] width 84 height 23
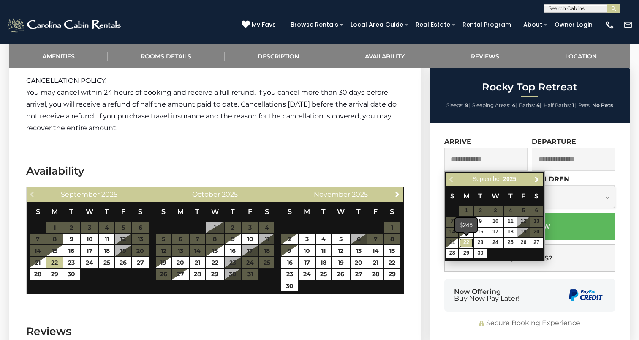
click at [466, 239] on link "22" at bounding box center [466, 243] width 14 height 10
type input "**********"
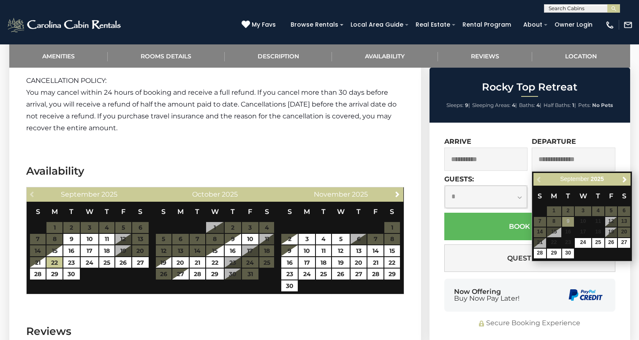
click at [551, 164] on input "text" at bounding box center [574, 158] width 84 height 23
click at [551, 162] on input "text" at bounding box center [574, 158] width 84 height 23
click at [554, 249] on link "29" at bounding box center [554, 253] width 14 height 10
type input "**********"
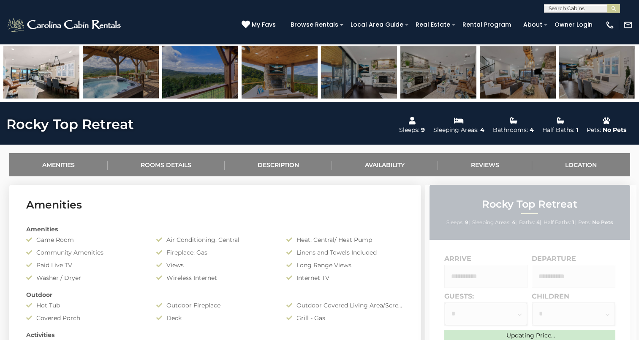
scroll to position [291, 0]
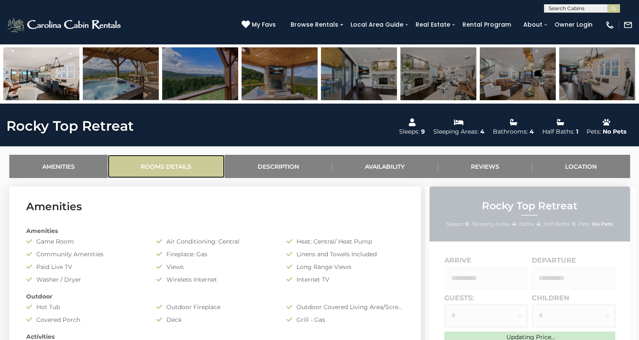
click at [171, 168] on link "Rooms Details" at bounding box center [166, 166] width 117 height 23
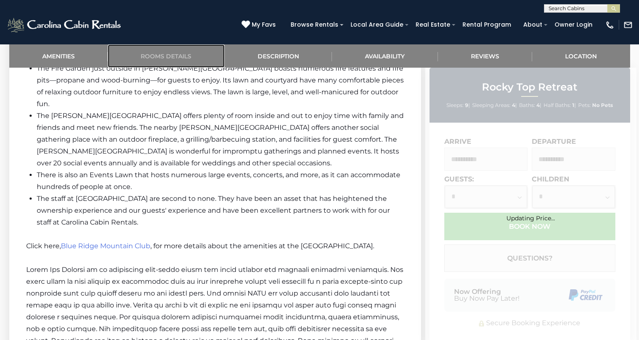
scroll to position [1290, 0]
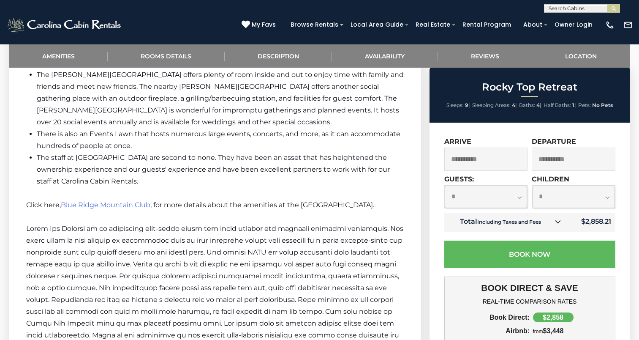
click at [521, 200] on select "**********" at bounding box center [486, 196] width 83 height 22
select select "*"
click at [445, 185] on select "**********" at bounding box center [486, 196] width 83 height 22
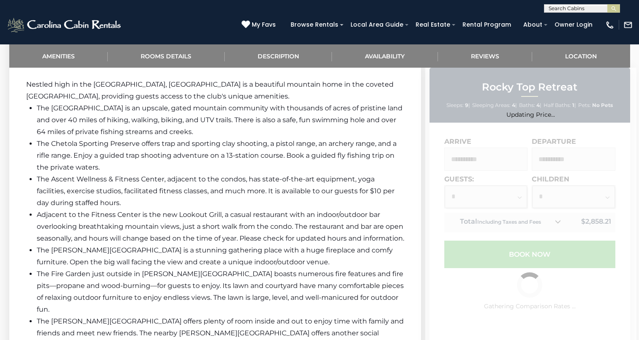
scroll to position [970, 0]
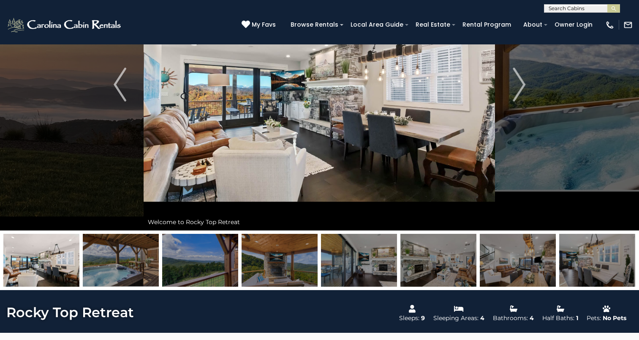
scroll to position [97, 0]
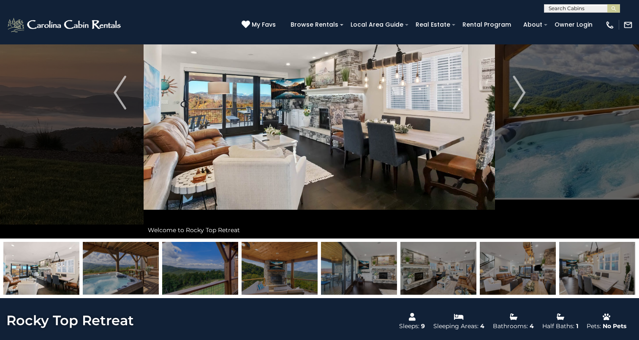
click at [400, 155] on img at bounding box center [319, 92] width 351 height 291
click at [521, 140] on button "Next" at bounding box center [518, 92] width 47 height 291
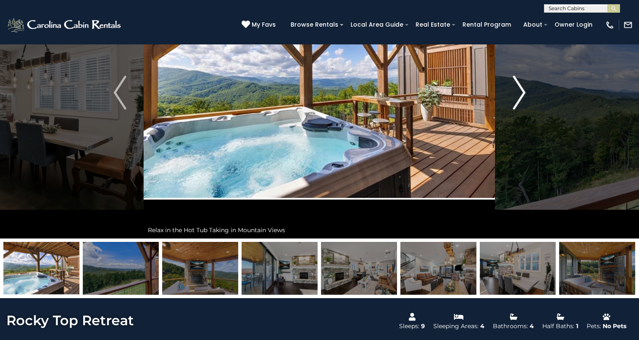
click at [524, 102] on img "Next" at bounding box center [519, 93] width 13 height 34
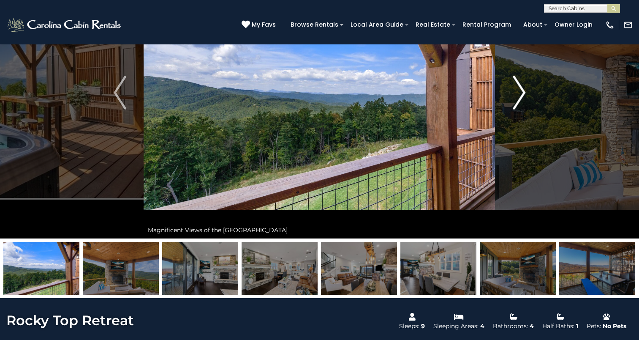
click at [524, 102] on img "Next" at bounding box center [519, 93] width 13 height 34
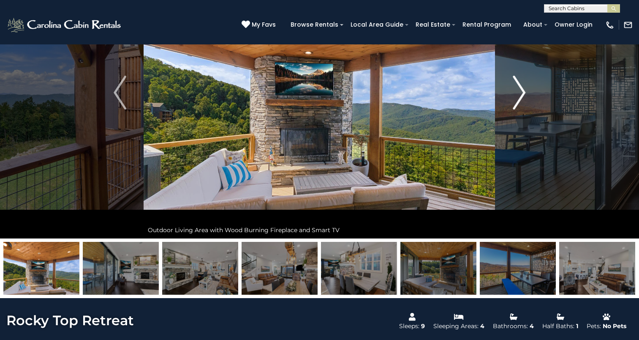
click at [524, 102] on img "Next" at bounding box center [519, 93] width 13 height 34
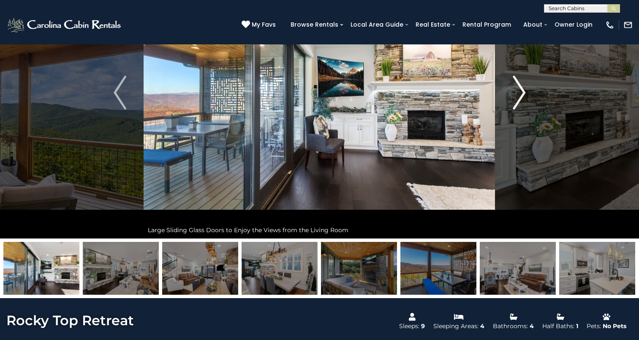
click at [524, 102] on img "Next" at bounding box center [519, 93] width 13 height 34
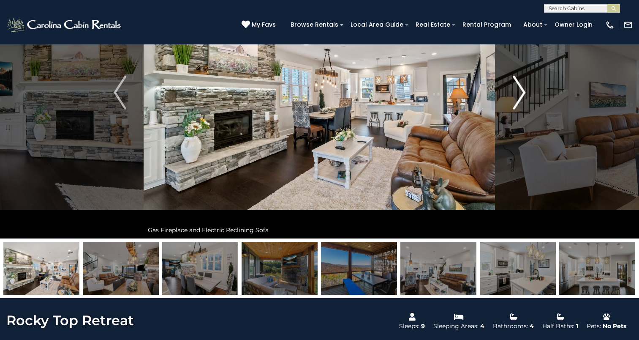
click at [524, 102] on img "Next" at bounding box center [519, 93] width 13 height 34
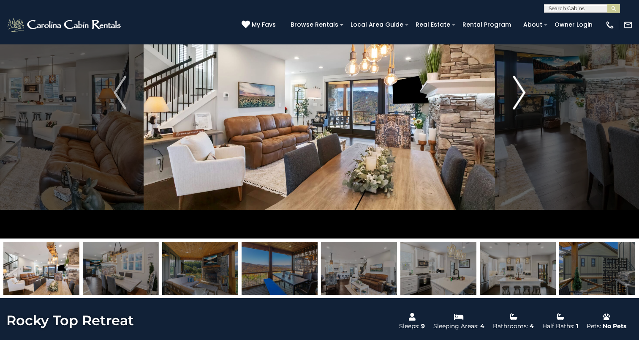
click at [524, 102] on img "Next" at bounding box center [519, 93] width 13 height 34
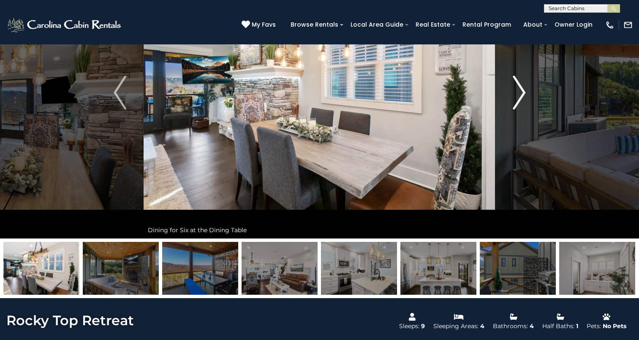
click at [524, 102] on img "Next" at bounding box center [519, 93] width 13 height 34
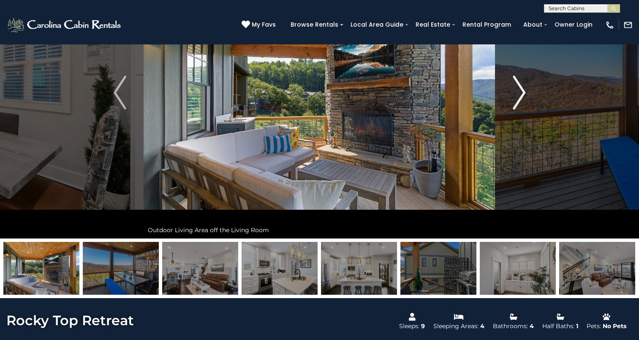
click at [524, 102] on img "Next" at bounding box center [519, 93] width 13 height 34
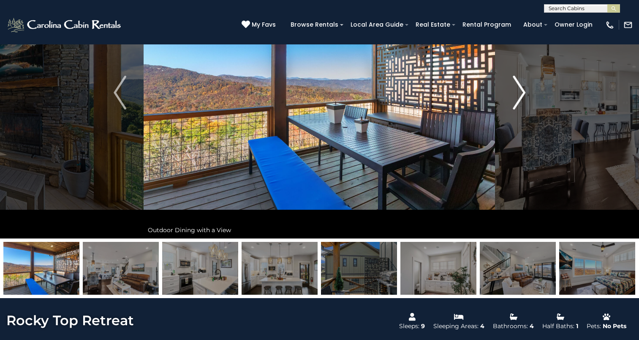
click at [524, 102] on img "Next" at bounding box center [519, 93] width 13 height 34
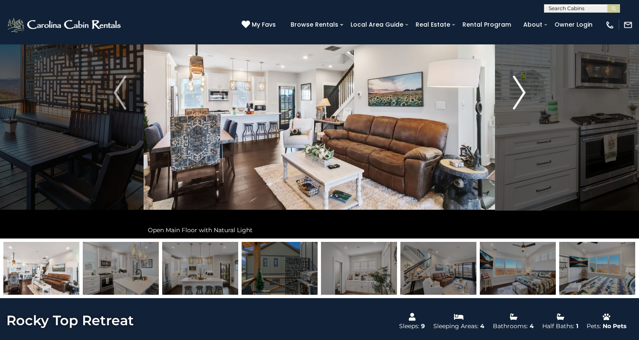
click at [524, 102] on img "Next" at bounding box center [519, 93] width 13 height 34
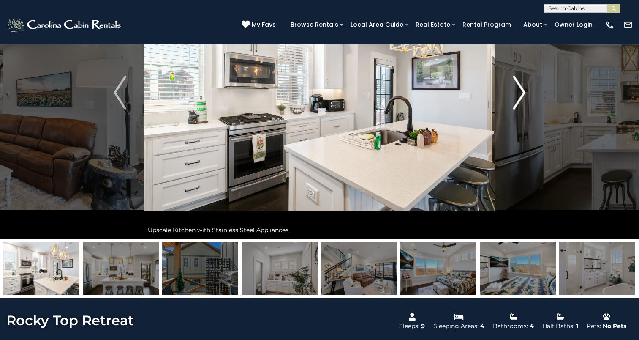
click at [524, 102] on img "Next" at bounding box center [519, 93] width 13 height 34
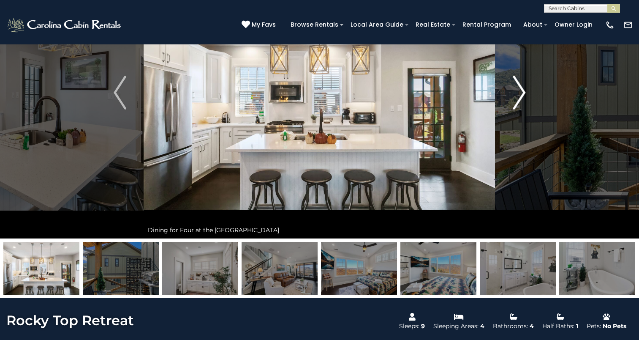
click at [524, 102] on img "Next" at bounding box center [519, 93] width 13 height 34
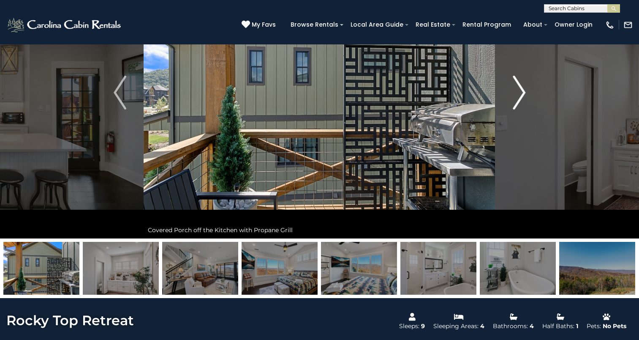
click at [524, 102] on img "Next" at bounding box center [519, 93] width 13 height 34
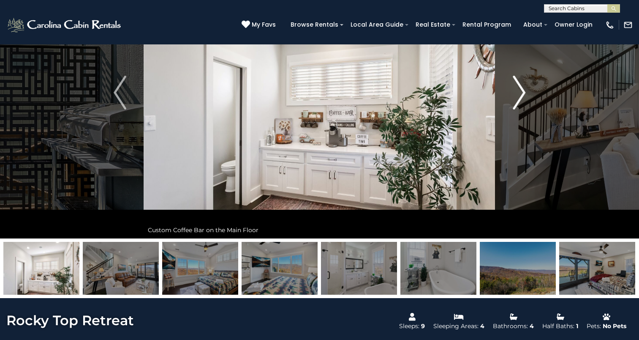
click at [524, 102] on img "Next" at bounding box center [519, 93] width 13 height 34
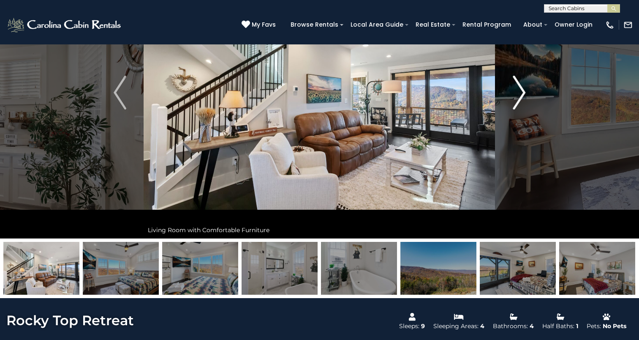
click at [524, 102] on img "Next" at bounding box center [519, 93] width 13 height 34
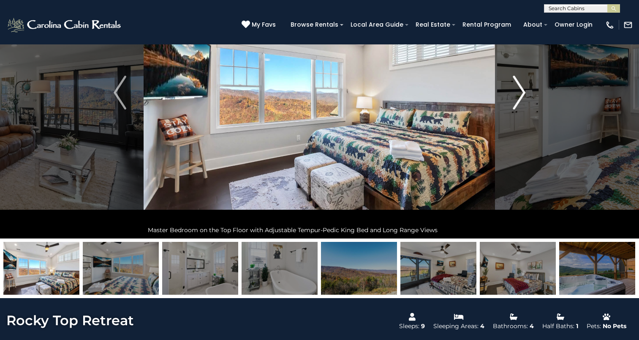
click at [524, 102] on img "Next" at bounding box center [519, 93] width 13 height 34
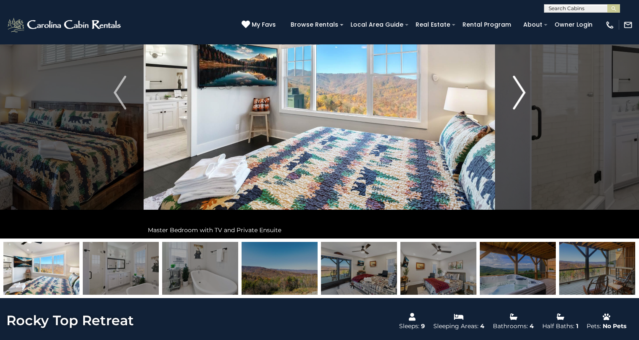
click at [524, 102] on img "Next" at bounding box center [519, 93] width 13 height 34
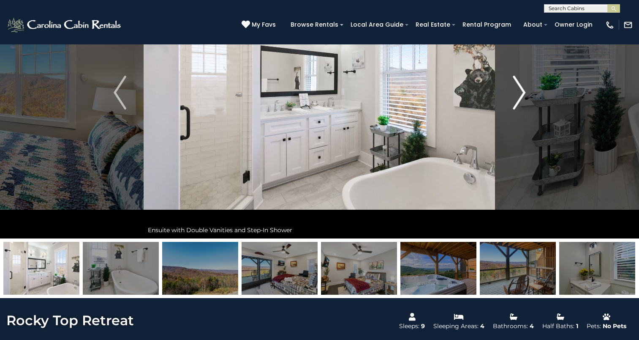
click at [524, 102] on img "Next" at bounding box center [519, 93] width 13 height 34
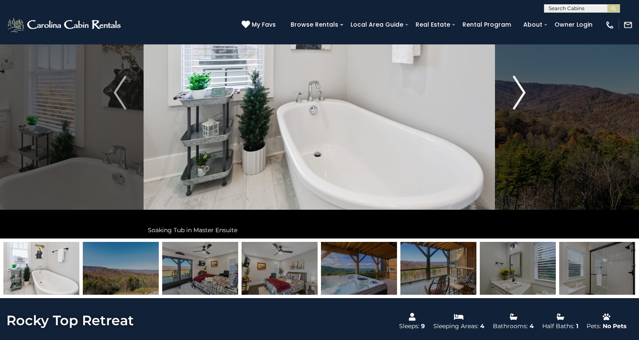
click at [524, 102] on img "Next" at bounding box center [519, 93] width 13 height 34
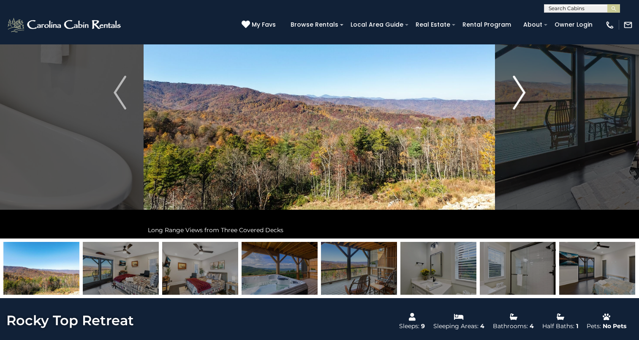
click at [524, 102] on img "Next" at bounding box center [519, 93] width 13 height 34
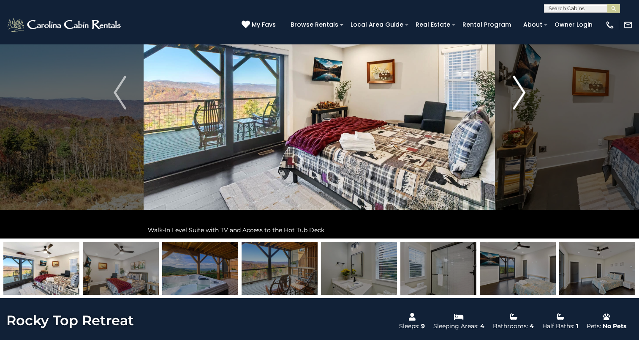
click at [524, 102] on img "Next" at bounding box center [519, 93] width 13 height 34
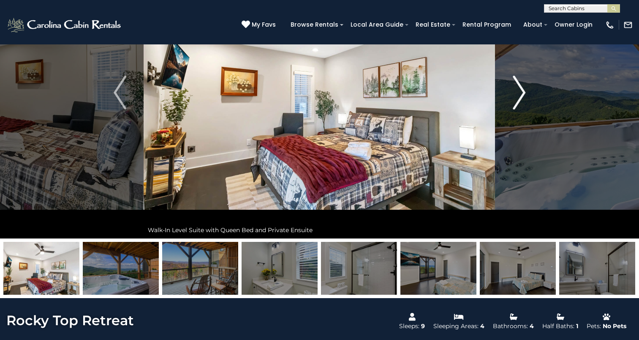
click at [524, 102] on img "Next" at bounding box center [519, 93] width 13 height 34
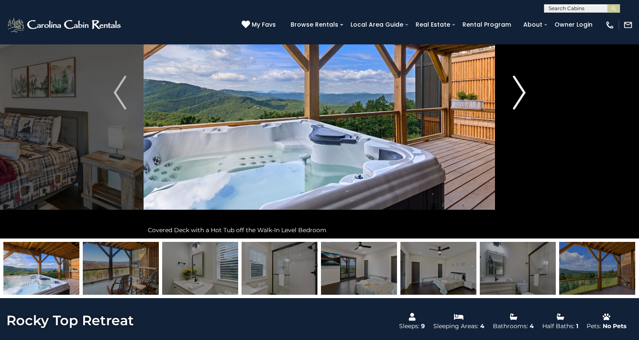
click at [524, 102] on img "Next" at bounding box center [519, 93] width 13 height 34
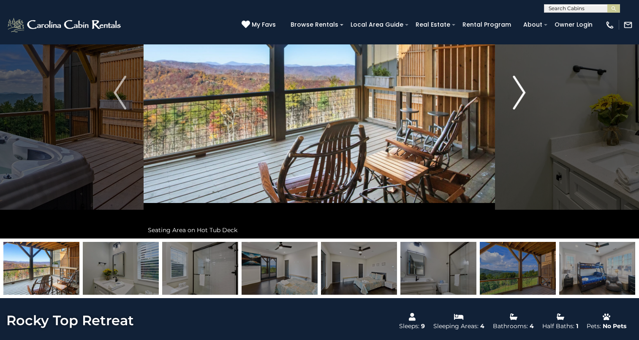
click at [524, 102] on img "Next" at bounding box center [519, 93] width 13 height 34
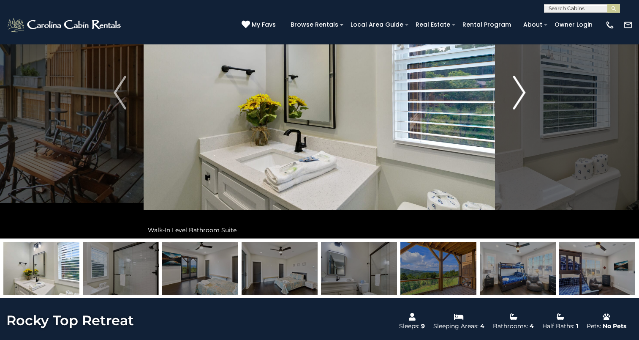
click at [524, 102] on img "Next" at bounding box center [519, 93] width 13 height 34
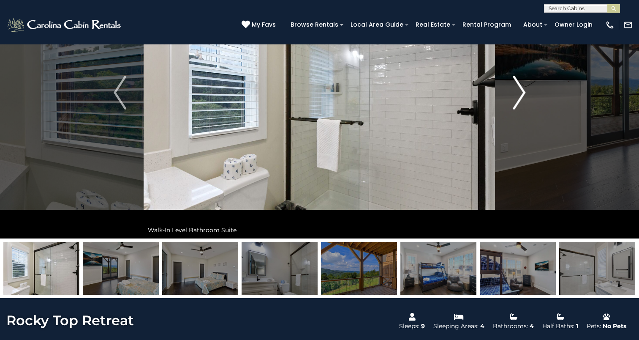
click at [524, 102] on img "Next" at bounding box center [519, 93] width 13 height 34
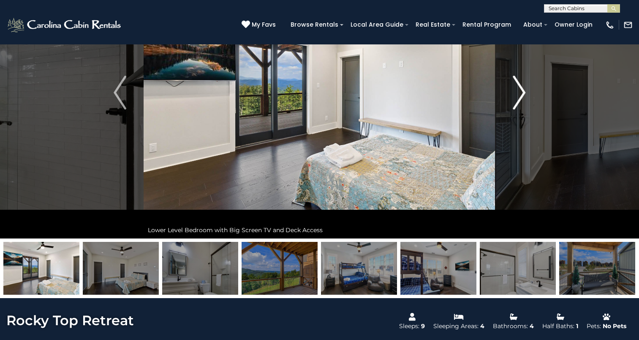
click at [524, 102] on img "Next" at bounding box center [519, 93] width 13 height 34
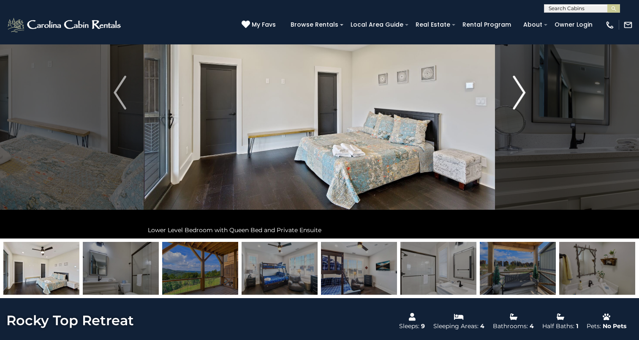
click at [524, 102] on img "Next" at bounding box center [519, 93] width 13 height 34
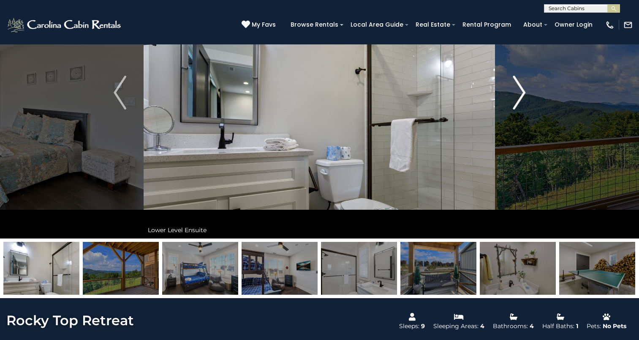
click at [524, 102] on img "Next" at bounding box center [519, 93] width 13 height 34
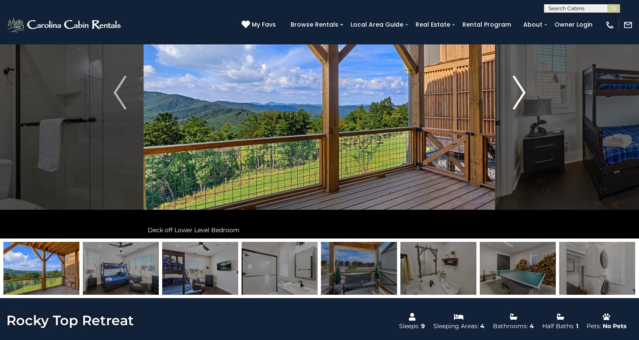
click at [524, 102] on img "Next" at bounding box center [519, 93] width 13 height 34
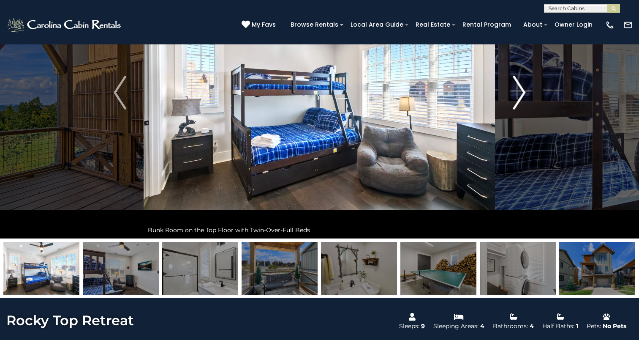
click at [524, 102] on img "Next" at bounding box center [519, 93] width 13 height 34
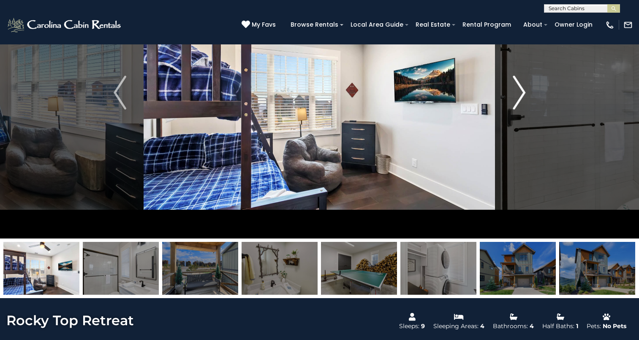
click at [524, 102] on img "Next" at bounding box center [519, 93] width 13 height 34
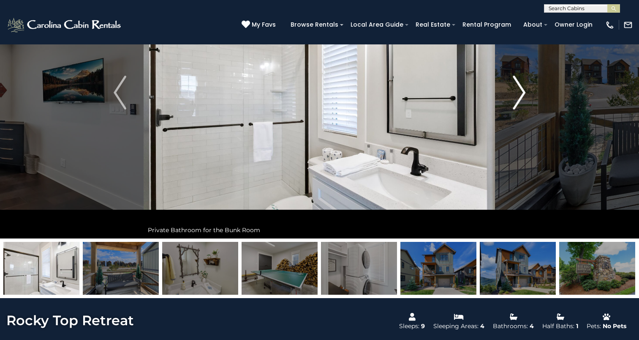
click at [524, 102] on img "Next" at bounding box center [519, 93] width 13 height 34
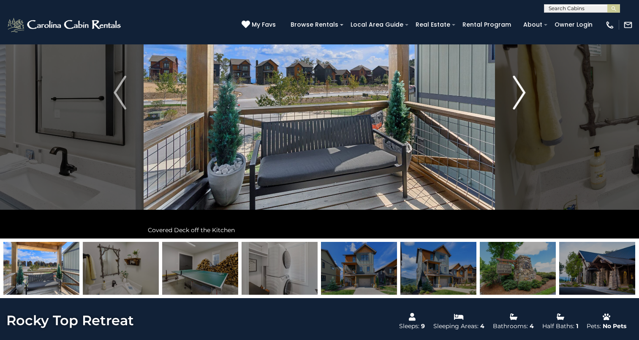
click at [524, 102] on img "Next" at bounding box center [519, 93] width 13 height 34
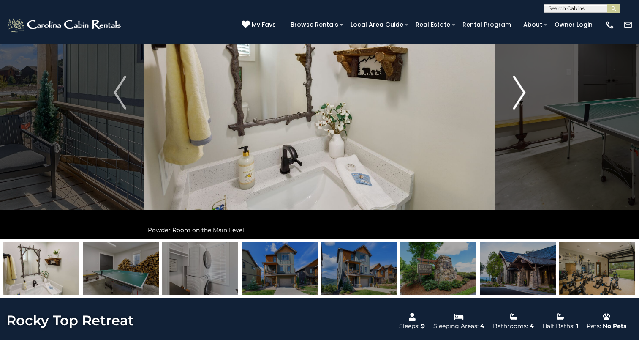
click at [524, 102] on img "Next" at bounding box center [519, 93] width 13 height 34
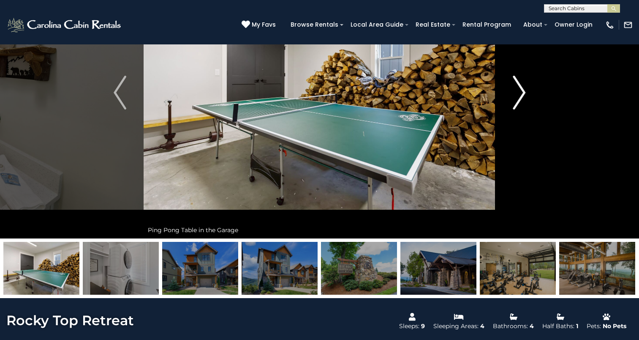
click at [524, 102] on img "Next" at bounding box center [519, 93] width 13 height 34
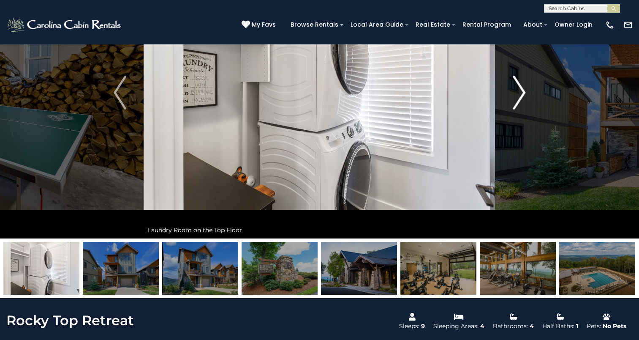
click at [524, 102] on img "Next" at bounding box center [519, 93] width 13 height 34
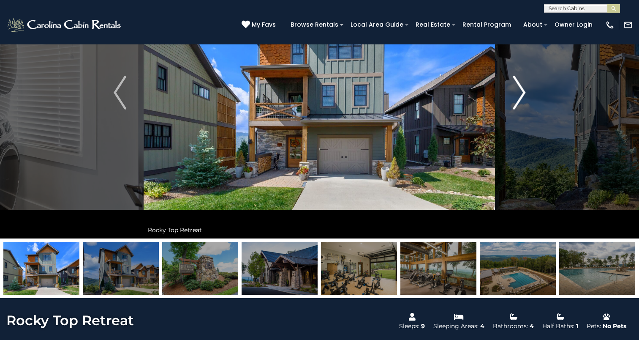
click at [524, 102] on img "Next" at bounding box center [519, 93] width 13 height 34
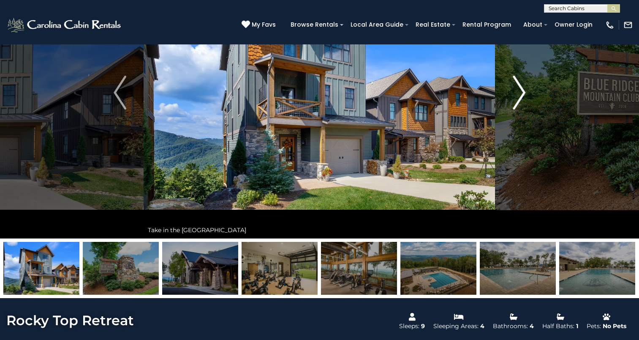
click at [524, 102] on img "Next" at bounding box center [519, 93] width 13 height 34
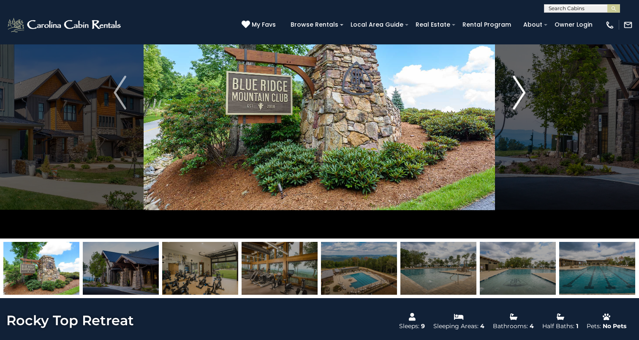
click at [524, 102] on img "Next" at bounding box center [519, 93] width 13 height 34
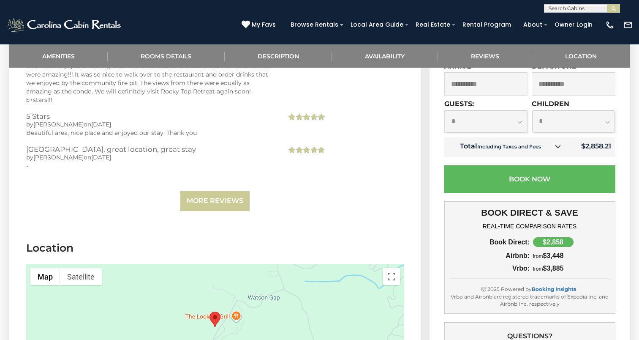
scroll to position [2329, 0]
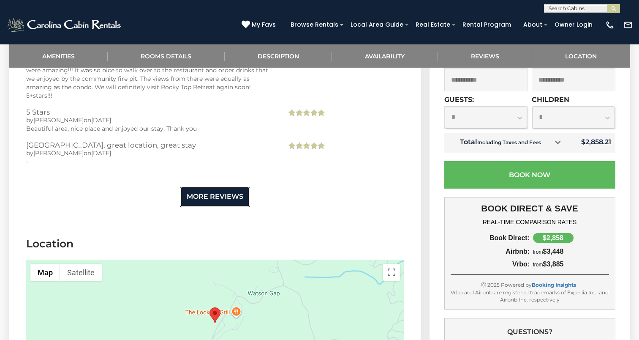
click at [214, 202] on link "More Reviews" at bounding box center [214, 197] width 69 height 20
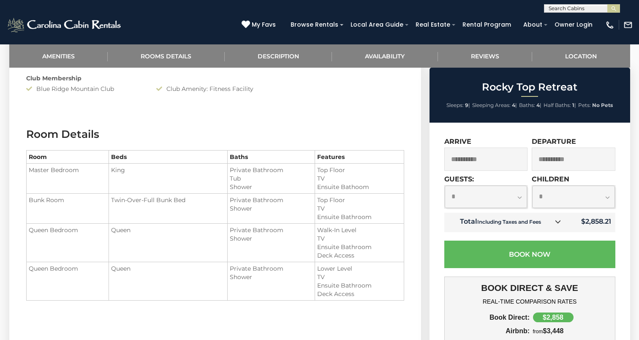
scroll to position [670, 0]
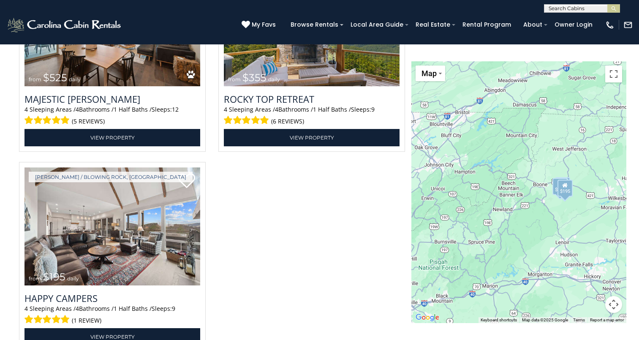
scroll to position [1888, 0]
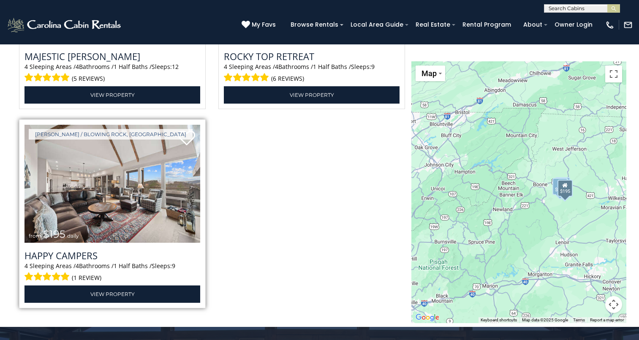
click at [98, 228] on img at bounding box center [112, 184] width 176 height 118
click at [135, 222] on img at bounding box center [112, 184] width 176 height 118
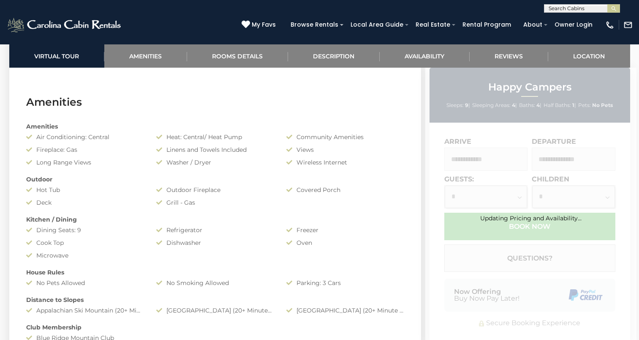
scroll to position [655, 0]
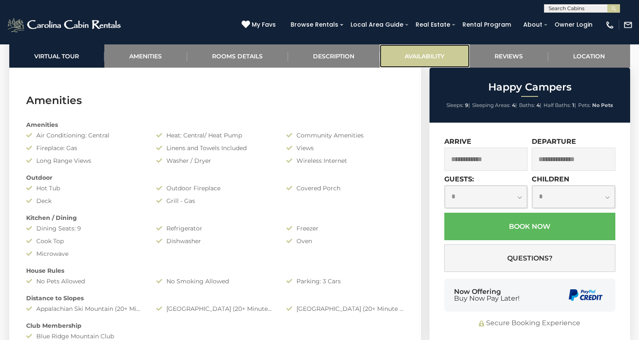
click at [425, 57] on link "Availability" at bounding box center [425, 55] width 90 height 23
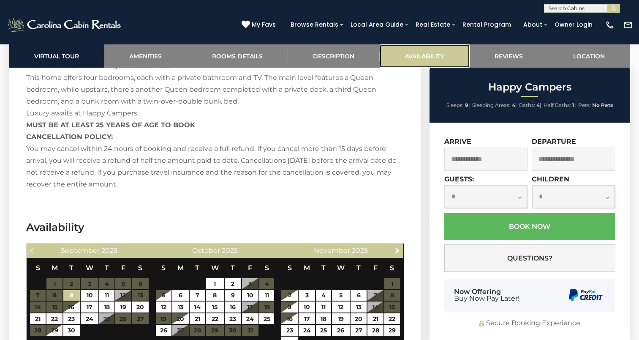
scroll to position [1815, 0]
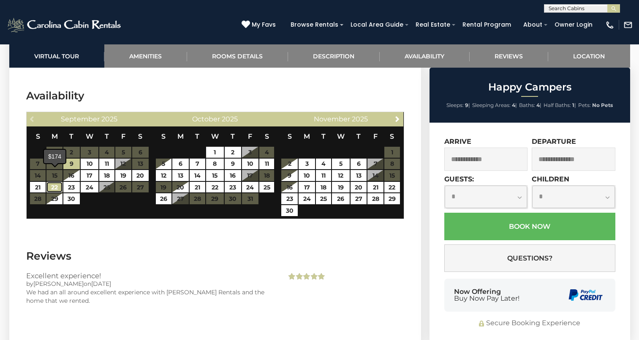
click at [50, 182] on link "22" at bounding box center [54, 187] width 16 height 11
type input "**********"
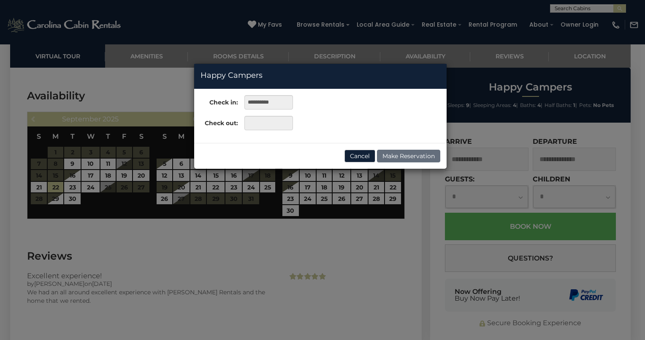
click at [102, 175] on div "**********" at bounding box center [322, 170] width 645 height 340
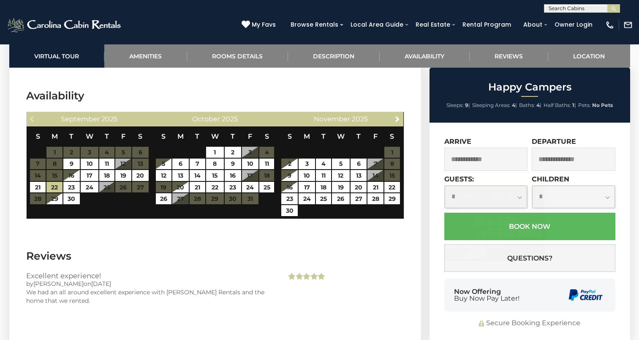
click at [465, 161] on input "text" at bounding box center [486, 158] width 84 height 23
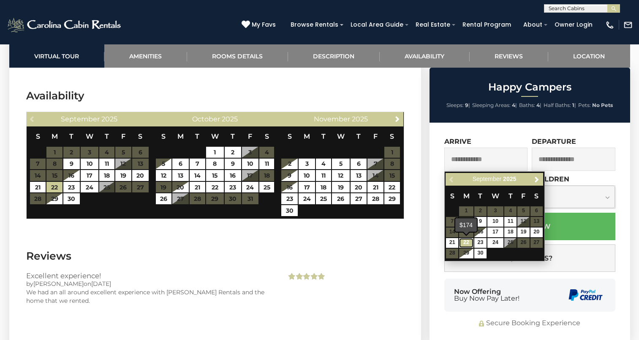
click at [464, 241] on link "22" at bounding box center [466, 243] width 14 height 10
type input "**********"
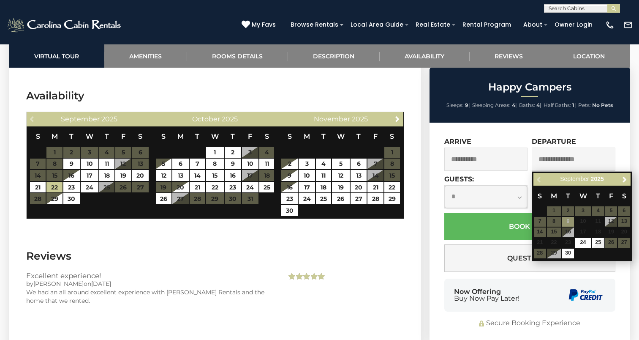
click at [559, 160] on input "text" at bounding box center [574, 158] width 84 height 23
click at [593, 239] on link "25" at bounding box center [598, 243] width 12 height 10
type input "**********"
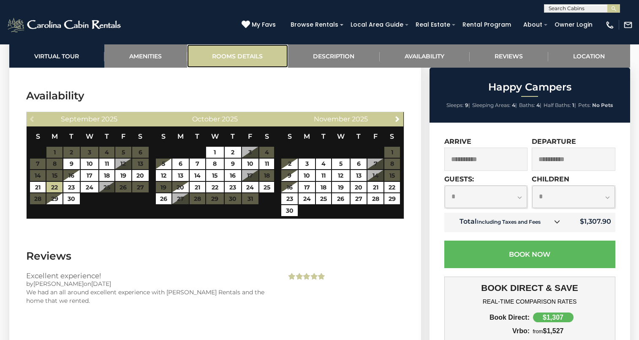
click at [234, 61] on link "Rooms Details" at bounding box center [237, 55] width 101 height 23
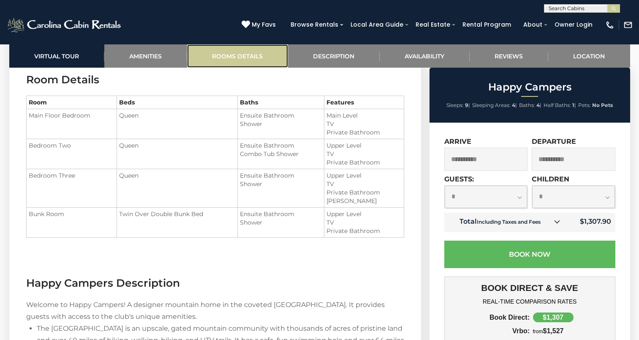
scroll to position [952, 0]
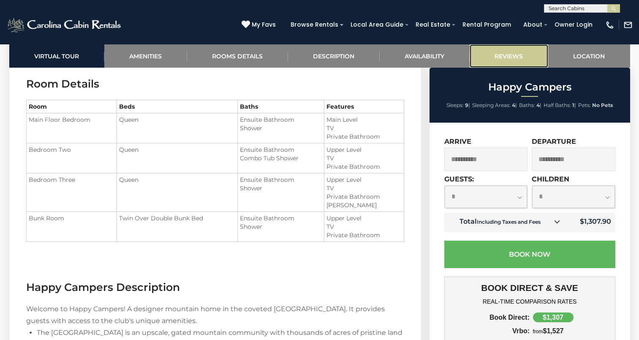
click at [511, 53] on link "Reviews" at bounding box center [509, 55] width 79 height 23
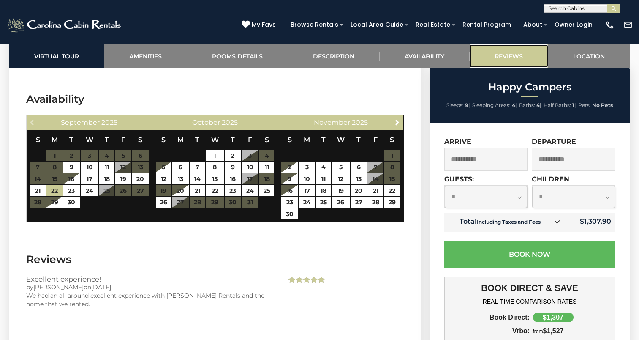
scroll to position [1975, 0]
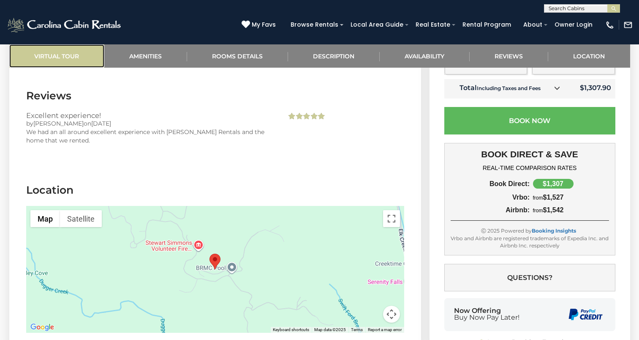
click at [64, 60] on link "Virtual Tour" at bounding box center [56, 55] width 95 height 23
click at [65, 56] on link "Virtual Tour" at bounding box center [56, 55] width 95 height 23
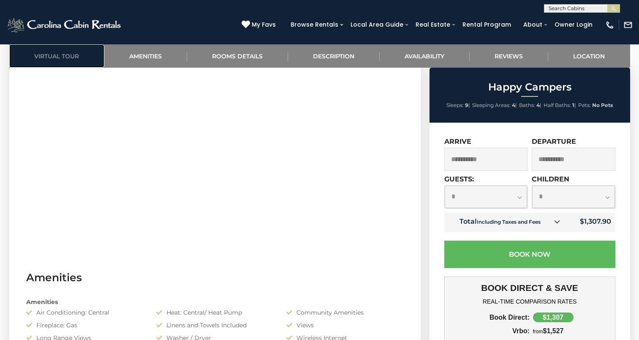
scroll to position [419, 0]
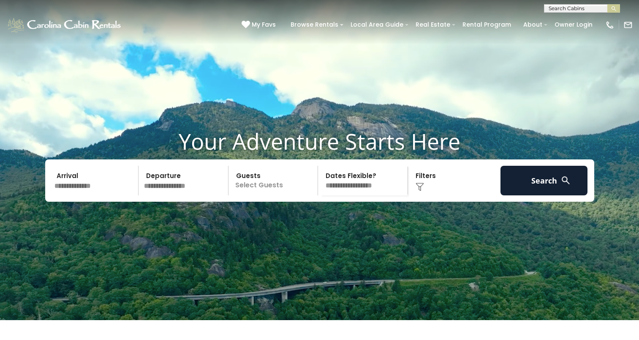
click at [355, 176] on div "Arrival Departure Guests Select Guests Guests - 0 + + **" at bounding box center [319, 180] width 549 height 42
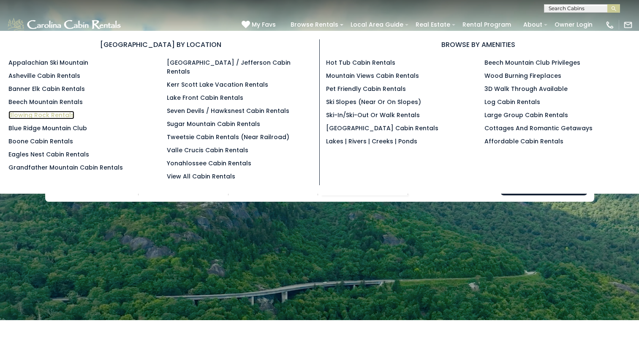
click at [44, 115] on link "Blowing Rock Rentals" at bounding box center [41, 115] width 66 height 8
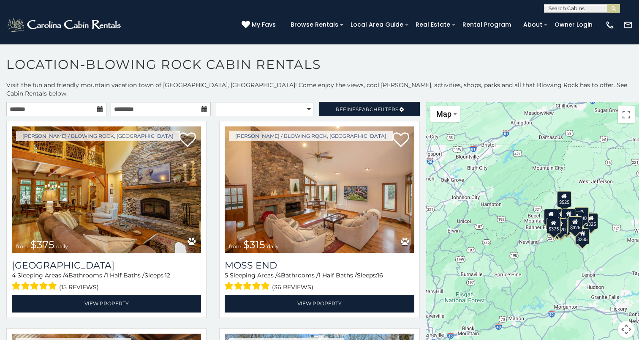
click at [98, 106] on icon at bounding box center [100, 109] width 6 height 6
click at [52, 102] on input "text" at bounding box center [56, 109] width 100 height 14
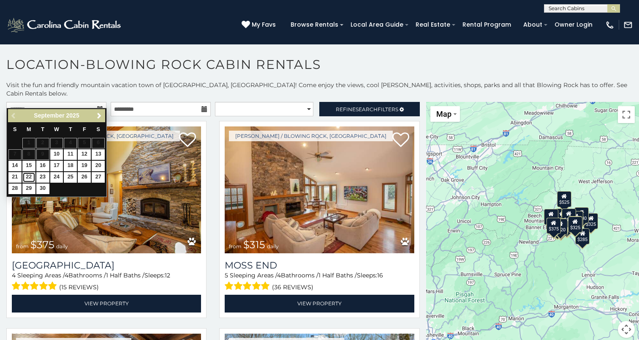
click at [30, 174] on link "22" at bounding box center [28, 177] width 13 height 11
type input "**********"
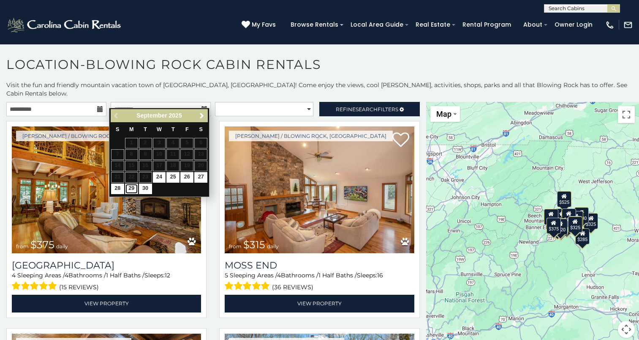
click at [130, 192] on link "29" at bounding box center [131, 188] width 13 height 11
type input "**********"
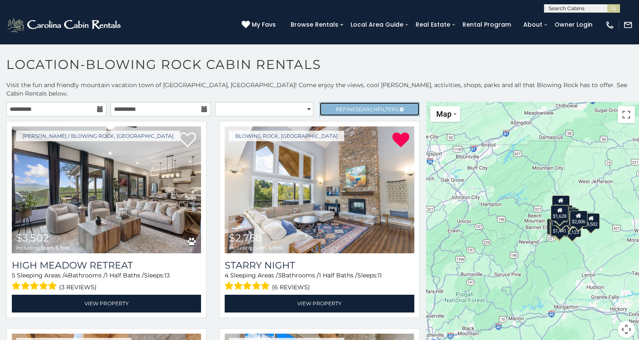
click at [356, 106] on span "Search" at bounding box center [367, 109] width 22 height 6
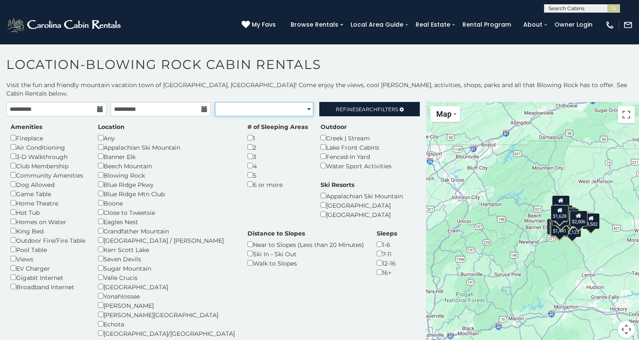
click at [302, 102] on select "**********" at bounding box center [264, 109] width 98 height 14
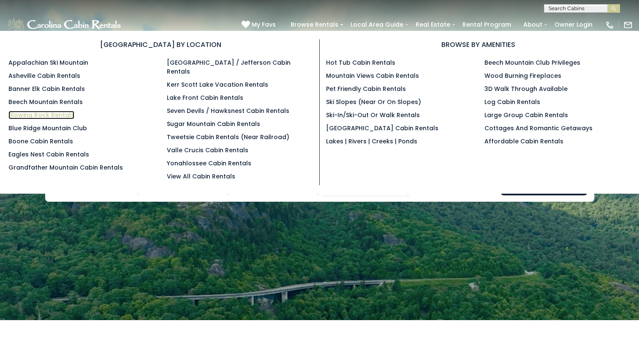
click at [48, 114] on link "Blowing Rock Rentals" at bounding box center [41, 115] width 66 height 8
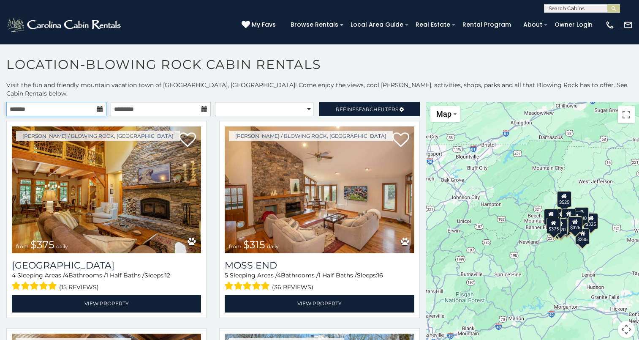
click at [53, 102] on input "text" at bounding box center [56, 109] width 100 height 14
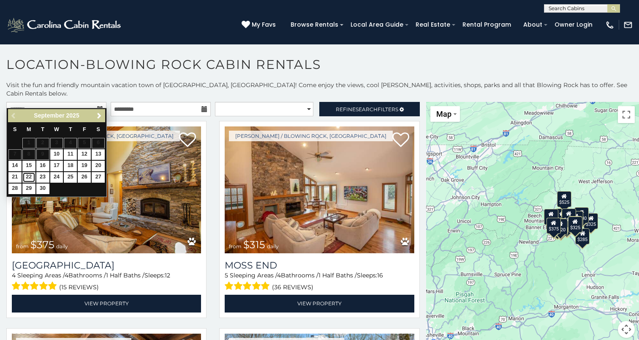
click at [30, 174] on link "22" at bounding box center [28, 177] width 13 height 11
type input "**********"
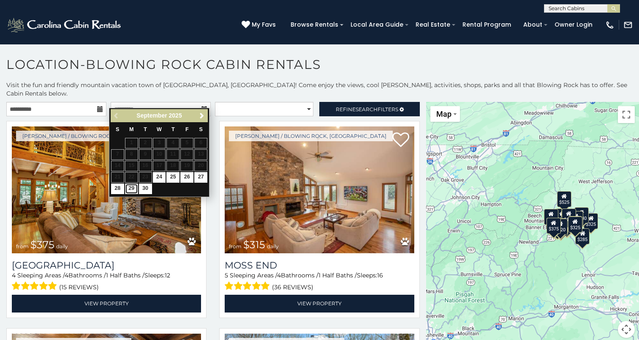
click at [130, 189] on link "29" at bounding box center [131, 188] width 13 height 11
type input "**********"
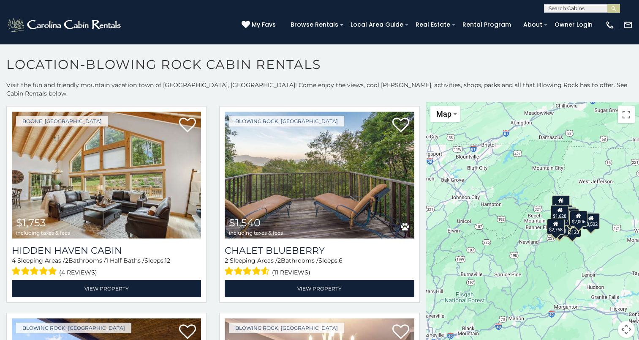
scroll to position [1797, 0]
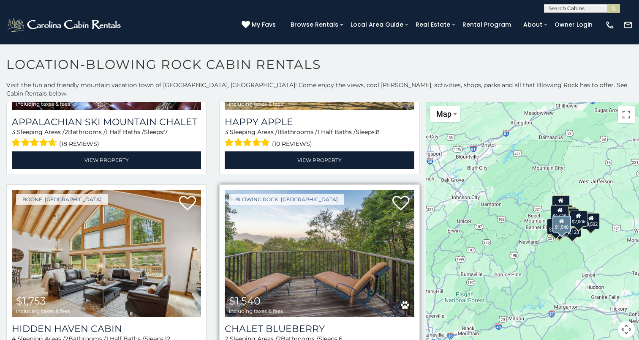
click at [296, 242] on img at bounding box center [319, 253] width 189 height 127
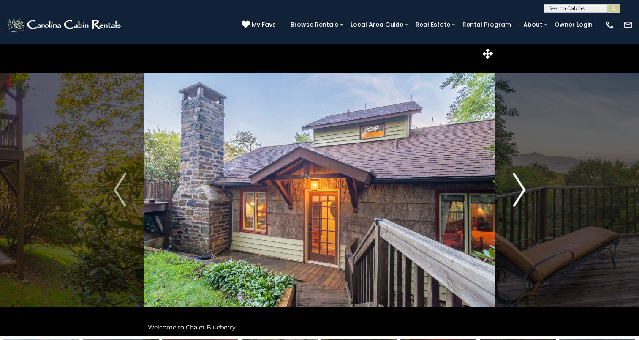
click at [514, 199] on img "Next" at bounding box center [519, 190] width 13 height 34
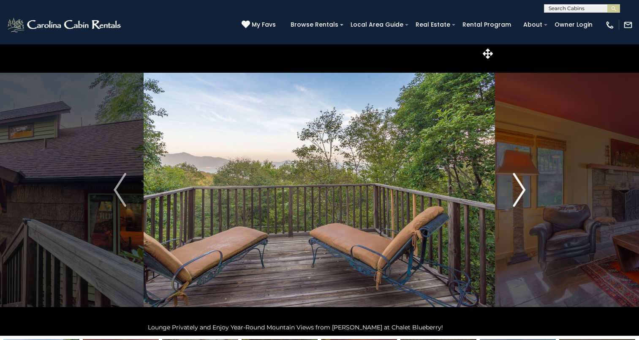
click at [514, 199] on img "Next" at bounding box center [519, 190] width 13 height 34
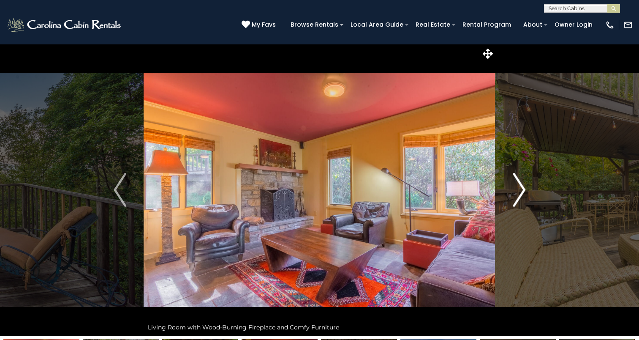
click at [514, 199] on img "Next" at bounding box center [519, 190] width 13 height 34
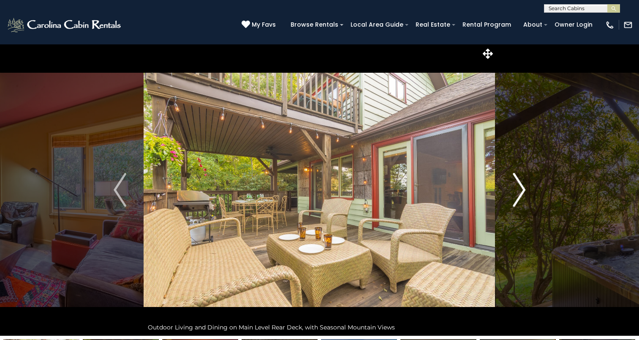
click at [514, 199] on img "Next" at bounding box center [519, 190] width 13 height 34
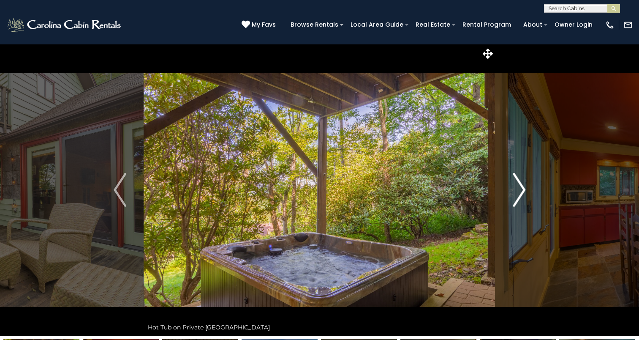
click at [514, 199] on img "Next" at bounding box center [519, 190] width 13 height 34
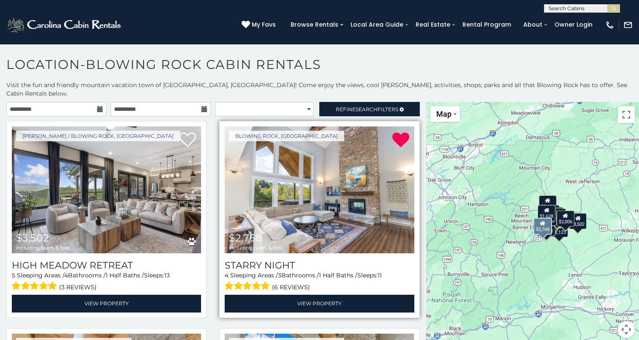
click at [308, 197] on img at bounding box center [319, 189] width 189 height 127
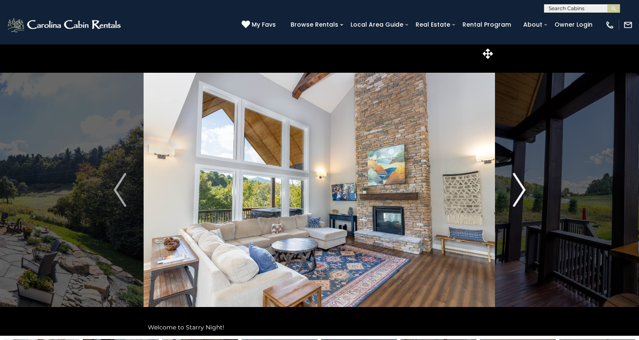
click at [520, 203] on img "Next" at bounding box center [519, 190] width 13 height 34
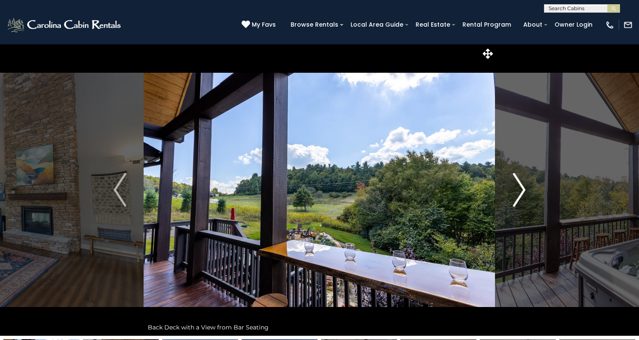
click at [520, 203] on img "Next" at bounding box center [519, 190] width 13 height 34
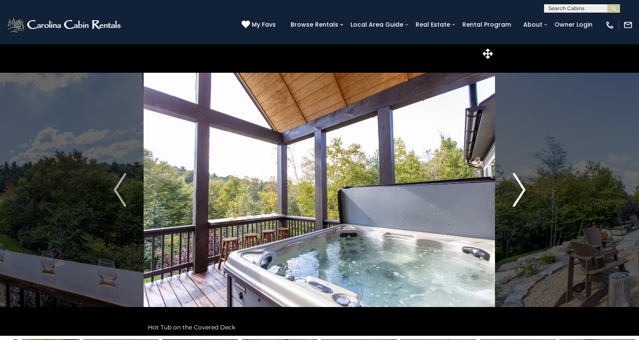
click at [520, 203] on img "Next" at bounding box center [519, 190] width 13 height 34
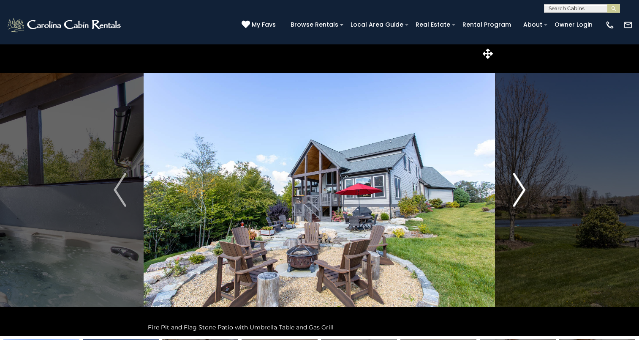
click at [520, 203] on img "Next" at bounding box center [519, 190] width 13 height 34
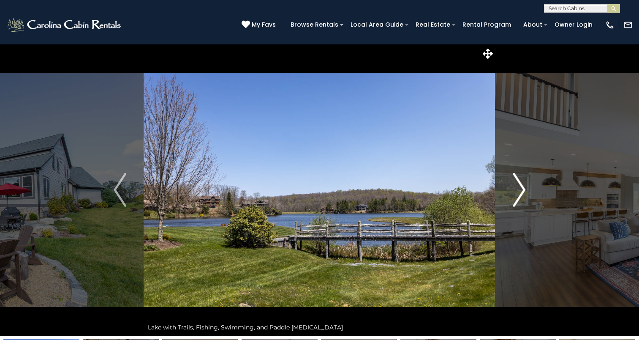
click at [520, 203] on img "Next" at bounding box center [519, 190] width 13 height 34
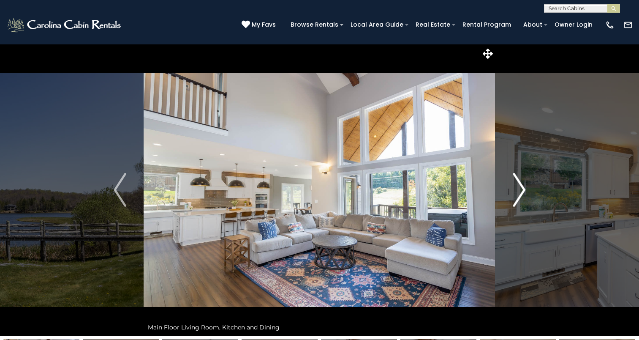
click at [520, 203] on img "Next" at bounding box center [519, 190] width 13 height 34
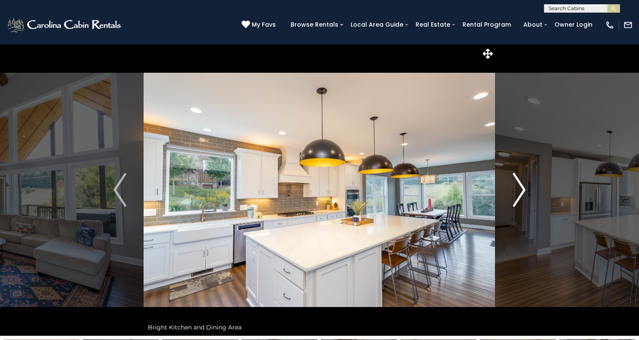
click at [520, 203] on img "Next" at bounding box center [519, 190] width 13 height 34
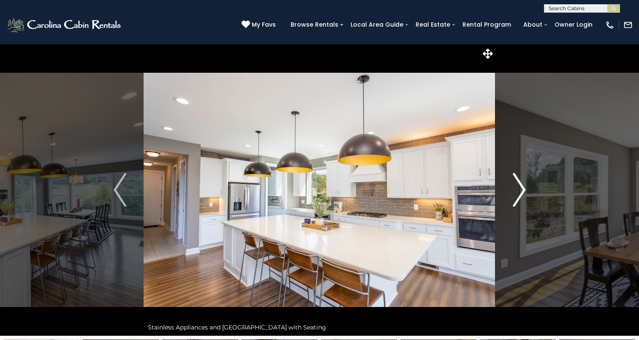
click at [520, 203] on img "Next" at bounding box center [519, 190] width 13 height 34
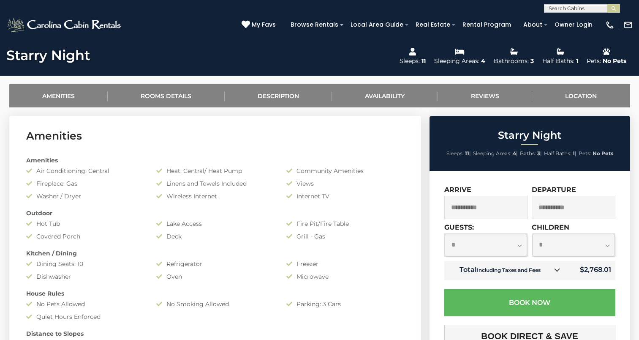
scroll to position [310, 0]
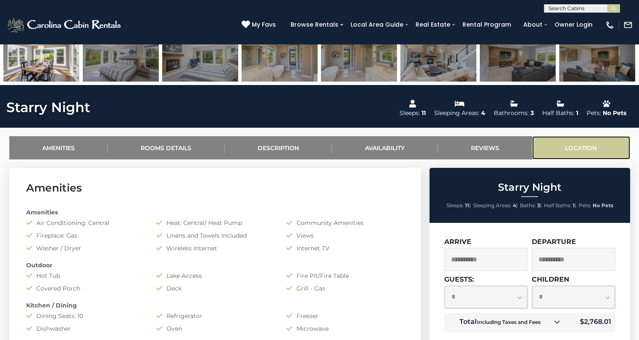
click at [582, 150] on link "Location" at bounding box center [581, 147] width 98 height 23
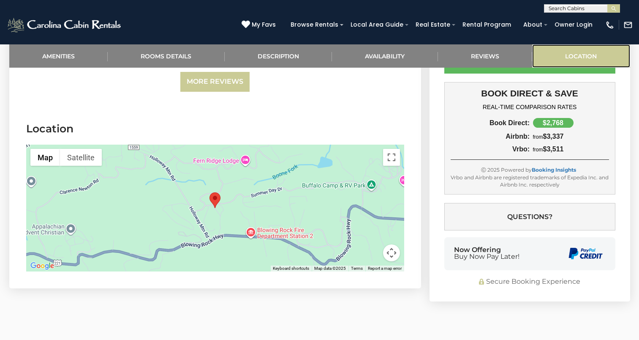
scroll to position [1911, 0]
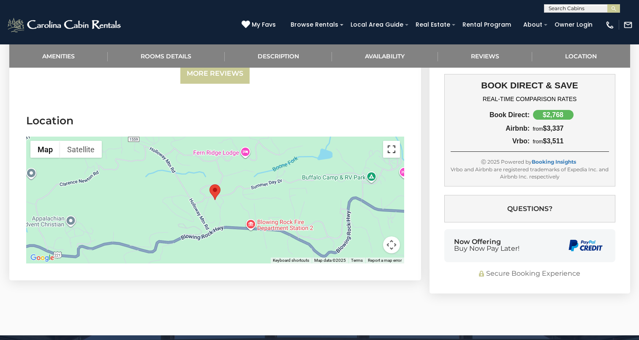
click at [391, 141] on button "Toggle fullscreen view" at bounding box center [391, 149] width 17 height 17
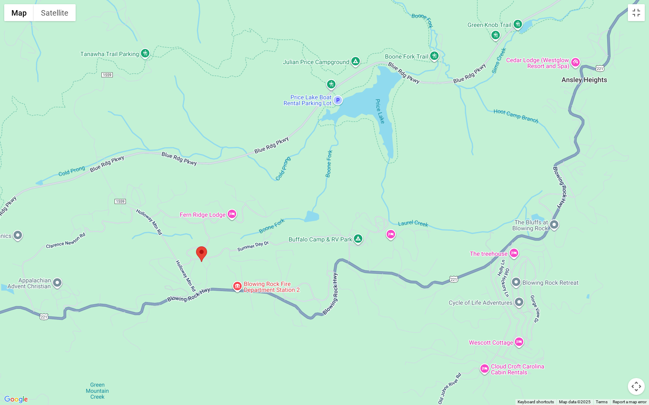
drag, startPoint x: 394, startPoint y: 132, endPoint x: 270, endPoint y: 192, distance: 137.5
click at [270, 192] on div at bounding box center [324, 202] width 649 height 405
click at [212, 269] on div at bounding box center [324, 202] width 649 height 405
click at [634, 13] on button "Toggle fullscreen view" at bounding box center [635, 12] width 17 height 17
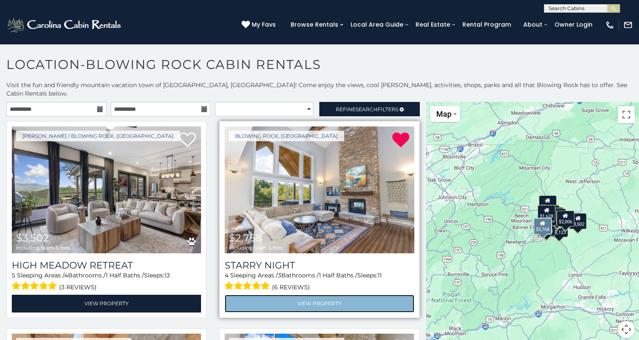
click at [320, 294] on link "View Property" at bounding box center [319, 302] width 189 height 17
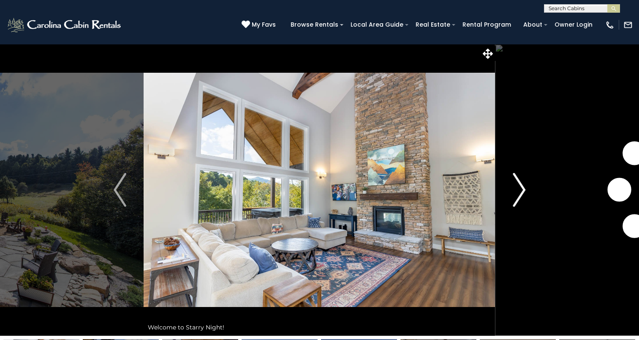
click at [519, 192] on img "Next" at bounding box center [519, 190] width 13 height 34
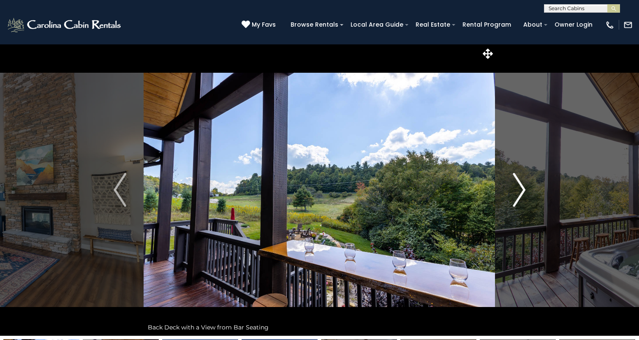
click at [519, 192] on img "Next" at bounding box center [519, 190] width 13 height 34
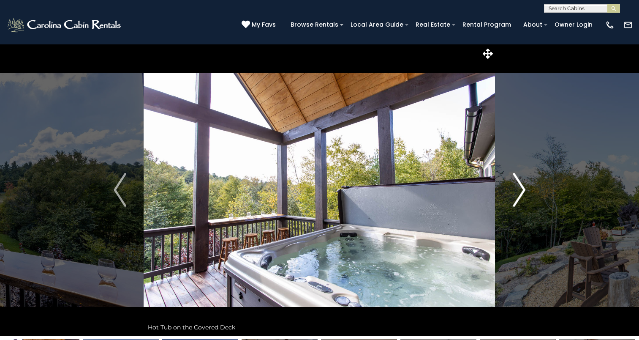
click at [519, 192] on img "Next" at bounding box center [519, 190] width 13 height 34
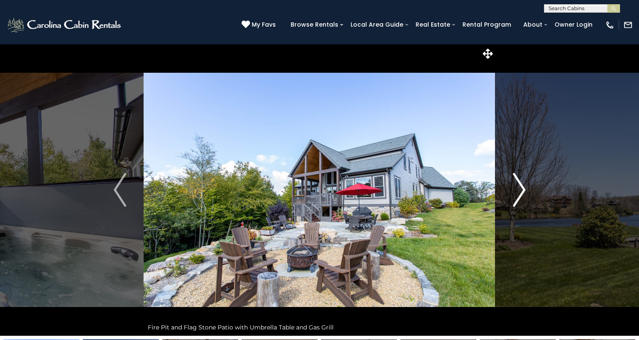
click at [519, 192] on img "Next" at bounding box center [519, 190] width 13 height 34
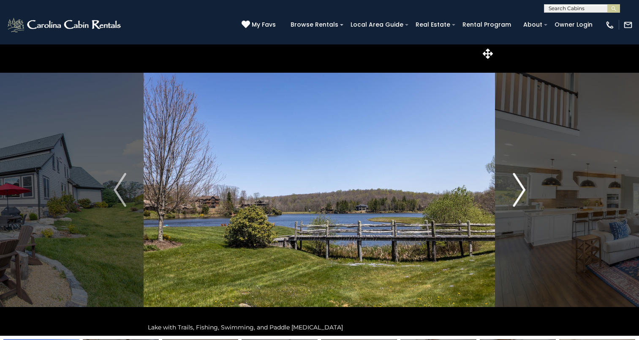
click at [519, 192] on img "Next" at bounding box center [519, 190] width 13 height 34
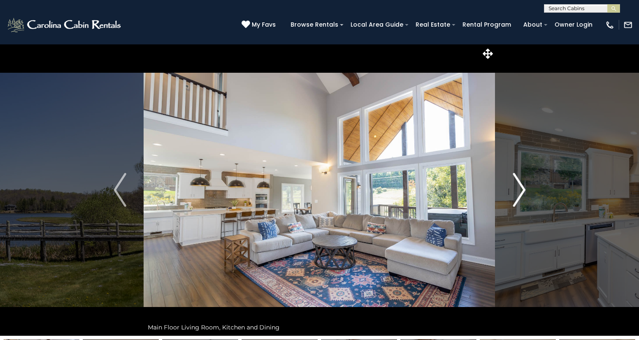
click at [519, 192] on img "Next" at bounding box center [519, 190] width 13 height 34
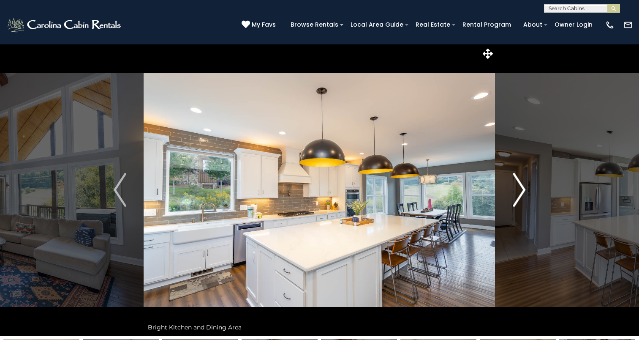
click at [519, 192] on img "Next" at bounding box center [519, 190] width 13 height 34
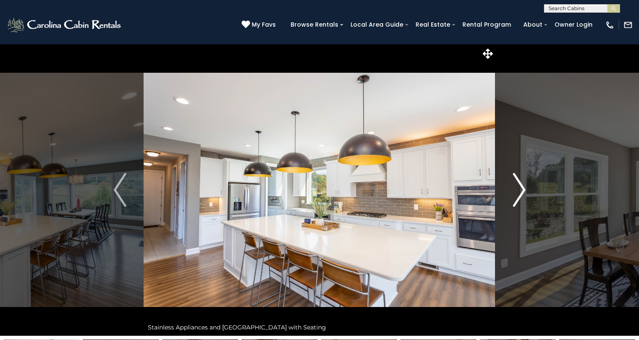
click at [519, 192] on img "Next" at bounding box center [519, 190] width 13 height 34
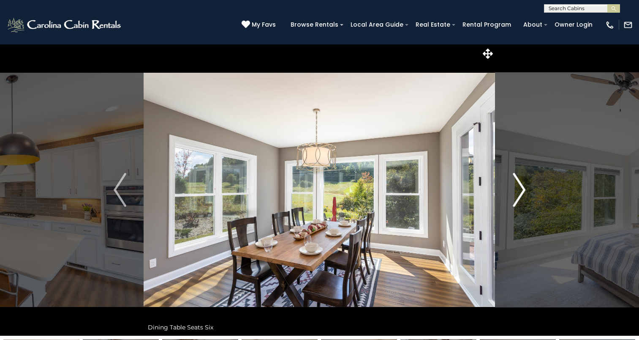
click at [519, 192] on img "Next" at bounding box center [519, 190] width 13 height 34
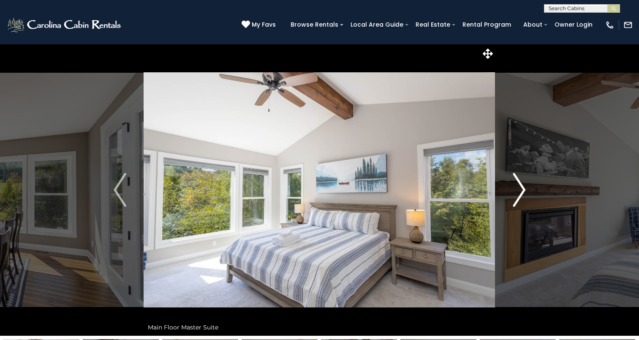
click at [519, 192] on img "Next" at bounding box center [519, 190] width 13 height 34
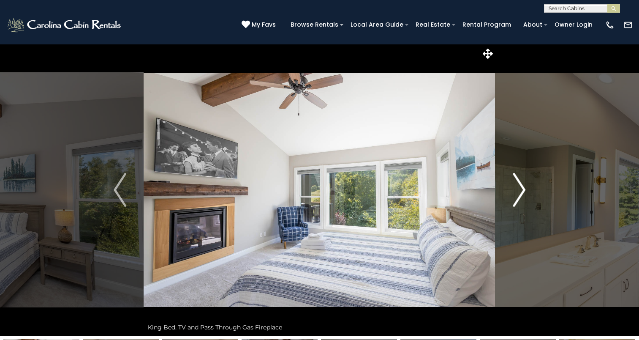
click at [519, 192] on img "Next" at bounding box center [519, 190] width 13 height 34
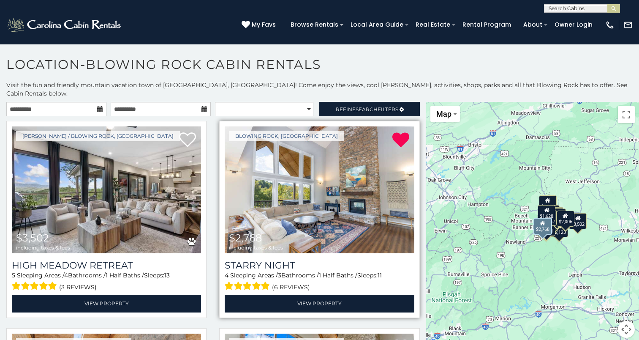
click at [348, 181] on img at bounding box center [319, 189] width 189 height 127
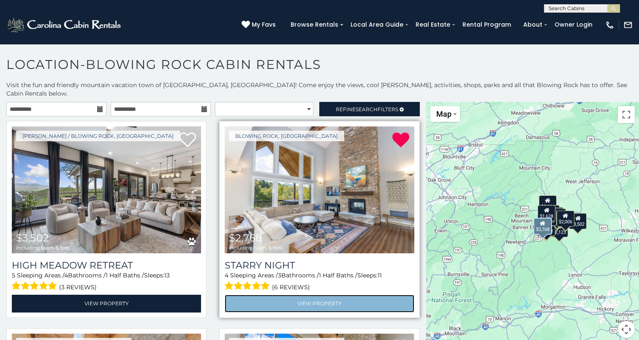
click at [337, 294] on link "View Property" at bounding box center [319, 302] width 189 height 17
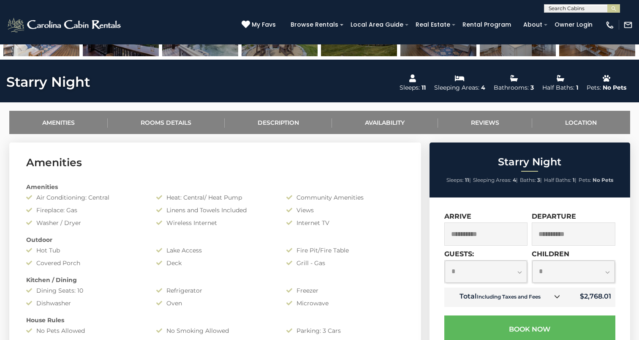
scroll to position [343, 0]
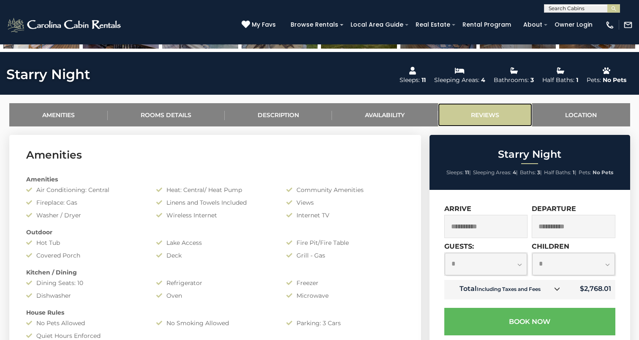
click at [483, 108] on link "Reviews" at bounding box center [485, 114] width 95 height 23
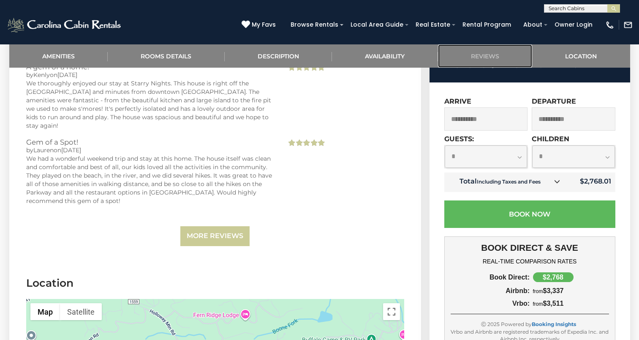
scroll to position [1755, 0]
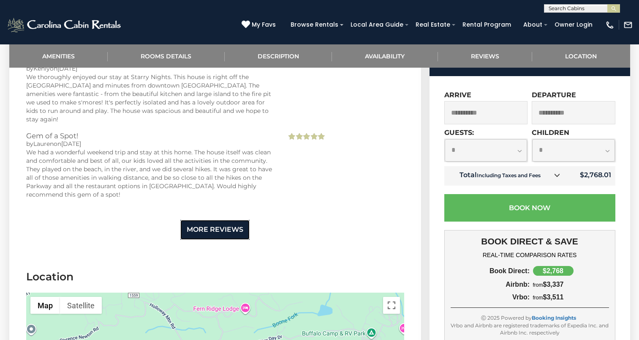
click at [226, 220] on link "More Reviews" at bounding box center [214, 230] width 69 height 20
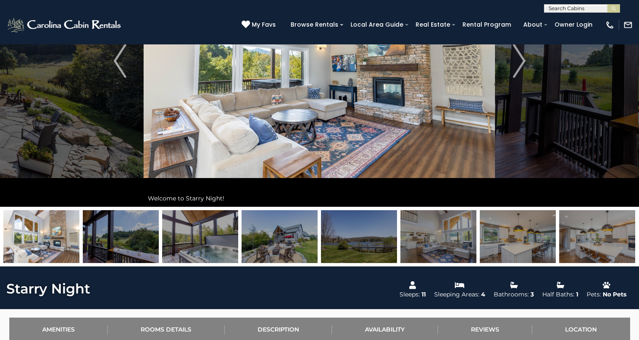
scroll to position [16, 0]
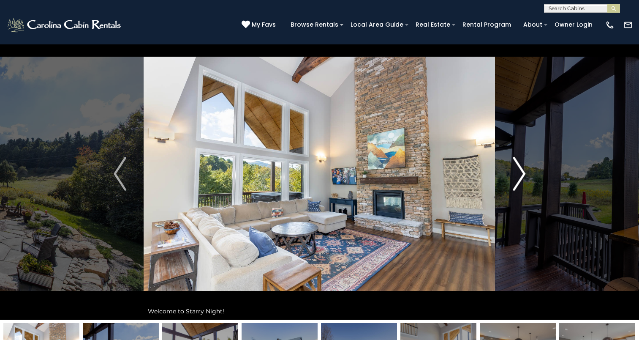
click at [514, 181] on img "Next" at bounding box center [519, 174] width 13 height 34
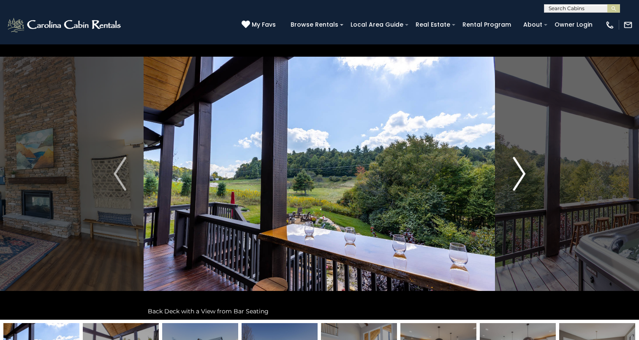
click at [514, 181] on img "Next" at bounding box center [519, 174] width 13 height 34
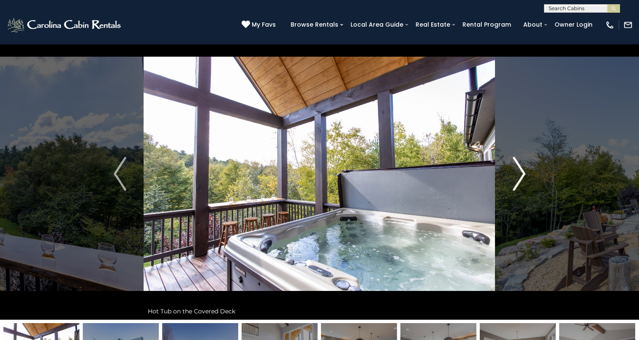
click at [514, 181] on img "Next" at bounding box center [519, 174] width 13 height 34
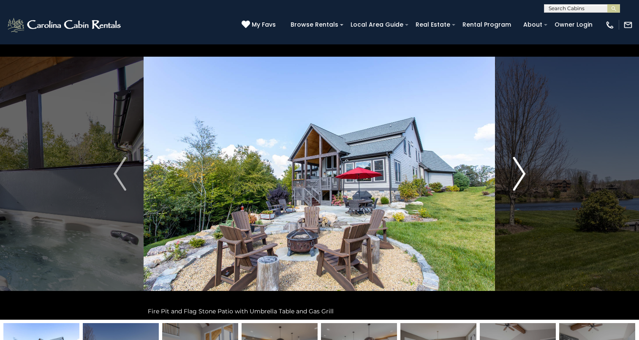
click at [514, 181] on img "Next" at bounding box center [519, 174] width 13 height 34
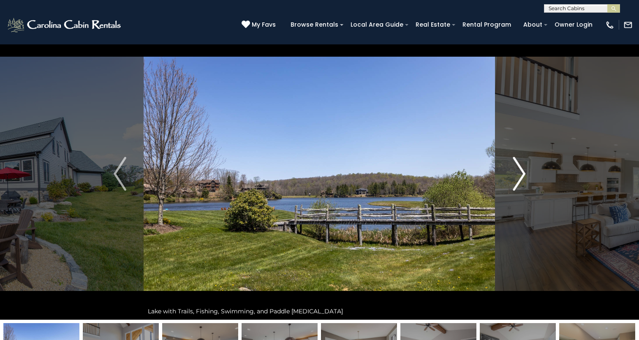
click at [514, 181] on img "Next" at bounding box center [519, 174] width 13 height 34
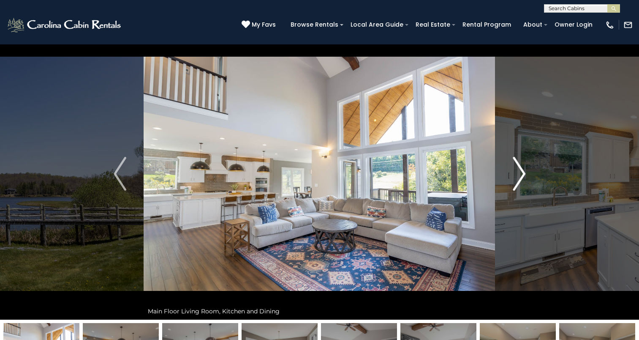
click at [514, 181] on img "Next" at bounding box center [519, 174] width 13 height 34
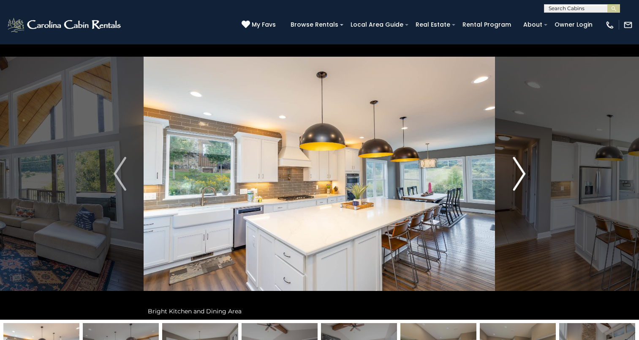
click at [514, 181] on img "Next" at bounding box center [519, 174] width 13 height 34
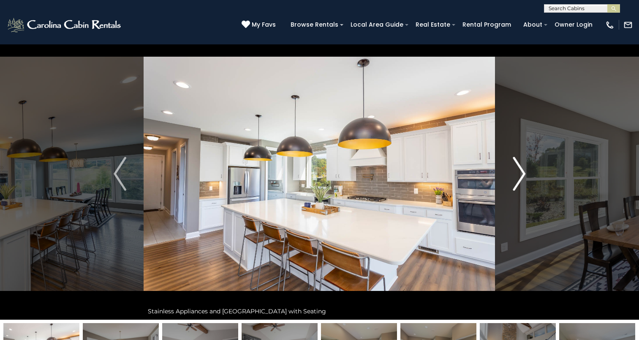
click at [514, 181] on img "Next" at bounding box center [519, 174] width 13 height 34
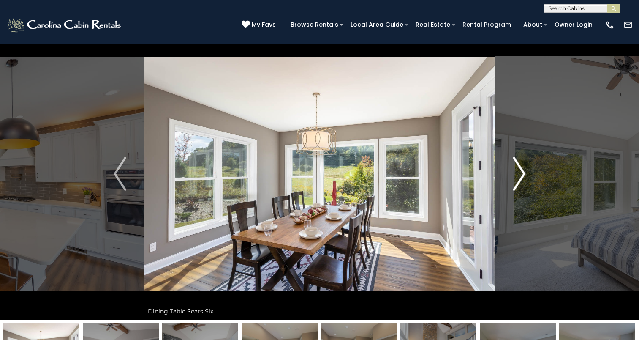
click at [514, 181] on img "Next" at bounding box center [519, 174] width 13 height 34
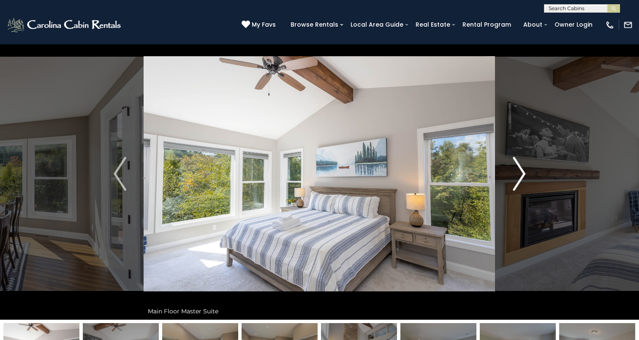
click at [514, 181] on img "Next" at bounding box center [519, 174] width 13 height 34
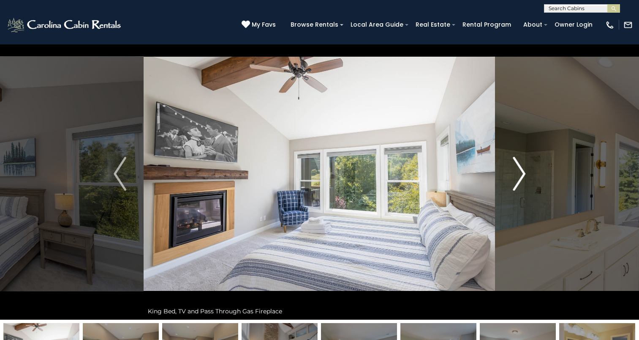
click at [514, 181] on img "Next" at bounding box center [519, 174] width 13 height 34
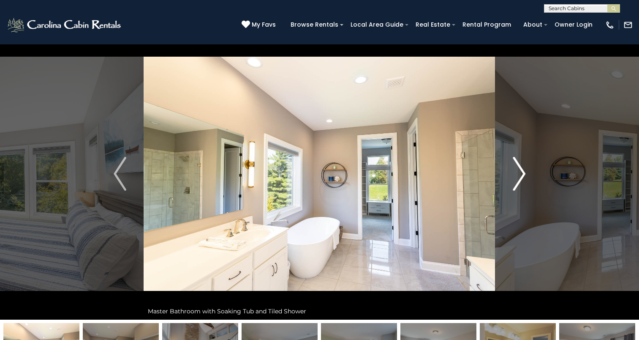
click at [514, 181] on img "Next" at bounding box center [519, 174] width 13 height 34
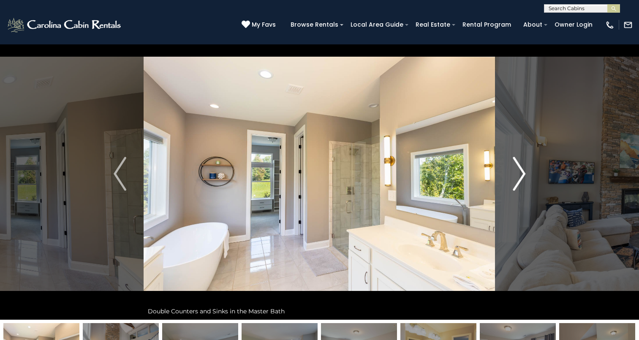
click at [514, 181] on img "Next" at bounding box center [519, 174] width 13 height 34
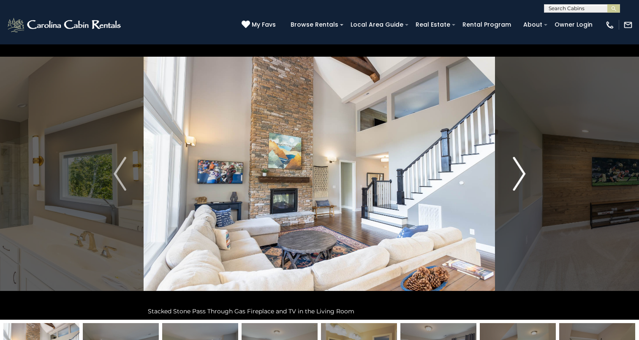
click at [514, 181] on img "Next" at bounding box center [519, 174] width 13 height 34
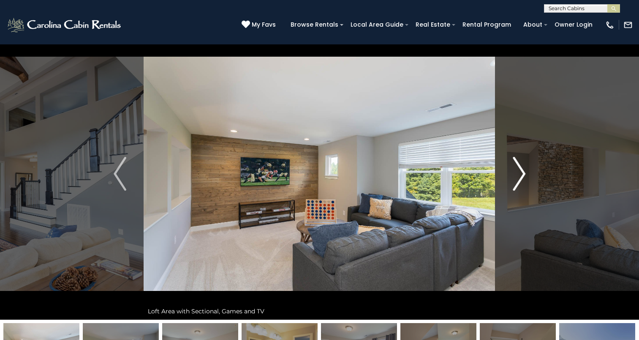
click at [514, 181] on img "Next" at bounding box center [519, 174] width 13 height 34
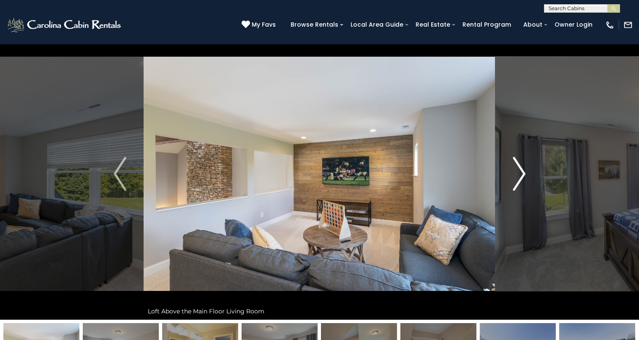
click at [514, 181] on img "Next" at bounding box center [519, 174] width 13 height 34
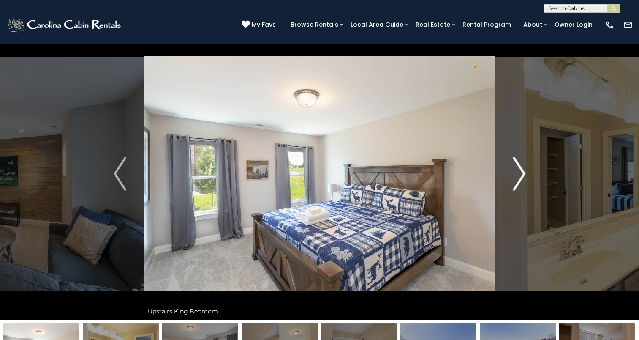
click at [514, 181] on img "Next" at bounding box center [519, 174] width 13 height 34
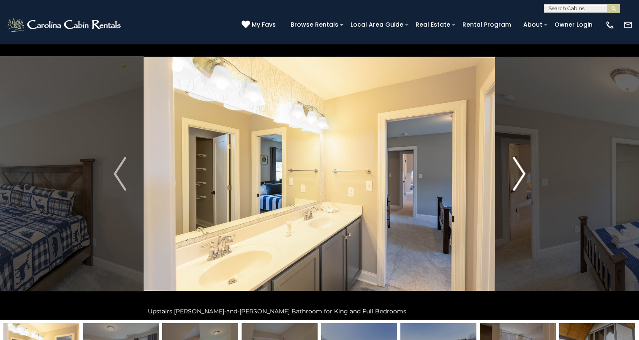
click at [514, 181] on img "Next" at bounding box center [519, 174] width 13 height 34
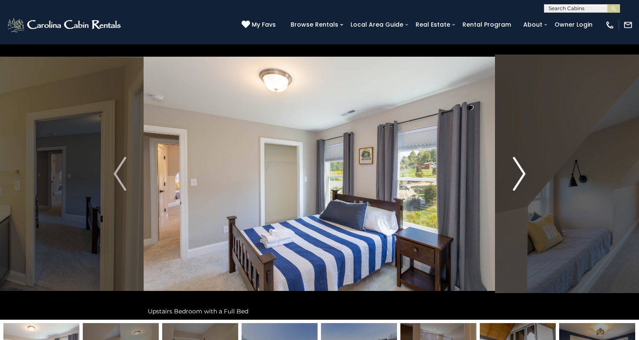
click at [514, 181] on img "Next" at bounding box center [519, 174] width 13 height 34
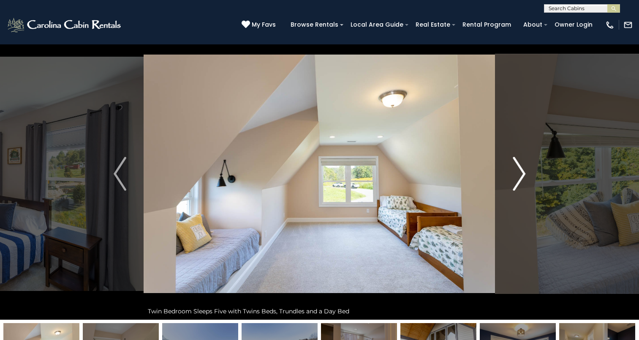
click at [514, 181] on img "Next" at bounding box center [519, 174] width 13 height 34
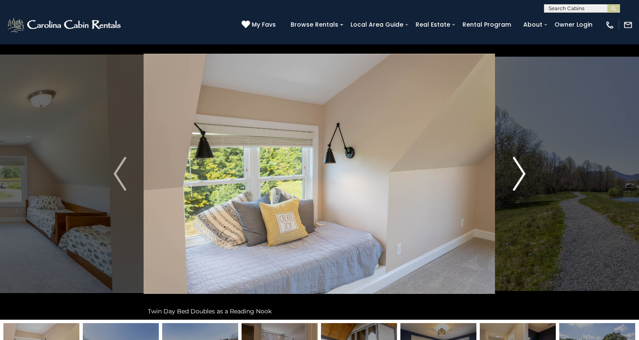
click at [514, 181] on img "Next" at bounding box center [519, 174] width 13 height 34
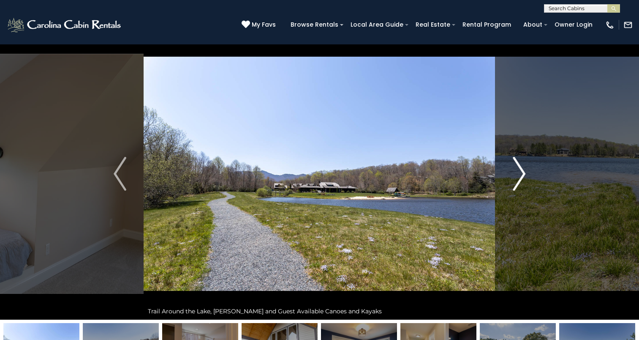
click at [514, 181] on img "Next" at bounding box center [519, 174] width 13 height 34
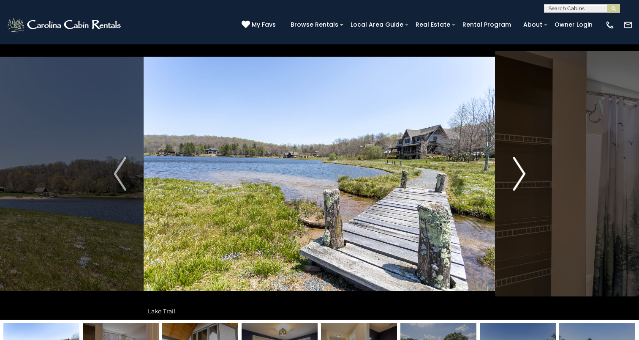
click at [514, 181] on img "Next" at bounding box center [519, 174] width 13 height 34
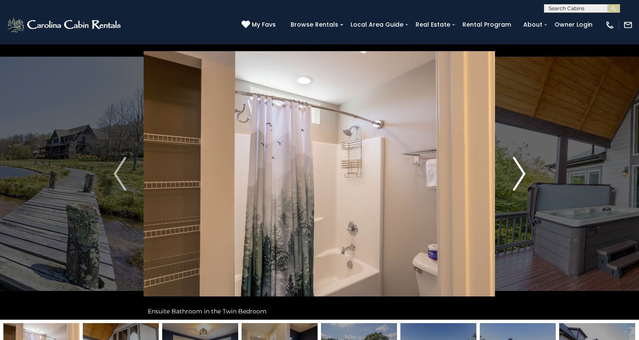
click at [514, 181] on img "Next" at bounding box center [519, 174] width 13 height 34
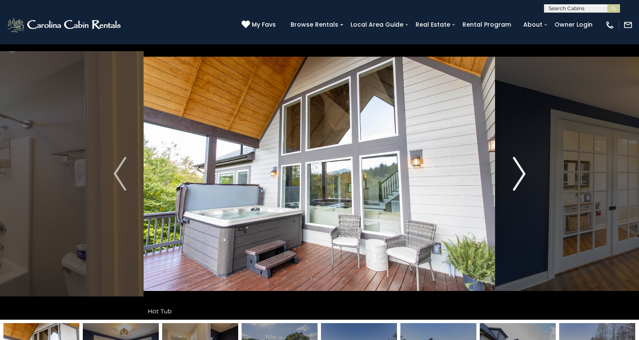
click at [514, 181] on img "Next" at bounding box center [519, 174] width 13 height 34
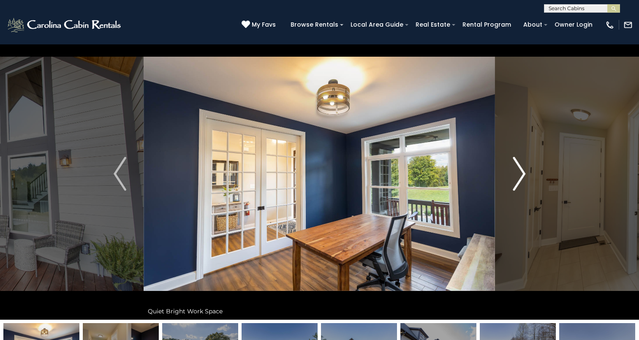
click at [514, 181] on img "Next" at bounding box center [519, 174] width 13 height 34
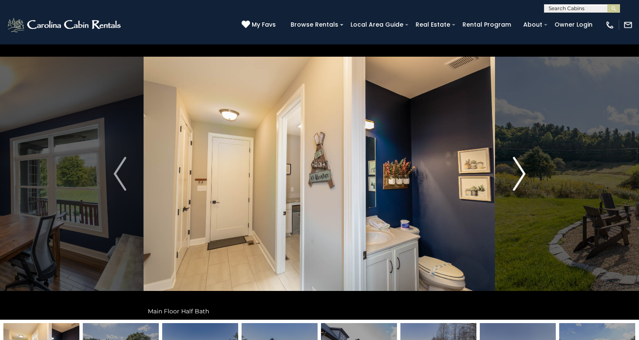
click at [514, 181] on img "Next" at bounding box center [519, 174] width 13 height 34
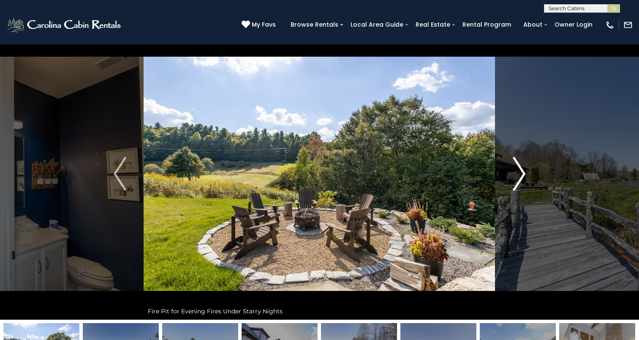
click at [514, 181] on img "Next" at bounding box center [519, 174] width 13 height 34
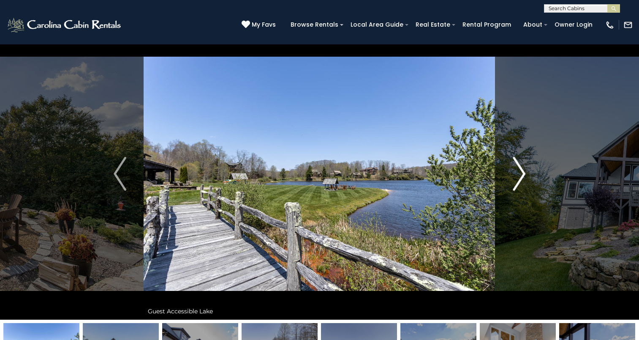
click at [514, 181] on img "Next" at bounding box center [519, 174] width 13 height 34
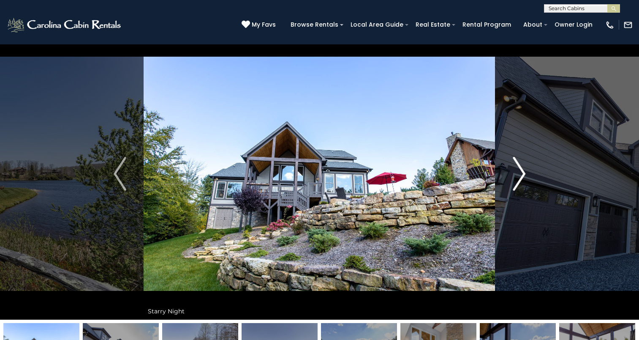
click at [514, 181] on img "Next" at bounding box center [519, 174] width 13 height 34
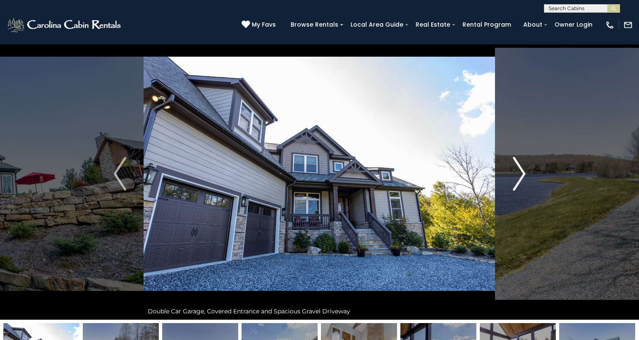
click at [514, 184] on img "Next" at bounding box center [519, 174] width 13 height 34
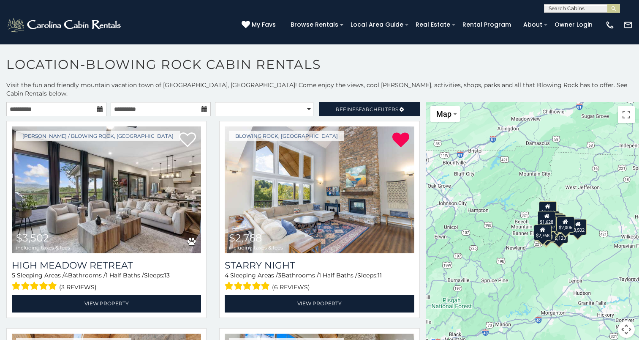
drag, startPoint x: 424, startPoint y: 113, endPoint x: 423, endPoint y: 122, distance: 8.9
click at [426, 122] on div "$3,502 $2,768 $2,936 $2,673 $1,577 $1,403 $2,664 $2,673 $2,408 $1,941 $1,775 $1…" at bounding box center [532, 225] width 213 height 246
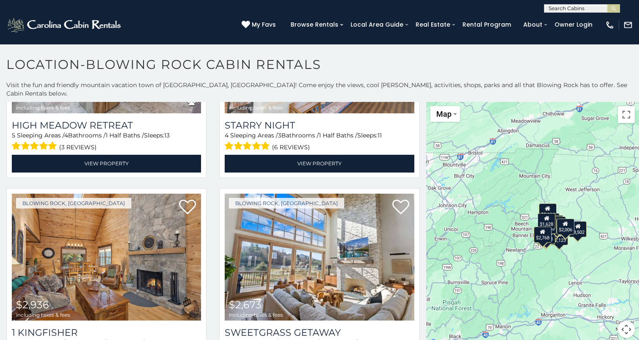
scroll to position [193, 0]
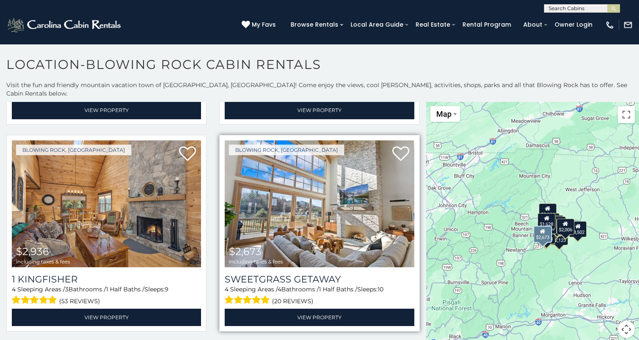
click at [303, 211] on img at bounding box center [319, 203] width 189 height 127
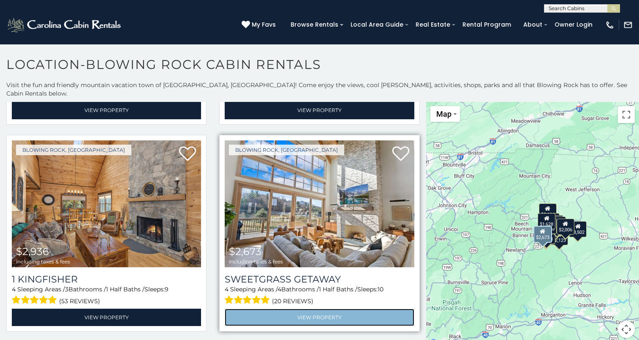
click at [300, 308] on link "View Property" at bounding box center [319, 316] width 189 height 17
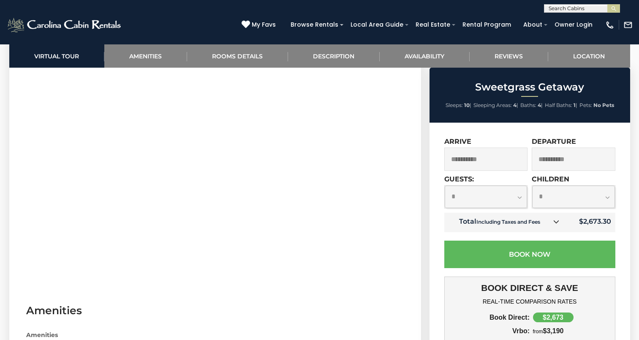
scroll to position [430, 0]
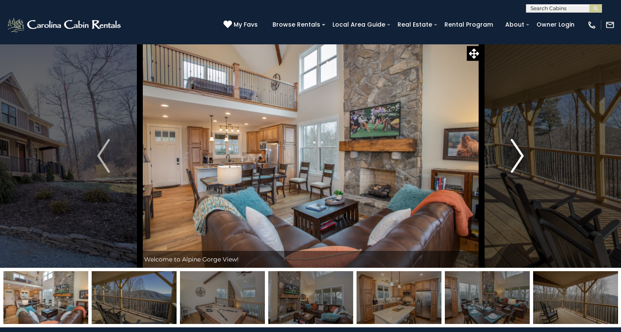
click at [516, 155] on img "Next" at bounding box center [517, 156] width 13 height 34
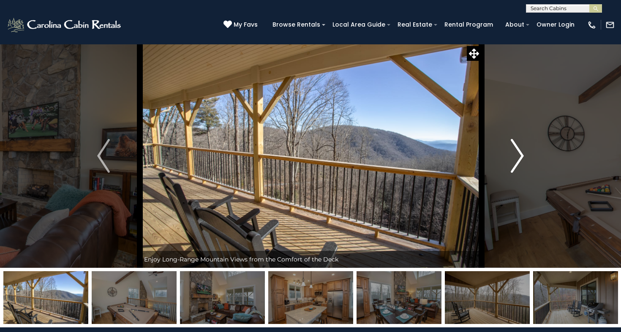
click at [516, 155] on img "Next" at bounding box center [517, 156] width 13 height 34
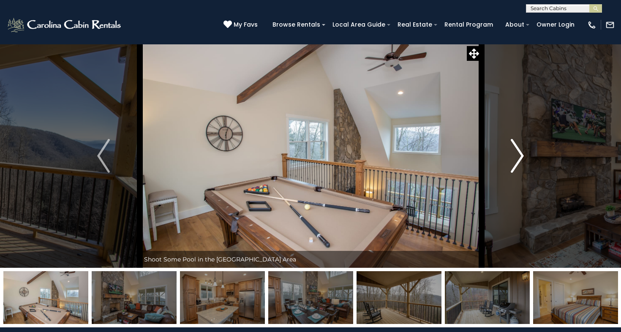
click at [516, 155] on img "Next" at bounding box center [517, 156] width 13 height 34
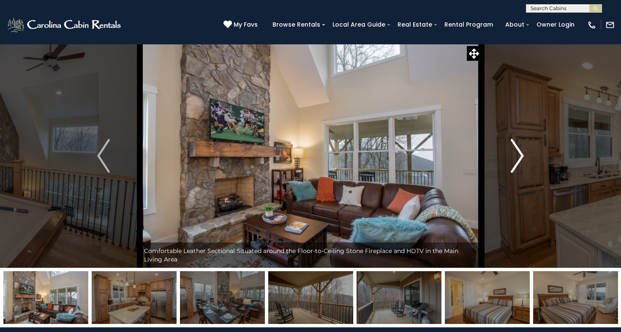
click at [516, 155] on img "Next" at bounding box center [517, 156] width 13 height 34
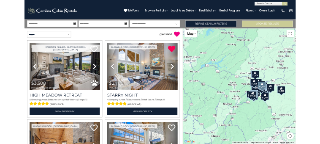
scroll to position [711, 0]
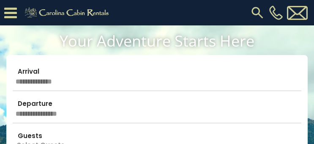
scroll to position [116, 0]
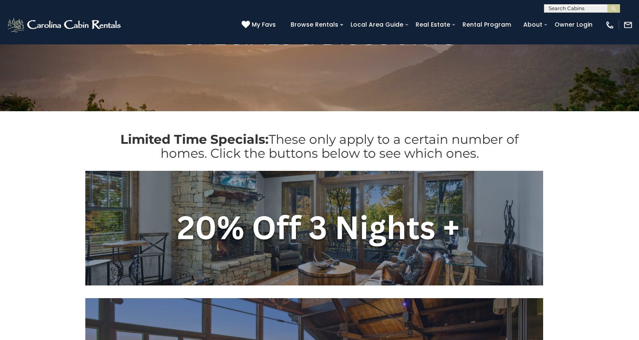
scroll to position [79, 0]
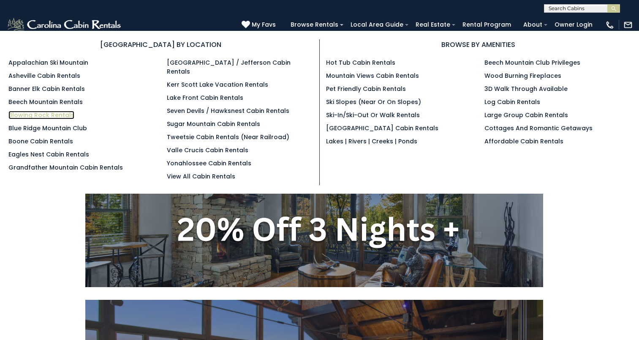
click at [38, 114] on link "Blowing Rock Rentals" at bounding box center [41, 115] width 66 height 8
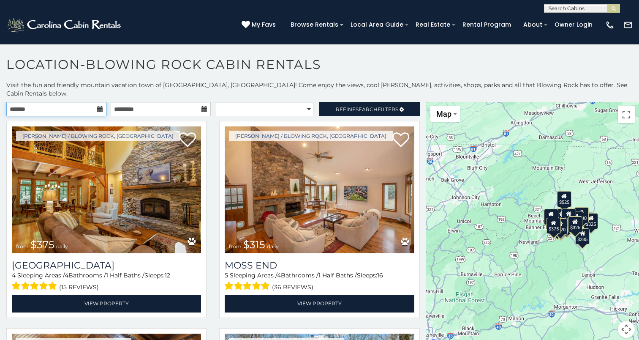
click at [52, 102] on input "text" at bounding box center [56, 109] width 100 height 14
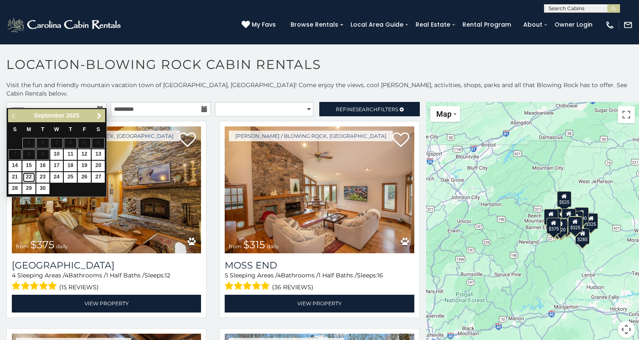
click at [27, 177] on link "22" at bounding box center [28, 177] width 13 height 11
type input "**********"
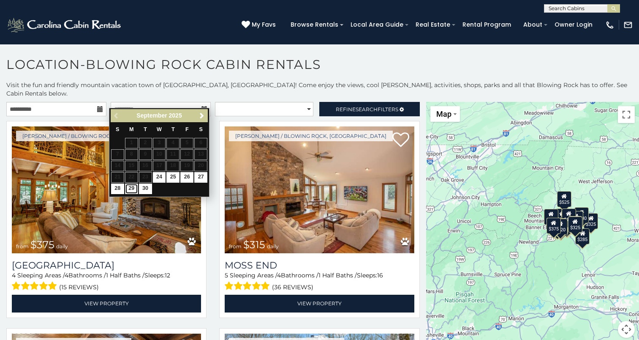
click at [133, 187] on link "29" at bounding box center [131, 188] width 13 height 11
type input "**********"
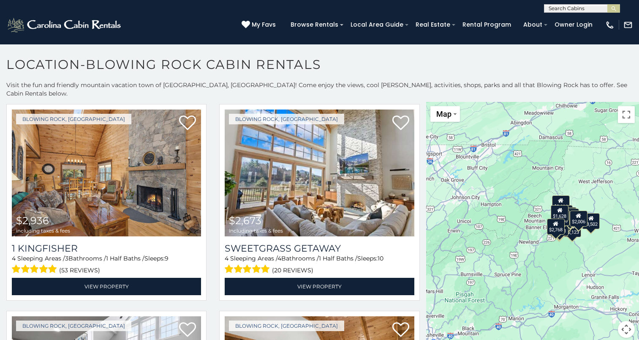
scroll to position [235, 0]
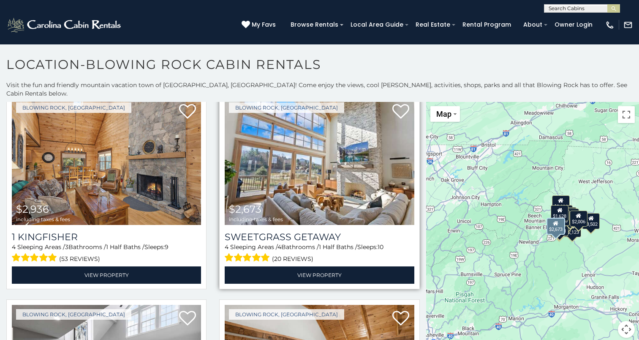
click at [360, 159] on img at bounding box center [319, 161] width 189 height 127
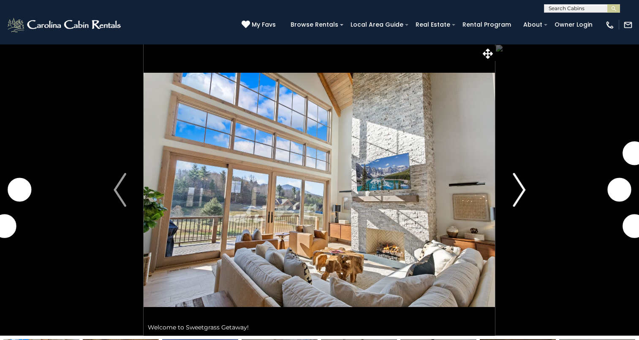
click at [516, 191] on img "Next" at bounding box center [519, 190] width 13 height 34
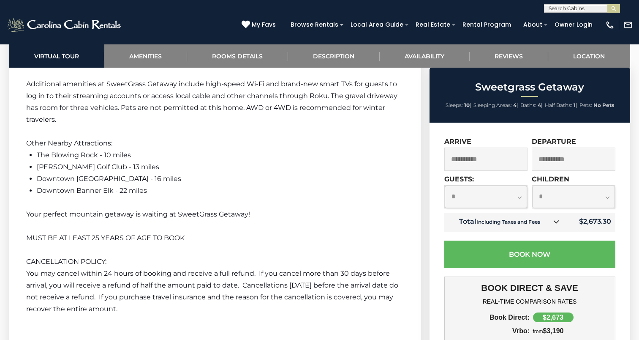
scroll to position [1634, 0]
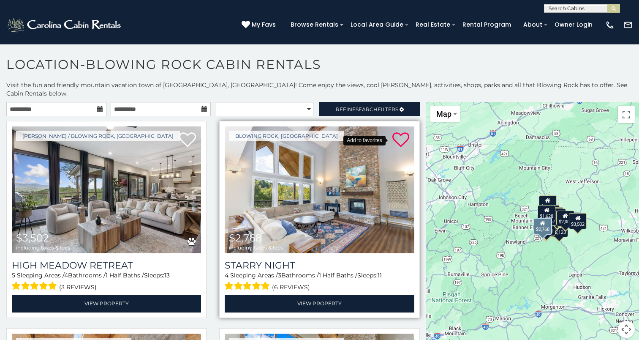
click at [394, 134] on icon at bounding box center [400, 139] width 17 height 17
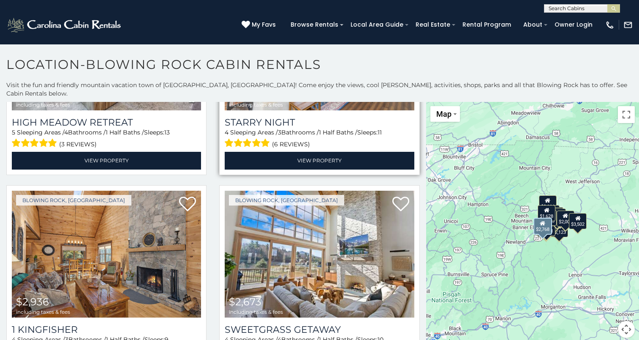
scroll to position [19, 0]
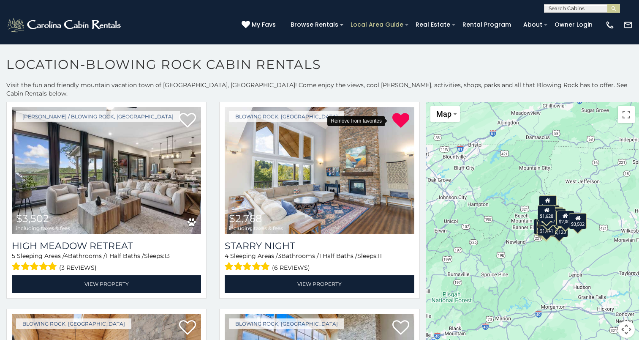
drag, startPoint x: 390, startPoint y: 111, endPoint x: 364, endPoint y: 27, distance: 87.6
click at [392, 112] on icon at bounding box center [400, 120] width 17 height 17
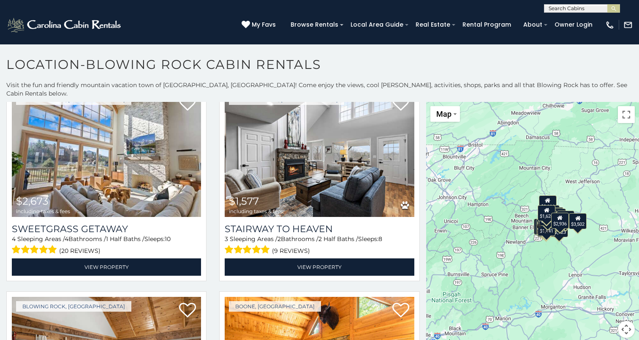
scroll to position [143, 0]
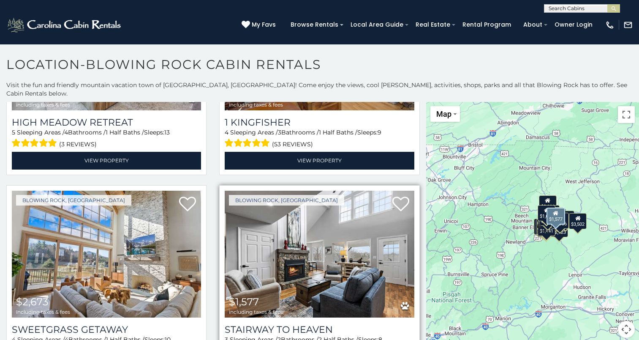
click at [306, 231] on img at bounding box center [319, 253] width 189 height 127
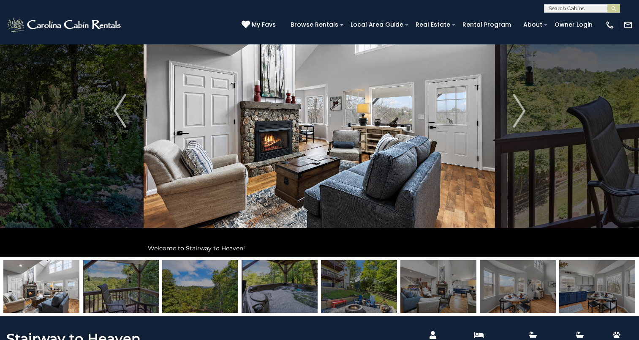
scroll to position [64, 0]
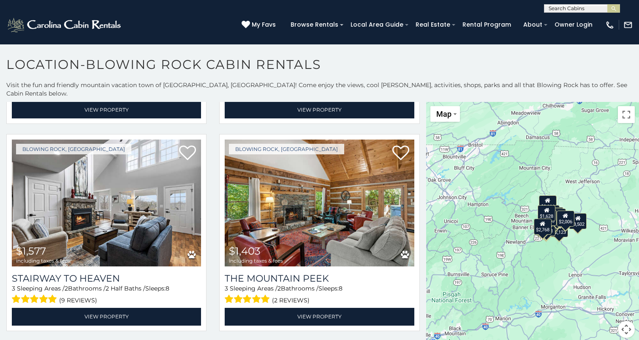
scroll to position [437, 0]
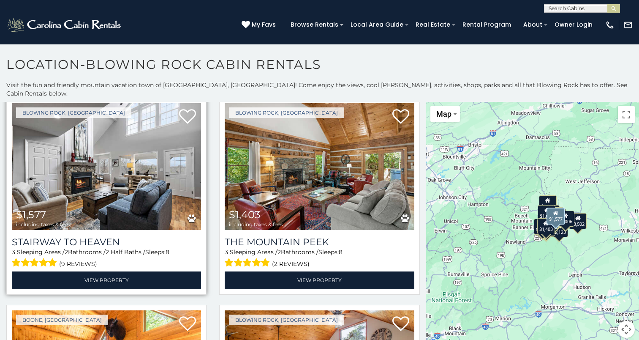
click at [115, 188] on img at bounding box center [106, 166] width 189 height 127
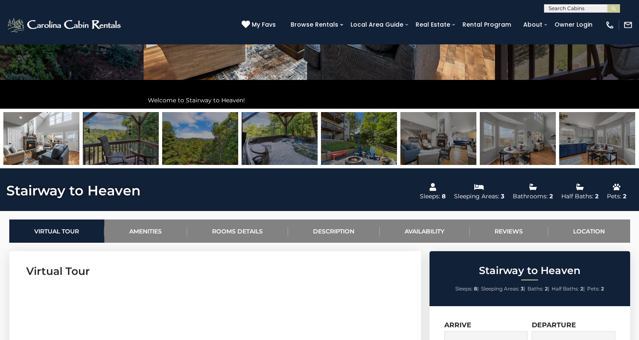
scroll to position [252, 0]
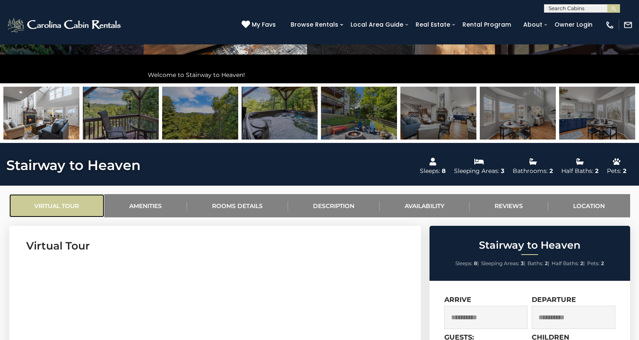
click at [69, 209] on link "Virtual Tour" at bounding box center [56, 205] width 95 height 23
click at [73, 209] on link "Virtual Tour" at bounding box center [56, 205] width 95 height 23
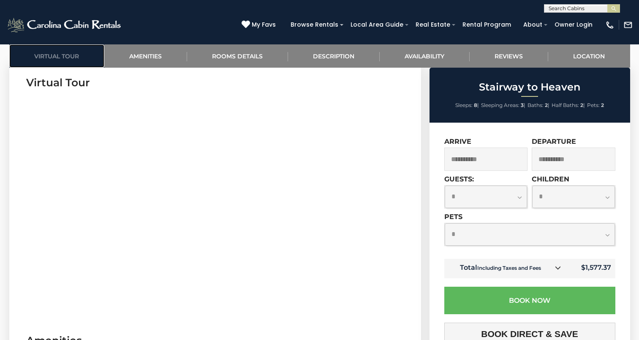
scroll to position [417, 0]
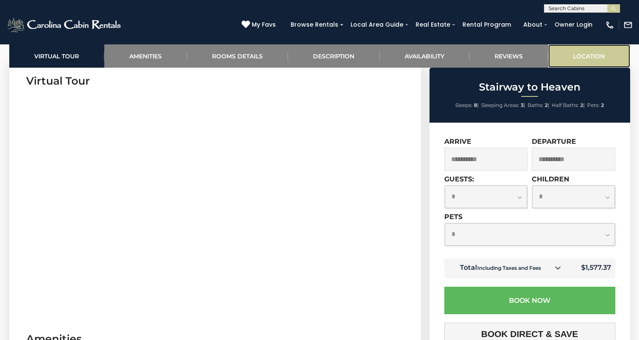
click at [586, 60] on link "Location" at bounding box center [589, 55] width 82 height 23
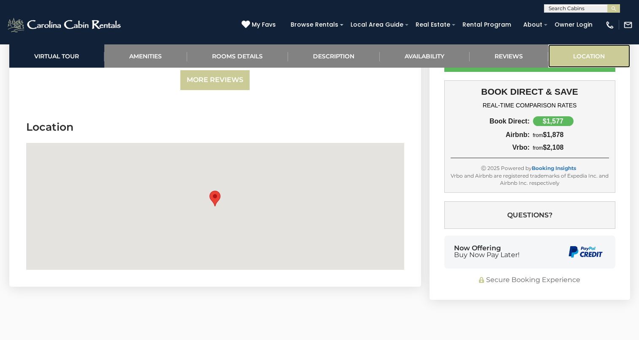
scroll to position [2072, 0]
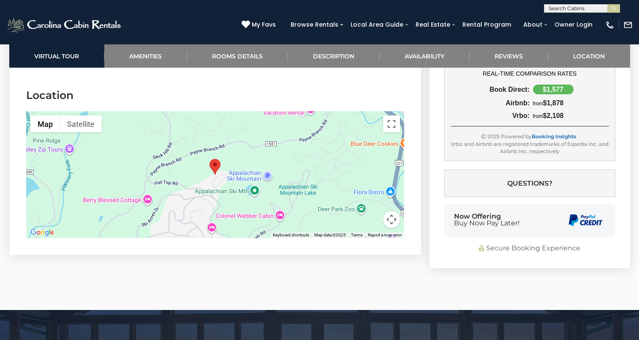
click at [233, 167] on div at bounding box center [215, 174] width 378 height 127
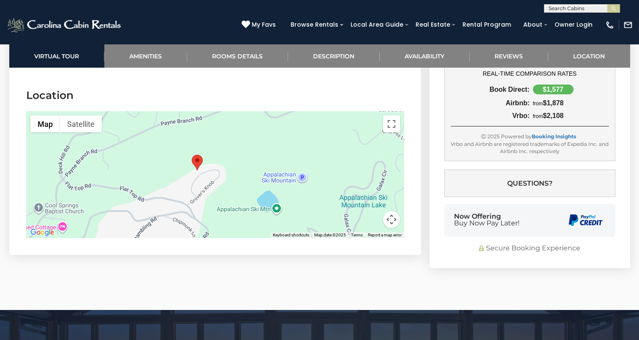
click at [233, 167] on div at bounding box center [215, 174] width 378 height 127
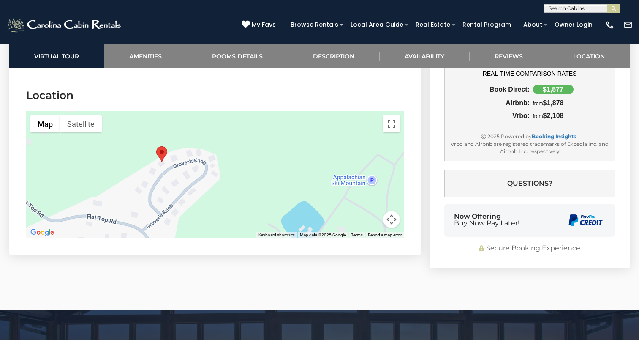
click at [233, 167] on div at bounding box center [215, 174] width 378 height 127
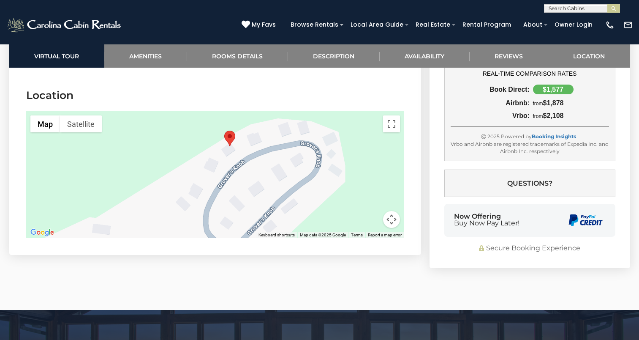
drag, startPoint x: 181, startPoint y: 152, endPoint x: 320, endPoint y: 155, distance: 139.4
click at [320, 155] on div at bounding box center [215, 174] width 378 height 127
click at [78, 115] on button "Satellite" at bounding box center [81, 123] width 42 height 17
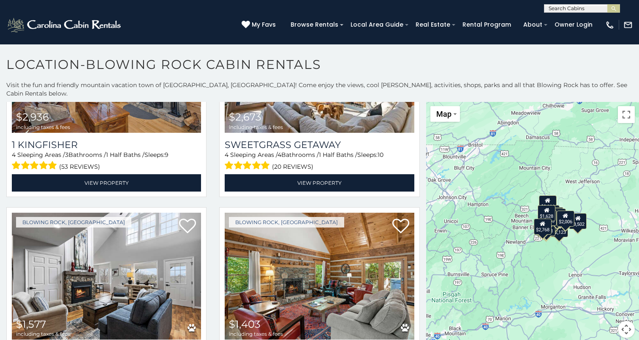
scroll to position [342, 0]
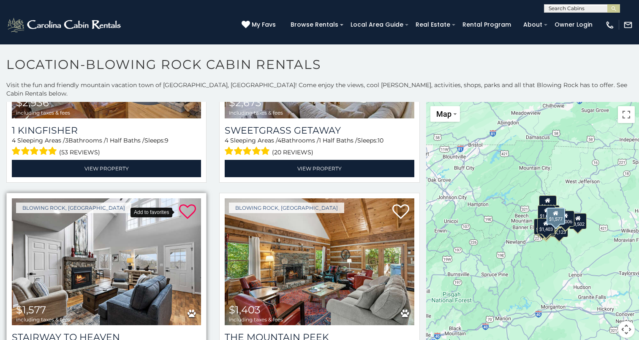
click at [182, 203] on icon at bounding box center [187, 211] width 17 height 17
click at [143, 264] on img at bounding box center [106, 261] width 189 height 127
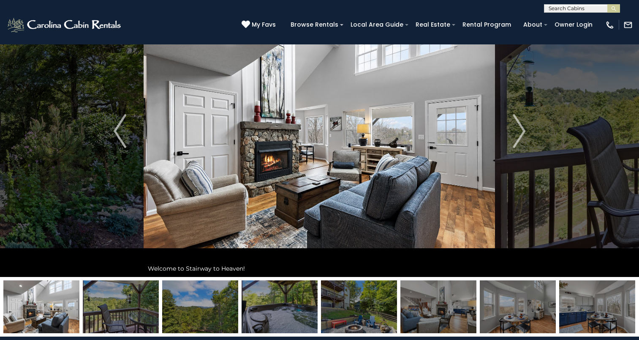
scroll to position [49, 0]
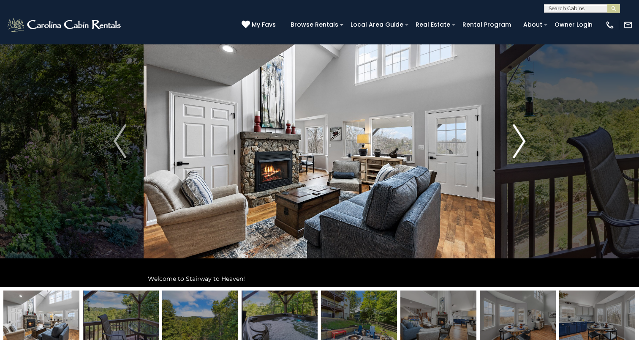
click at [521, 142] on img "Next" at bounding box center [519, 141] width 13 height 34
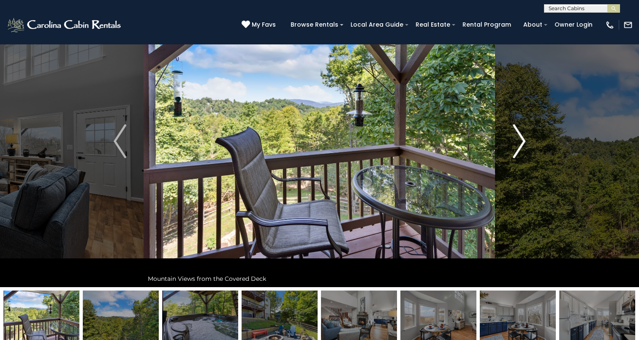
click at [521, 142] on img "Next" at bounding box center [519, 141] width 13 height 34
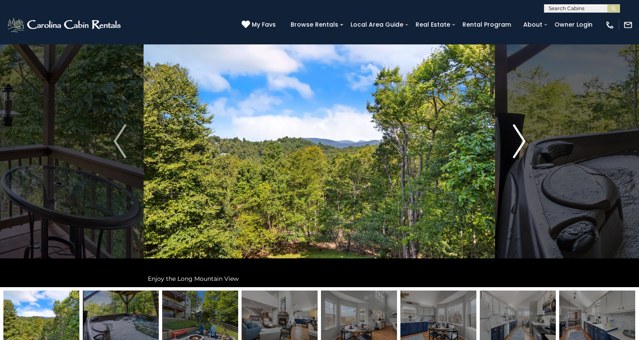
click at [521, 142] on img "Next" at bounding box center [519, 141] width 13 height 34
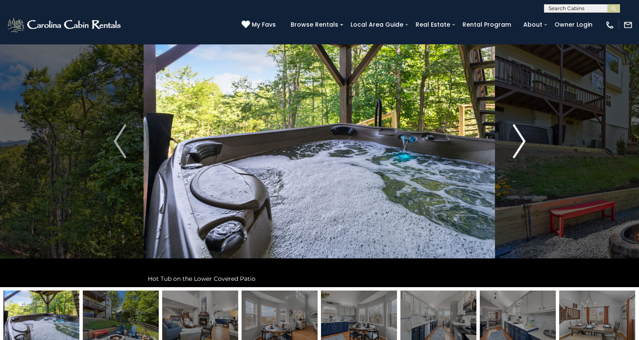
click at [521, 142] on img "Next" at bounding box center [519, 141] width 13 height 34
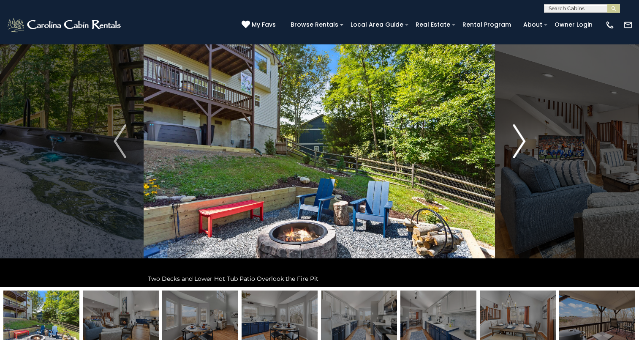
click at [521, 142] on img "Next" at bounding box center [519, 141] width 13 height 34
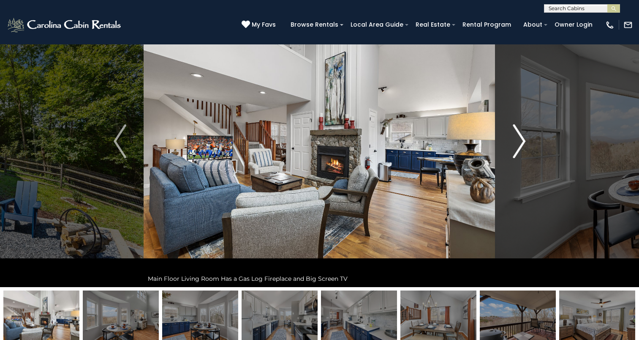
click at [521, 142] on img "Next" at bounding box center [519, 141] width 13 height 34
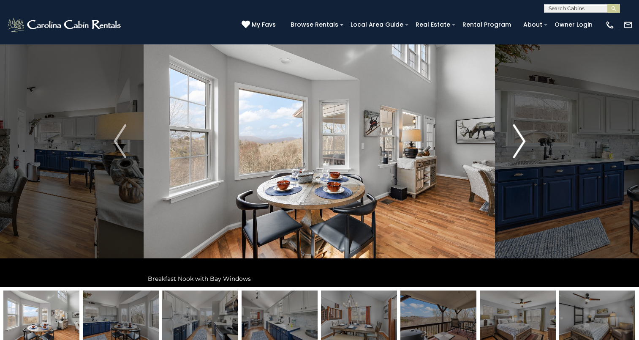
click at [521, 142] on img "Next" at bounding box center [519, 141] width 13 height 34
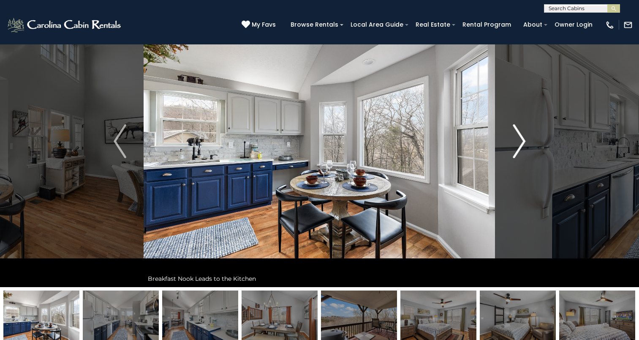
click at [521, 142] on img "Next" at bounding box center [519, 141] width 13 height 34
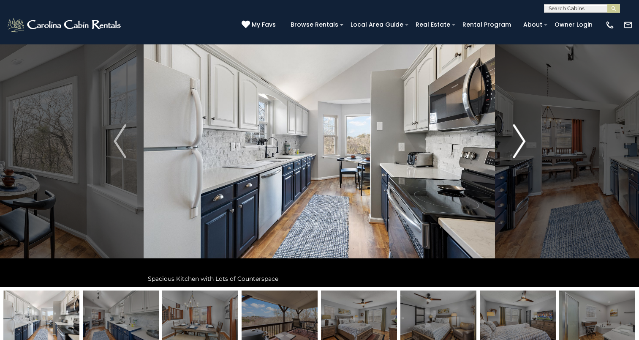
click at [521, 142] on img "Next" at bounding box center [519, 141] width 13 height 34
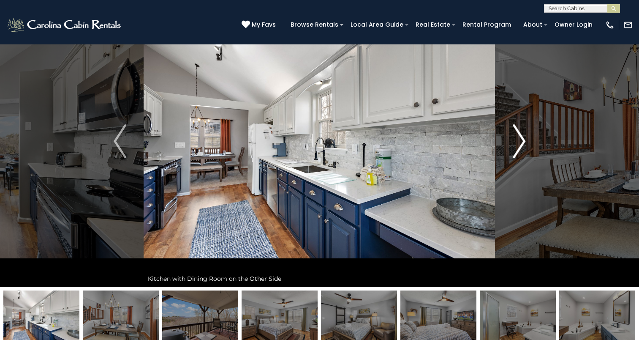
click at [521, 142] on img "Next" at bounding box center [519, 141] width 13 height 34
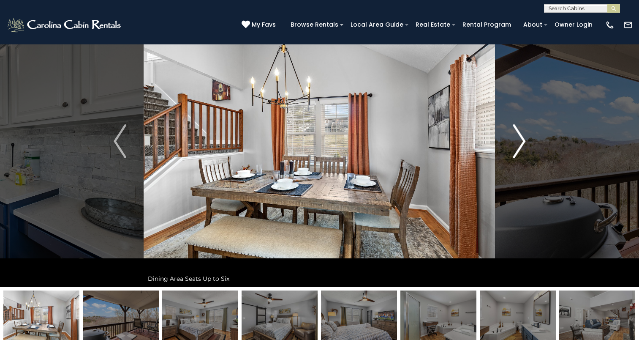
click at [521, 142] on img "Next" at bounding box center [519, 141] width 13 height 34
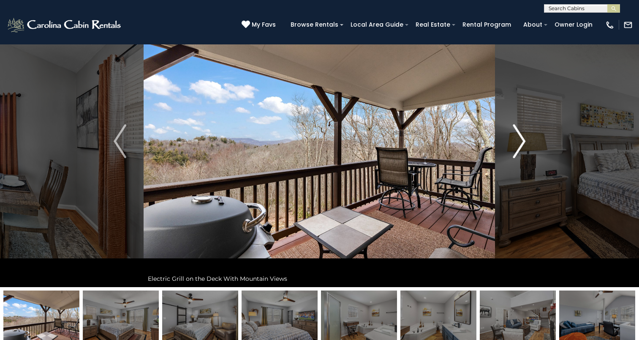
click at [521, 142] on img "Next" at bounding box center [519, 141] width 13 height 34
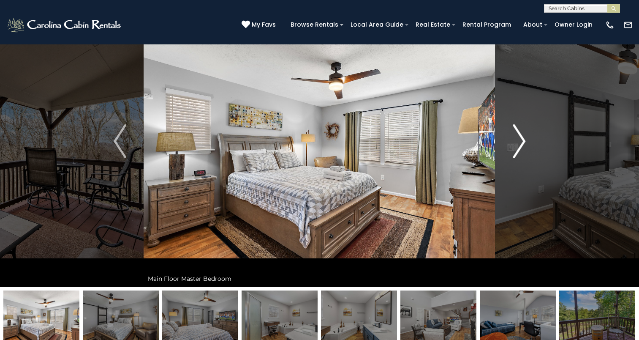
click at [521, 142] on img "Next" at bounding box center [519, 141] width 13 height 34
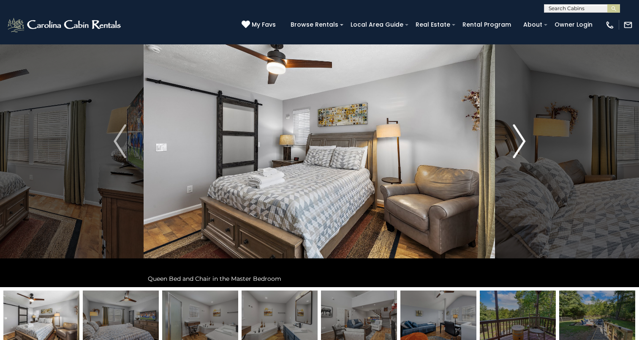
click at [521, 142] on img "Next" at bounding box center [519, 141] width 13 height 34
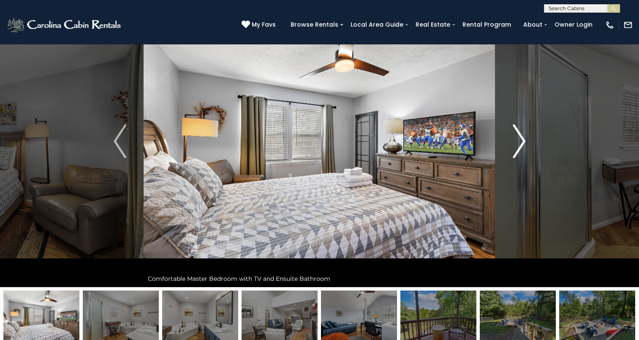
click at [521, 142] on img "Next" at bounding box center [519, 141] width 13 height 34
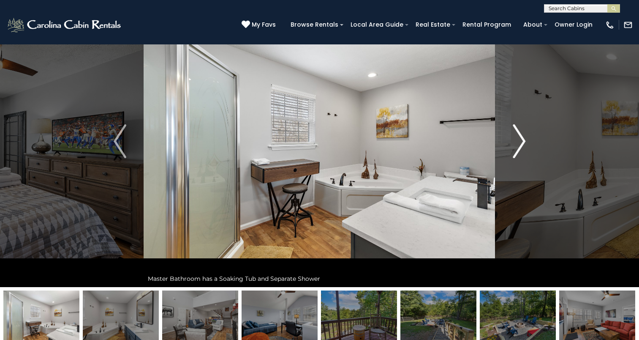
click at [521, 142] on img "Next" at bounding box center [519, 141] width 13 height 34
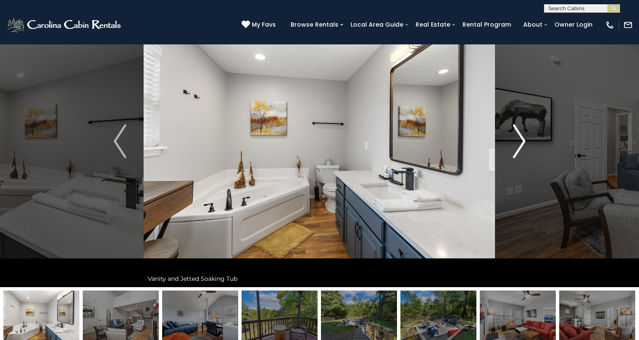
click at [521, 142] on img "Next" at bounding box center [519, 141] width 13 height 34
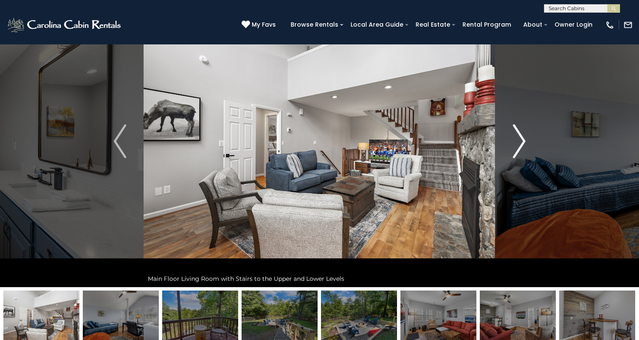
click at [521, 142] on img "Next" at bounding box center [519, 141] width 13 height 34
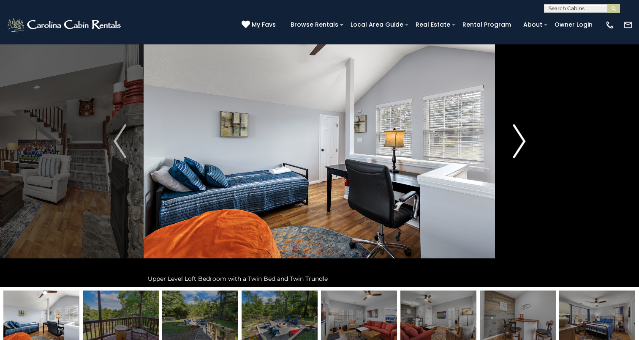
click at [521, 142] on img "Next" at bounding box center [519, 141] width 13 height 34
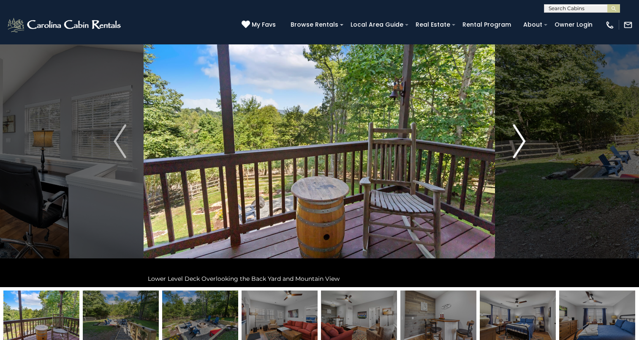
click at [521, 142] on img "Next" at bounding box center [519, 141] width 13 height 34
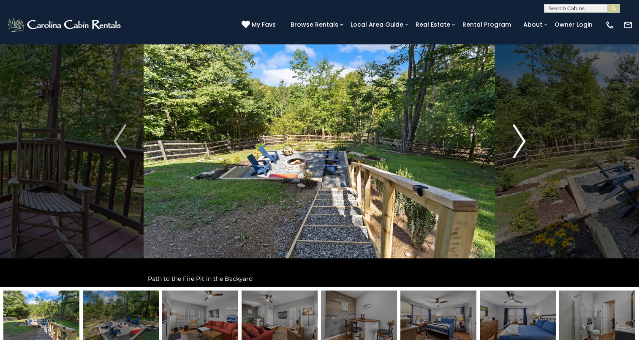
click at [521, 142] on img "Next" at bounding box center [519, 141] width 13 height 34
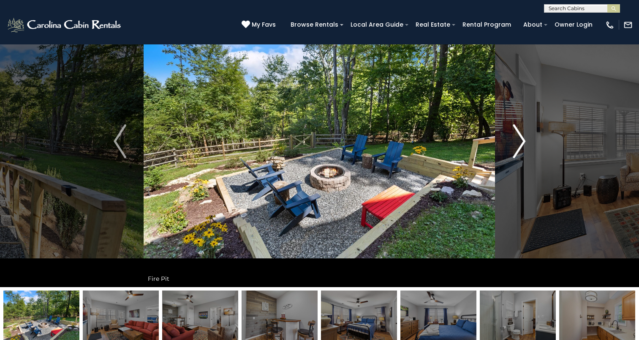
click at [521, 142] on img "Next" at bounding box center [519, 141] width 13 height 34
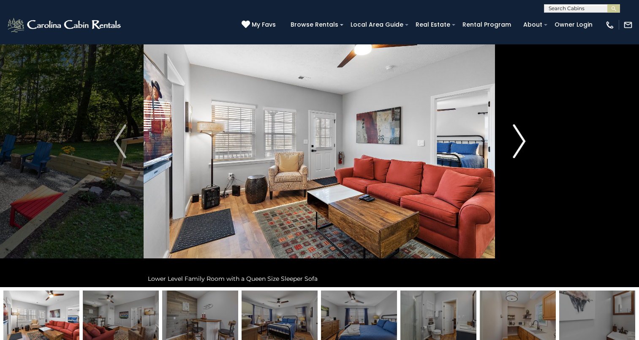
click at [521, 142] on img "Next" at bounding box center [519, 141] width 13 height 34
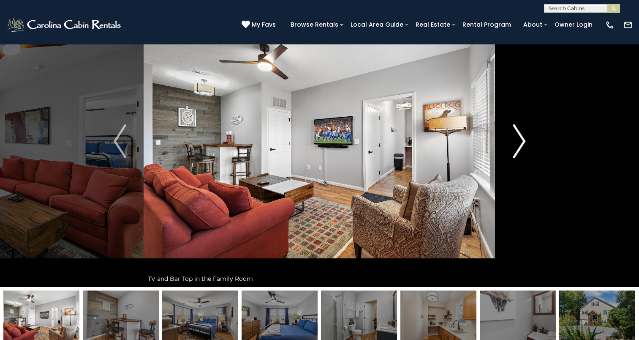
click at [521, 142] on img "Next" at bounding box center [519, 141] width 13 height 34
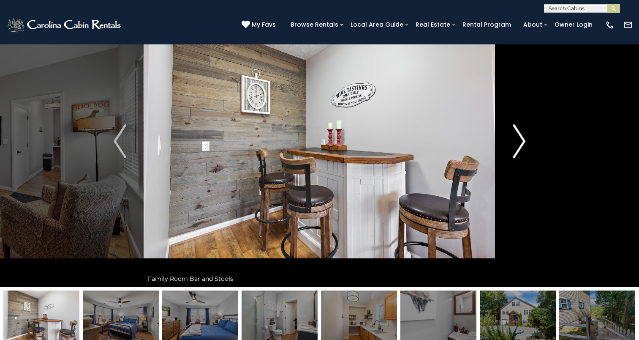
click at [521, 142] on img "Next" at bounding box center [519, 141] width 13 height 34
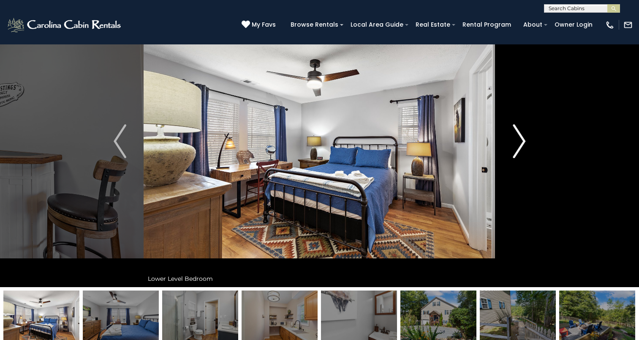
click at [521, 142] on img "Next" at bounding box center [519, 141] width 13 height 34
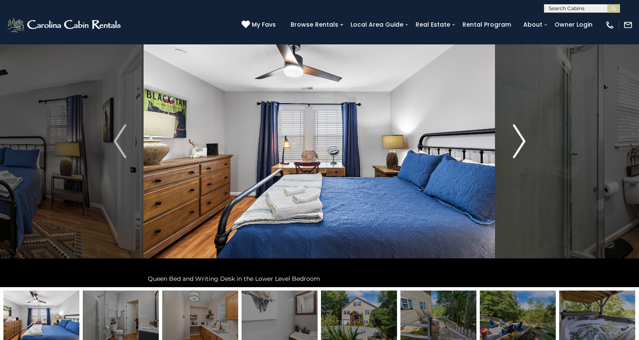
click at [521, 142] on img "Next" at bounding box center [519, 141] width 13 height 34
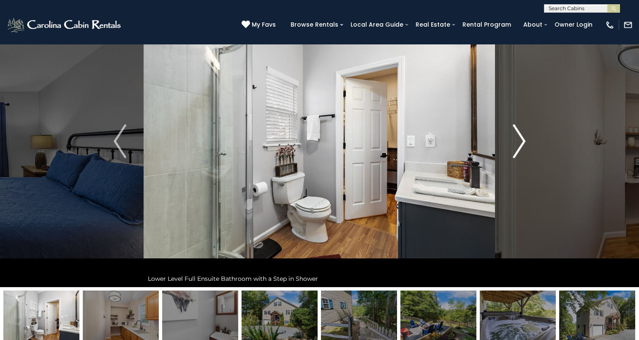
click at [521, 142] on img "Next" at bounding box center [519, 141] width 13 height 34
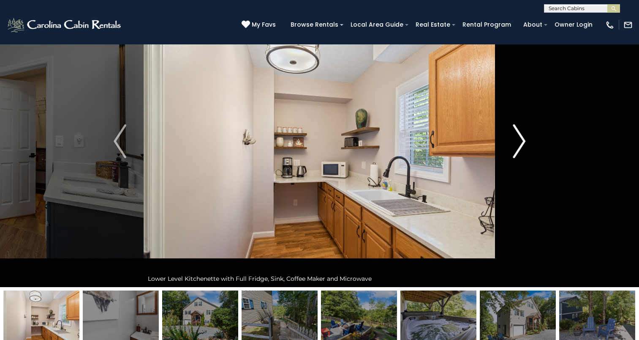
click at [521, 142] on img "Next" at bounding box center [519, 141] width 13 height 34
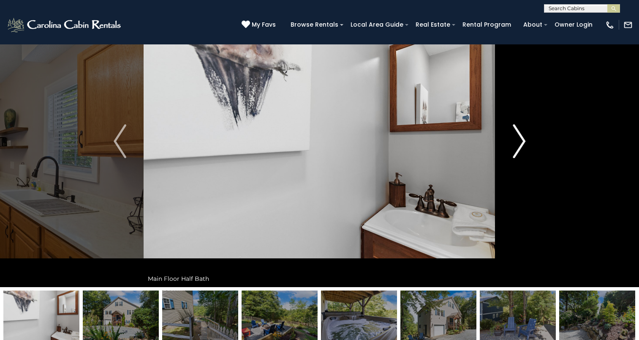
click at [521, 142] on img "Next" at bounding box center [519, 141] width 13 height 34
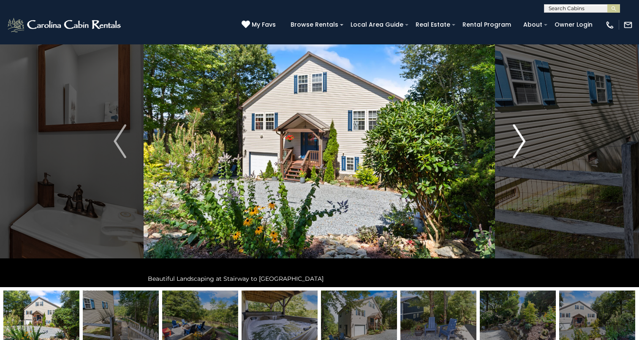
click at [517, 147] on img "Next" at bounding box center [519, 141] width 13 height 34
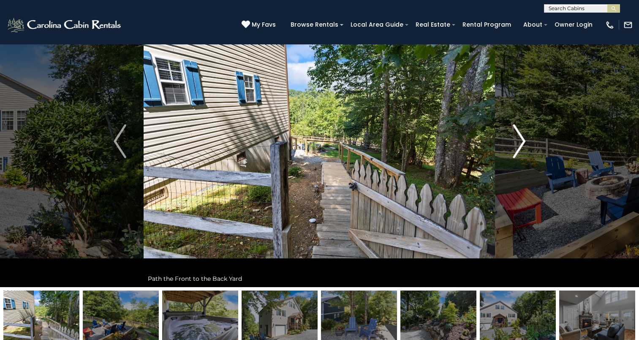
click at [517, 147] on img "Next" at bounding box center [519, 141] width 13 height 34
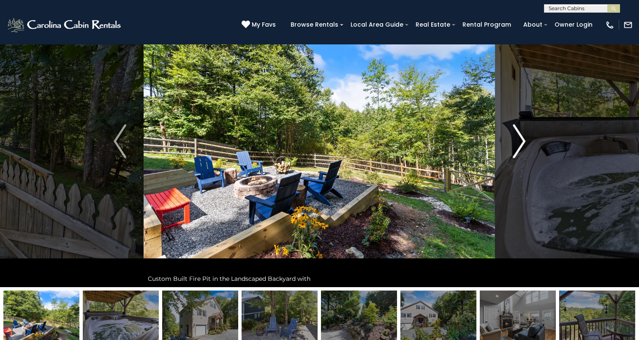
click at [517, 147] on img "Next" at bounding box center [519, 141] width 13 height 34
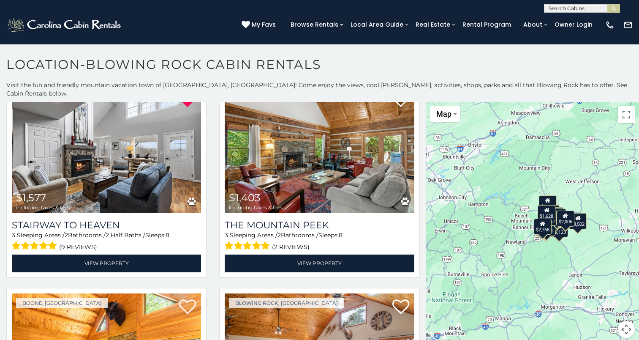
scroll to position [464, 0]
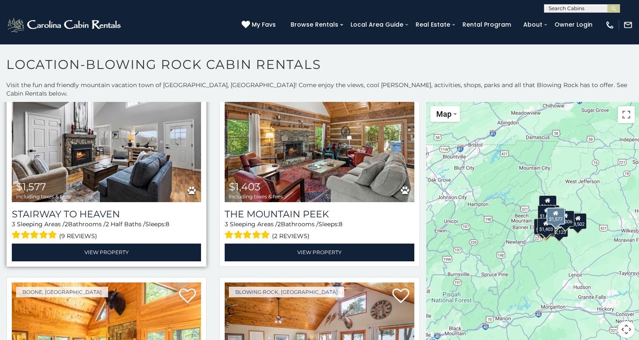
click at [124, 166] on img at bounding box center [106, 138] width 189 height 127
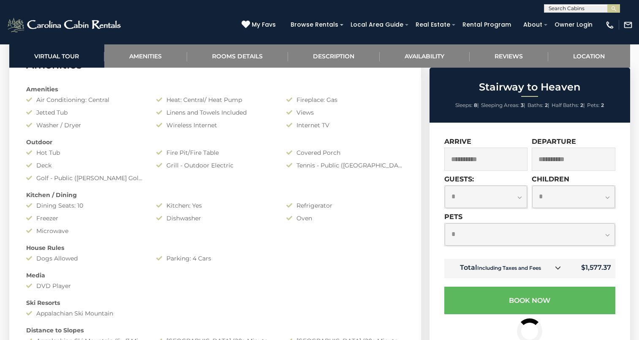
scroll to position [692, 0]
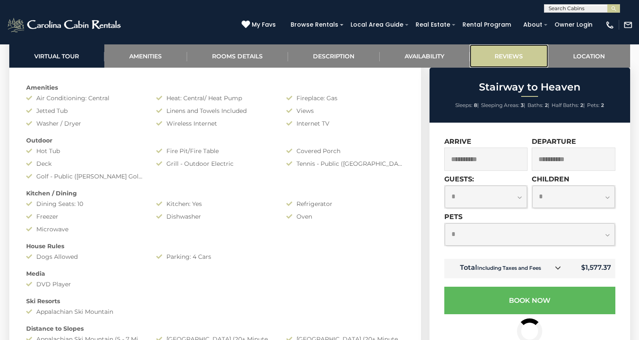
click at [519, 58] on link "Reviews" at bounding box center [509, 55] width 79 height 23
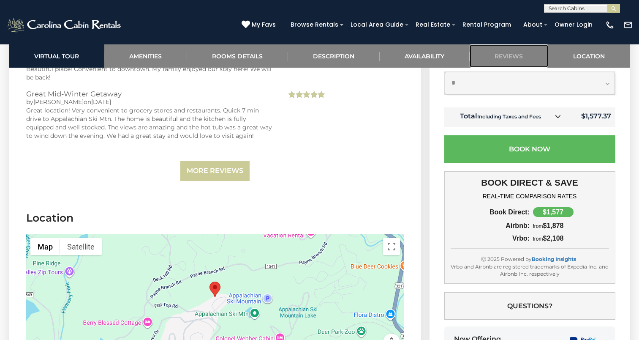
scroll to position [1978, 0]
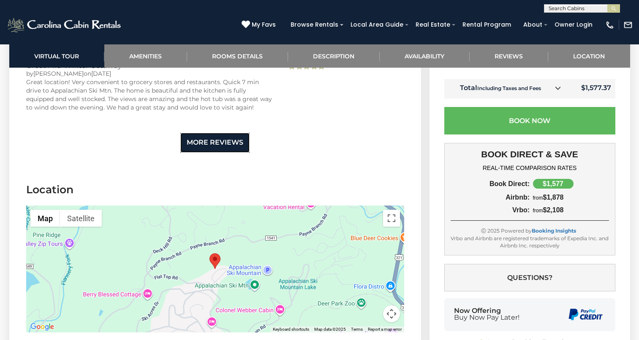
click at [189, 137] on link "More Reviews" at bounding box center [214, 143] width 69 height 20
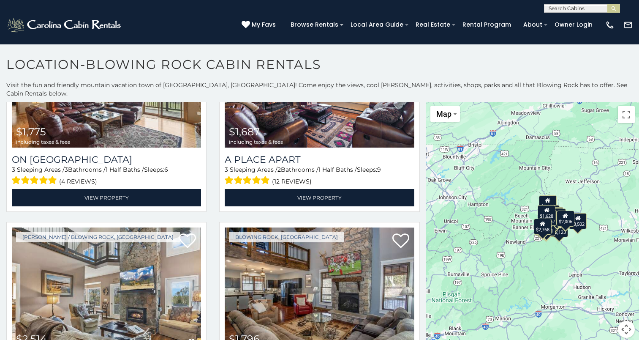
scroll to position [1044, 0]
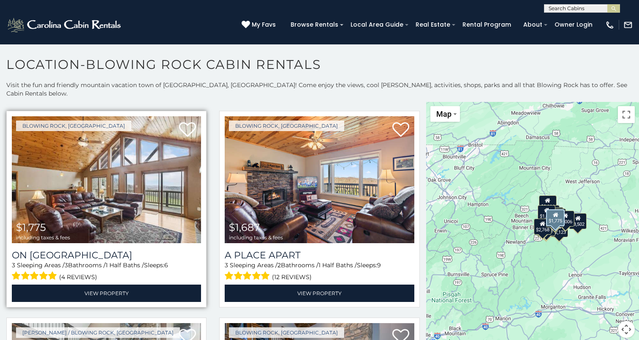
click at [129, 171] on img at bounding box center [106, 179] width 189 height 127
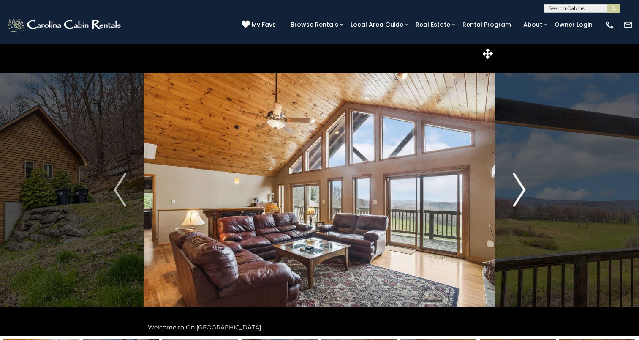
click at [512, 201] on button "Next" at bounding box center [518, 189] width 47 height 291
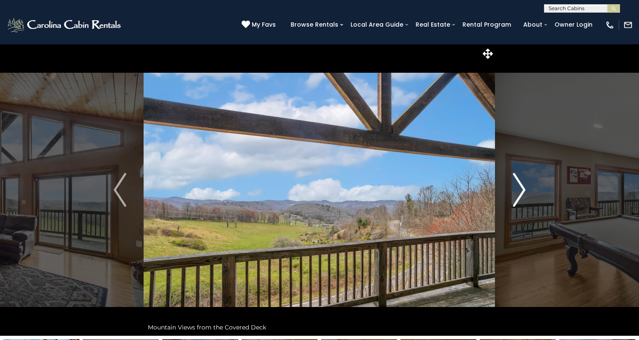
click at [512, 201] on button "Next" at bounding box center [518, 189] width 47 height 291
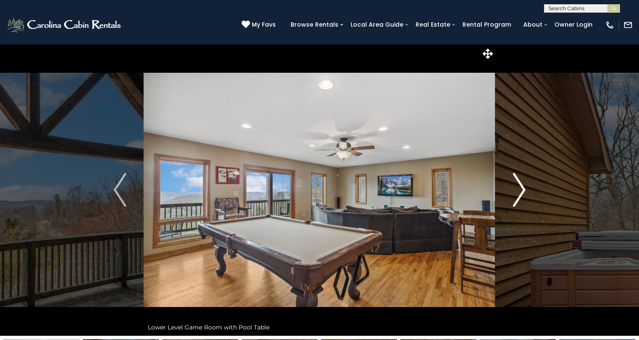
click at [512, 201] on button "Next" at bounding box center [518, 189] width 47 height 291
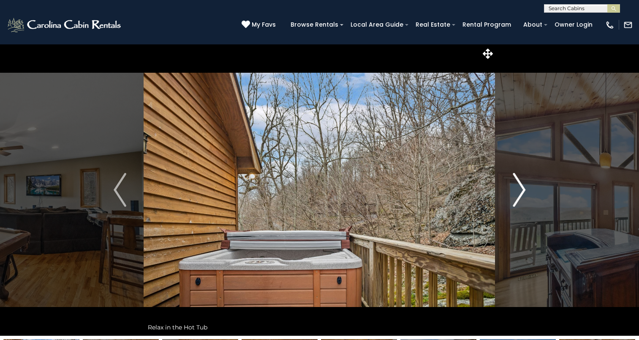
click at [512, 201] on button "Next" at bounding box center [518, 189] width 47 height 291
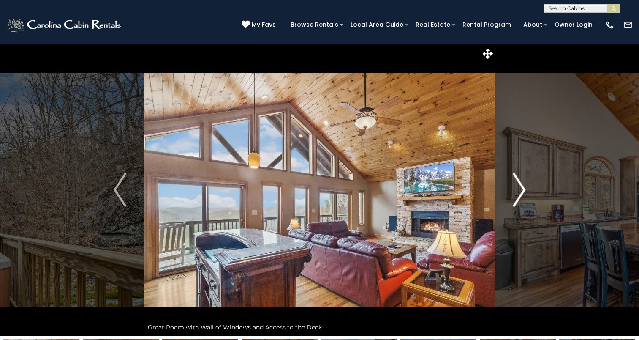
click at [512, 201] on button "Next" at bounding box center [518, 189] width 47 height 291
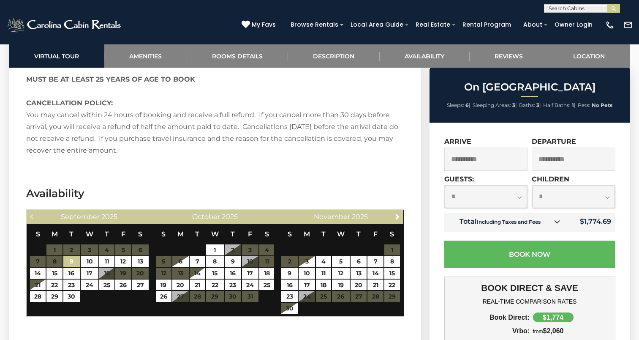
scroll to position [1711, 0]
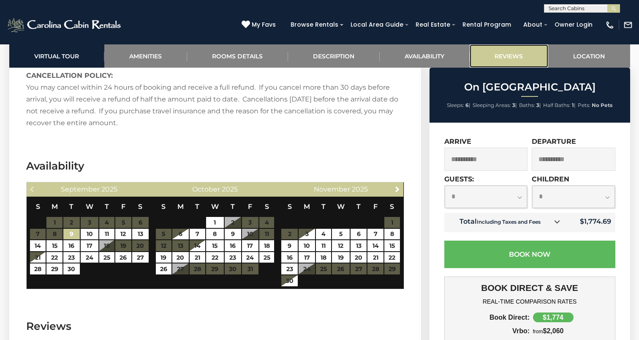
click at [513, 55] on link "Reviews" at bounding box center [509, 55] width 79 height 23
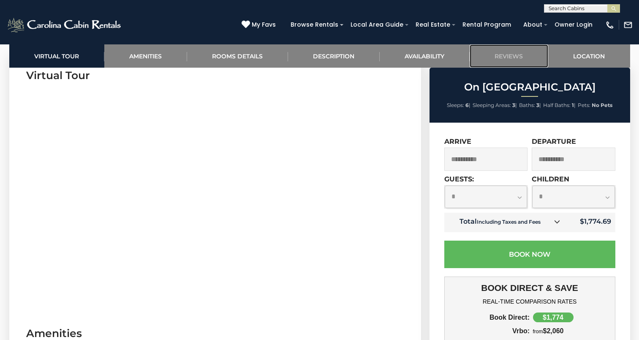
scroll to position [419, 0]
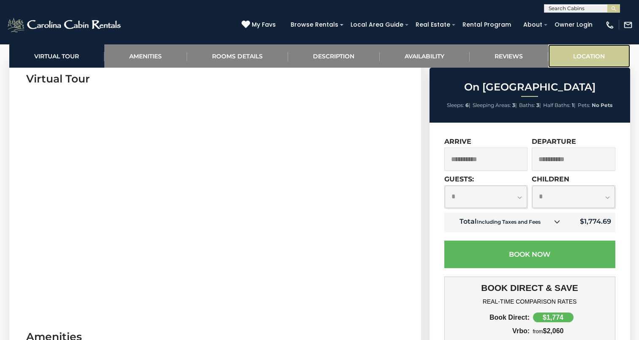
click at [600, 59] on link "Location" at bounding box center [589, 55] width 82 height 23
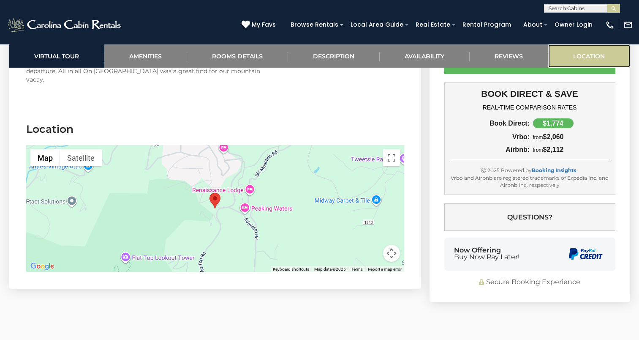
scroll to position [2290, 0]
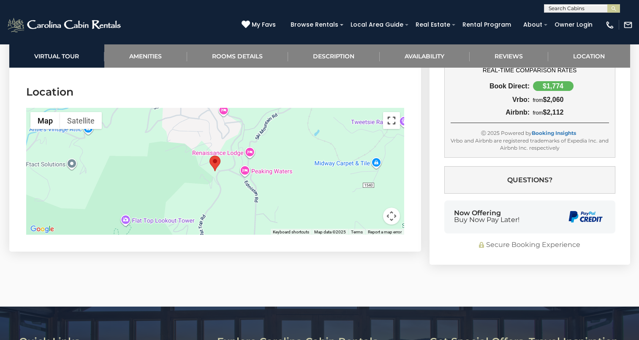
click at [391, 117] on button "Toggle fullscreen view" at bounding box center [391, 120] width 17 height 17
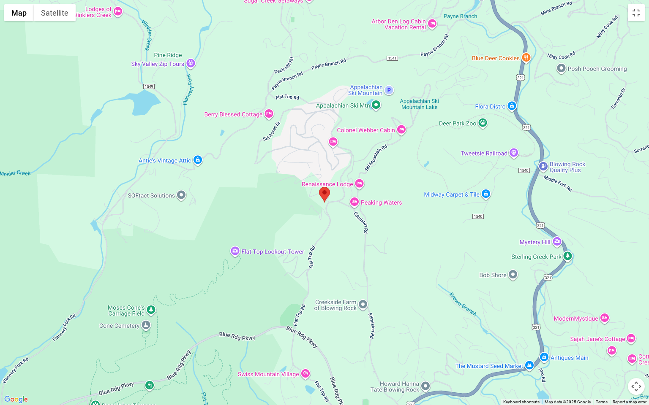
click at [323, 201] on img "On Golden Ridge" at bounding box center [324, 195] width 11 height 16
click at [323, 198] on img "On Golden Ridge" at bounding box center [324, 195] width 11 height 16
click at [323, 192] on img "On Golden Ridge" at bounding box center [324, 195] width 11 height 16
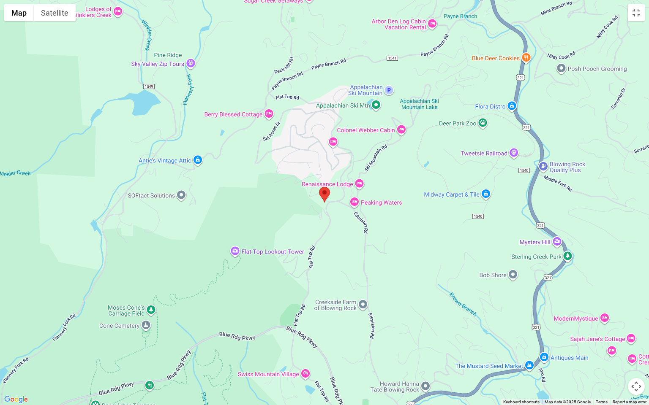
click at [323, 192] on img "On Golden Ridge" at bounding box center [324, 195] width 11 height 16
click at [328, 199] on img "On Golden Ridge" at bounding box center [324, 195] width 11 height 16
click at [636, 339] on button "Map camera controls" at bounding box center [635, 386] width 17 height 17
click at [47, 15] on button "Satellite" at bounding box center [55, 12] width 42 height 17
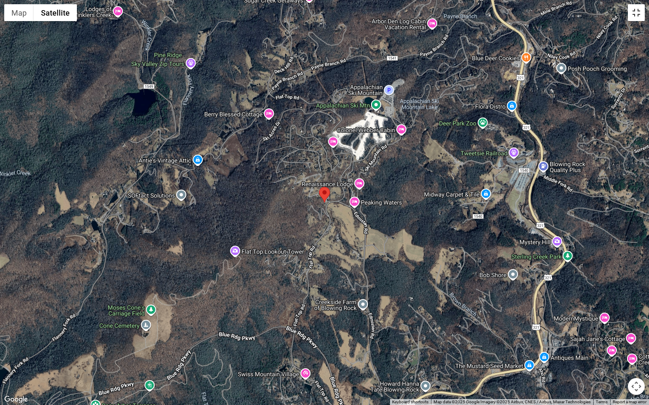
click at [633, 19] on button "Toggle fullscreen view" at bounding box center [635, 12] width 17 height 17
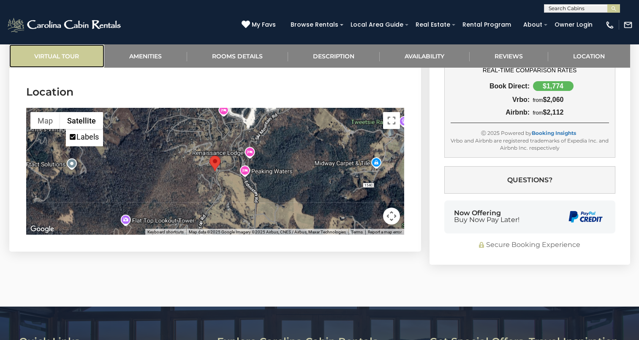
click at [43, 60] on link "Virtual Tour" at bounding box center [56, 55] width 95 height 23
click at [46, 61] on link "Virtual Tour" at bounding box center [56, 55] width 95 height 23
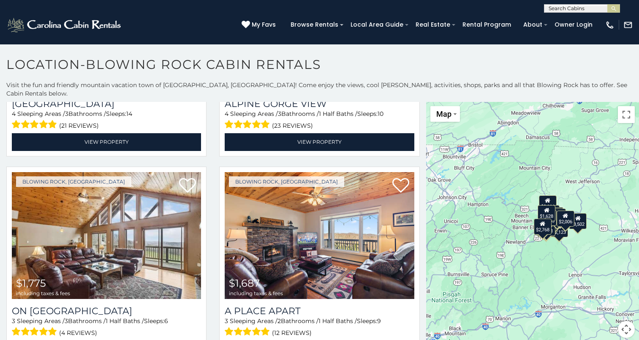
scroll to position [1008, 0]
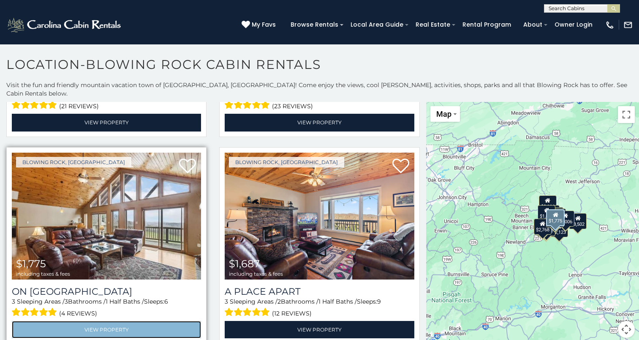
click at [114, 320] on link "View Property" at bounding box center [106, 328] width 189 height 17
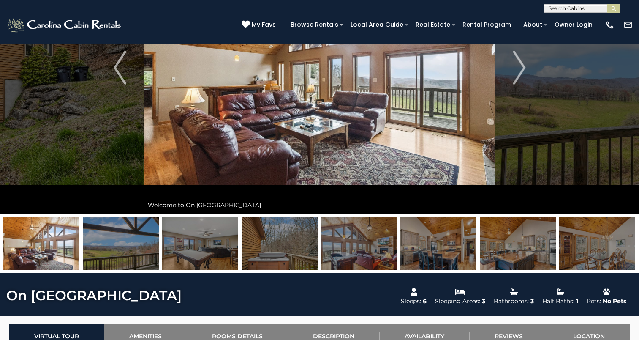
scroll to position [108, 0]
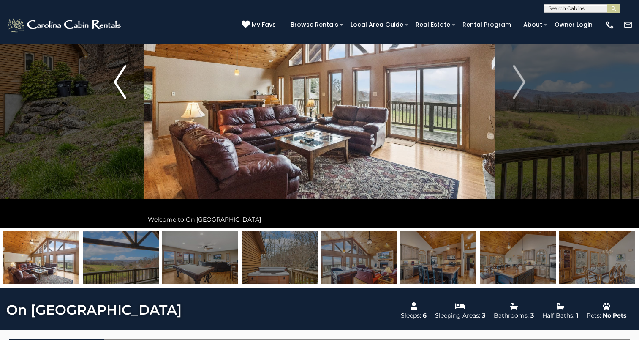
click at [118, 90] on img "Previous" at bounding box center [120, 82] width 13 height 34
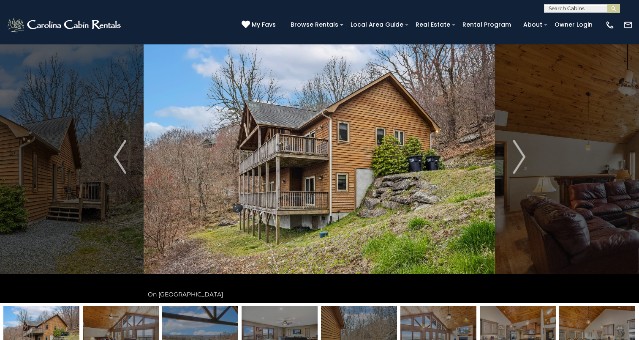
scroll to position [0, 0]
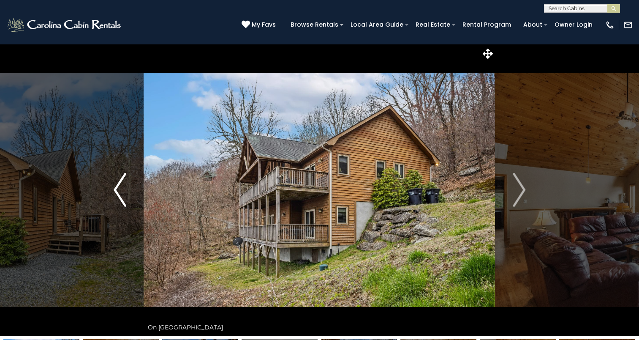
click at [120, 195] on img "Previous" at bounding box center [120, 190] width 13 height 34
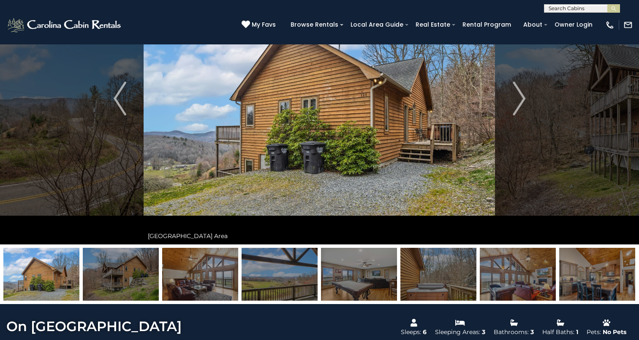
scroll to position [71, 0]
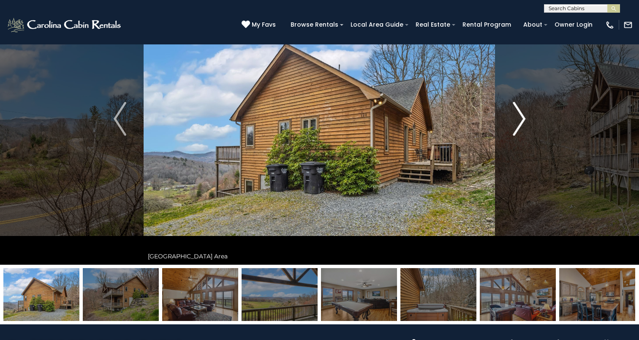
click at [515, 127] on img "Next" at bounding box center [519, 119] width 13 height 34
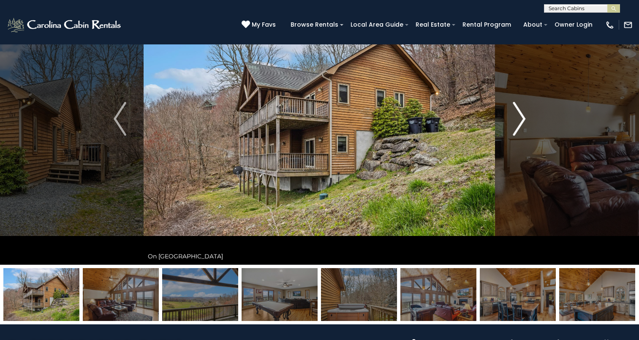
click at [515, 127] on img "Next" at bounding box center [519, 119] width 13 height 34
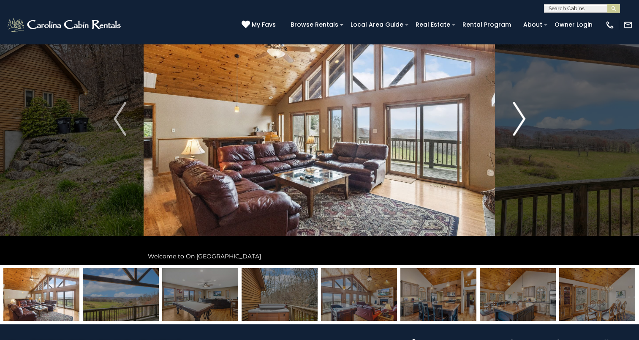
click at [515, 127] on img "Next" at bounding box center [519, 119] width 13 height 34
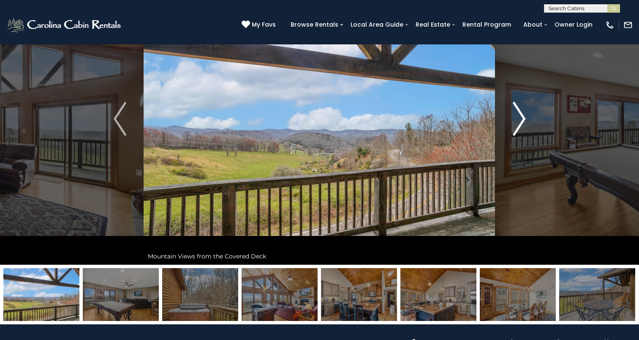
click at [515, 127] on img "Next" at bounding box center [519, 119] width 13 height 34
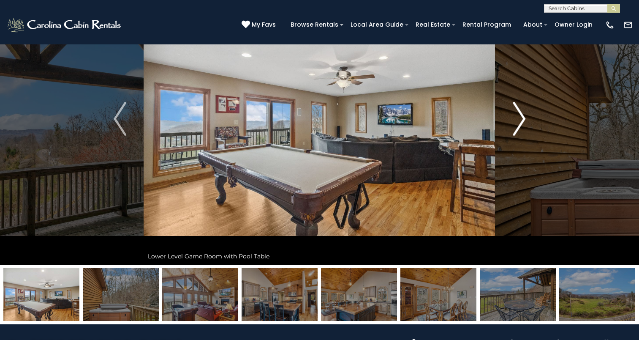
click at [515, 127] on img "Next" at bounding box center [519, 119] width 13 height 34
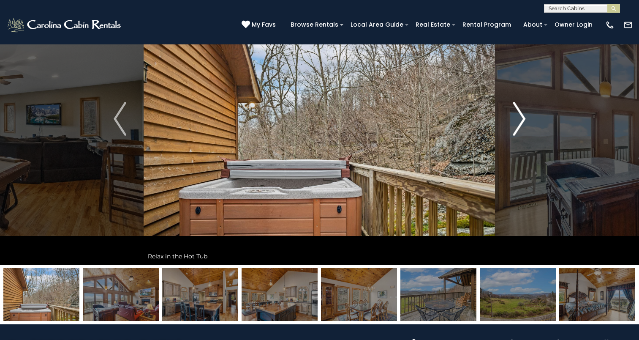
click at [515, 127] on img "Next" at bounding box center [519, 119] width 13 height 34
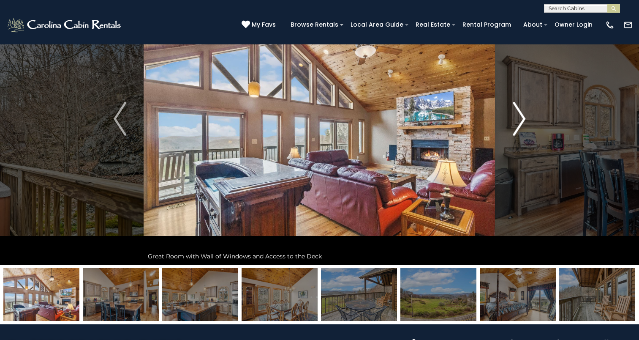
click at [515, 127] on img "Next" at bounding box center [519, 119] width 13 height 34
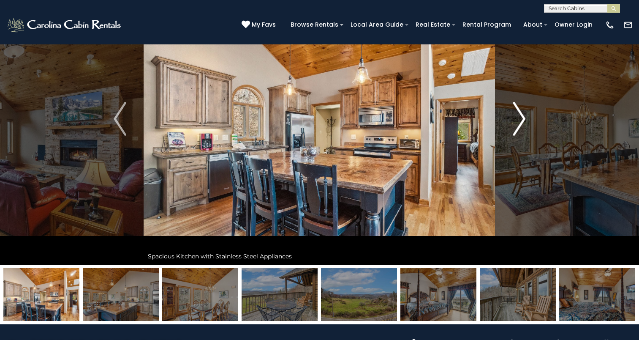
click at [515, 127] on img "Next" at bounding box center [519, 119] width 13 height 34
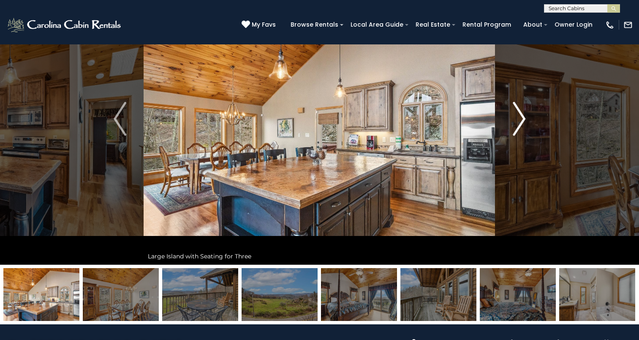
click at [515, 127] on img "Next" at bounding box center [519, 119] width 13 height 34
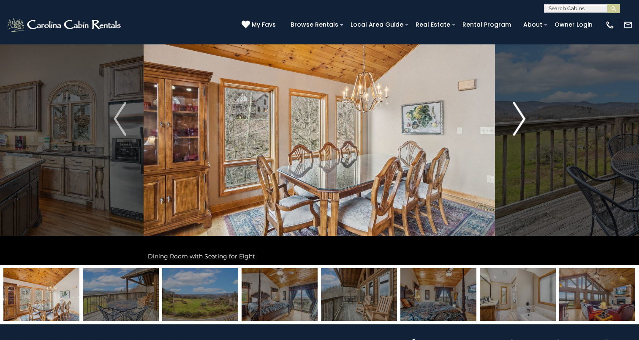
click at [515, 127] on img "Next" at bounding box center [519, 119] width 13 height 34
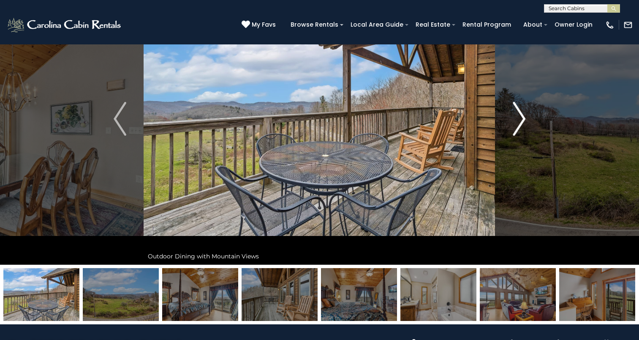
click at [515, 127] on img "Next" at bounding box center [519, 119] width 13 height 34
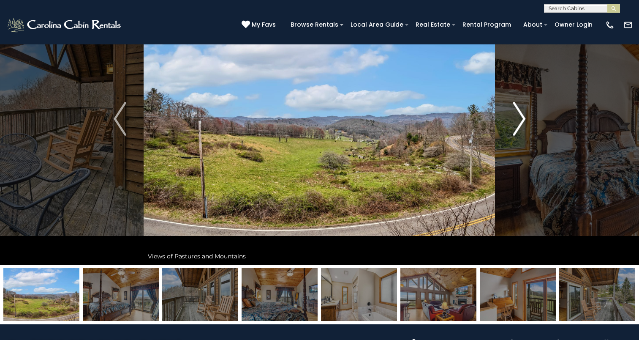
click at [515, 127] on img "Next" at bounding box center [519, 119] width 13 height 34
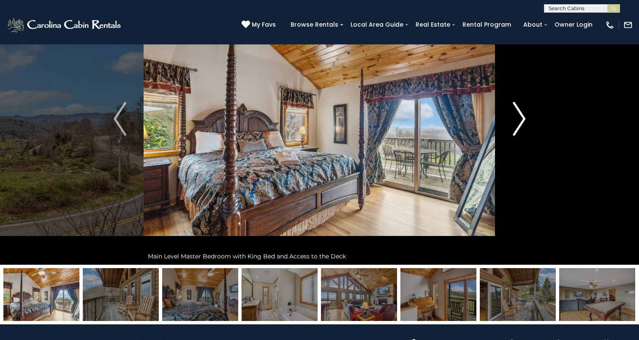
click at [515, 127] on img "Next" at bounding box center [519, 119] width 13 height 34
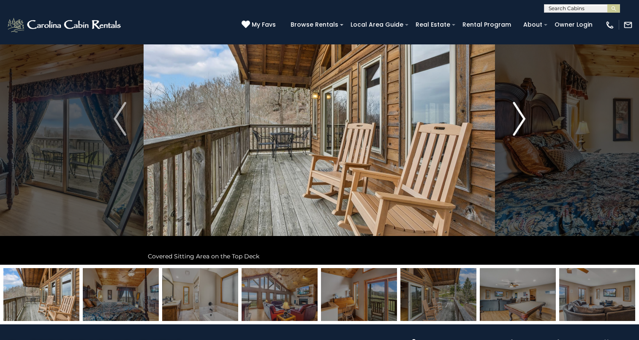
click at [515, 127] on img "Next" at bounding box center [519, 119] width 13 height 34
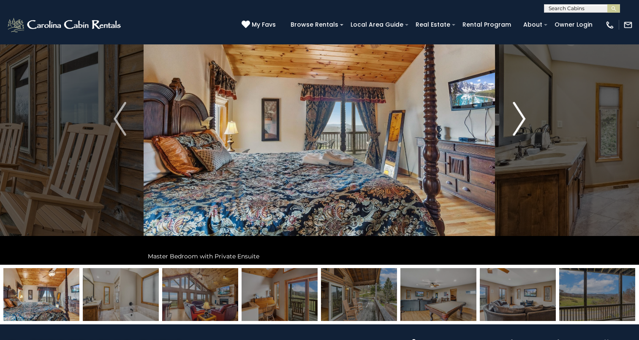
click at [515, 127] on img "Next" at bounding box center [519, 119] width 13 height 34
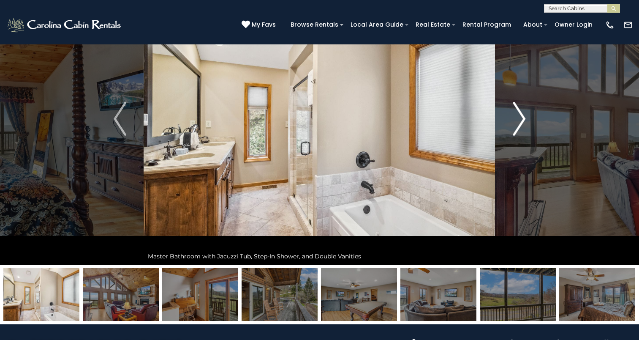
click at [515, 127] on img "Next" at bounding box center [519, 119] width 13 height 34
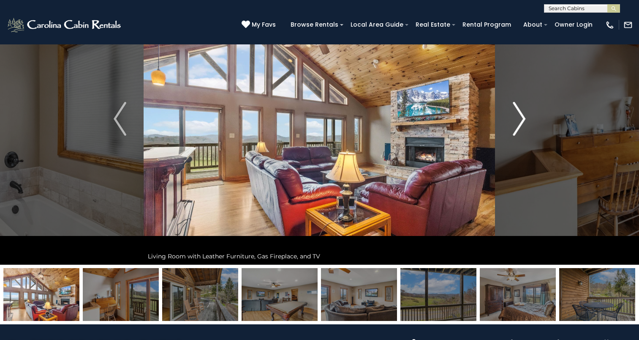
click at [515, 127] on img "Next" at bounding box center [519, 119] width 13 height 34
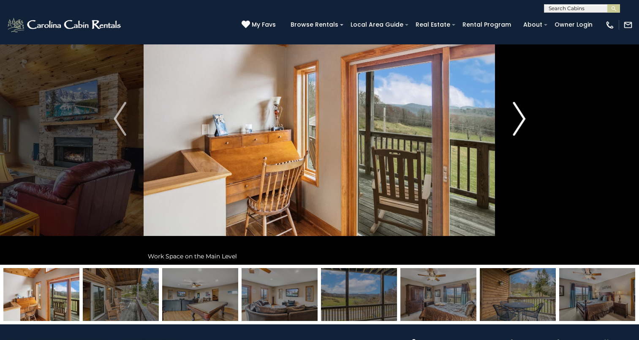
click at [515, 127] on img "Next" at bounding box center [519, 119] width 13 height 34
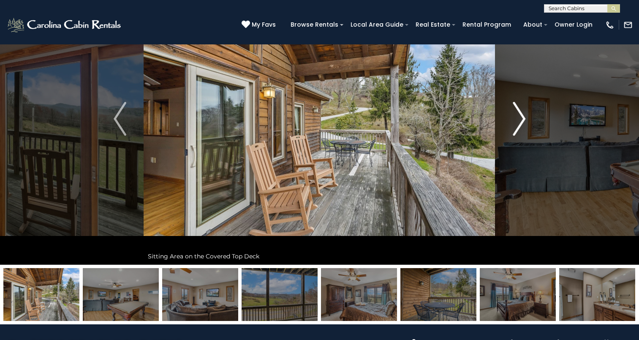
click at [515, 127] on img "Next" at bounding box center [519, 119] width 13 height 34
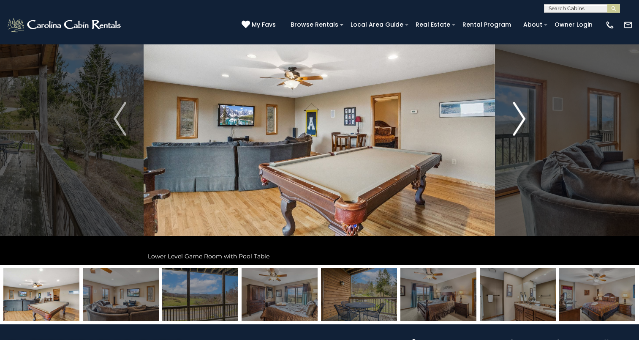
click at [515, 127] on img "Next" at bounding box center [519, 119] width 13 height 34
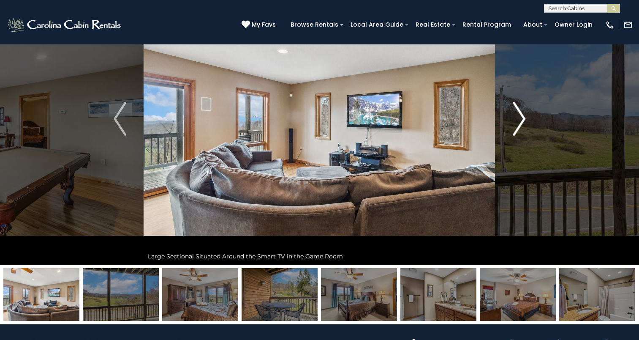
click at [515, 127] on img "Next" at bounding box center [519, 119] width 13 height 34
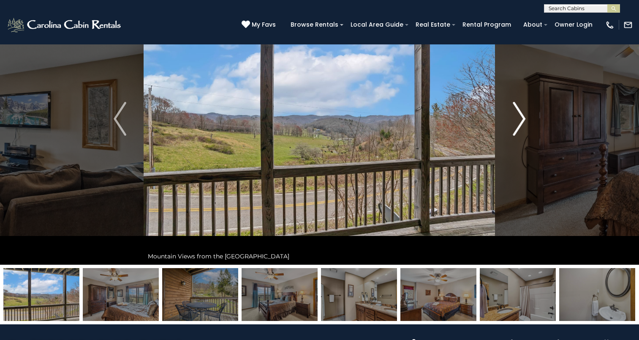
click at [515, 127] on img "Next" at bounding box center [519, 119] width 13 height 34
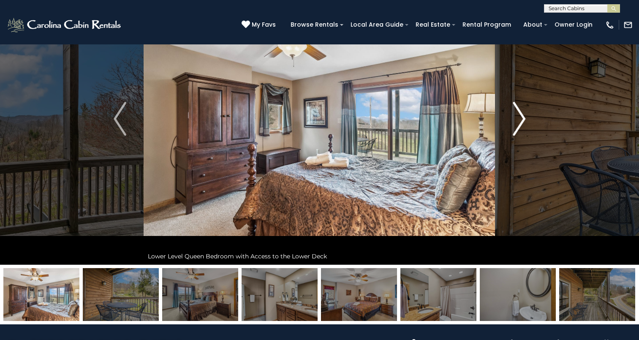
click at [515, 127] on img "Next" at bounding box center [519, 119] width 13 height 34
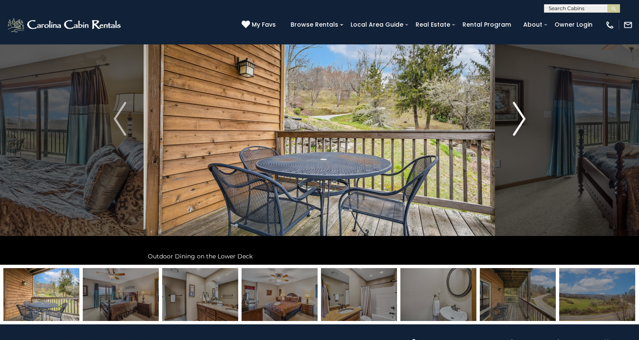
click at [515, 127] on img "Next" at bounding box center [519, 119] width 13 height 34
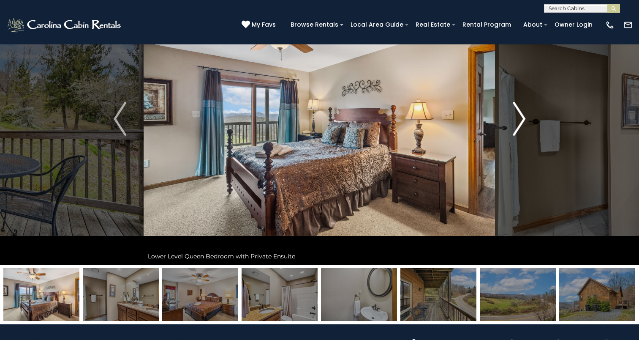
click at [515, 127] on img "Next" at bounding box center [519, 119] width 13 height 34
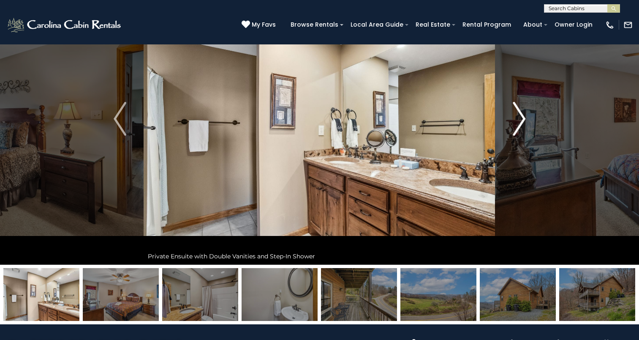
click at [515, 127] on img "Next" at bounding box center [519, 119] width 13 height 34
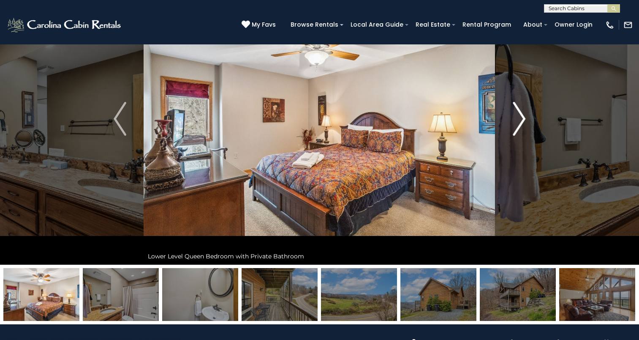
click at [515, 127] on img "Next" at bounding box center [519, 119] width 13 height 34
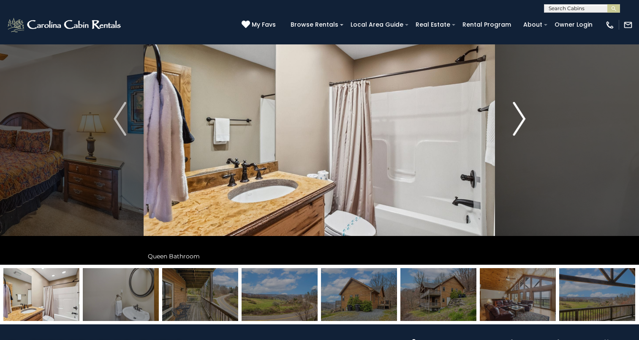
click at [515, 127] on img "Next" at bounding box center [519, 119] width 13 height 34
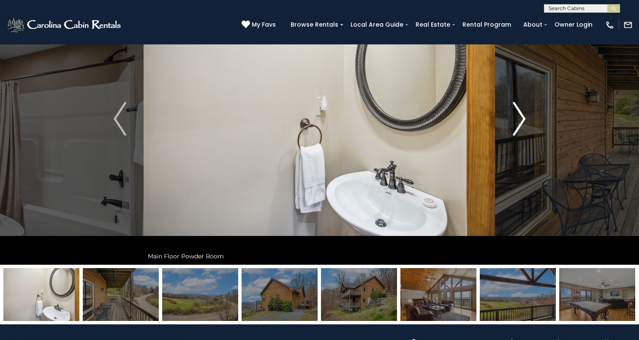
click at [515, 127] on img "Next" at bounding box center [519, 119] width 13 height 34
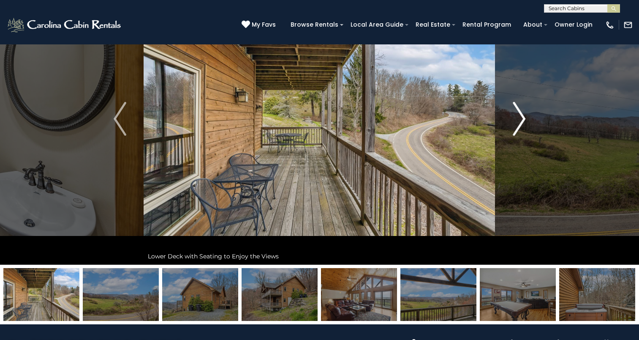
click at [515, 127] on img "Next" at bounding box center [519, 119] width 13 height 34
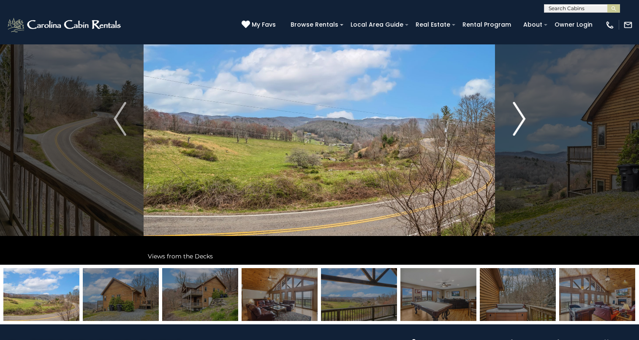
click at [515, 127] on img "Next" at bounding box center [519, 119] width 13 height 34
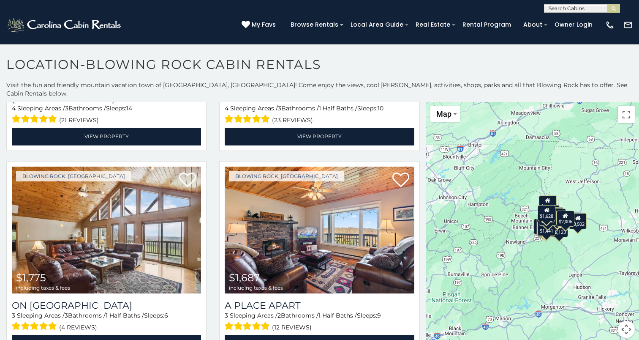
scroll to position [997, 0]
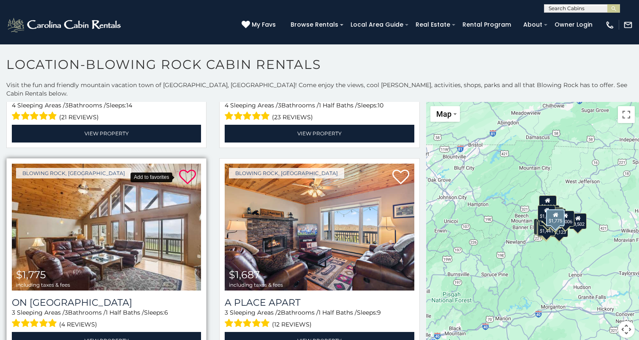
click at [186, 168] on icon at bounding box center [187, 176] width 17 height 17
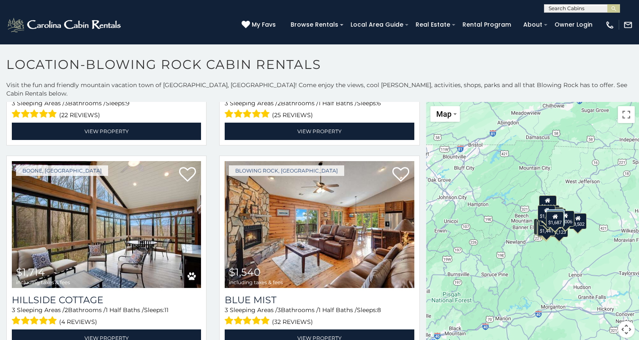
scroll to position [2248, 0]
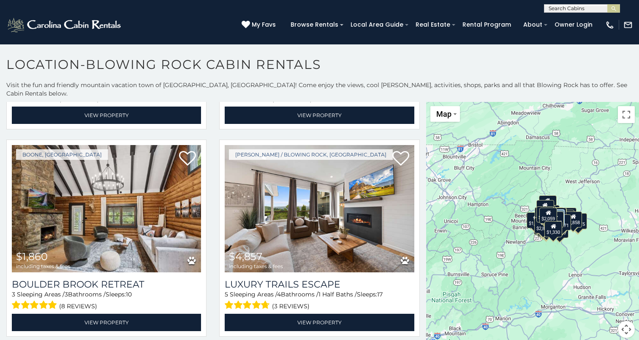
scroll to position [3707, 0]
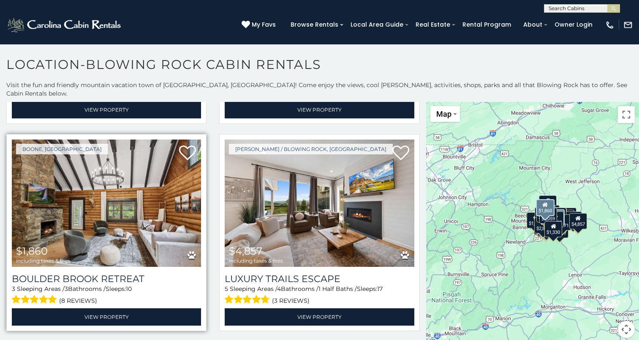
click at [76, 187] on img at bounding box center [106, 202] width 189 height 127
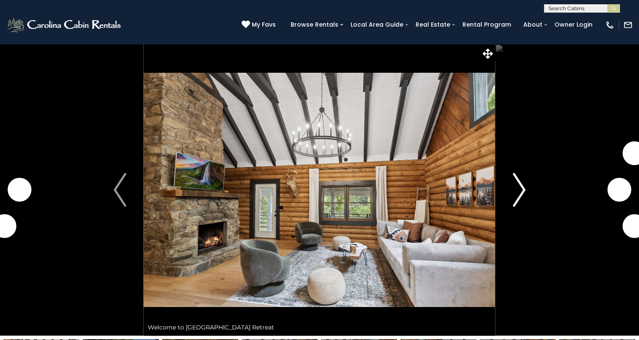
click at [513, 199] on img "Next" at bounding box center [519, 190] width 13 height 34
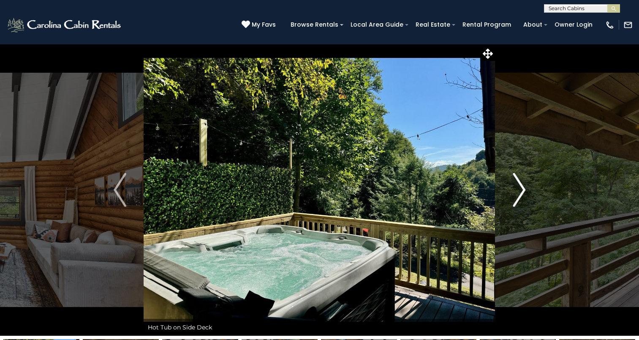
click at [513, 199] on img "Next" at bounding box center [519, 190] width 13 height 34
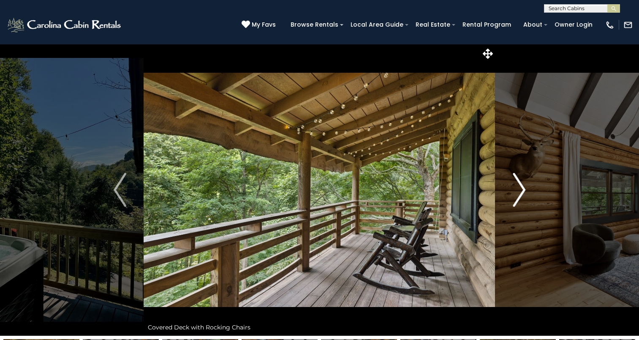
click at [524, 188] on img "Next" at bounding box center [519, 190] width 13 height 34
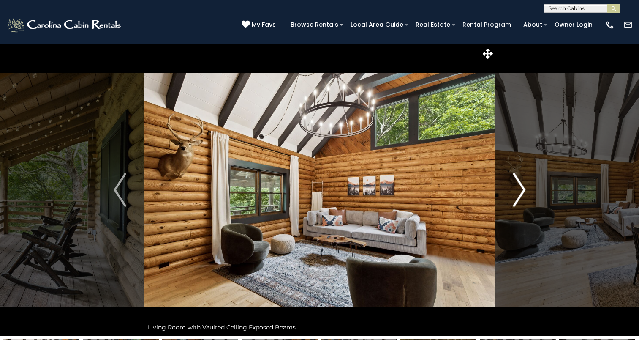
click at [524, 188] on img "Next" at bounding box center [519, 190] width 13 height 34
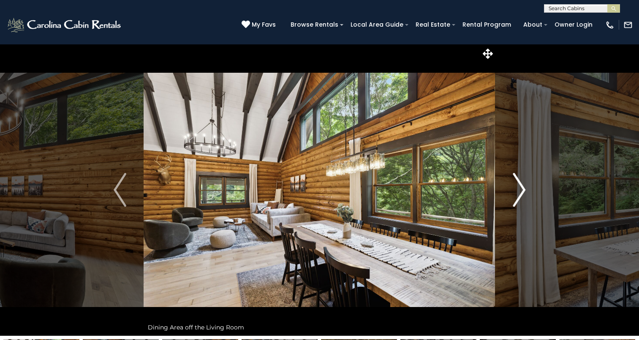
click at [524, 188] on img "Next" at bounding box center [519, 190] width 13 height 34
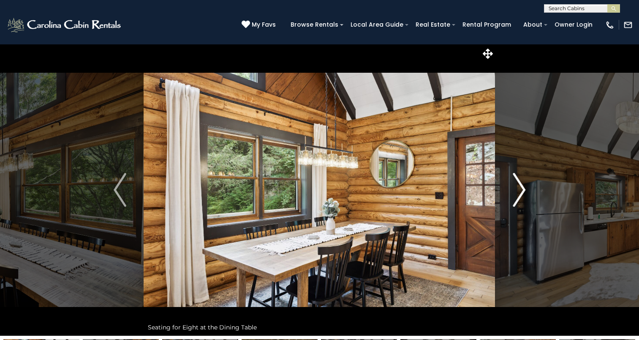
click at [524, 188] on img "Next" at bounding box center [519, 190] width 13 height 34
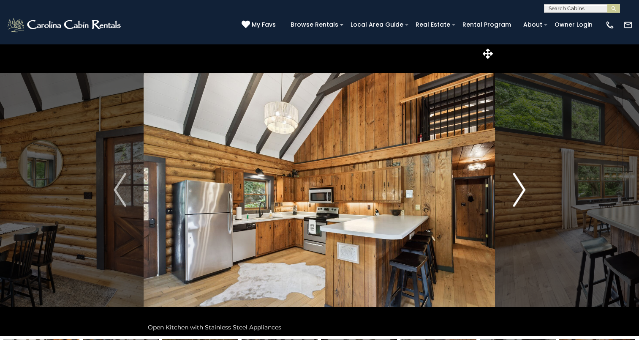
click at [524, 188] on img "Next" at bounding box center [519, 190] width 13 height 34
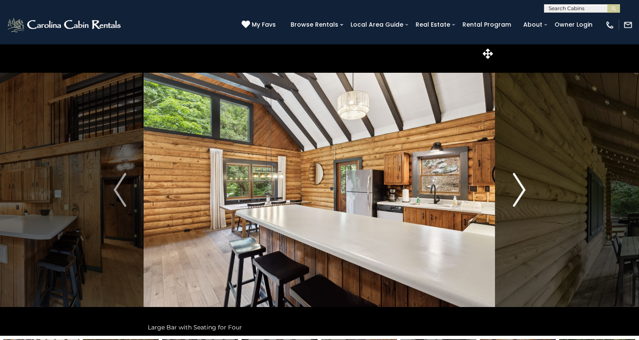
click at [524, 188] on img "Next" at bounding box center [519, 190] width 13 height 34
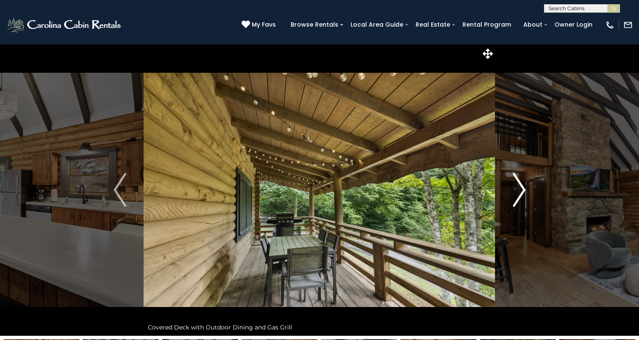
click at [524, 188] on img "Next" at bounding box center [519, 190] width 13 height 34
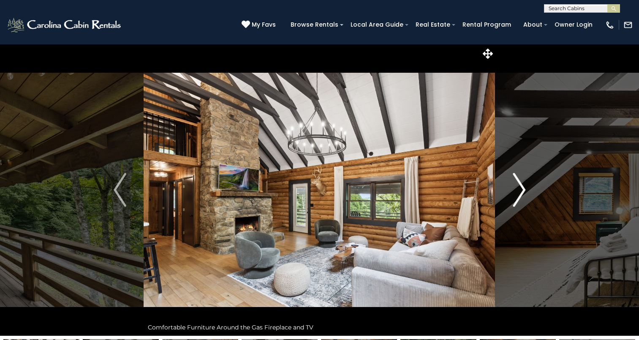
click at [524, 188] on img "Next" at bounding box center [519, 190] width 13 height 34
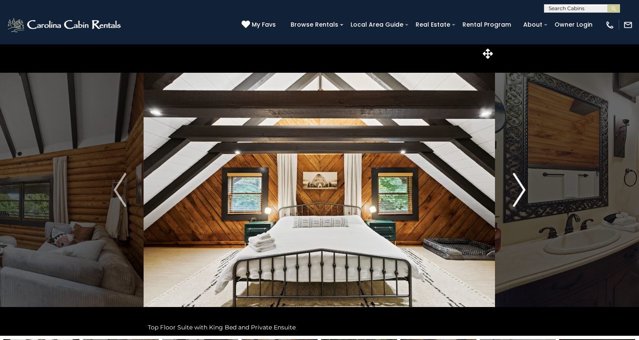
click at [524, 188] on img "Next" at bounding box center [519, 190] width 13 height 34
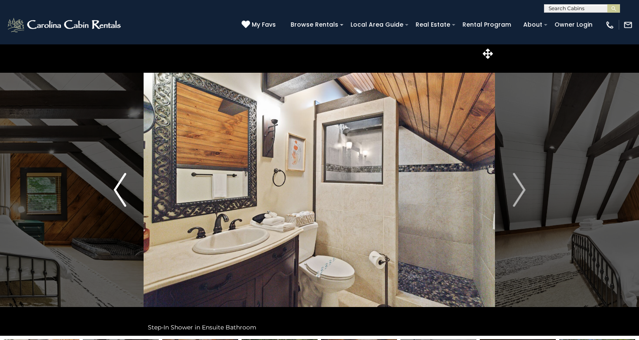
click at [122, 190] on img "Previous" at bounding box center [120, 190] width 13 height 34
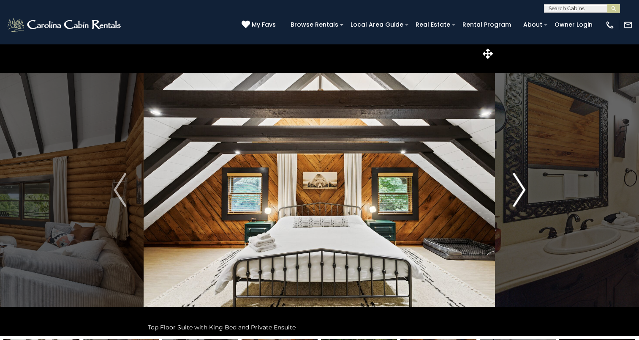
click at [523, 191] on img "Next" at bounding box center [519, 190] width 13 height 34
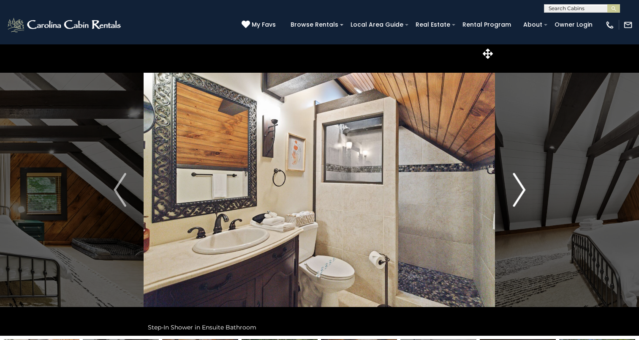
click at [523, 191] on img "Next" at bounding box center [519, 190] width 13 height 34
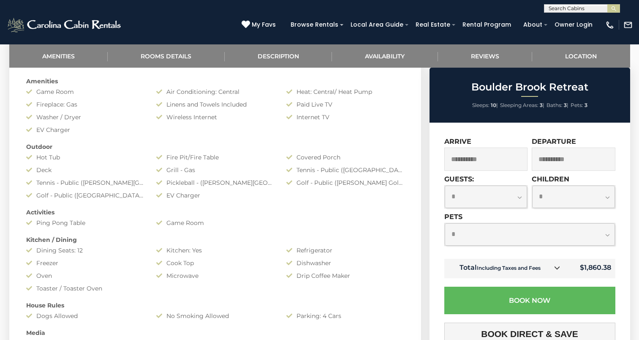
scroll to position [424, 0]
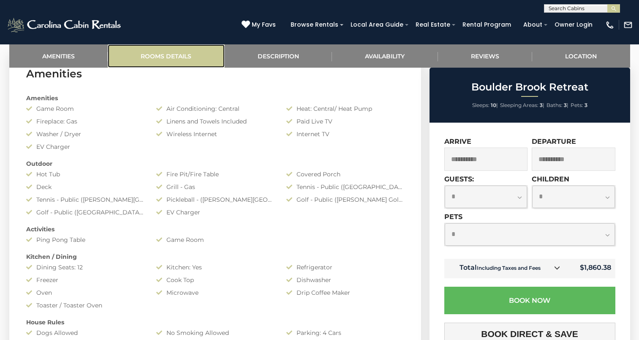
click at [179, 53] on link "Rooms Details" at bounding box center [166, 55] width 117 height 23
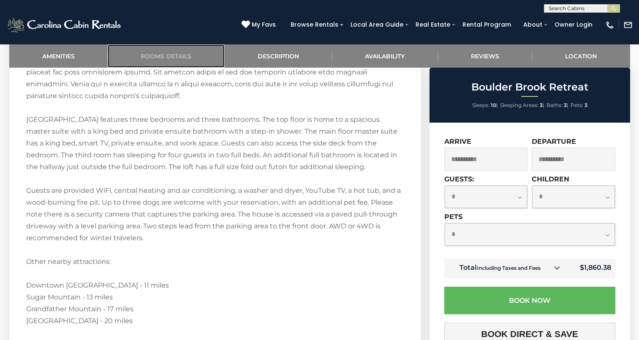
scroll to position [1276, 0]
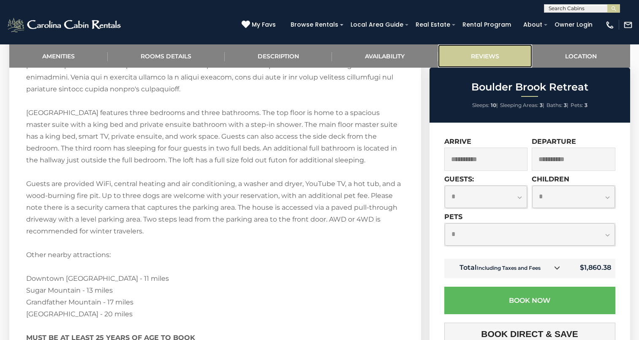
click at [476, 59] on link "Reviews" at bounding box center [485, 55] width 95 height 23
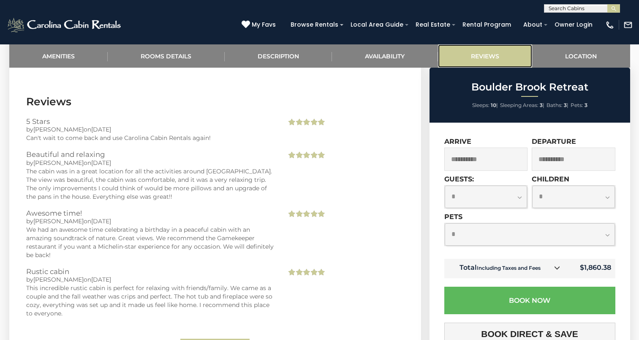
scroll to position [1803, 0]
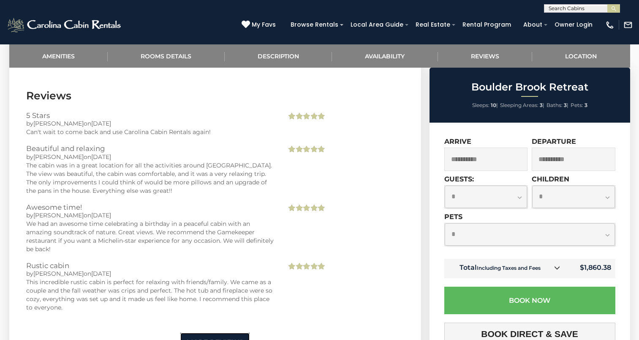
click at [217, 337] on link "More Reviews" at bounding box center [214, 342] width 69 height 20
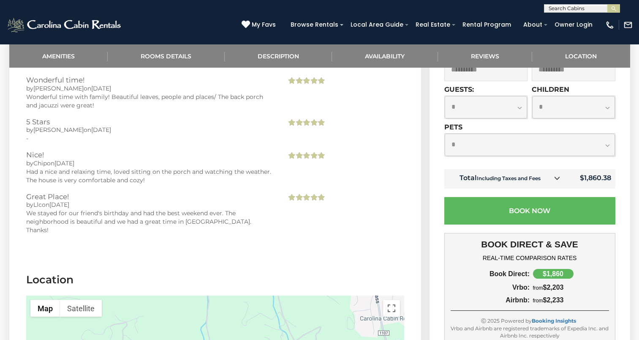
scroll to position [2183, 0]
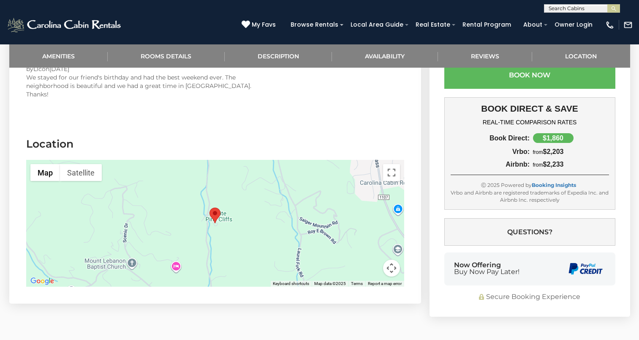
click at [391, 259] on button "Map camera controls" at bounding box center [391, 267] width 17 height 17
click at [389, 164] on button "Toggle fullscreen view" at bounding box center [391, 172] width 17 height 17
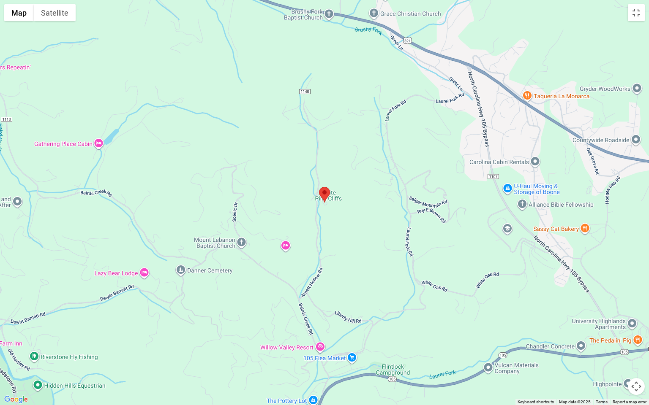
click at [324, 200] on img "Boulder Brook Retreat" at bounding box center [324, 195] width 11 height 16
click at [635, 18] on button "Toggle fullscreen view" at bounding box center [635, 12] width 17 height 17
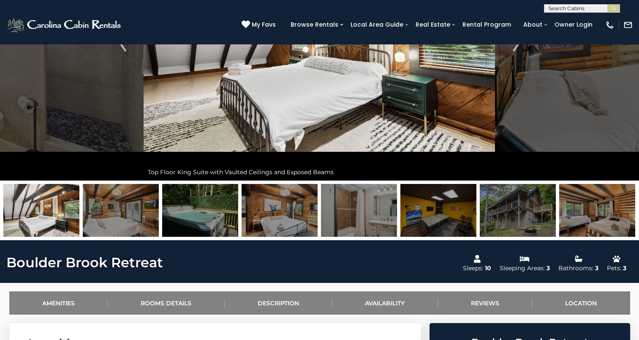
scroll to position [52, 0]
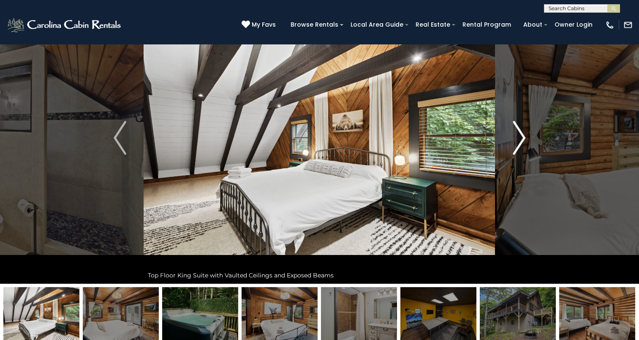
click at [519, 141] on img "Next" at bounding box center [519, 138] width 13 height 34
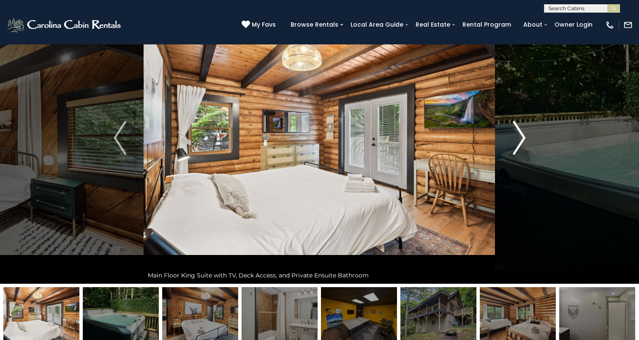
click at [519, 141] on img "Next" at bounding box center [519, 138] width 13 height 34
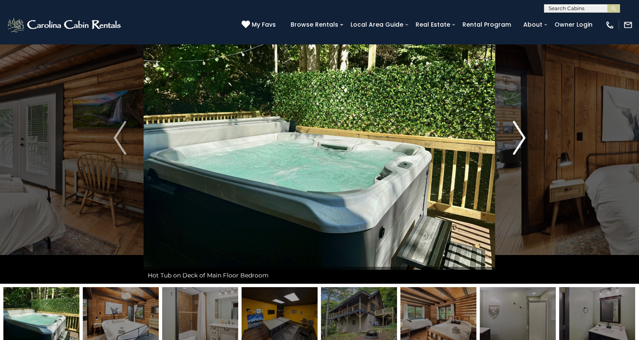
click at [519, 141] on img "Next" at bounding box center [519, 138] width 13 height 34
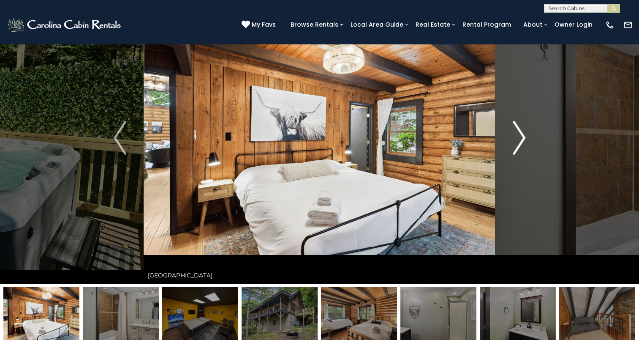
click at [519, 141] on img "Next" at bounding box center [519, 138] width 13 height 34
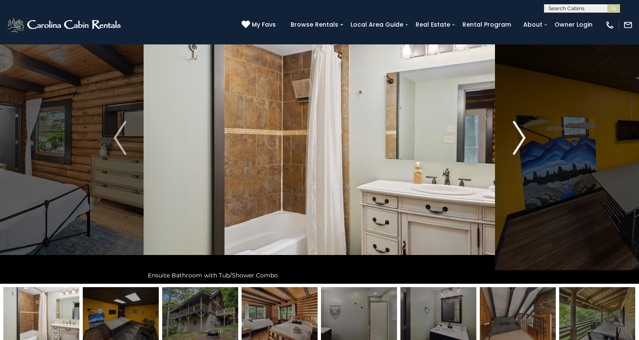
click at [519, 141] on img "Next" at bounding box center [519, 138] width 13 height 34
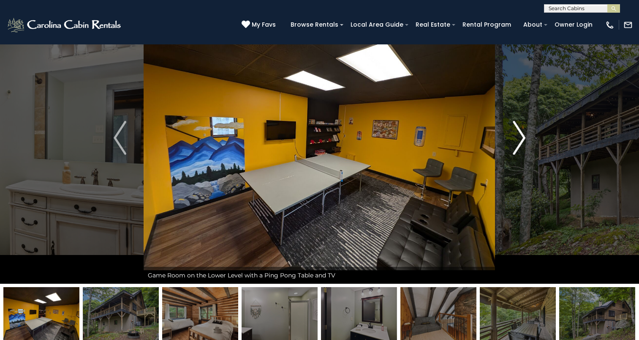
click at [519, 141] on img "Next" at bounding box center [519, 138] width 13 height 34
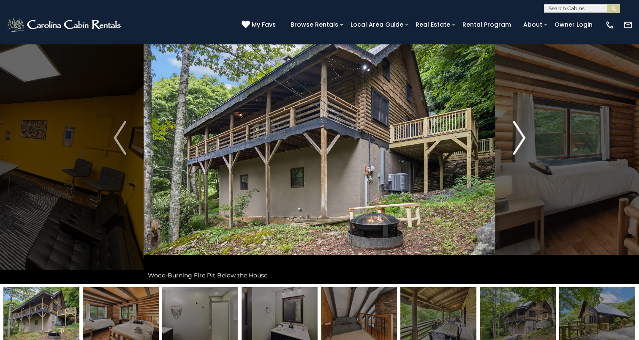
click at [519, 141] on img "Next" at bounding box center [519, 138] width 13 height 34
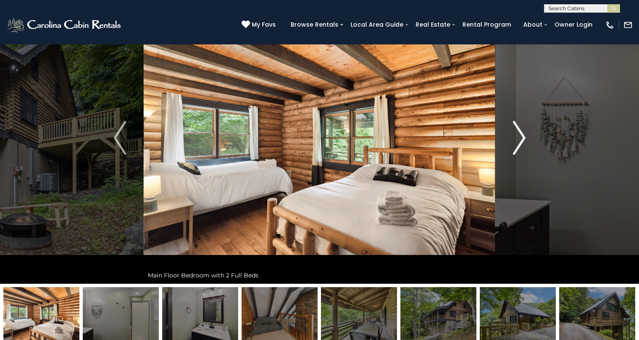
click at [519, 141] on img "Next" at bounding box center [519, 138] width 13 height 34
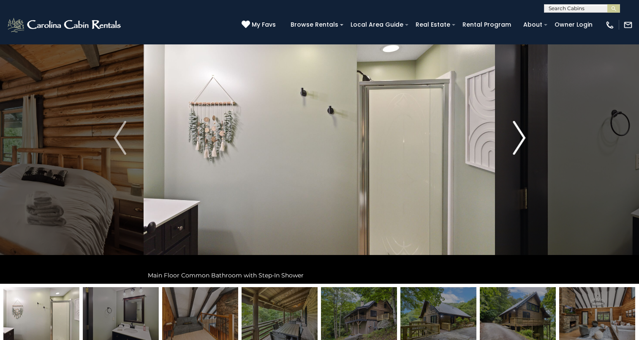
click at [519, 141] on img "Next" at bounding box center [519, 138] width 13 height 34
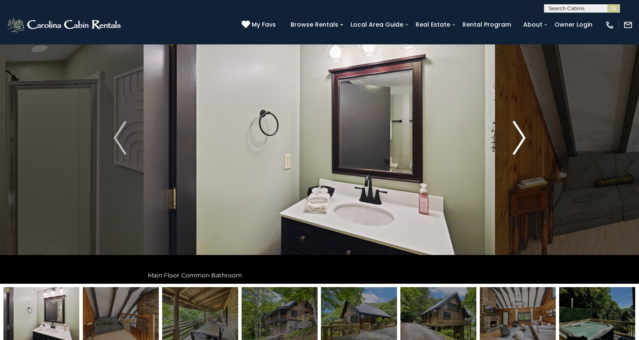
click at [519, 141] on img "Next" at bounding box center [519, 138] width 13 height 34
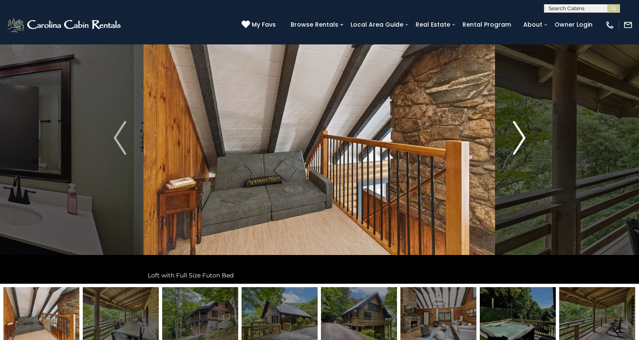
click at [519, 141] on img "Next" at bounding box center [519, 138] width 13 height 34
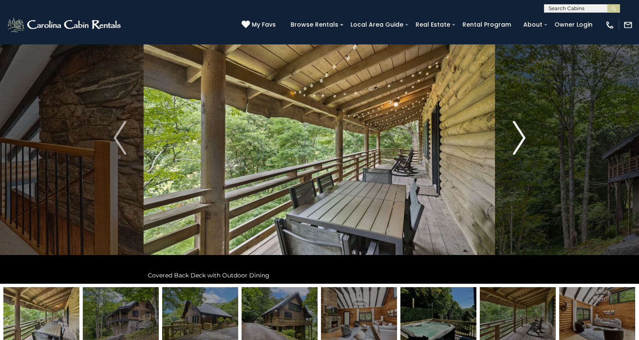
click at [519, 141] on img "Next" at bounding box center [519, 138] width 13 height 34
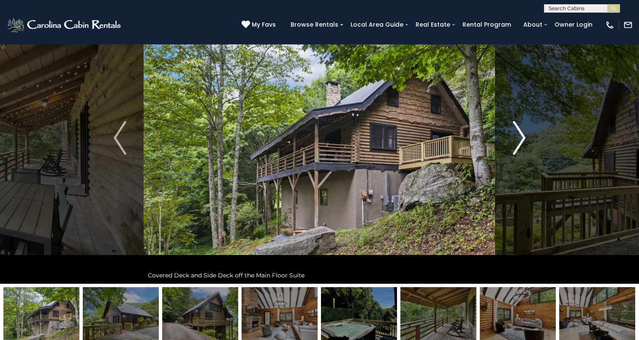
click at [519, 141] on img "Next" at bounding box center [519, 138] width 13 height 34
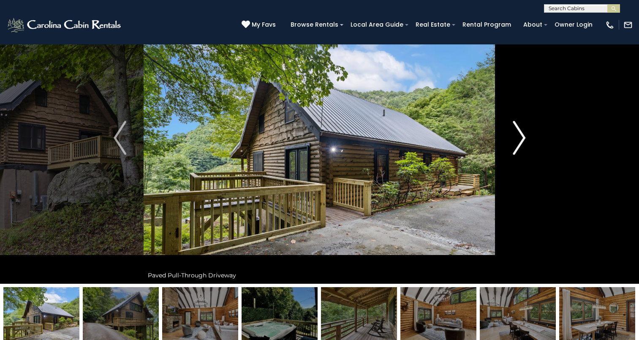
click at [519, 141] on img "Next" at bounding box center [519, 138] width 13 height 34
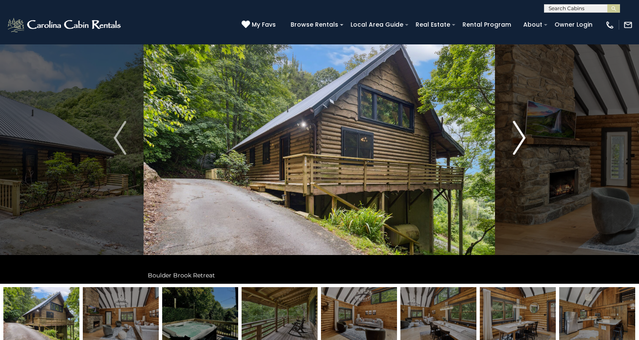
click at [519, 141] on img "Next" at bounding box center [519, 138] width 13 height 34
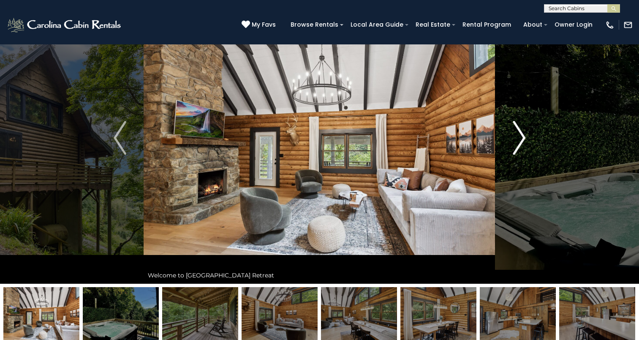
click at [519, 141] on img "Next" at bounding box center [519, 138] width 13 height 34
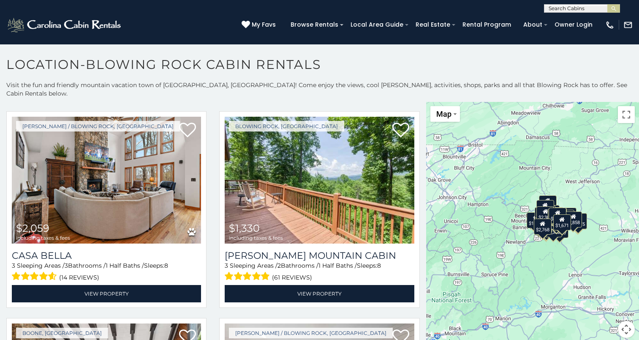
scroll to position [3632, 0]
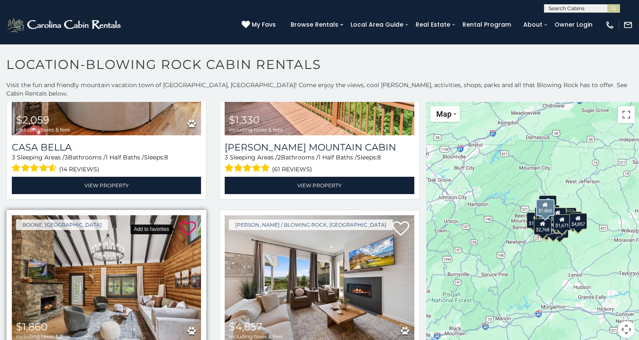
click at [185, 220] on icon at bounding box center [187, 228] width 17 height 17
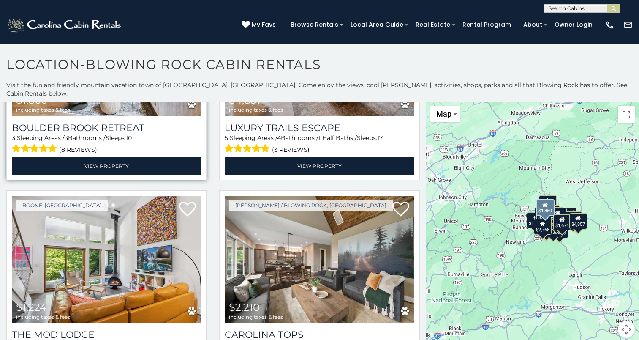
scroll to position [3837, 0]
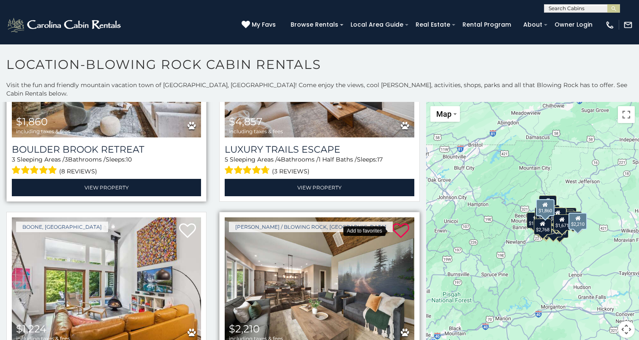
click at [393, 222] on icon at bounding box center [400, 230] width 17 height 17
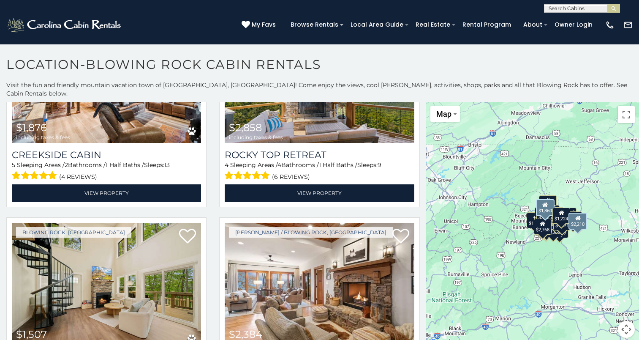
scroll to position [5288, 0]
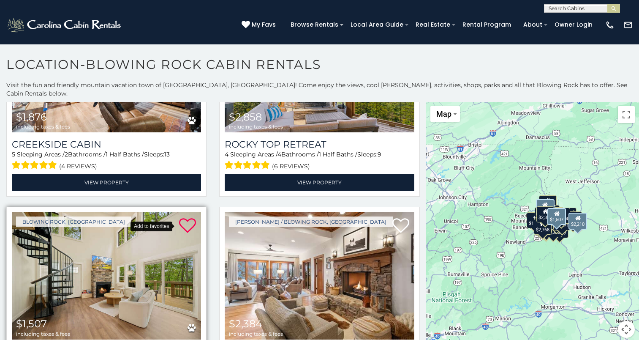
click at [185, 217] on icon at bounding box center [187, 225] width 17 height 17
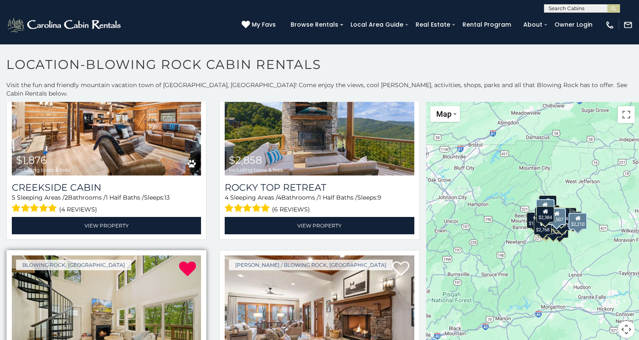
scroll to position [5089, 0]
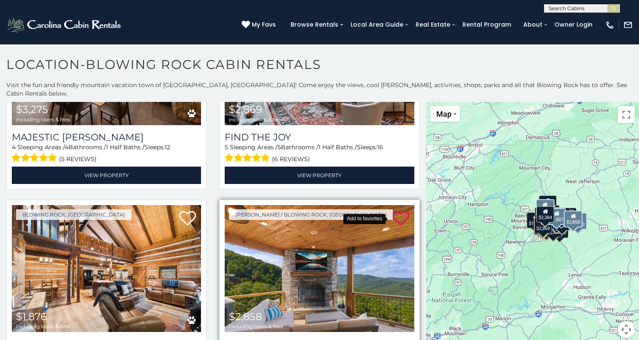
click at [396, 210] on icon at bounding box center [400, 218] width 17 height 17
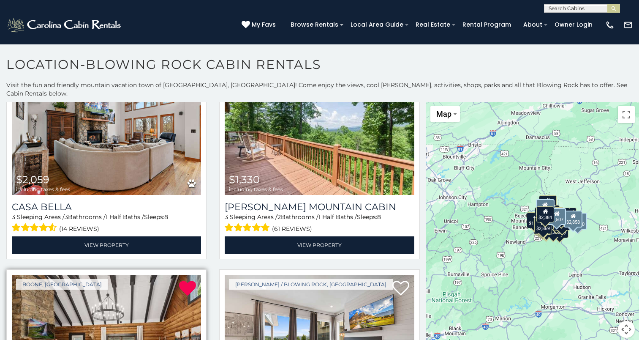
scroll to position [3502, 0]
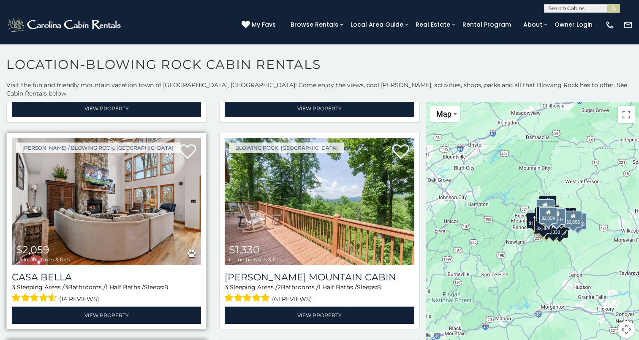
click at [132, 184] on img at bounding box center [106, 201] width 189 height 127
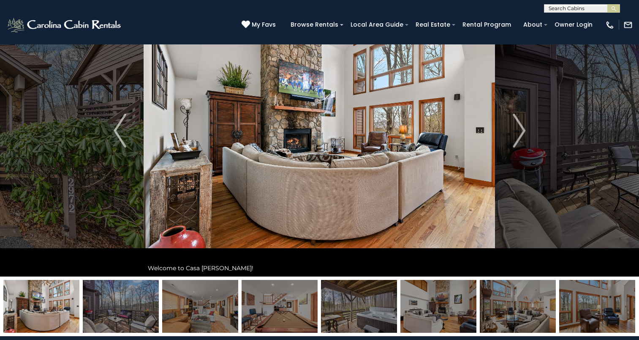
scroll to position [39, 0]
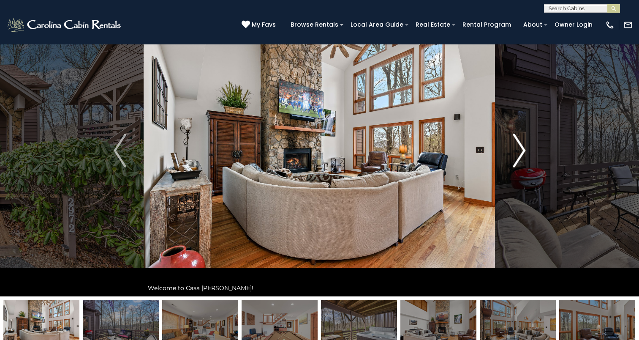
click at [521, 155] on img "Next" at bounding box center [519, 150] width 13 height 34
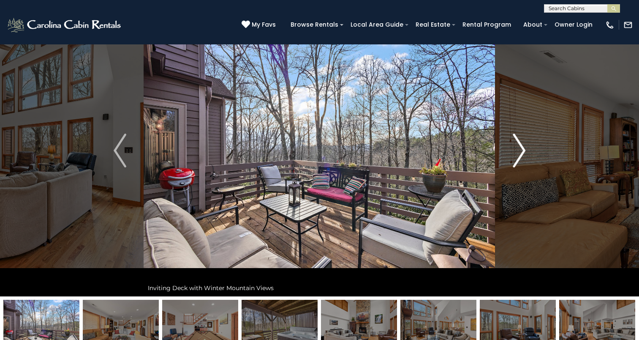
click at [521, 155] on img "Next" at bounding box center [519, 150] width 13 height 34
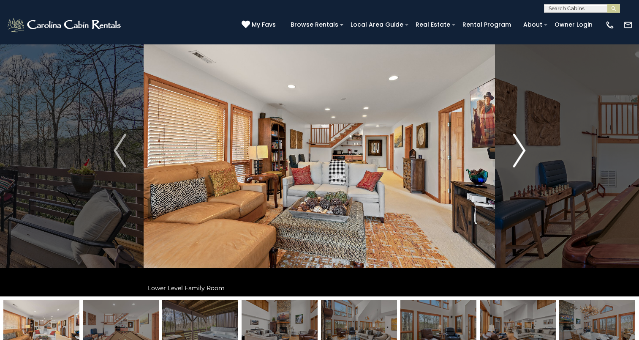
click at [521, 155] on img "Next" at bounding box center [519, 150] width 13 height 34
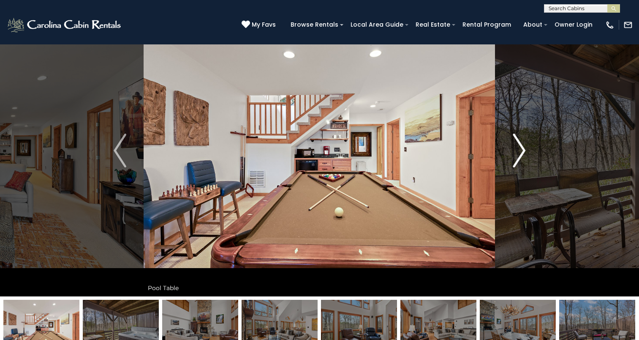
click at [521, 155] on img "Next" at bounding box center [519, 150] width 13 height 34
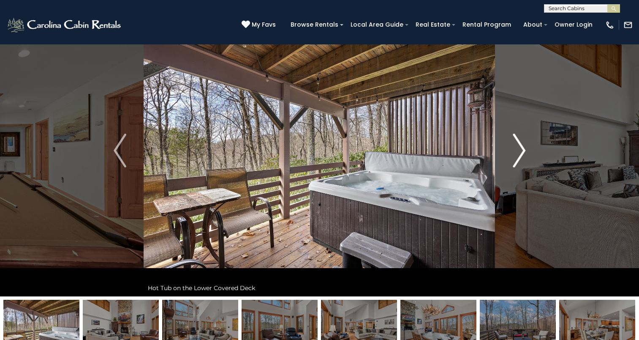
click at [521, 155] on img "Next" at bounding box center [519, 150] width 13 height 34
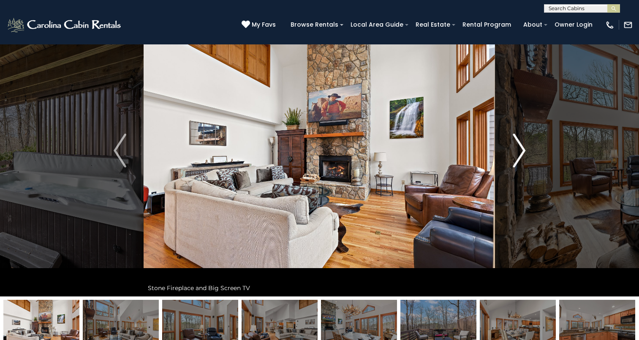
click at [521, 155] on img "Next" at bounding box center [519, 150] width 13 height 34
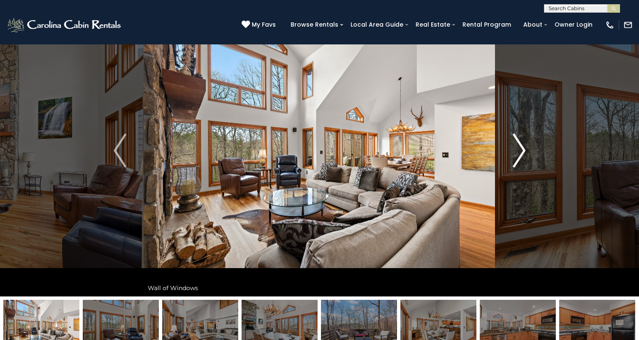
click at [521, 155] on img "Next" at bounding box center [519, 150] width 13 height 34
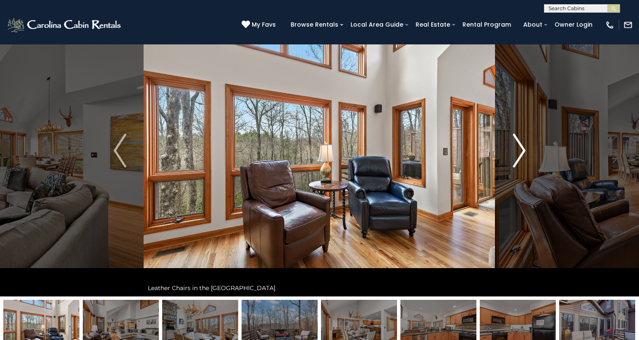
click at [521, 155] on img "Next" at bounding box center [519, 150] width 13 height 34
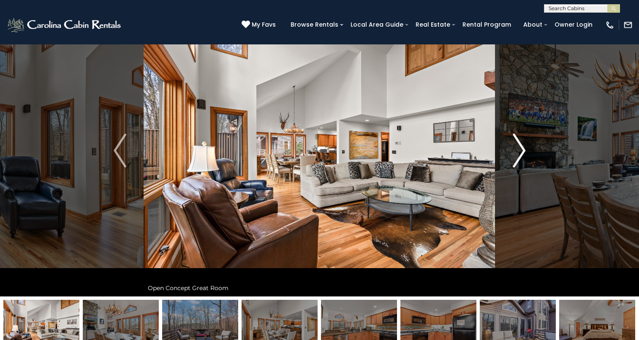
click at [521, 155] on img "Next" at bounding box center [519, 150] width 13 height 34
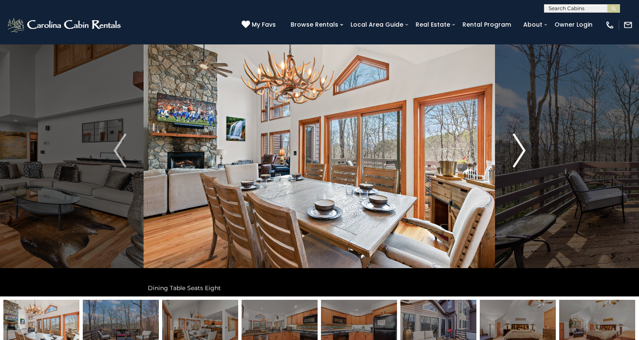
click at [521, 155] on img "Next" at bounding box center [519, 150] width 13 height 34
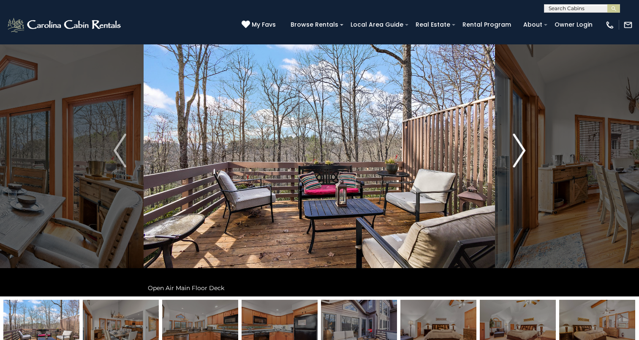
click at [521, 155] on img "Next" at bounding box center [519, 150] width 13 height 34
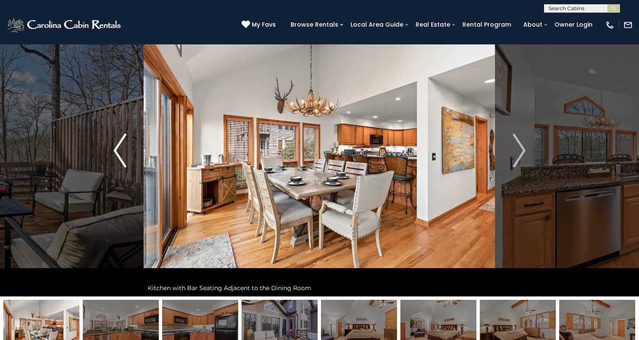
click at [117, 159] on img "Previous" at bounding box center [120, 150] width 13 height 34
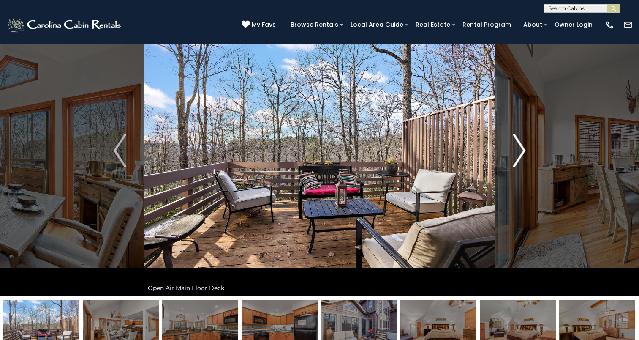
click at [514, 158] on img "Next" at bounding box center [519, 150] width 13 height 34
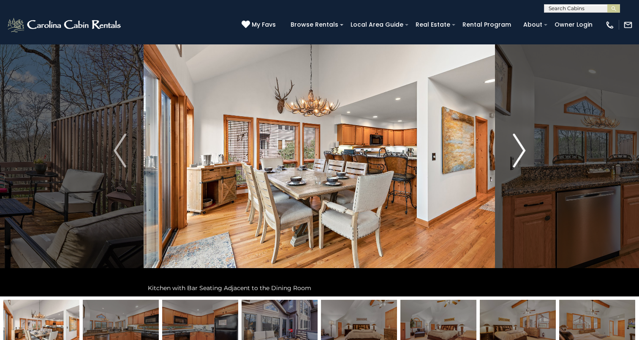
click at [514, 158] on img "Next" at bounding box center [519, 150] width 13 height 34
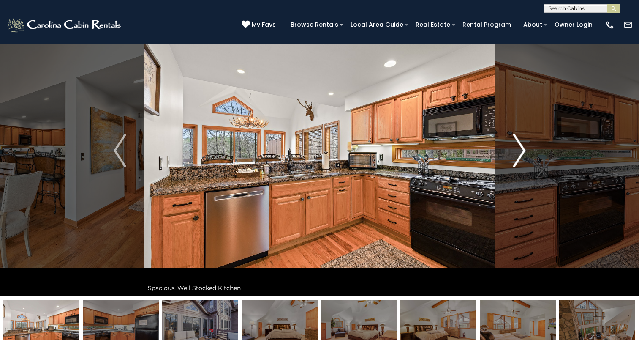
click at [514, 158] on img "Next" at bounding box center [519, 150] width 13 height 34
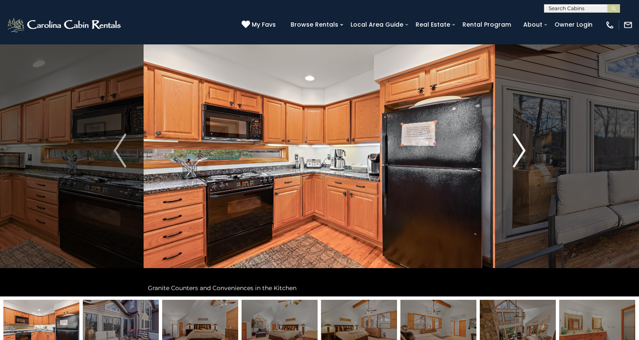
click at [514, 158] on img "Next" at bounding box center [519, 150] width 13 height 34
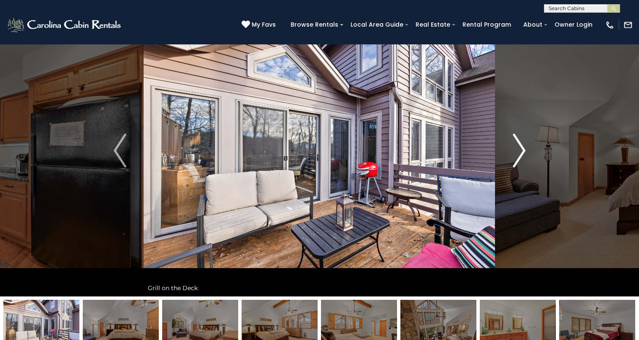
click at [514, 158] on img "Next" at bounding box center [519, 150] width 13 height 34
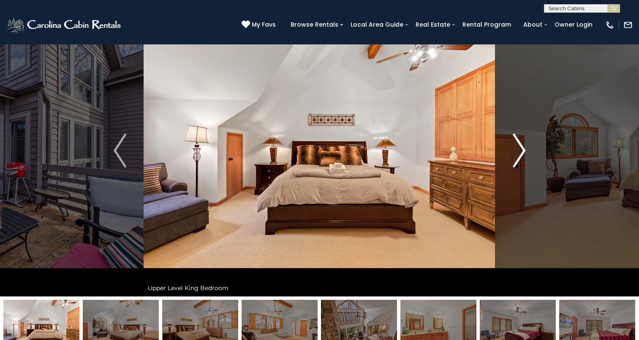
click at [514, 158] on img "Next" at bounding box center [519, 150] width 13 height 34
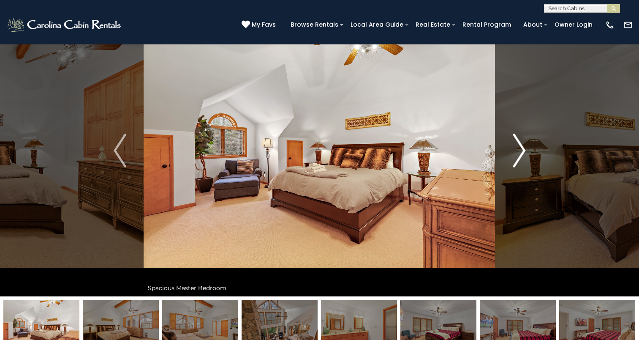
click at [514, 158] on img "Next" at bounding box center [519, 150] width 13 height 34
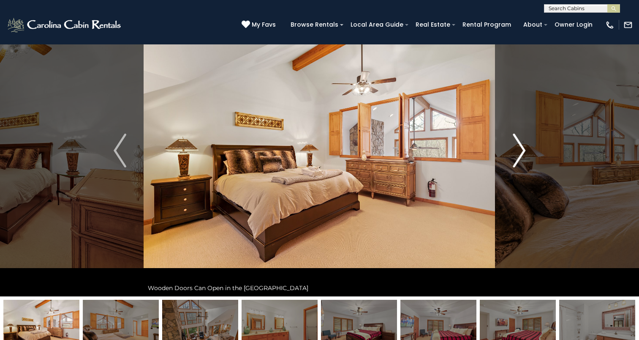
click at [514, 158] on img "Next" at bounding box center [519, 150] width 13 height 34
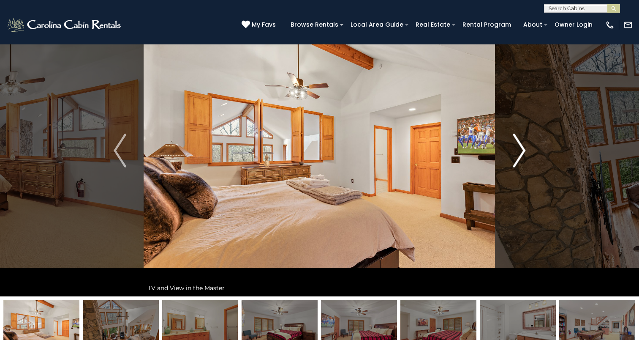
click at [514, 158] on img "Next" at bounding box center [519, 150] width 13 height 34
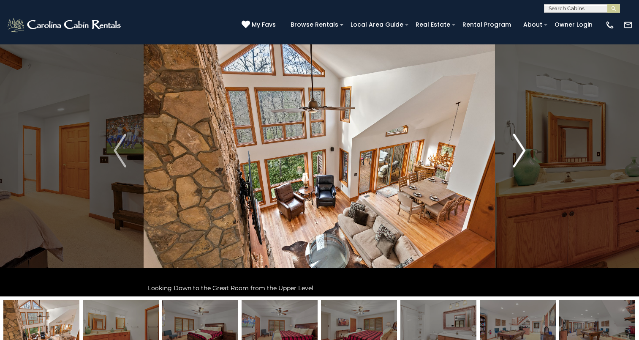
click at [514, 158] on img "Next" at bounding box center [519, 150] width 13 height 34
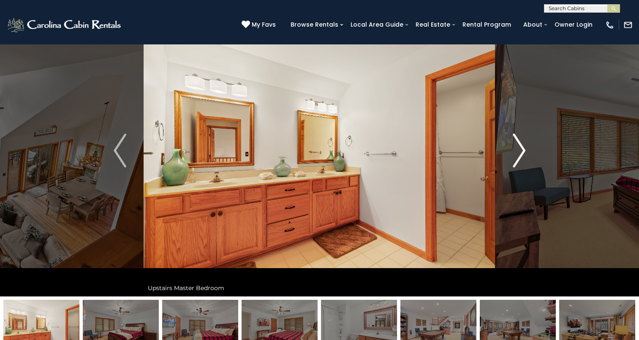
click at [514, 158] on img "Next" at bounding box center [519, 150] width 13 height 34
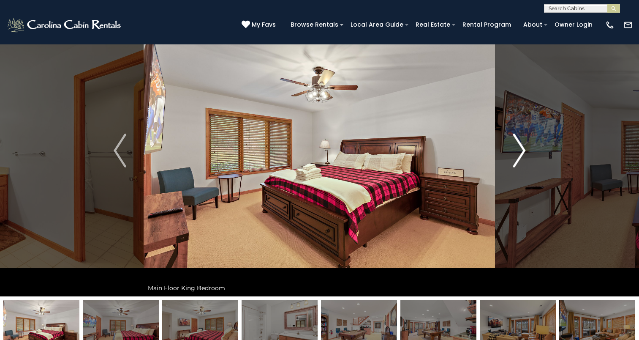
click at [514, 158] on img "Next" at bounding box center [519, 150] width 13 height 34
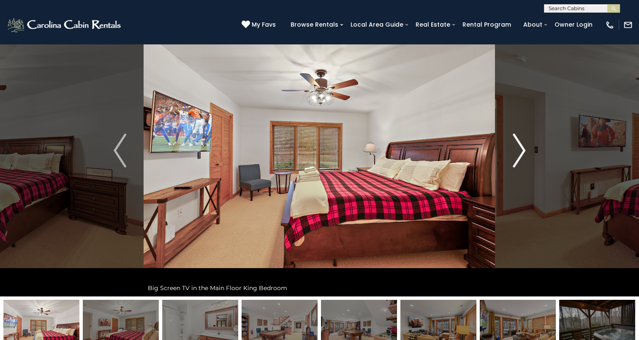
click at [514, 158] on img "Next" at bounding box center [519, 150] width 13 height 34
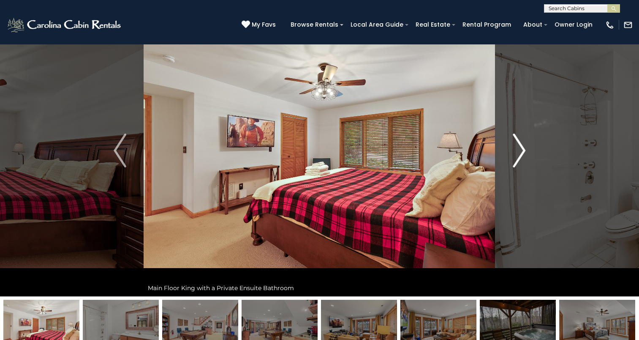
click at [514, 158] on img "Next" at bounding box center [519, 150] width 13 height 34
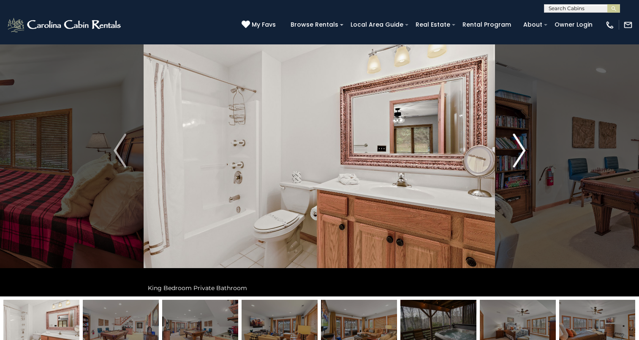
click at [514, 158] on img "Next" at bounding box center [519, 150] width 13 height 34
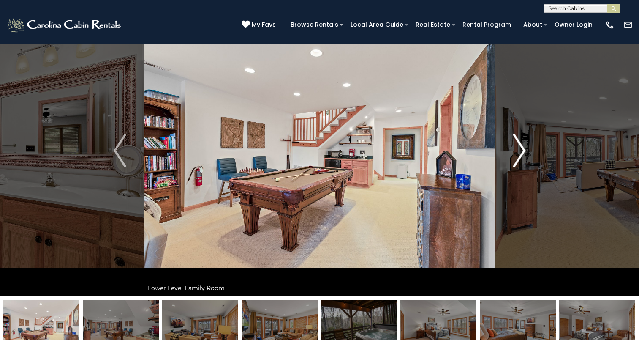
click at [514, 158] on img "Next" at bounding box center [519, 150] width 13 height 34
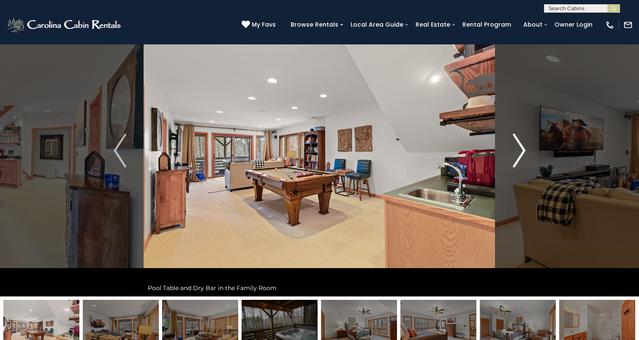
click at [514, 158] on img "Next" at bounding box center [519, 150] width 13 height 34
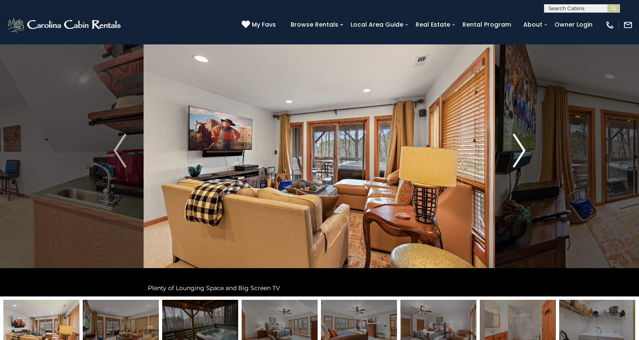
click at [514, 158] on img "Next" at bounding box center [519, 150] width 13 height 34
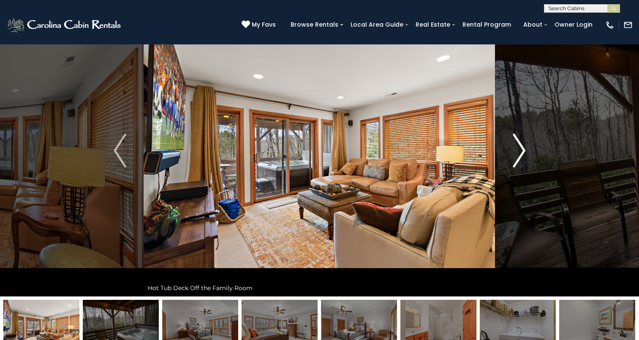
click at [514, 158] on img "Next" at bounding box center [519, 150] width 13 height 34
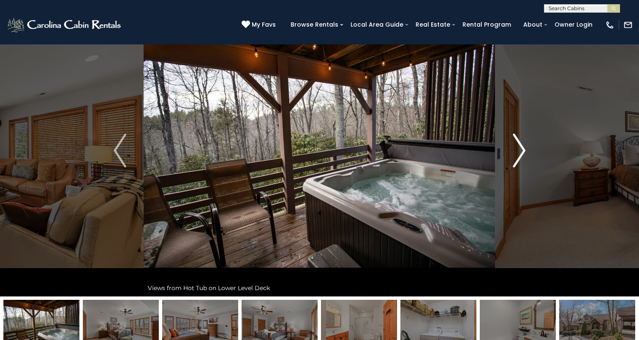
click at [514, 158] on img "Next" at bounding box center [519, 150] width 13 height 34
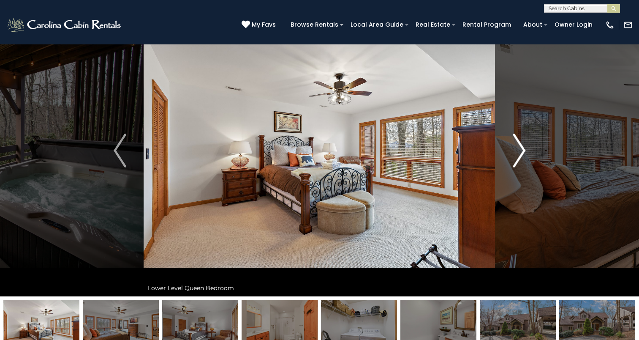
click at [514, 158] on img "Next" at bounding box center [519, 150] width 13 height 34
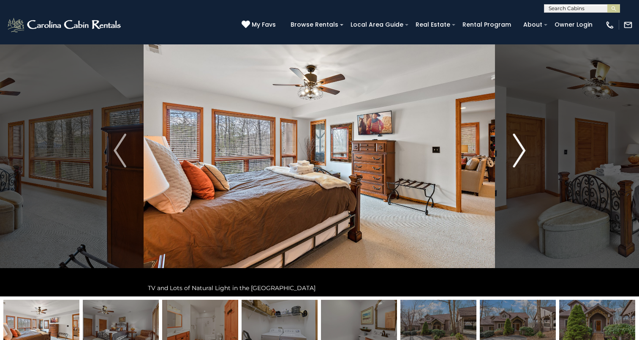
click at [514, 158] on img "Next" at bounding box center [519, 150] width 13 height 34
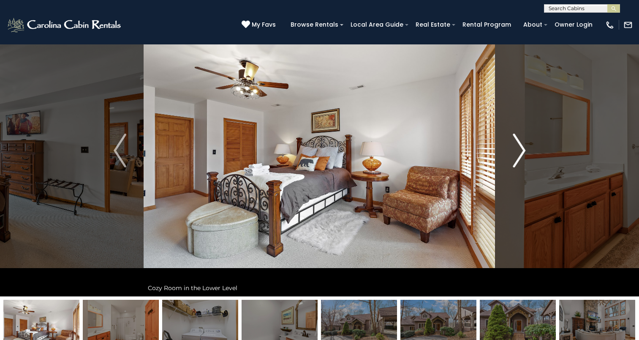
click at [514, 158] on img "Next" at bounding box center [519, 150] width 13 height 34
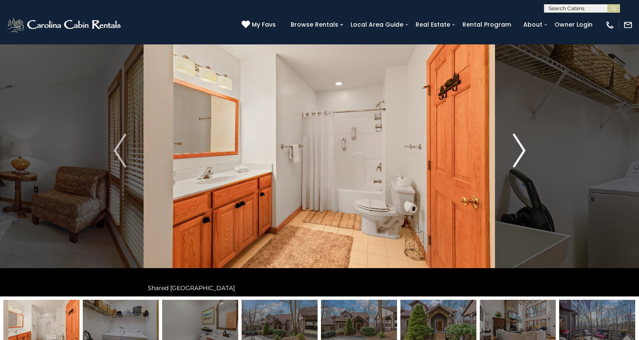
click at [514, 158] on img "Next" at bounding box center [519, 150] width 13 height 34
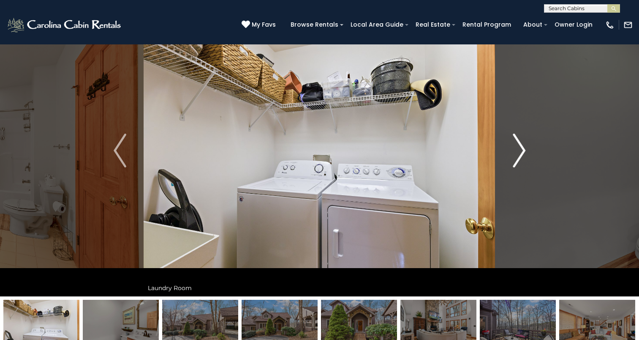
click at [514, 158] on img "Next" at bounding box center [519, 150] width 13 height 34
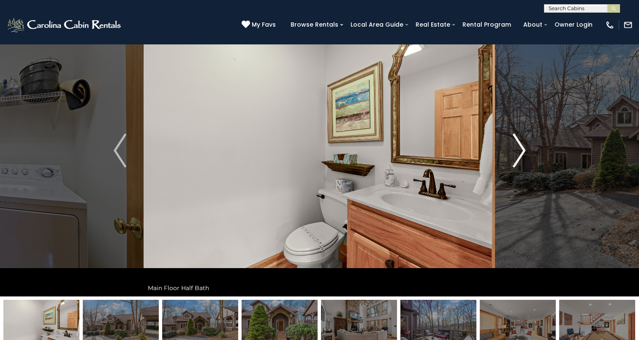
click at [514, 158] on img "Next" at bounding box center [519, 150] width 13 height 34
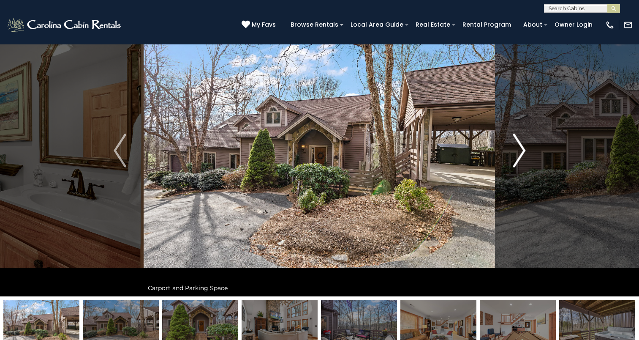
click at [514, 158] on img "Next" at bounding box center [519, 150] width 13 height 34
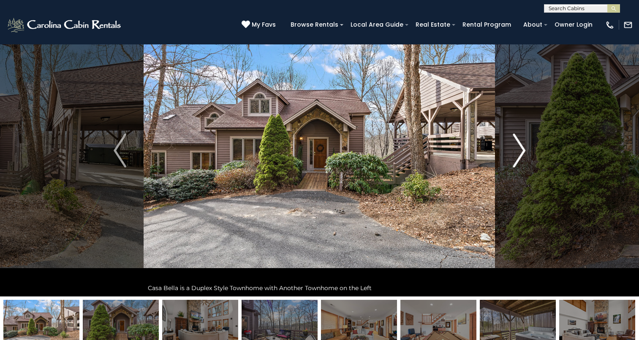
click at [514, 158] on img "Next" at bounding box center [519, 150] width 13 height 34
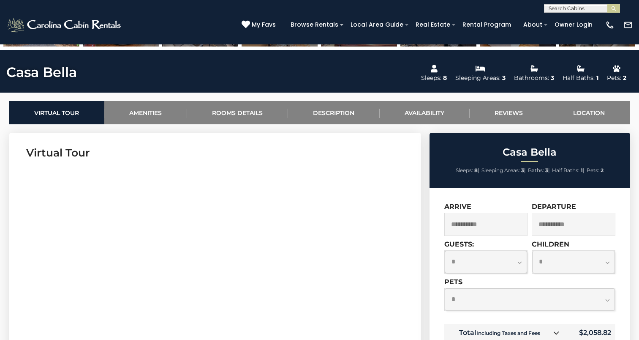
scroll to position [355, 0]
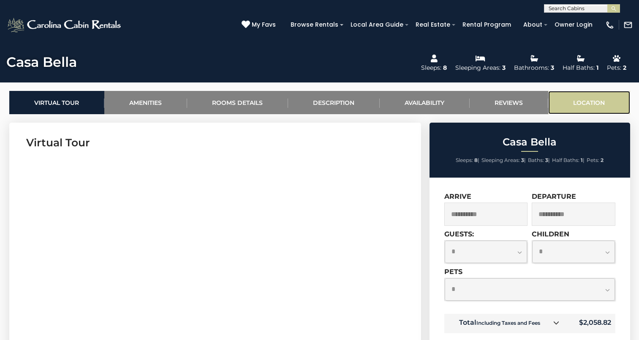
click at [591, 100] on link "Location" at bounding box center [589, 102] width 82 height 23
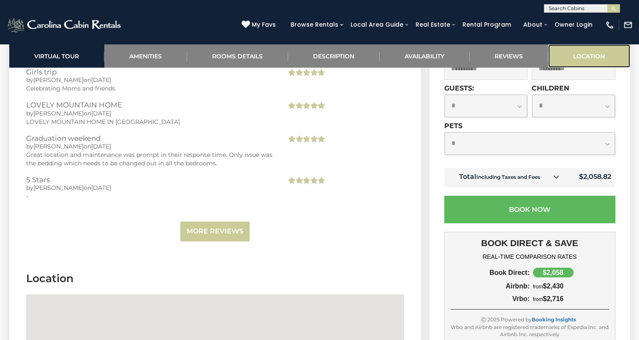
scroll to position [2515, 0]
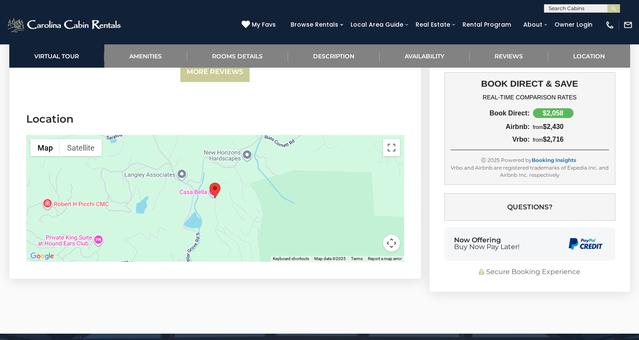
click at [217, 163] on div at bounding box center [215, 198] width 378 height 127
click at [202, 162] on div at bounding box center [215, 198] width 378 height 127
click at [389, 139] on button "Toggle fullscreen view" at bounding box center [391, 147] width 17 height 17
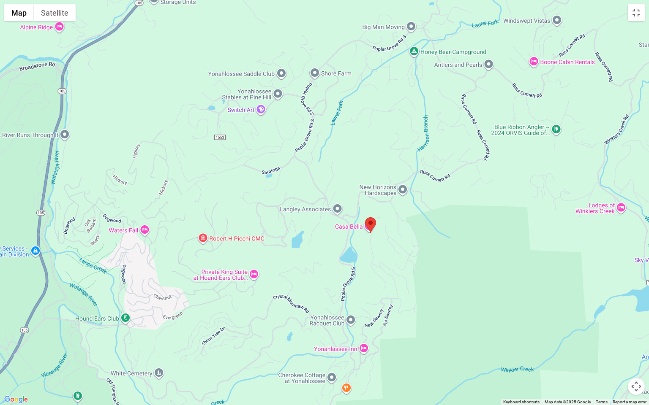
drag, startPoint x: 381, startPoint y: 359, endPoint x: 346, endPoint y: 329, distance: 46.7
click at [426, 339] on div at bounding box center [324, 202] width 649 height 405
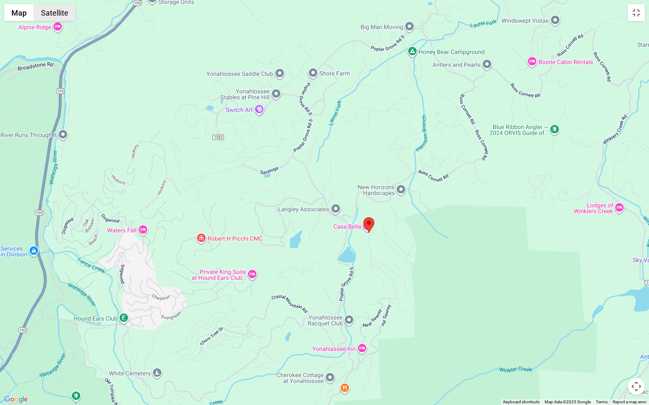
click at [50, 11] on button "Satellite" at bounding box center [55, 12] width 42 height 17
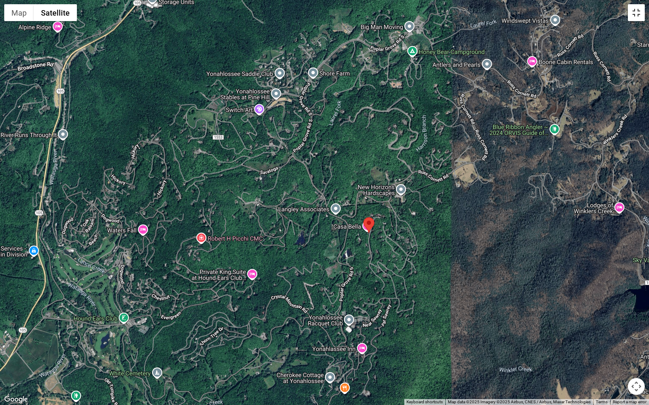
click at [632, 17] on button "Toggle fullscreen view" at bounding box center [635, 12] width 17 height 17
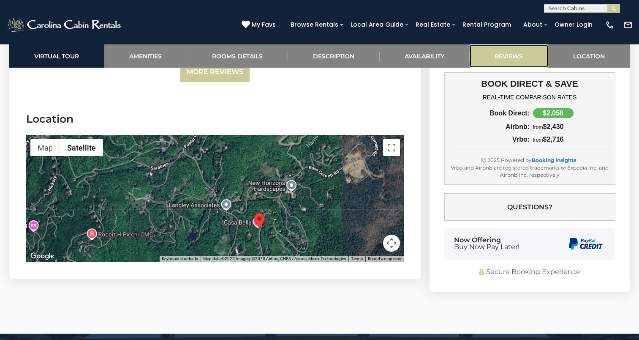
click at [511, 62] on link "Reviews" at bounding box center [509, 55] width 79 height 23
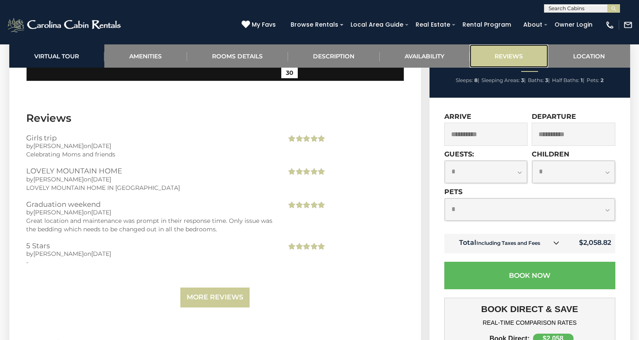
scroll to position [2289, 0]
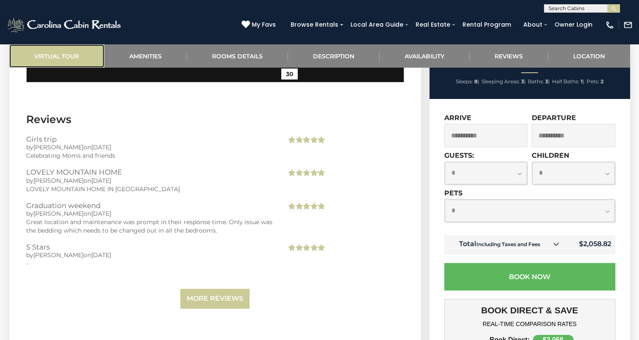
click at [47, 58] on link "Virtual Tour" at bounding box center [56, 55] width 95 height 23
click at [63, 57] on link "Virtual Tour" at bounding box center [56, 55] width 95 height 23
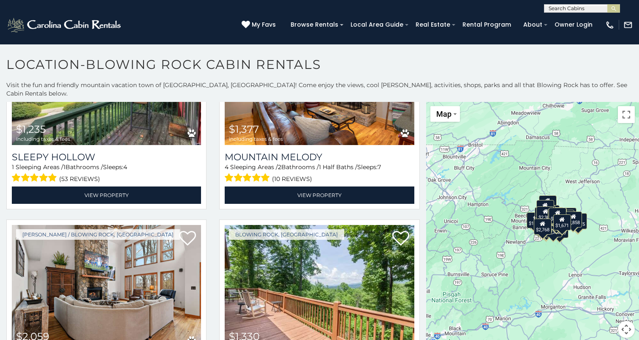
scroll to position [3437, 0]
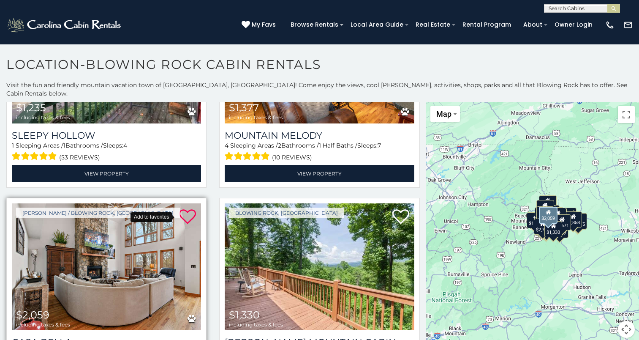
click at [184, 208] on icon at bounding box center [187, 216] width 17 height 17
click at [156, 227] on img at bounding box center [106, 266] width 189 height 127
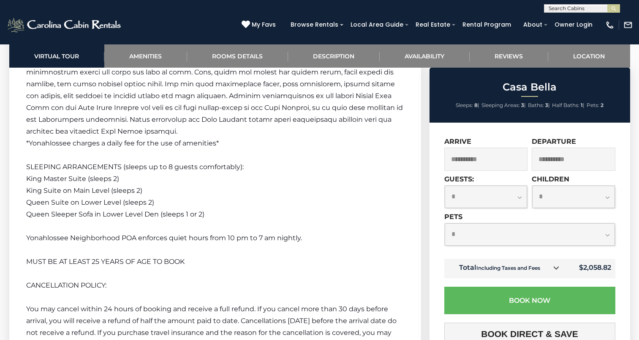
scroll to position [1999, 0]
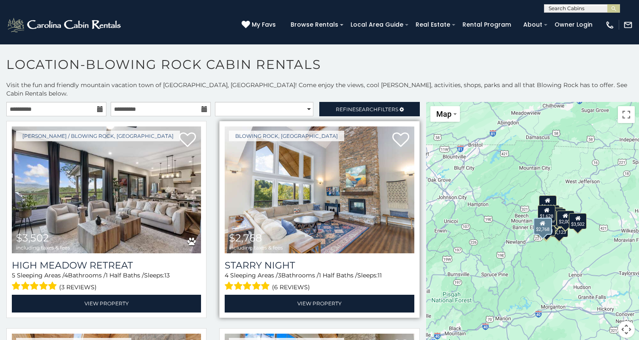
click at [288, 200] on img at bounding box center [319, 189] width 189 height 127
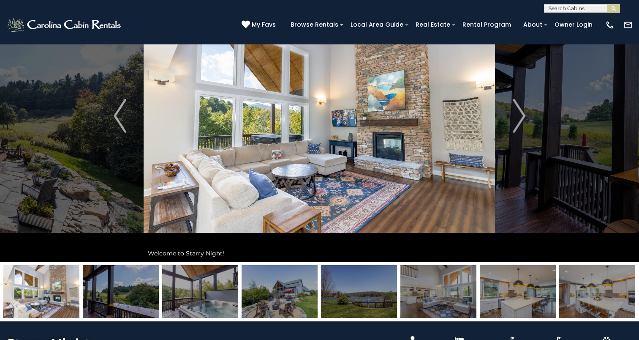
scroll to position [61, 0]
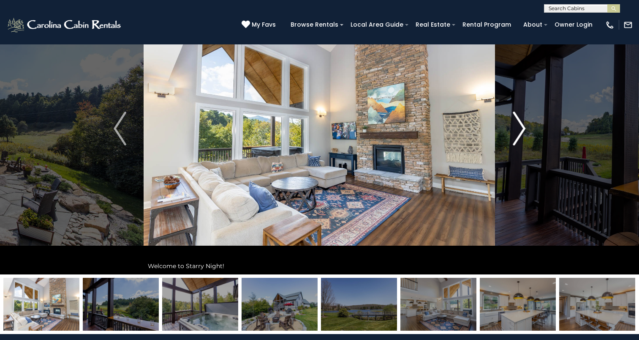
click at [519, 134] on img "Next" at bounding box center [519, 128] width 13 height 34
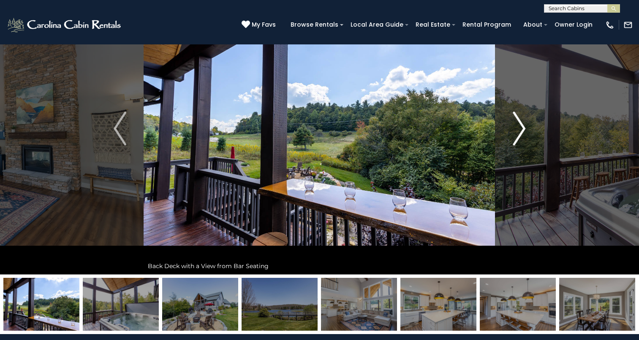
click at [519, 134] on img "Next" at bounding box center [519, 128] width 13 height 34
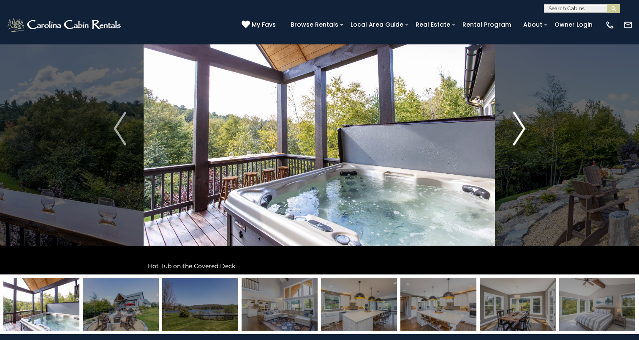
click at [519, 134] on img "Next" at bounding box center [519, 128] width 13 height 34
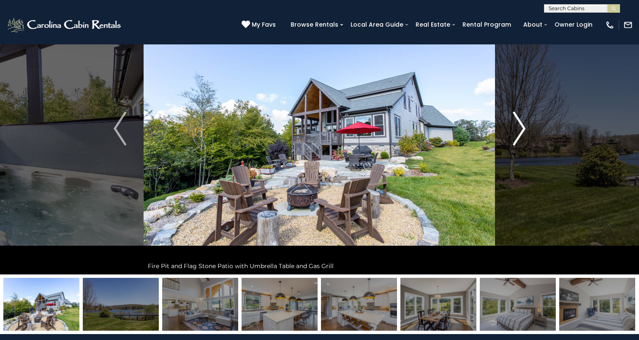
click at [519, 134] on img "Next" at bounding box center [519, 128] width 13 height 34
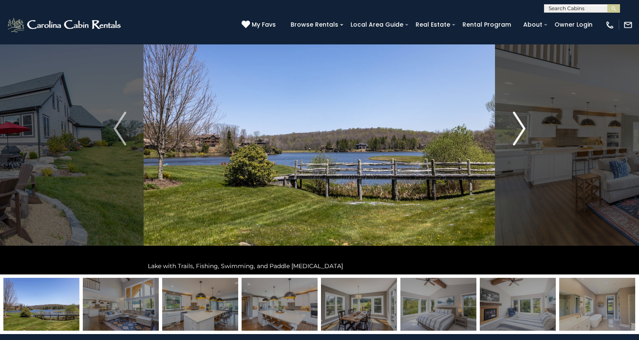
click at [519, 134] on img "Next" at bounding box center [519, 128] width 13 height 34
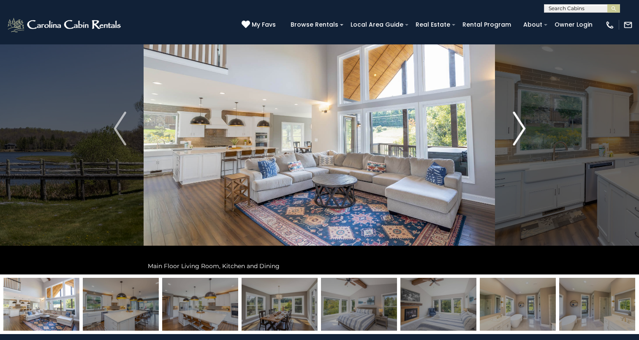
click at [519, 134] on img "Next" at bounding box center [519, 128] width 13 height 34
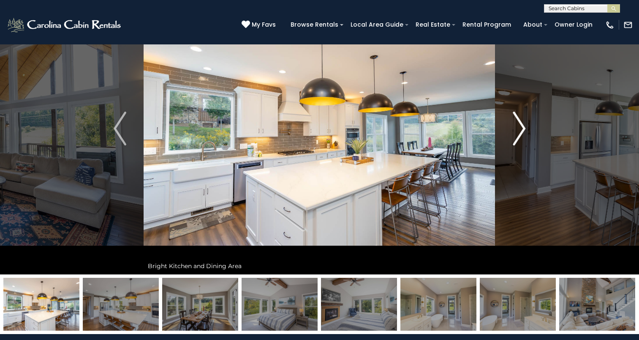
click at [519, 134] on img "Next" at bounding box center [519, 128] width 13 height 34
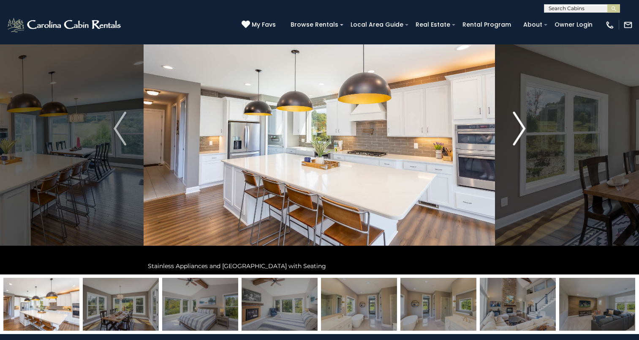
click at [519, 134] on img "Next" at bounding box center [519, 128] width 13 height 34
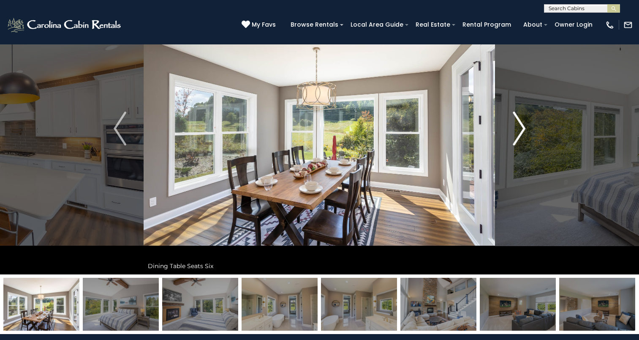
click at [519, 134] on img "Next" at bounding box center [519, 128] width 13 height 34
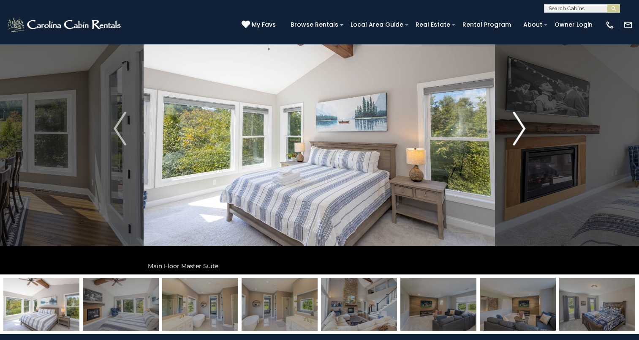
click at [519, 134] on img "Next" at bounding box center [519, 128] width 13 height 34
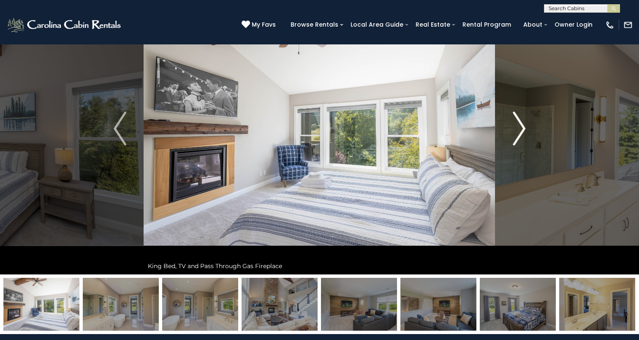
click at [519, 134] on img "Next" at bounding box center [519, 128] width 13 height 34
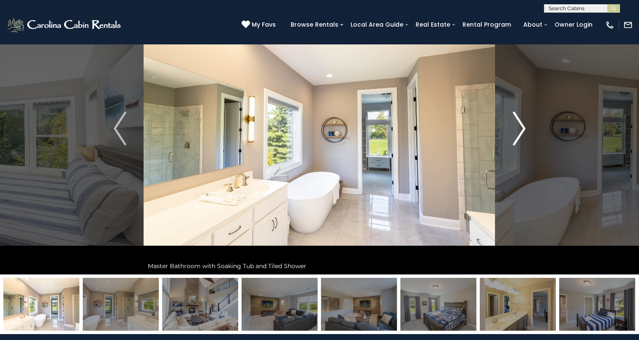
click at [519, 134] on img "Next" at bounding box center [519, 128] width 13 height 34
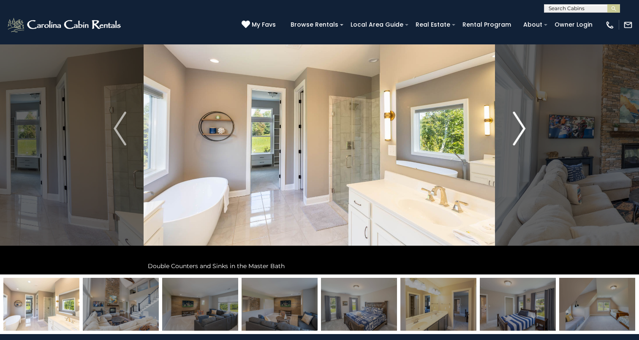
click at [519, 134] on img "Next" at bounding box center [519, 128] width 13 height 34
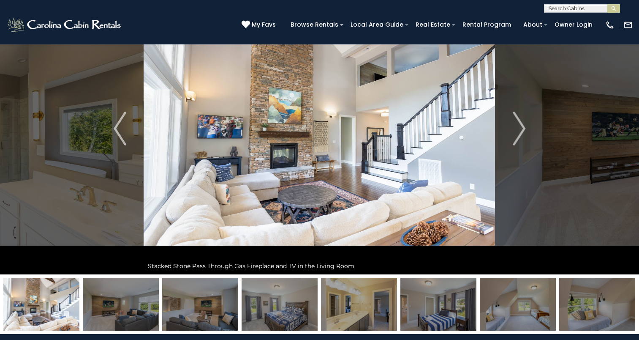
click at [363, 153] on img at bounding box center [319, 128] width 351 height 291
click at [516, 140] on img "Next" at bounding box center [519, 128] width 13 height 34
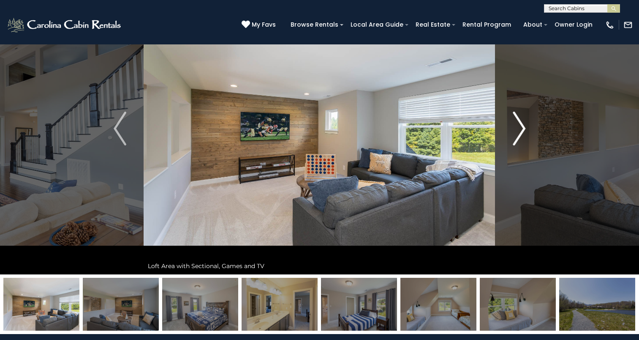
click at [516, 140] on img "Next" at bounding box center [519, 128] width 13 height 34
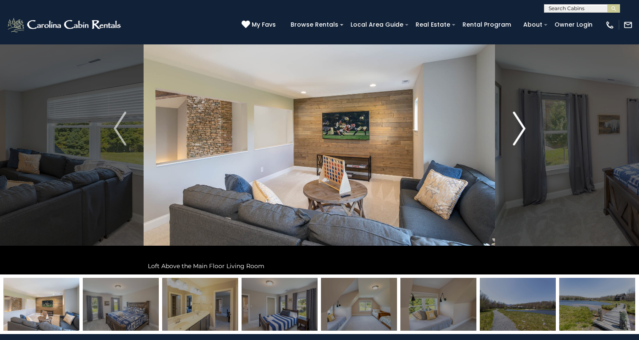
click at [516, 140] on img "Next" at bounding box center [519, 128] width 13 height 34
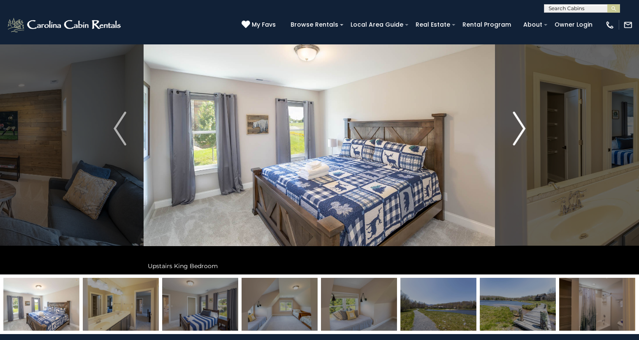
click at [516, 140] on img "Next" at bounding box center [519, 128] width 13 height 34
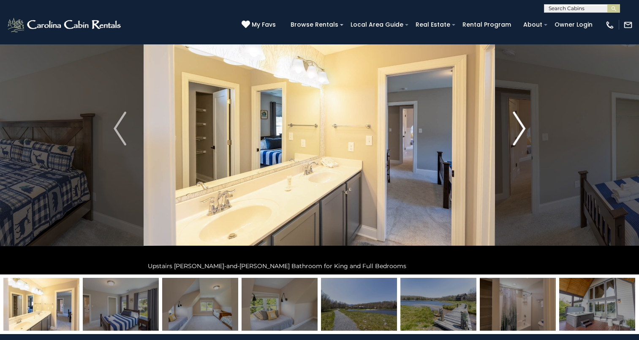
click at [516, 140] on img "Next" at bounding box center [519, 128] width 13 height 34
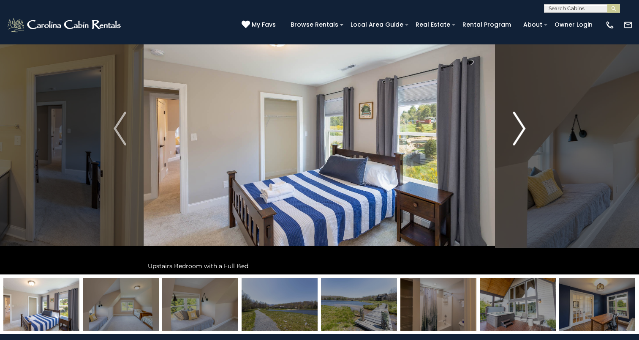
click at [516, 140] on img "Next" at bounding box center [519, 128] width 13 height 34
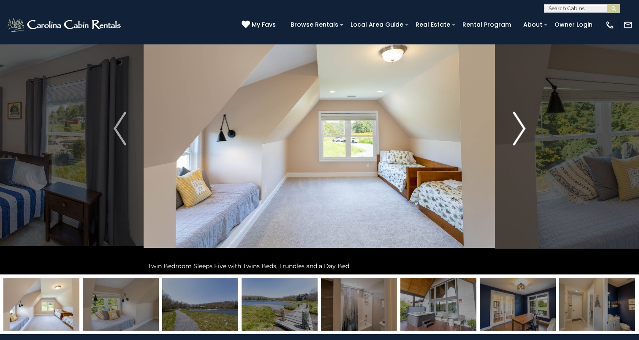
click at [516, 140] on img "Next" at bounding box center [519, 128] width 13 height 34
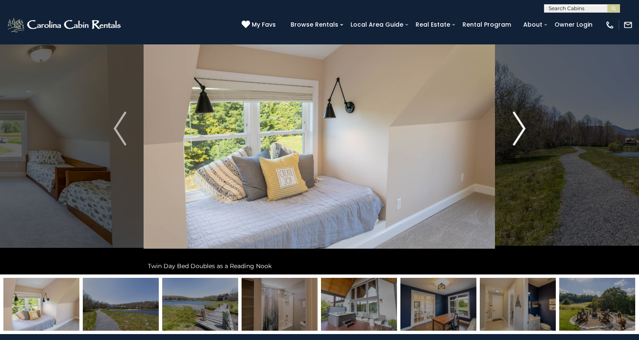
click at [516, 140] on img "Next" at bounding box center [519, 128] width 13 height 34
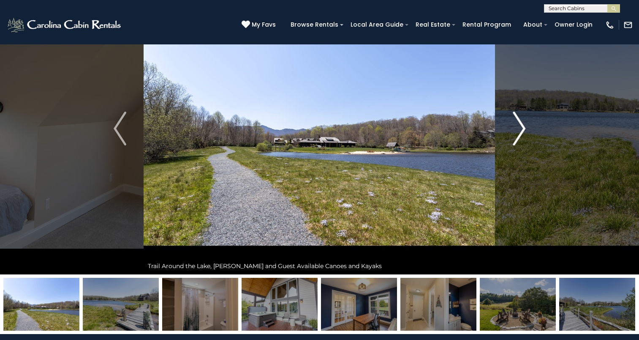
click at [516, 140] on img "Next" at bounding box center [519, 128] width 13 height 34
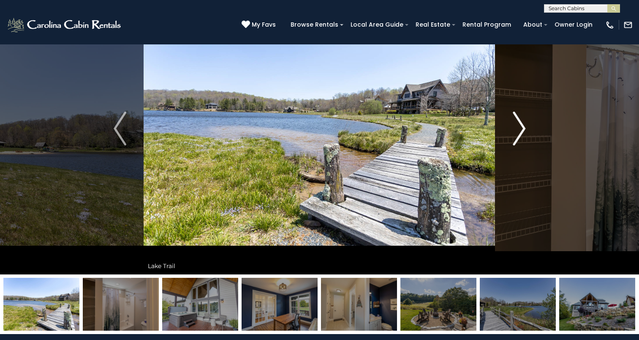
click at [516, 140] on img "Next" at bounding box center [519, 128] width 13 height 34
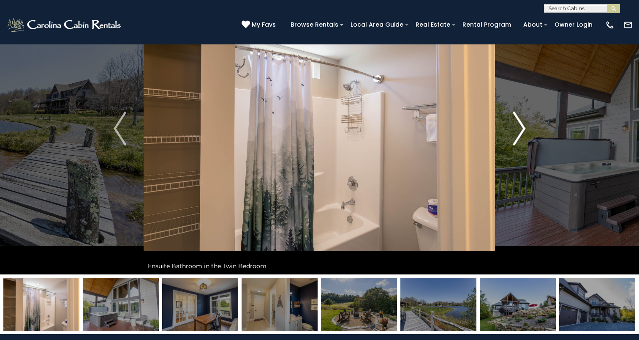
click at [516, 140] on img "Next" at bounding box center [519, 128] width 13 height 34
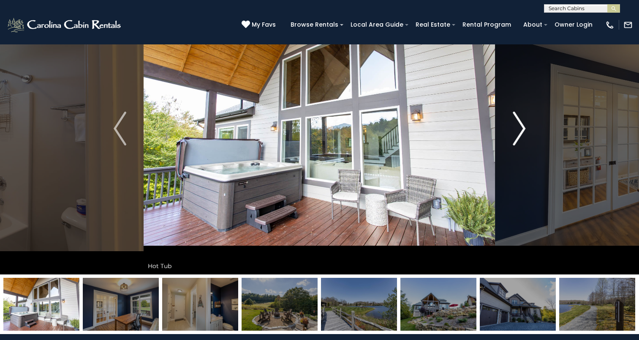
click at [516, 140] on img "Next" at bounding box center [519, 128] width 13 height 34
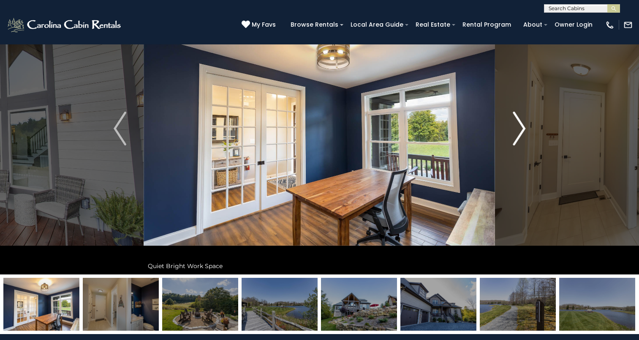
click at [516, 140] on img "Next" at bounding box center [519, 128] width 13 height 34
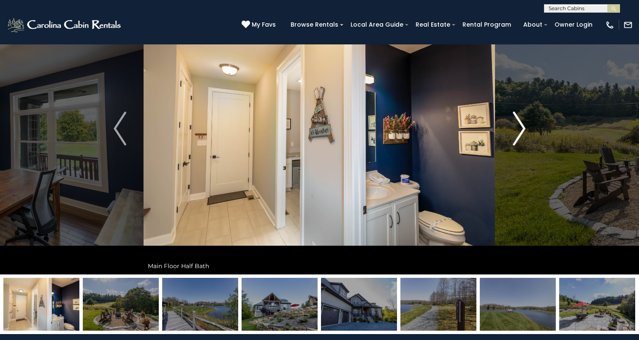
click at [516, 140] on img "Next" at bounding box center [519, 128] width 13 height 34
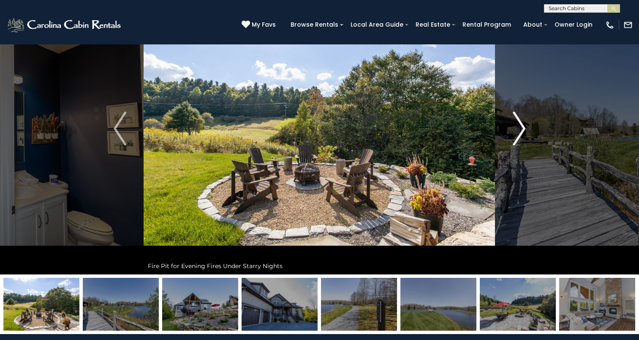
click at [516, 140] on img "Next" at bounding box center [519, 128] width 13 height 34
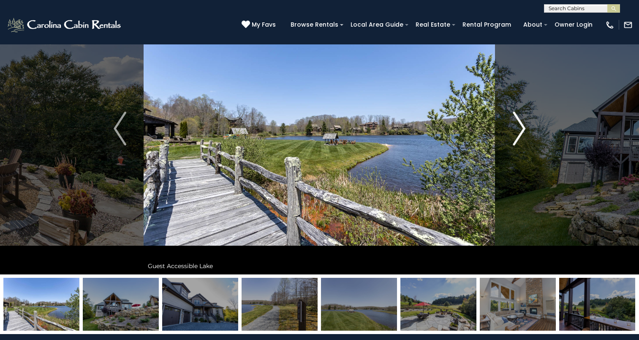
click at [516, 140] on img "Next" at bounding box center [519, 128] width 13 height 34
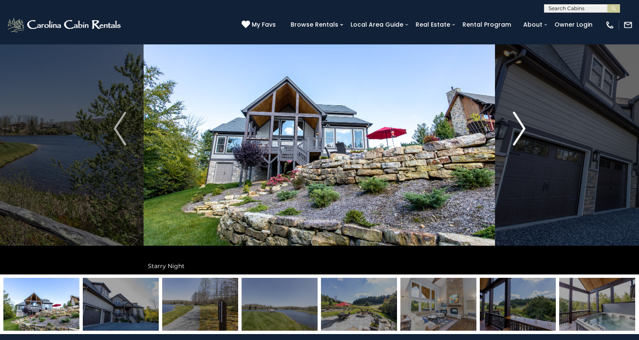
click at [516, 140] on img "Next" at bounding box center [519, 128] width 13 height 34
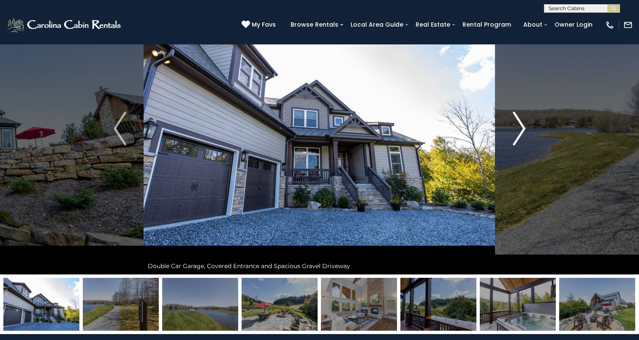
click at [518, 136] on img "Next" at bounding box center [519, 128] width 13 height 34
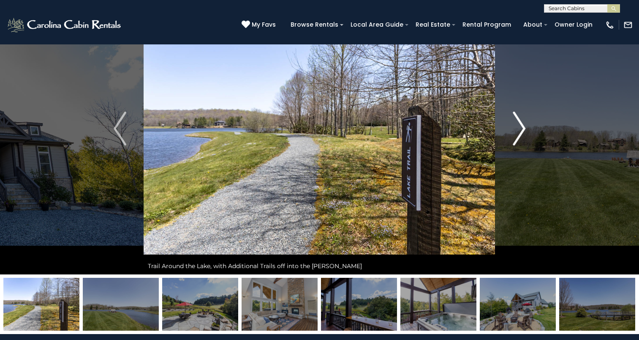
click at [518, 136] on img "Next" at bounding box center [519, 128] width 13 height 34
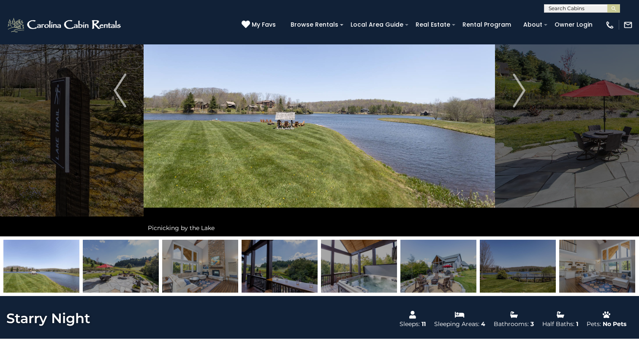
scroll to position [0, 0]
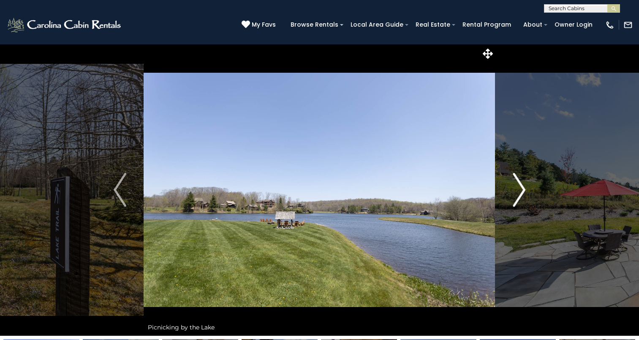
click at [521, 187] on img "Next" at bounding box center [519, 190] width 13 height 34
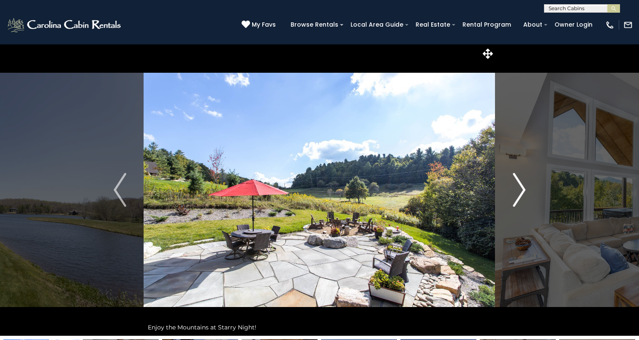
click at [521, 187] on img "Next" at bounding box center [519, 190] width 13 height 34
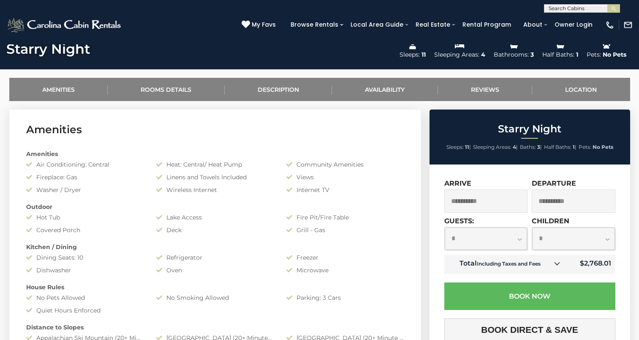
scroll to position [381, 0]
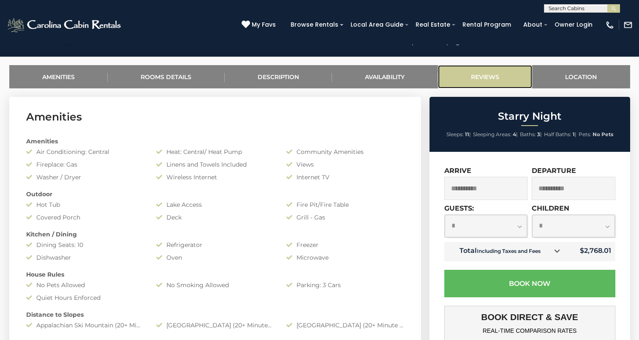
click at [501, 74] on link "Reviews" at bounding box center [485, 76] width 95 height 23
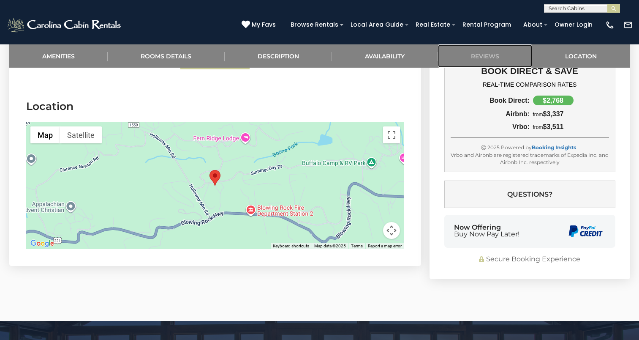
scroll to position [1914, 0]
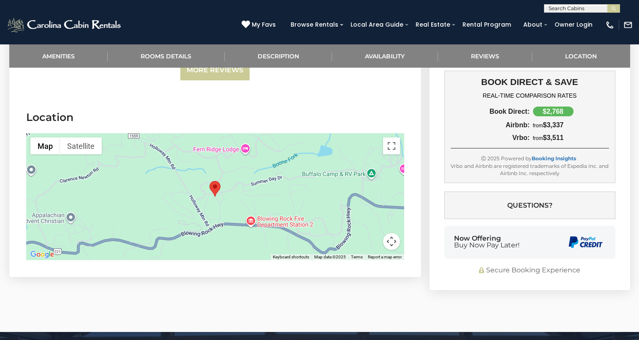
click at [217, 181] on img "Starry Night" at bounding box center [214, 189] width 11 height 16
click at [386, 137] on button "Toggle fullscreen view" at bounding box center [391, 145] width 17 height 17
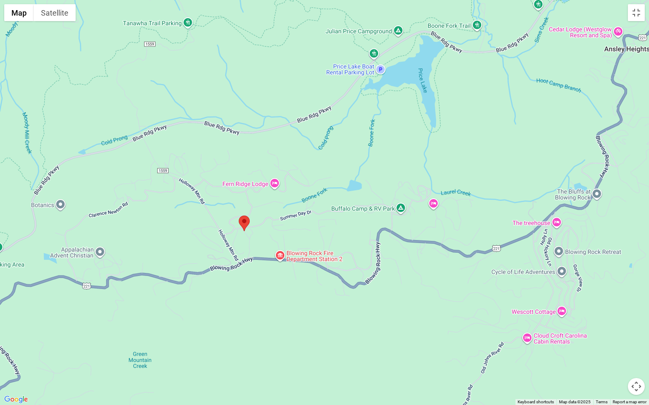
drag, startPoint x: 513, startPoint y: 256, endPoint x: 432, endPoint y: 285, distance: 86.2
click at [432, 285] on div at bounding box center [324, 202] width 649 height 405
click at [636, 15] on button "Toggle fullscreen view" at bounding box center [635, 12] width 17 height 17
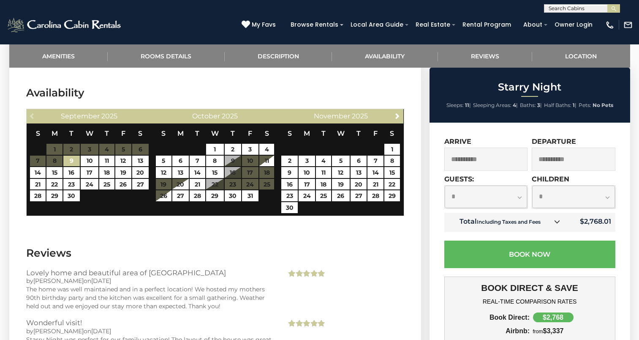
scroll to position [1308, 0]
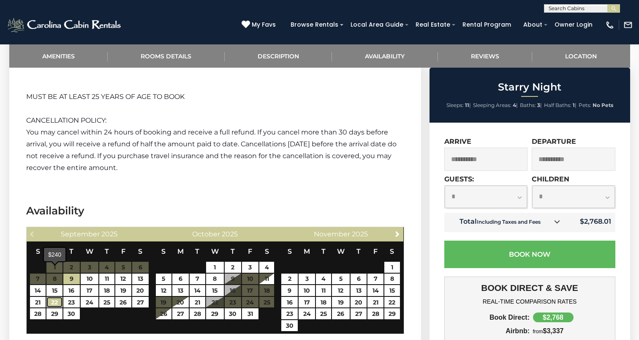
click at [56, 296] on link "22" at bounding box center [54, 301] width 16 height 11
type input "**********"
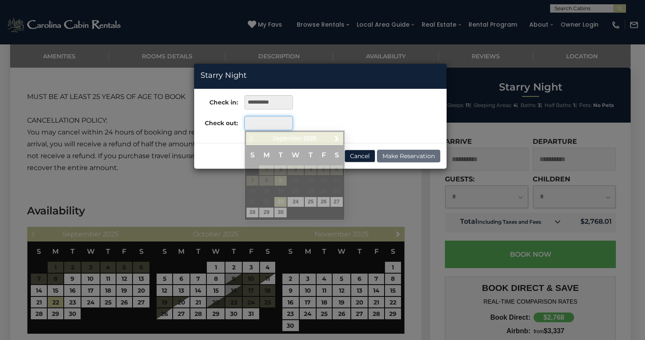
click at [253, 121] on input "text" at bounding box center [268, 123] width 49 height 14
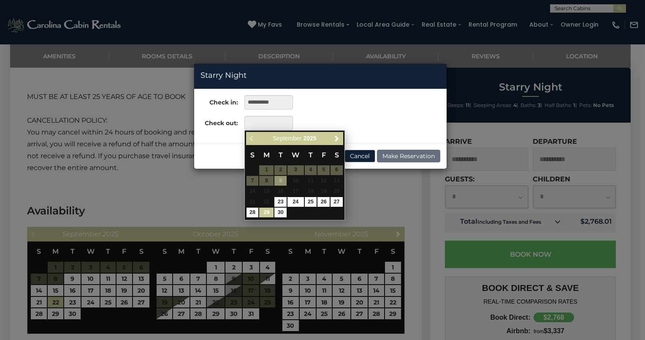
click at [263, 211] on link "29" at bounding box center [266, 212] width 14 height 10
type input "**********"
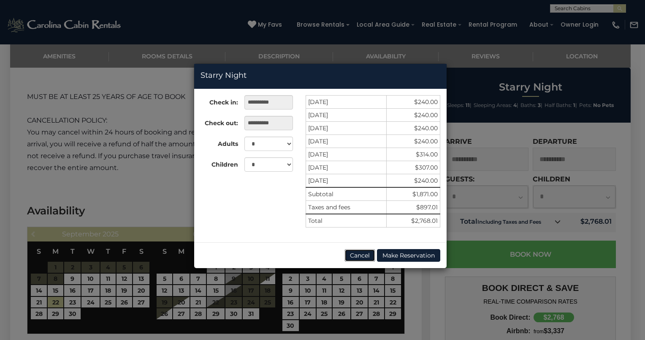
click at [353, 256] on button "Cancel" at bounding box center [360, 255] width 31 height 13
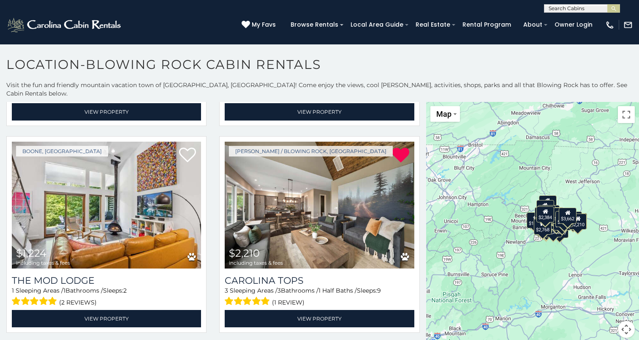
scroll to position [3853, 0]
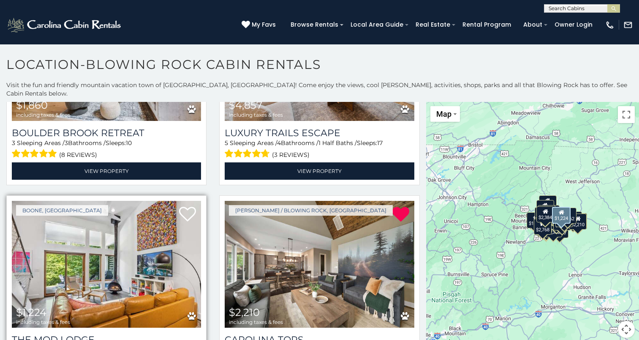
click at [114, 244] on img at bounding box center [106, 264] width 189 height 127
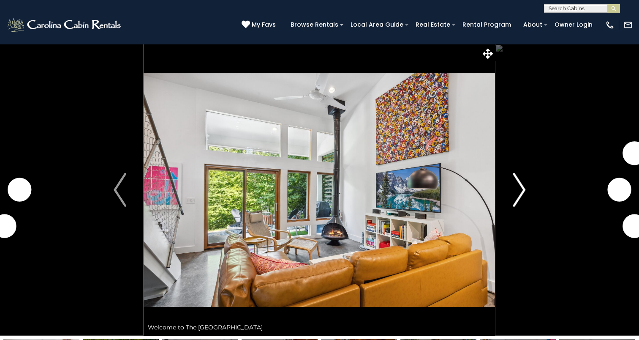
click at [513, 197] on img "Next" at bounding box center [519, 190] width 13 height 34
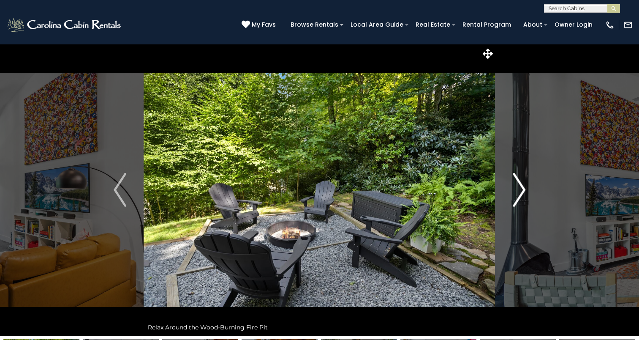
click at [513, 197] on img "Next" at bounding box center [519, 190] width 13 height 34
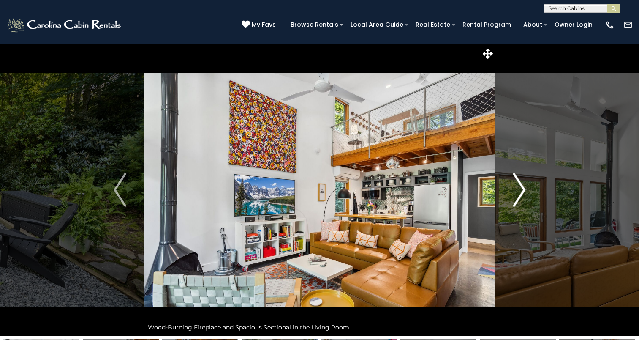
click at [513, 197] on img "Next" at bounding box center [519, 190] width 13 height 34
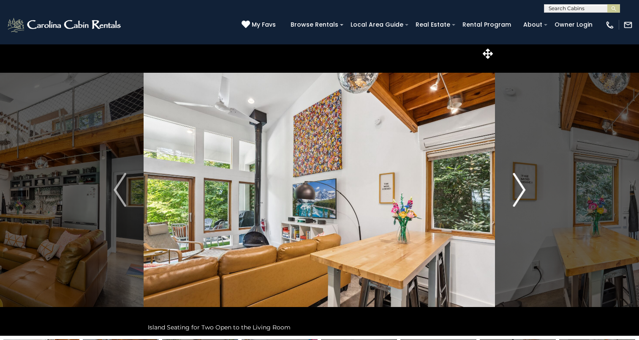
click at [513, 197] on img "Next" at bounding box center [519, 190] width 13 height 34
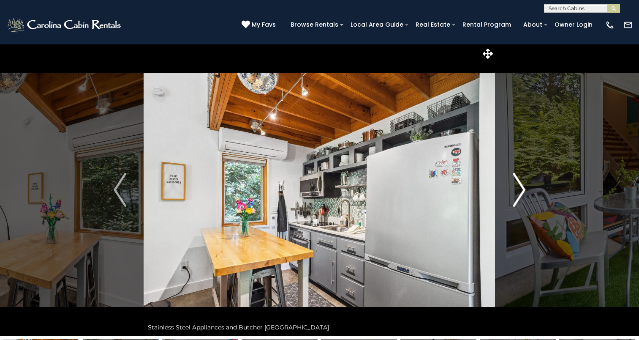
click at [513, 197] on img "Next" at bounding box center [519, 190] width 13 height 34
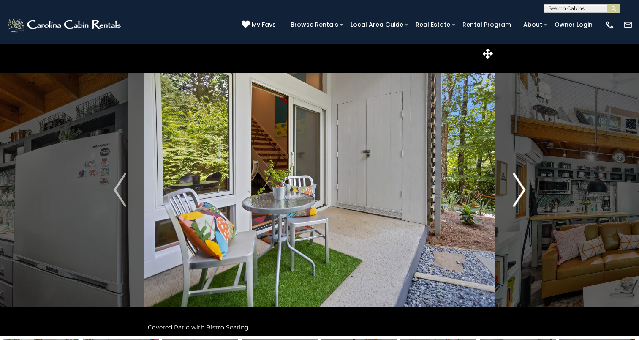
click at [513, 197] on img "Next" at bounding box center [519, 190] width 13 height 34
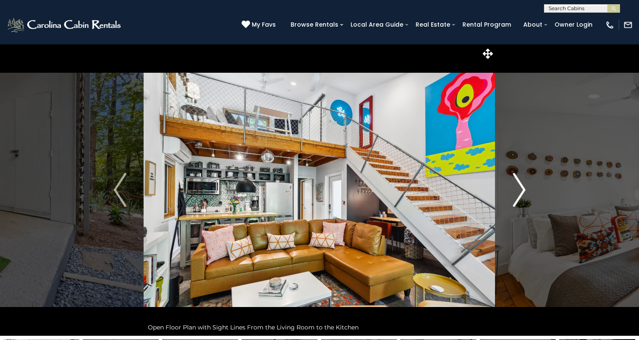
click at [513, 197] on img "Next" at bounding box center [519, 190] width 13 height 34
